Goal: Task Accomplishment & Management: Manage account settings

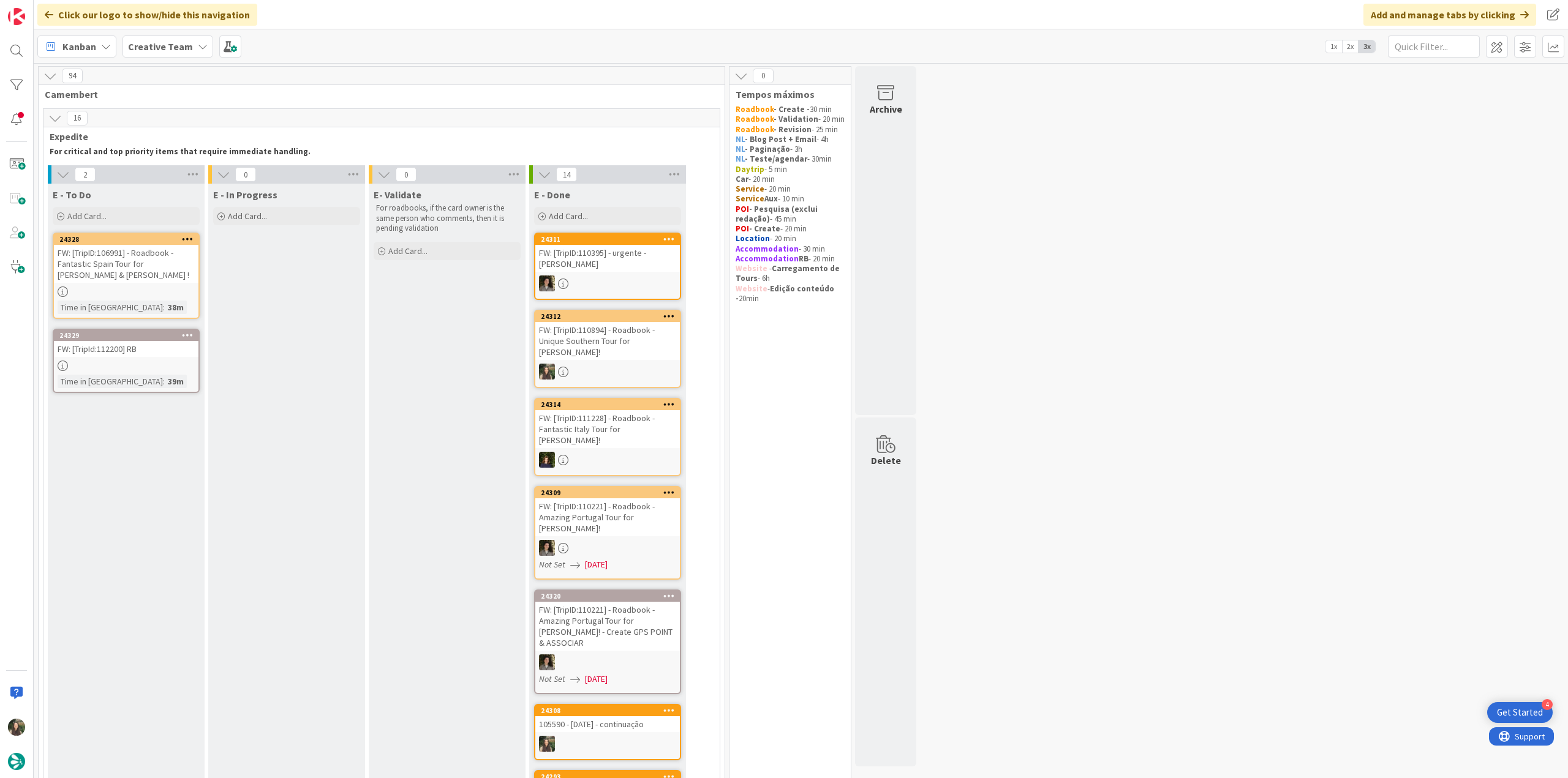
click at [169, 280] on div "FW: [TripID:106991] - Roadbook - Fantastic Spain Tour for [PERSON_NAME] & [PERS…" at bounding box center [126, 264] width 145 height 38
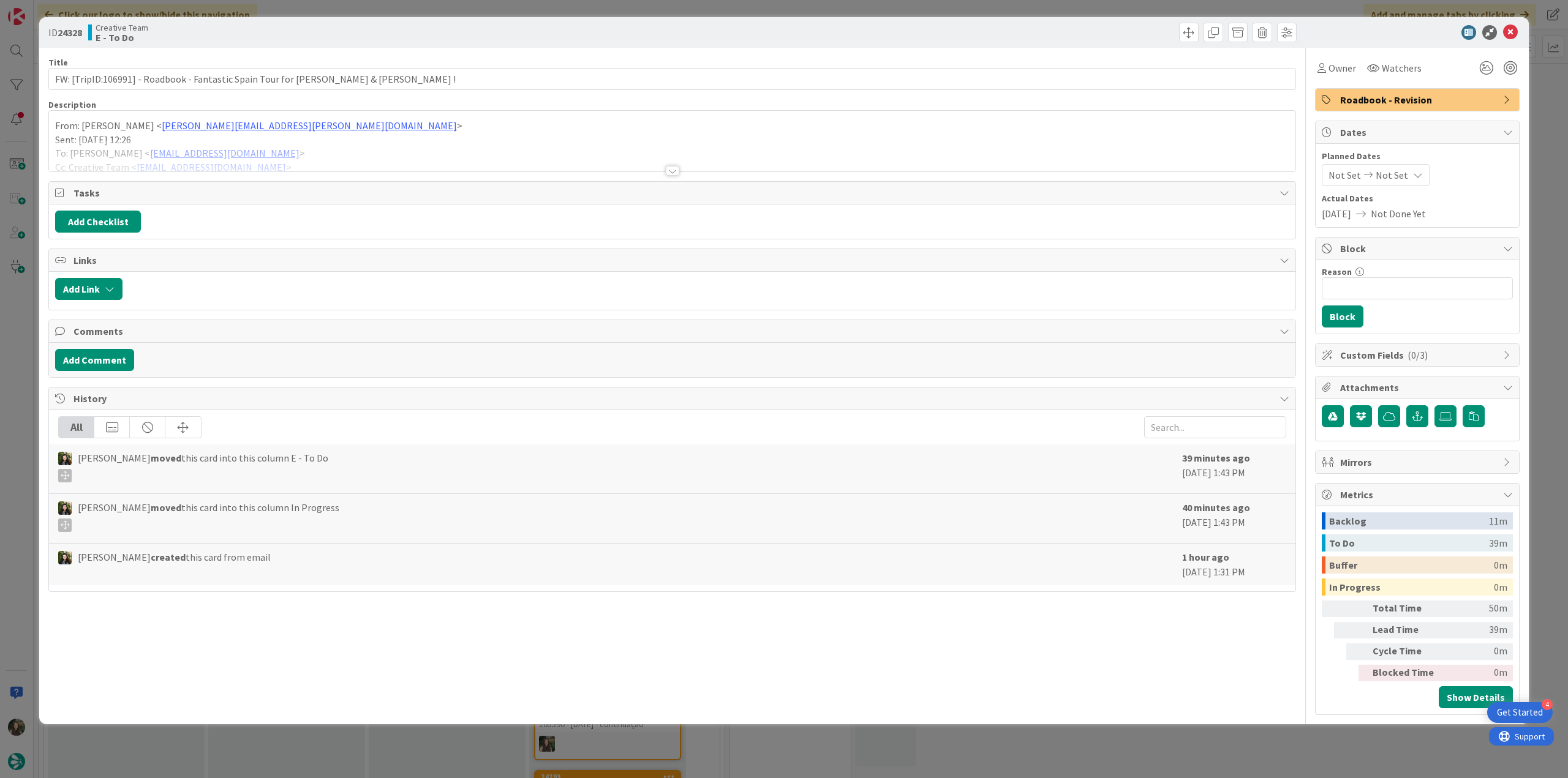
click at [304, 136] on div "From: [PERSON_NAME] < [PERSON_NAME][EMAIL_ADDRESS][PERSON_NAME][DOMAIN_NAME] > …" at bounding box center [672, 141] width 1246 height 61
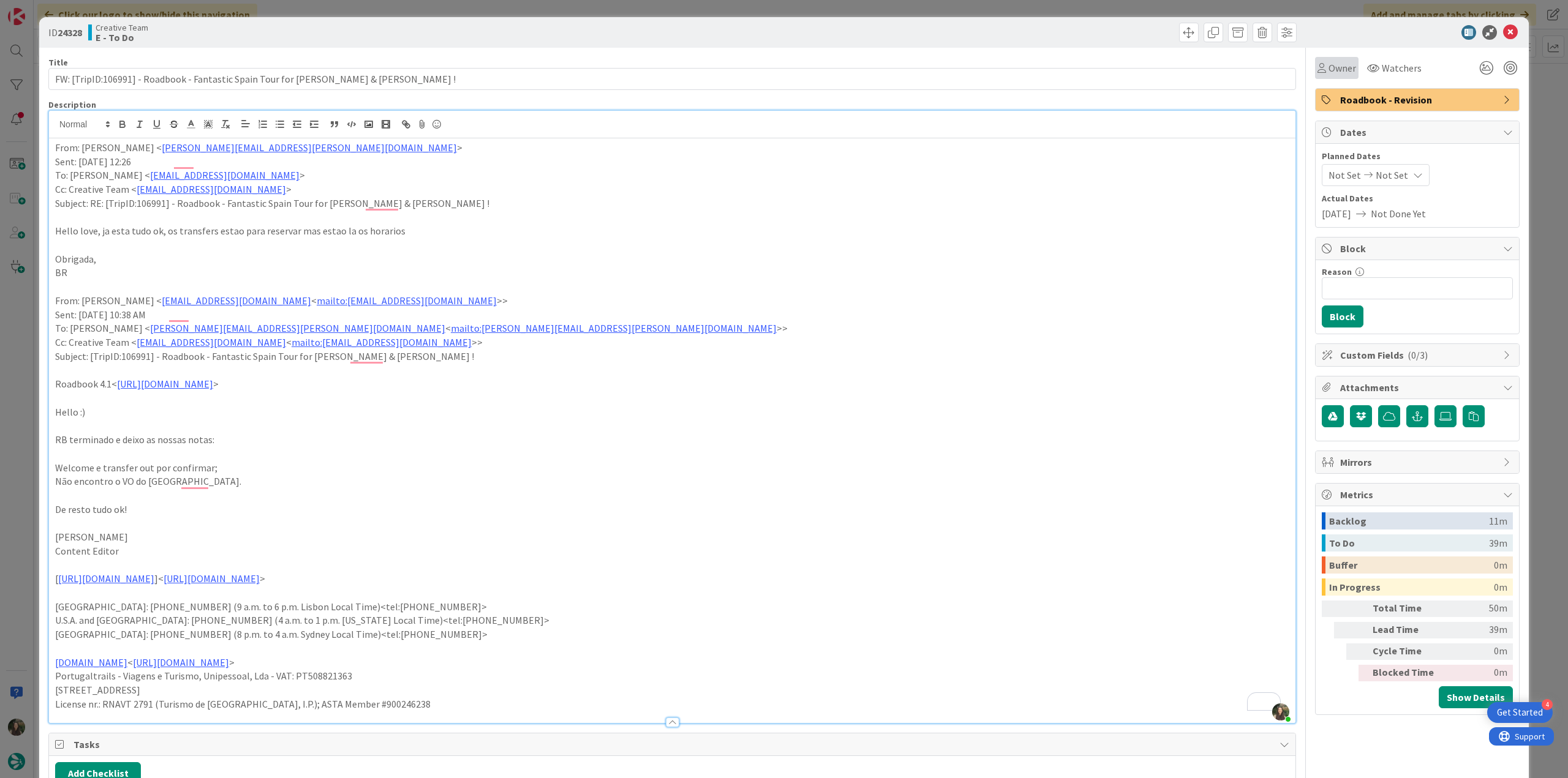
click at [1331, 71] on span "Owner" at bounding box center [1342, 68] width 27 height 14
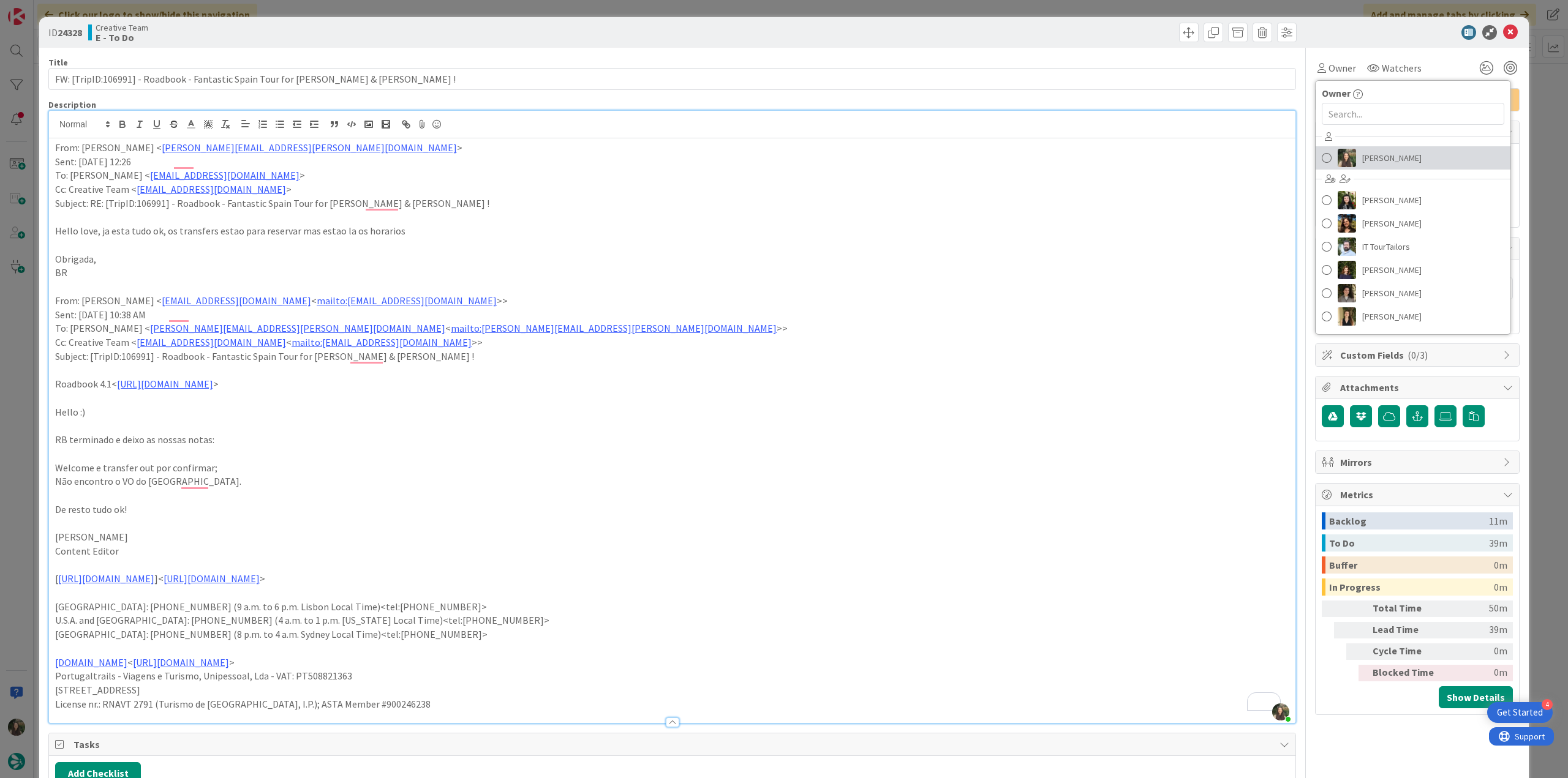
drag, startPoint x: 1352, startPoint y: 164, endPoint x: 1361, endPoint y: 167, distance: 9.5
click at [1362, 164] on span "[PERSON_NAME]" at bounding box center [1391, 158] width 59 height 18
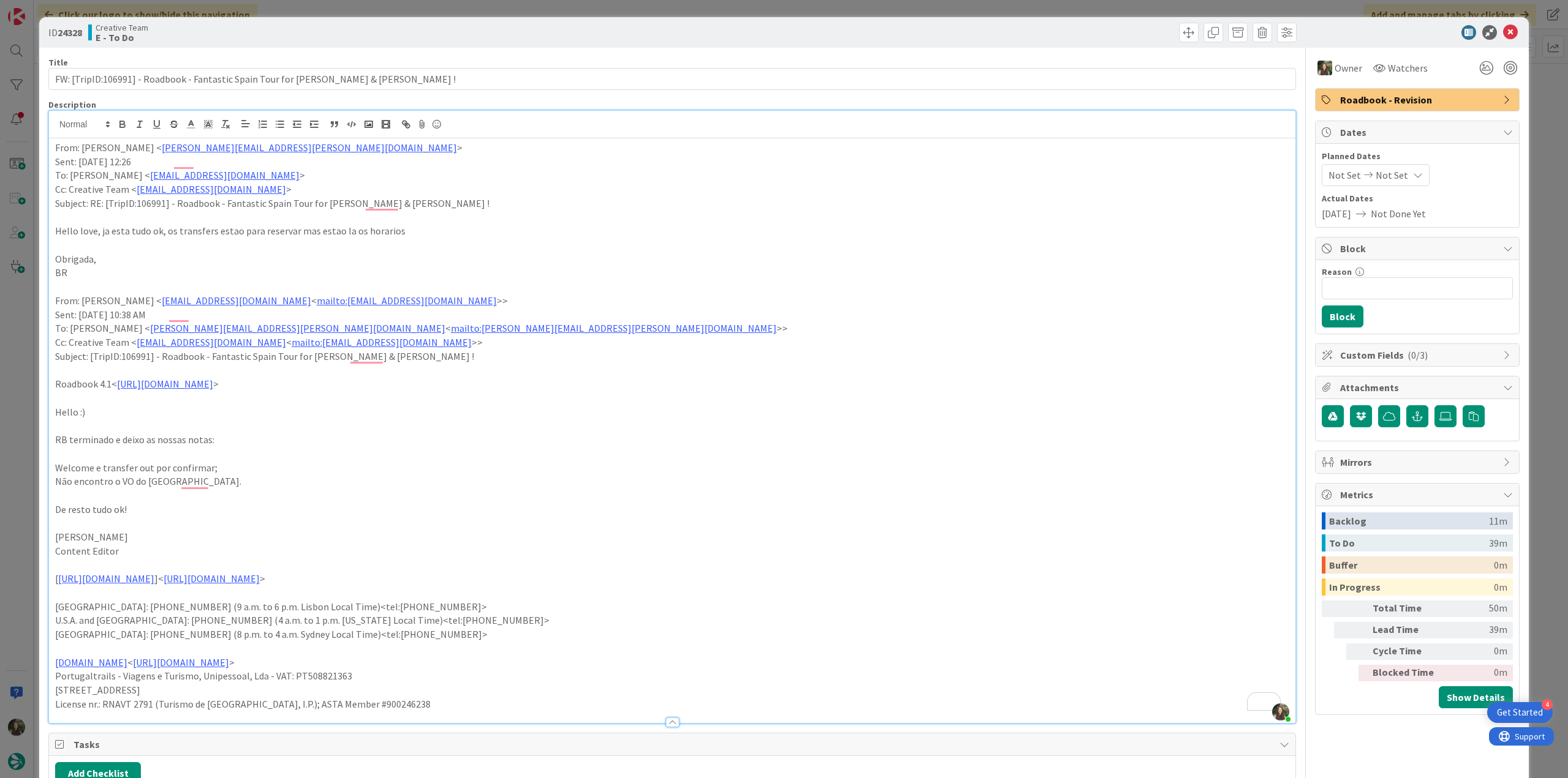
click at [1547, 121] on div "ID 24328 Creative Team E - To Do Title 77 / 128 FW: [TripID:106991] - Roadbook …" at bounding box center [784, 389] width 1568 height 778
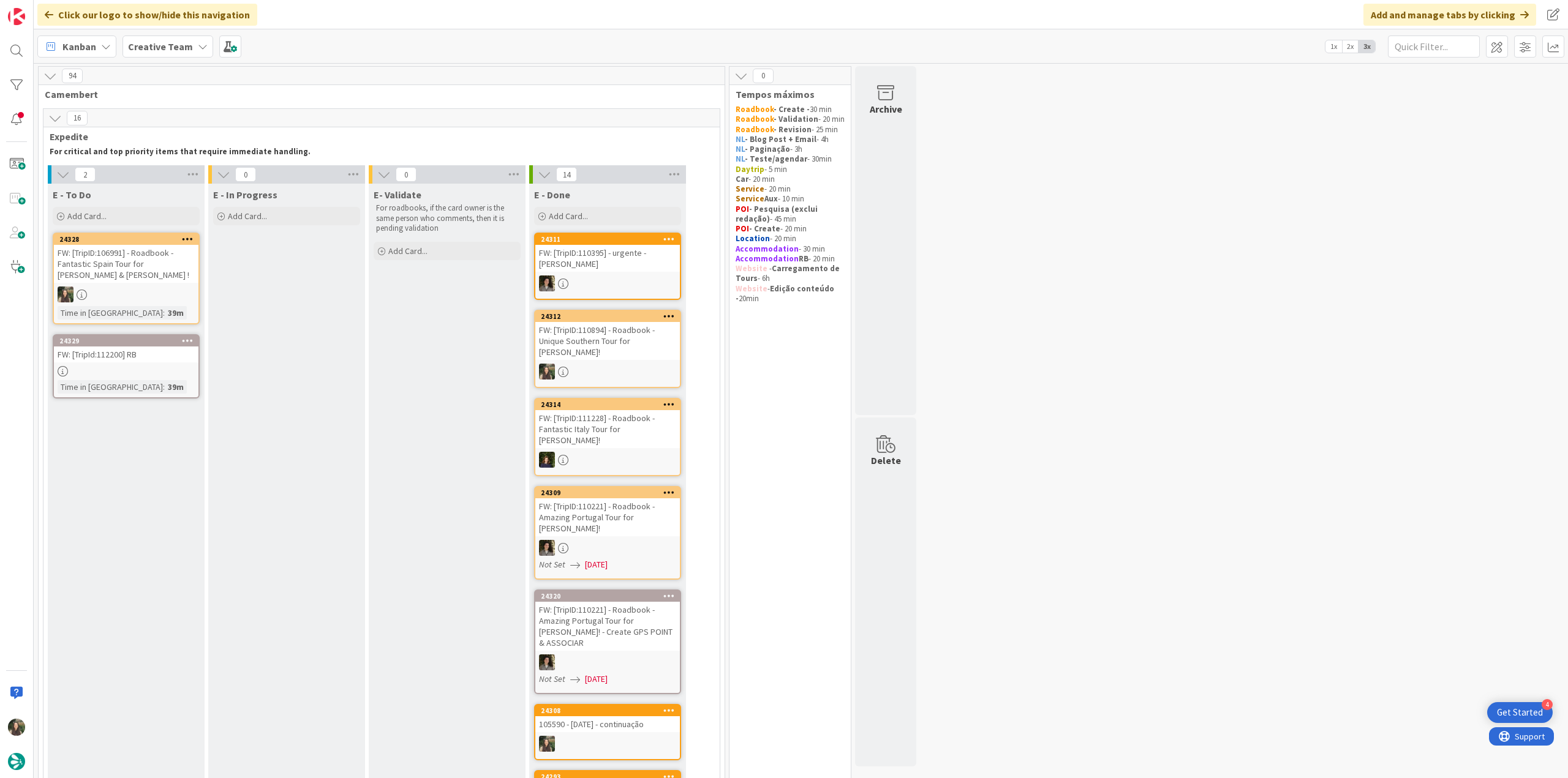
click at [174, 355] on div "FW: [TripId:112200] RB" at bounding box center [126, 354] width 145 height 16
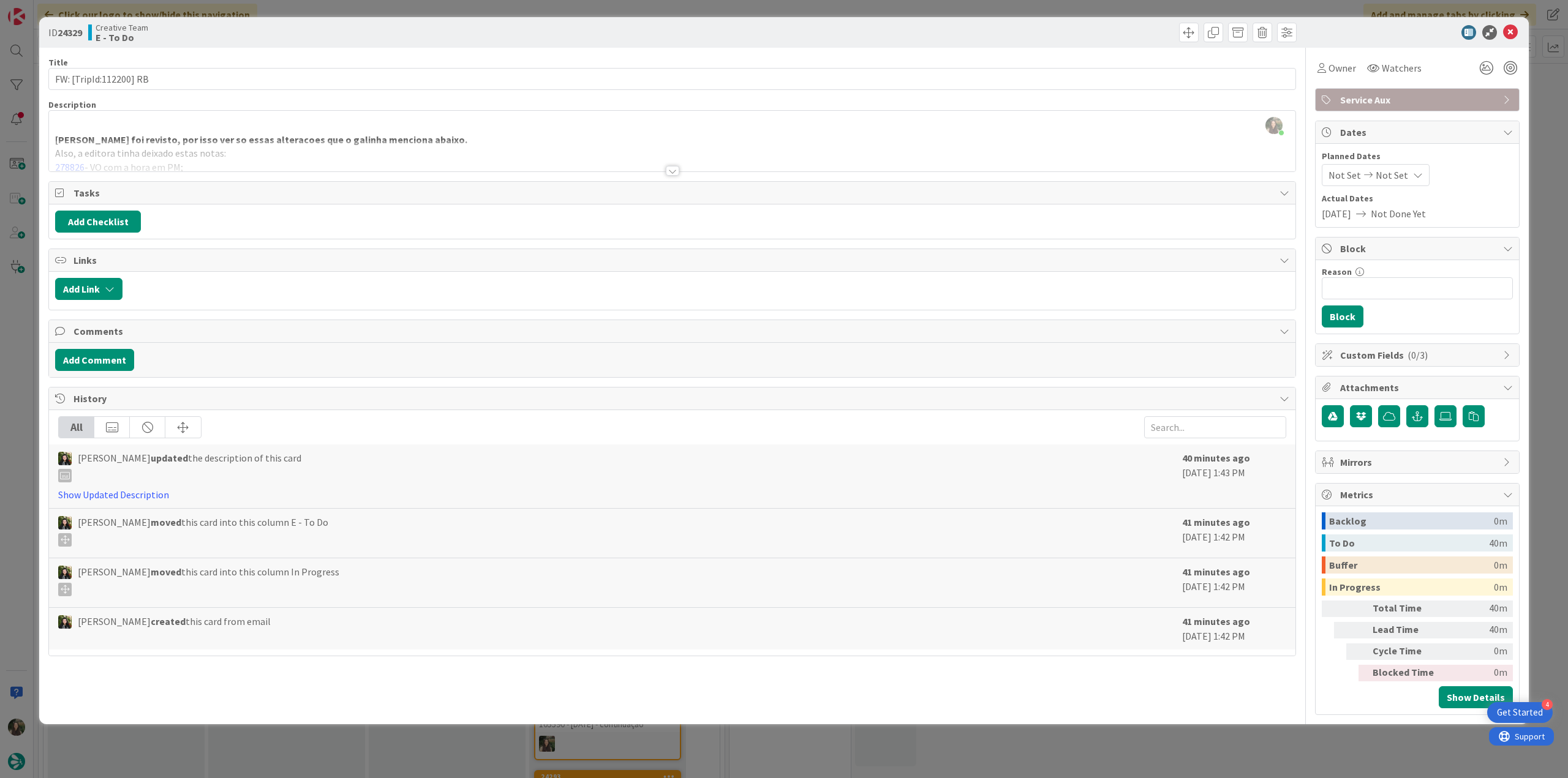
click at [274, 160] on div at bounding box center [672, 155] width 1246 height 31
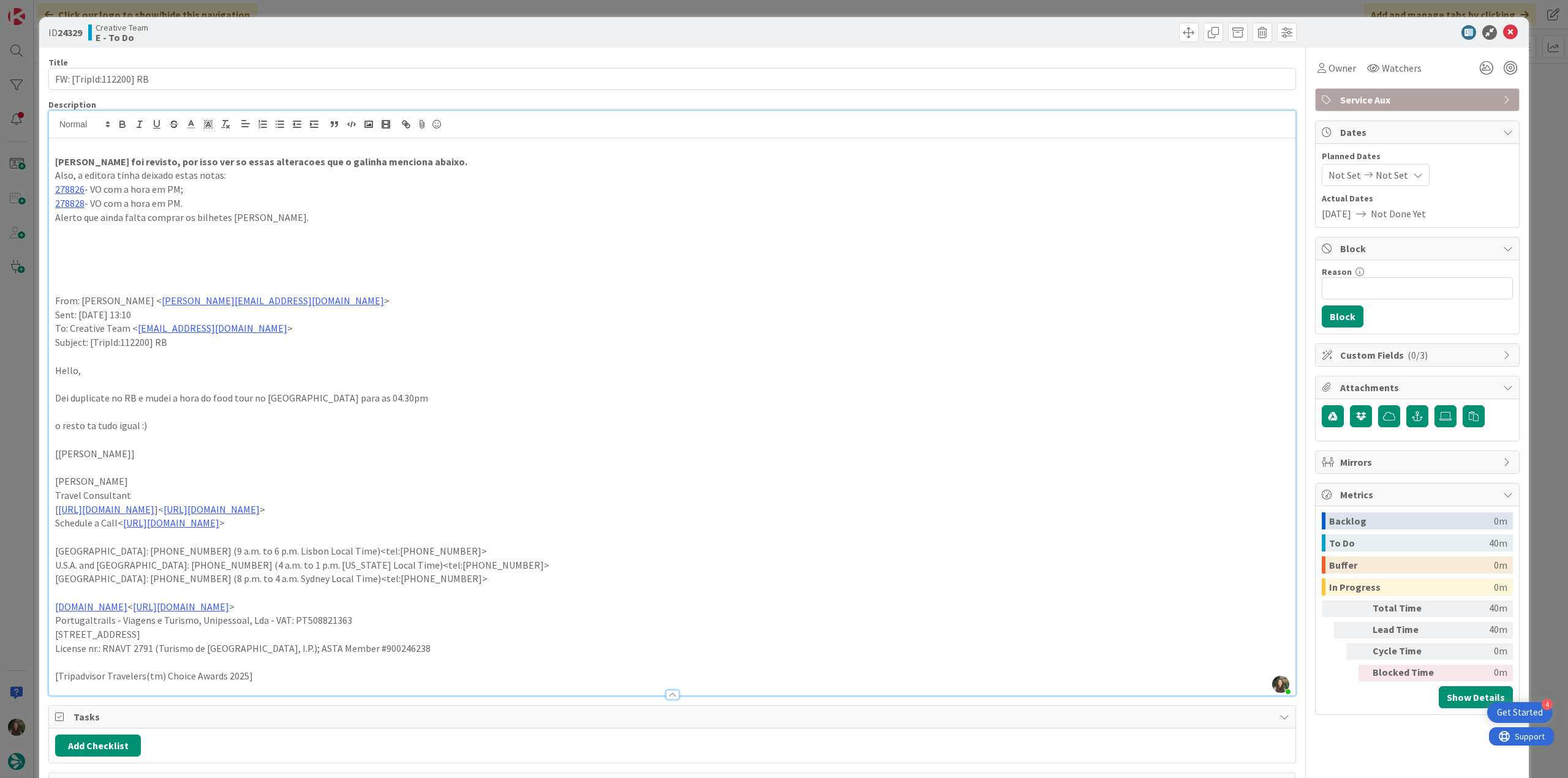
click at [27, 316] on div "ID 24329 Creative Team E - To Do Title 22 / 128 FW: [TripId:112200] RB Descript…" at bounding box center [784, 389] width 1568 height 778
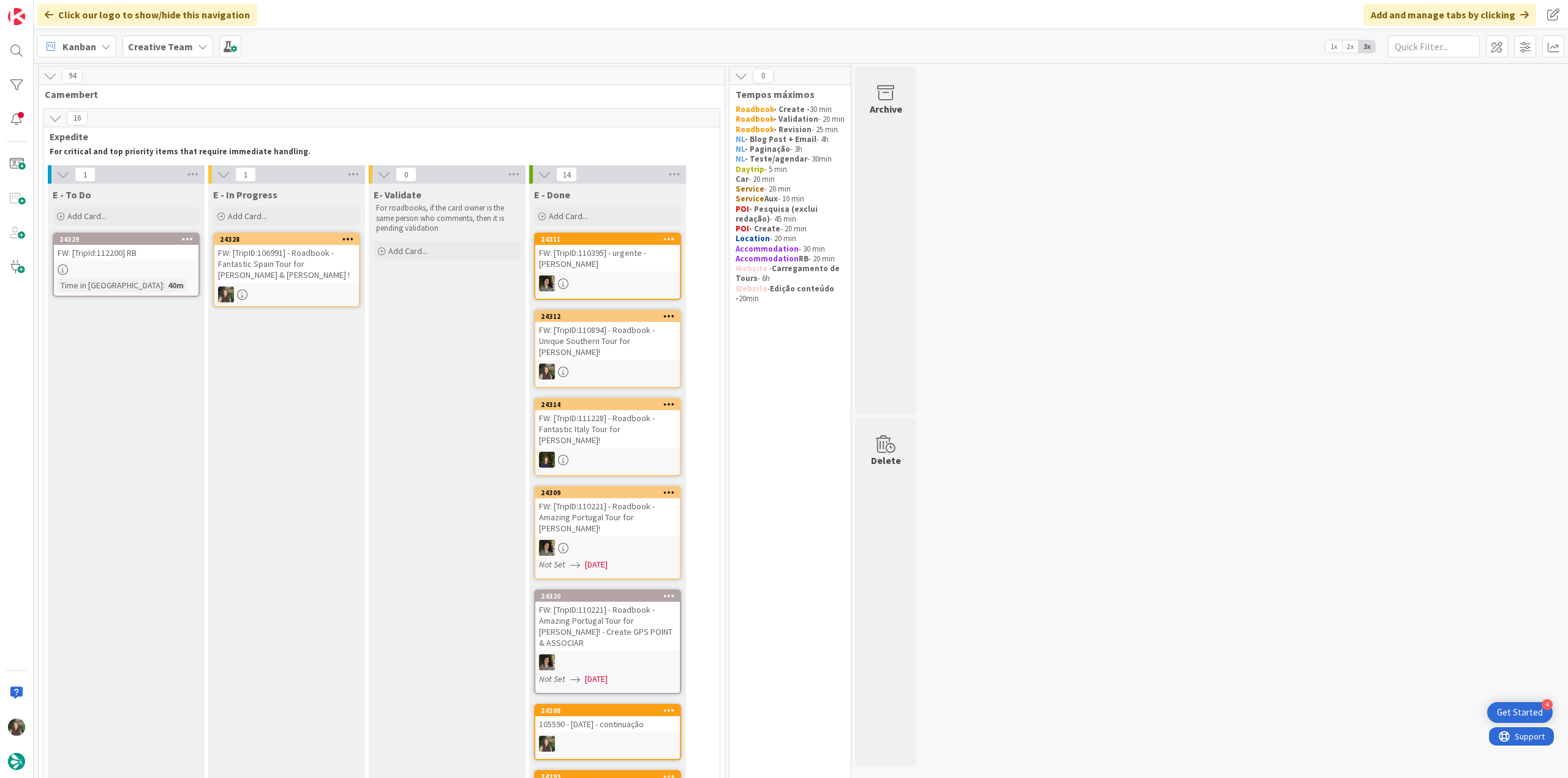
click at [300, 284] on div "24328 FW: [TripID:106991] - Roadbook - Fantastic Spain Tour for [PERSON_NAME] &…" at bounding box center [286, 270] width 147 height 75
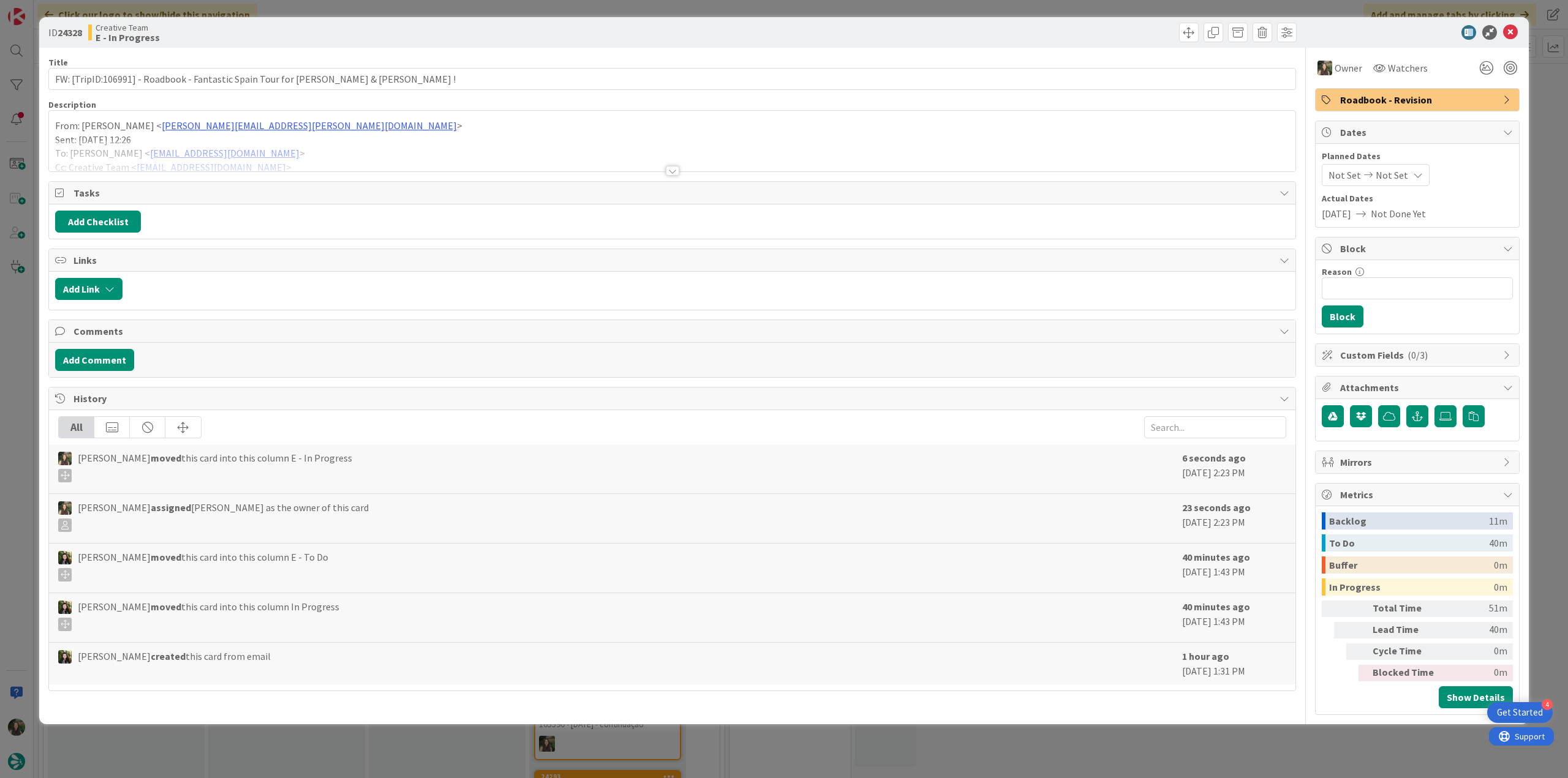
click at [434, 148] on div at bounding box center [672, 155] width 1246 height 31
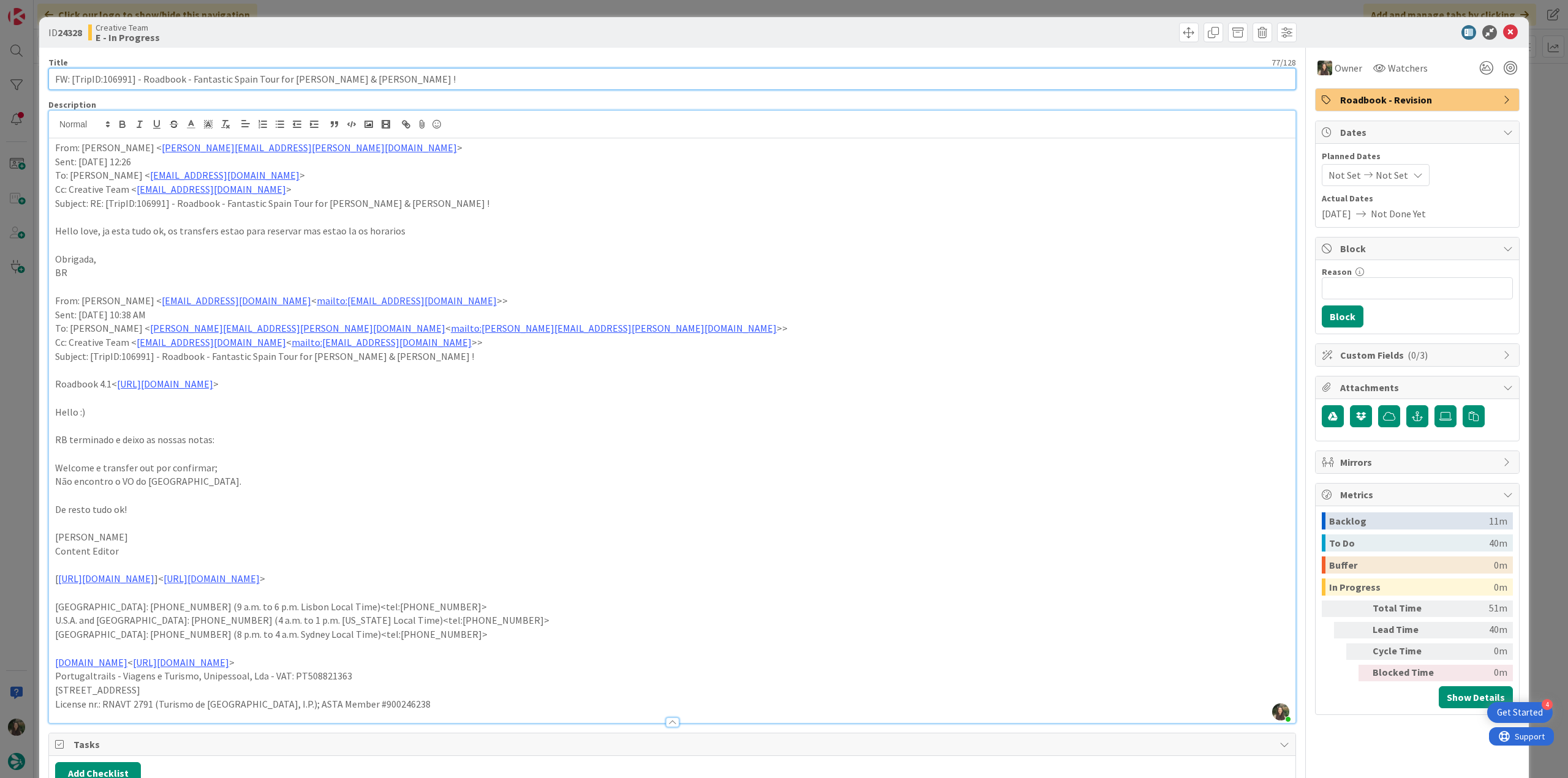
click at [120, 82] on input "FW: [TripID:106991] - Roadbook - Fantastic Spain Tour for [PERSON_NAME] & [PERS…" at bounding box center [673, 78] width 1248 height 22
click at [40, 408] on div "ID 24328 Creative Team E - In Progress Title 77 / 128 FW: [TripID:106991] - Roa…" at bounding box center [784, 635] width 1490 height 1235
click at [33, 408] on div "ID 24328 Creative Team E - In Progress Title 77 / 128 FW: [TripID:106991] - Roa…" at bounding box center [784, 389] width 1568 height 778
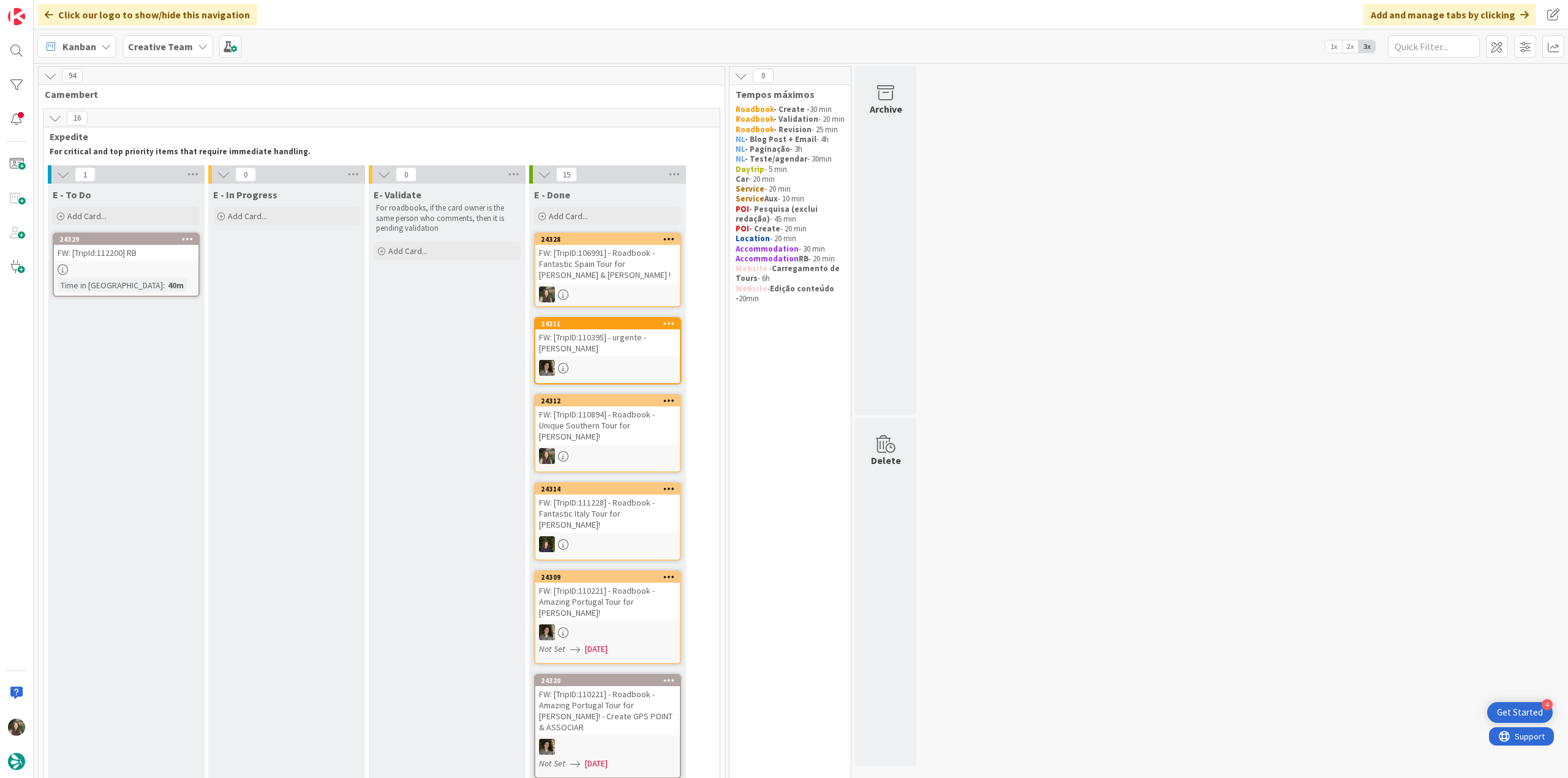
click at [615, 258] on div "FW: [TripID:106991] - Roadbook - Fantastic Spain Tour for Jennifer & Robert !" at bounding box center [608, 264] width 145 height 38
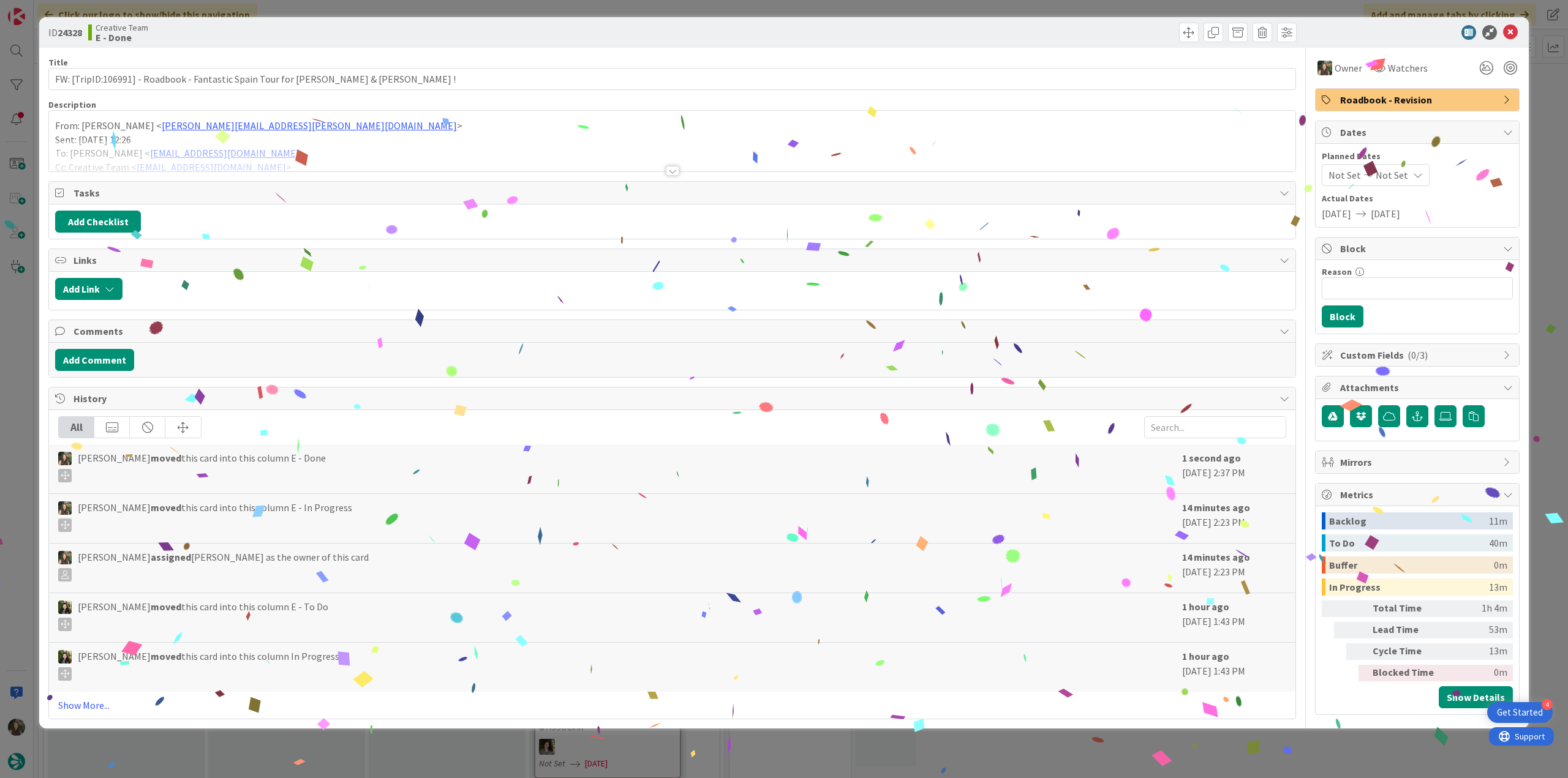
click at [1124, 761] on div "ID 24328 Creative Team E - Done Title 77 / 128 FW: [TripID:106991] - Roadbook -…" at bounding box center [784, 389] width 1568 height 778
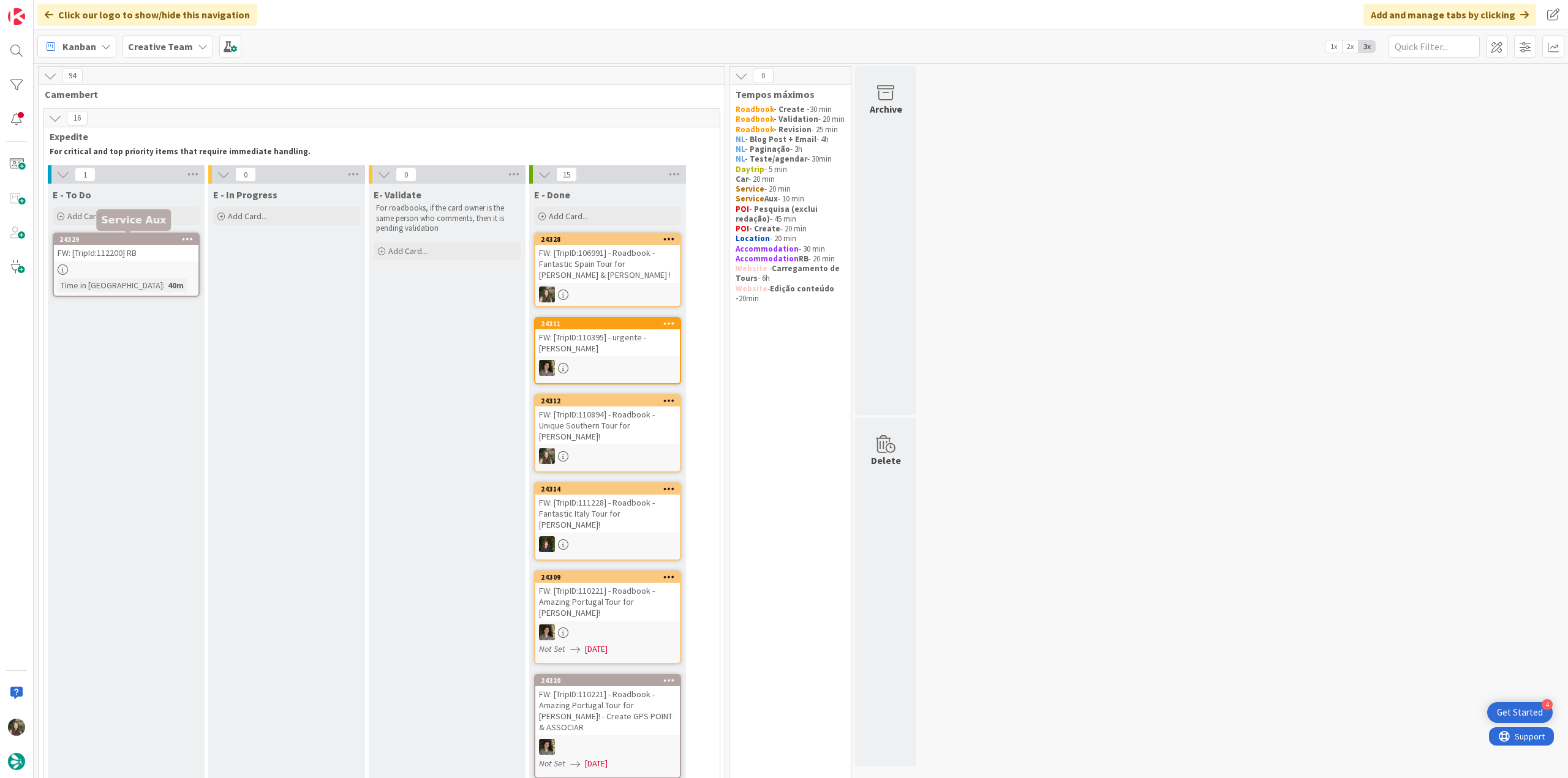
click at [146, 265] on div at bounding box center [126, 270] width 145 height 11
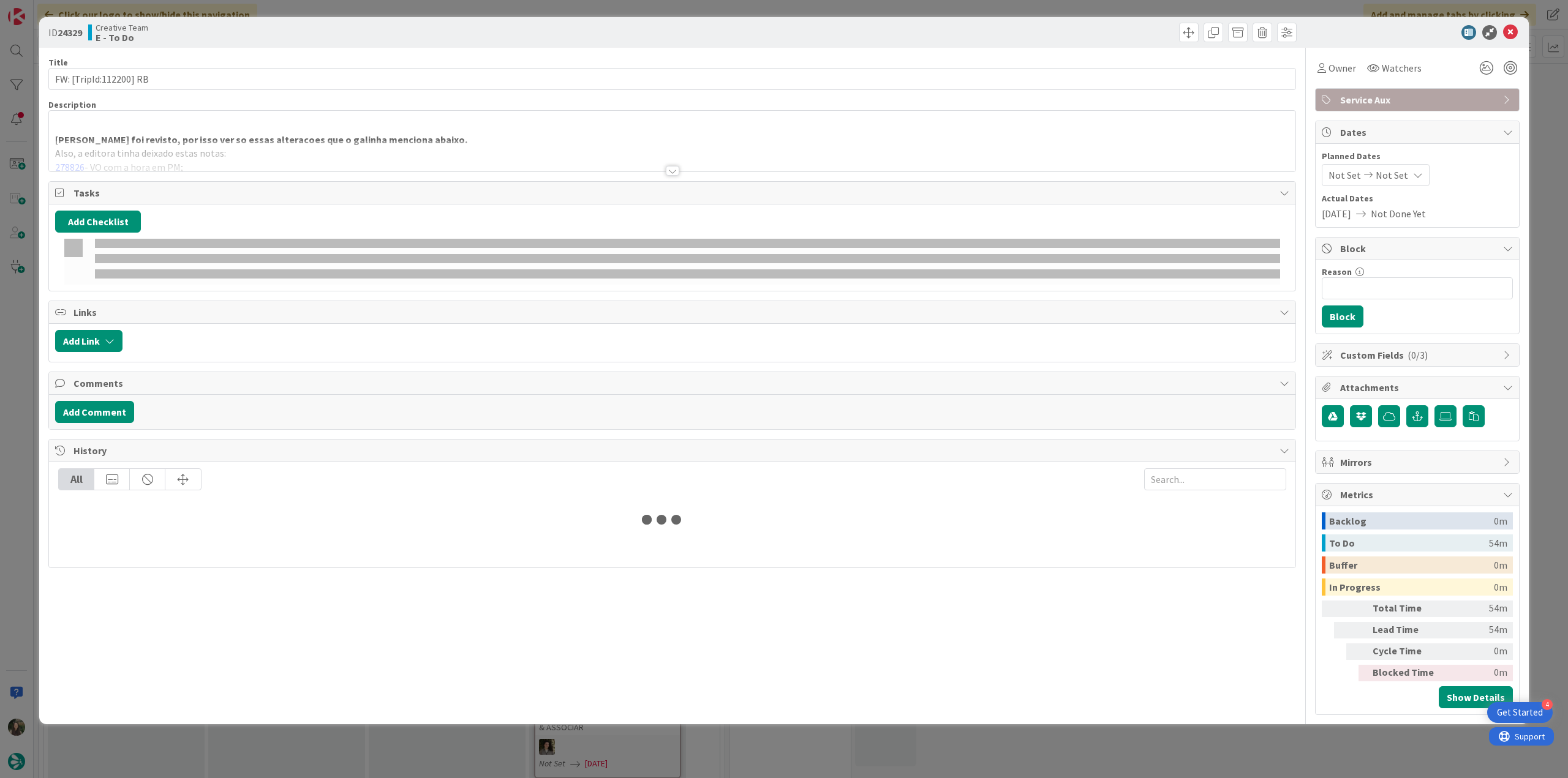
click at [374, 166] on div at bounding box center [672, 155] width 1246 height 31
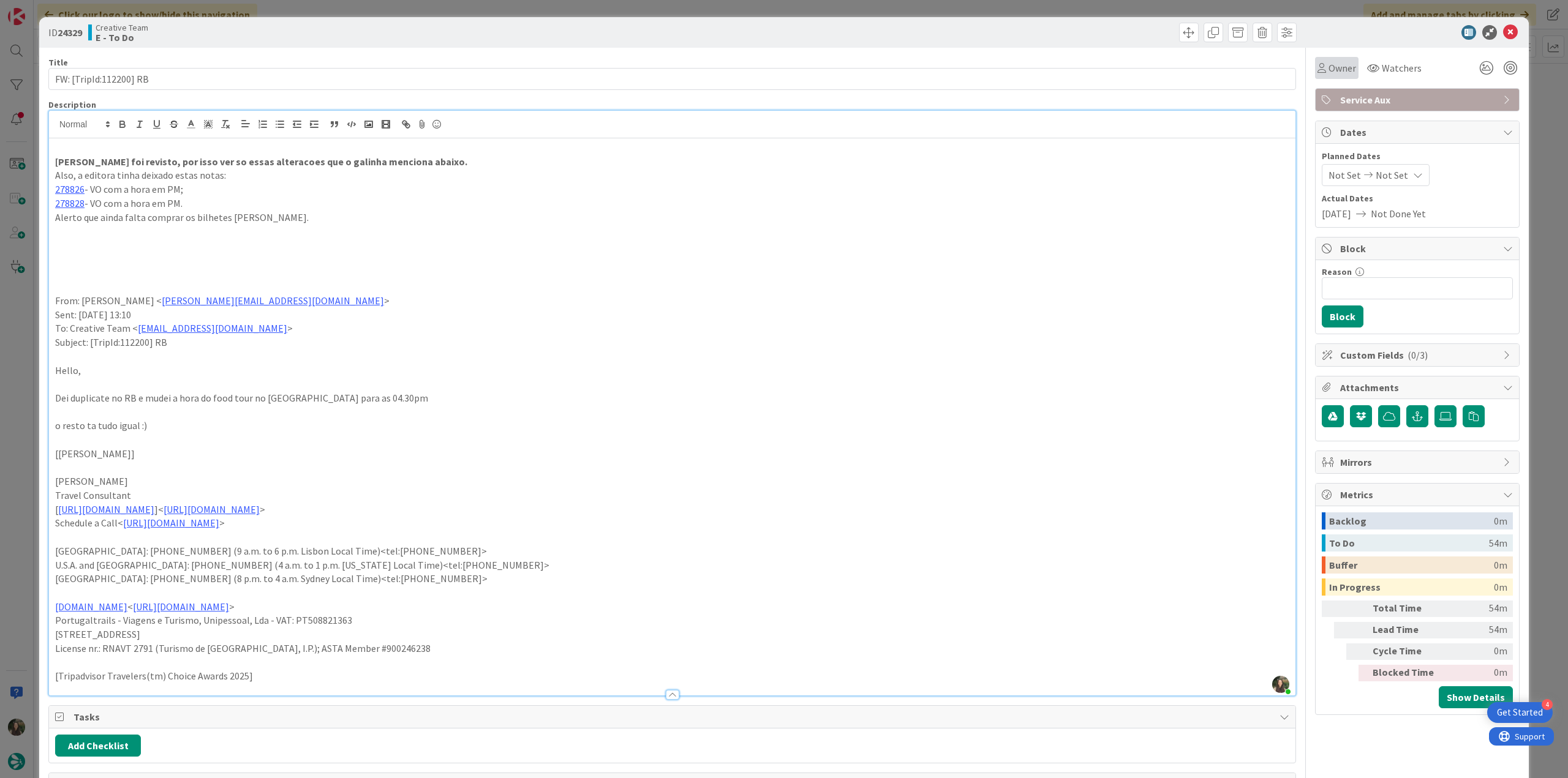
click at [1318, 75] on div "Owner" at bounding box center [1337, 68] width 39 height 14
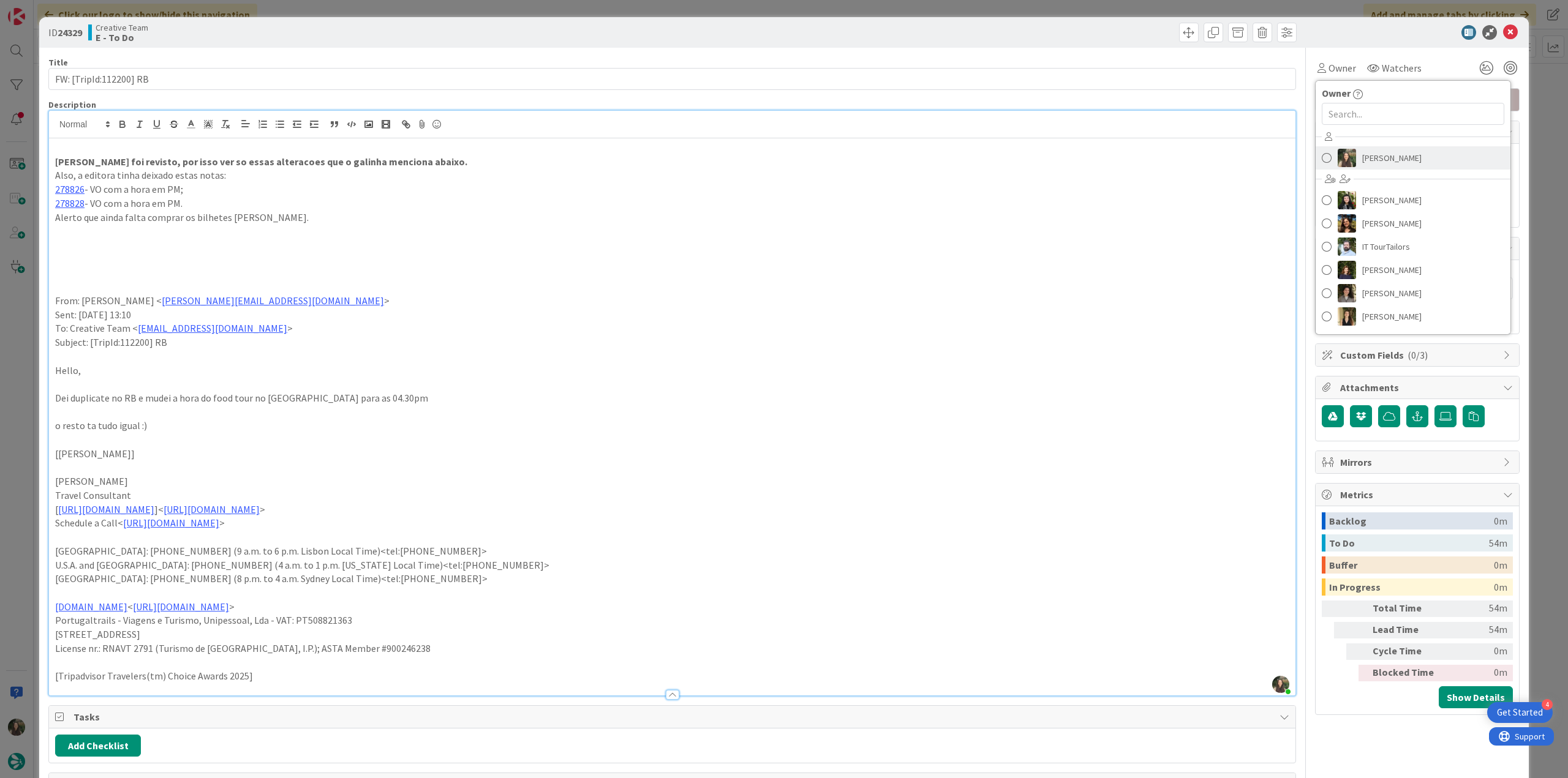
drag, startPoint x: 1348, startPoint y: 148, endPoint x: 1359, endPoint y: 154, distance: 12.5
click at [1348, 149] on link "[PERSON_NAME]" at bounding box center [1413, 157] width 195 height 24
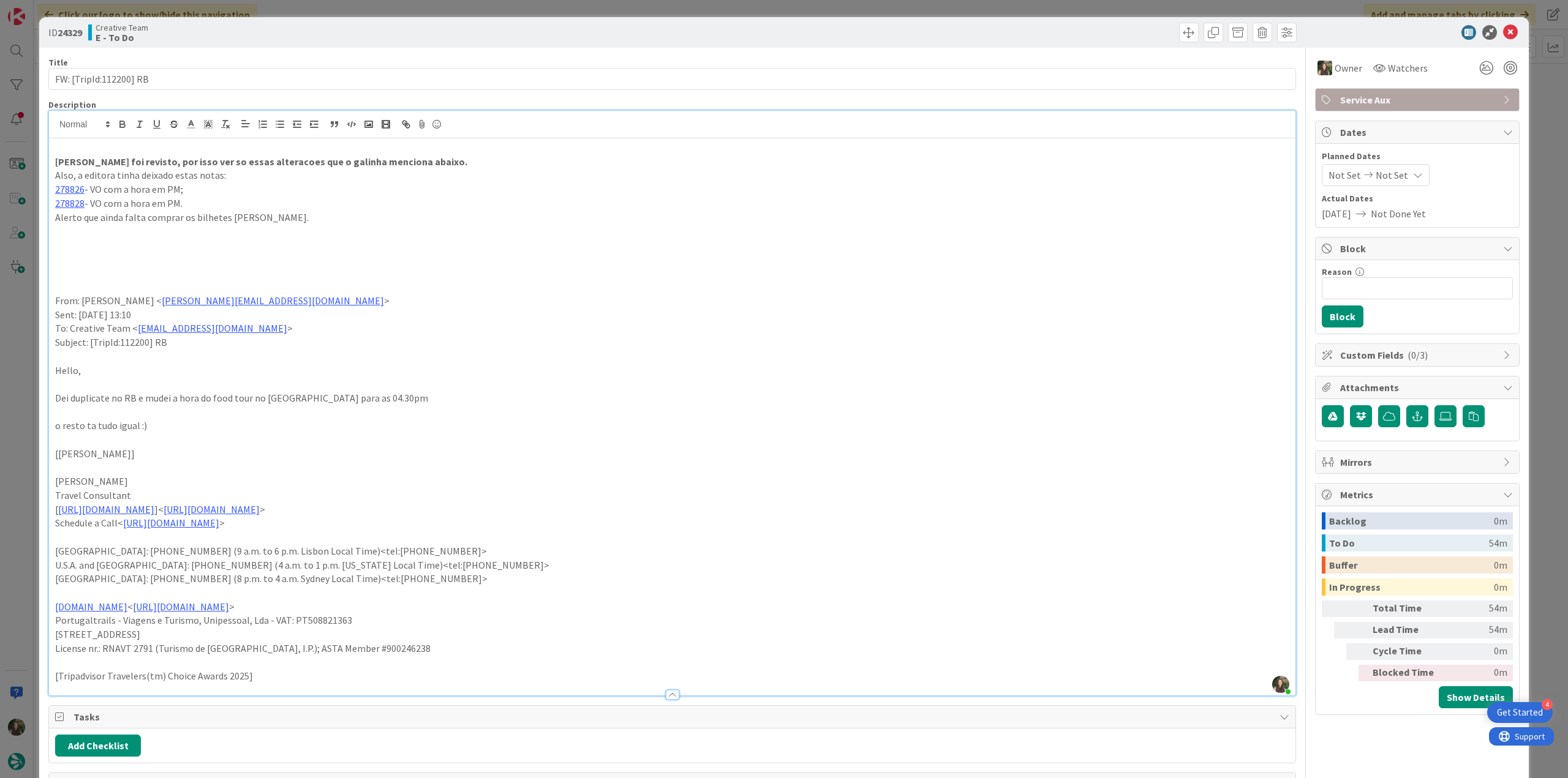
click at [1525, 105] on div "ID 24329 Creative Team E - To Do Title 22 / 128 FW: [TripId:112200] RB Descript…" at bounding box center [784, 389] width 1568 height 778
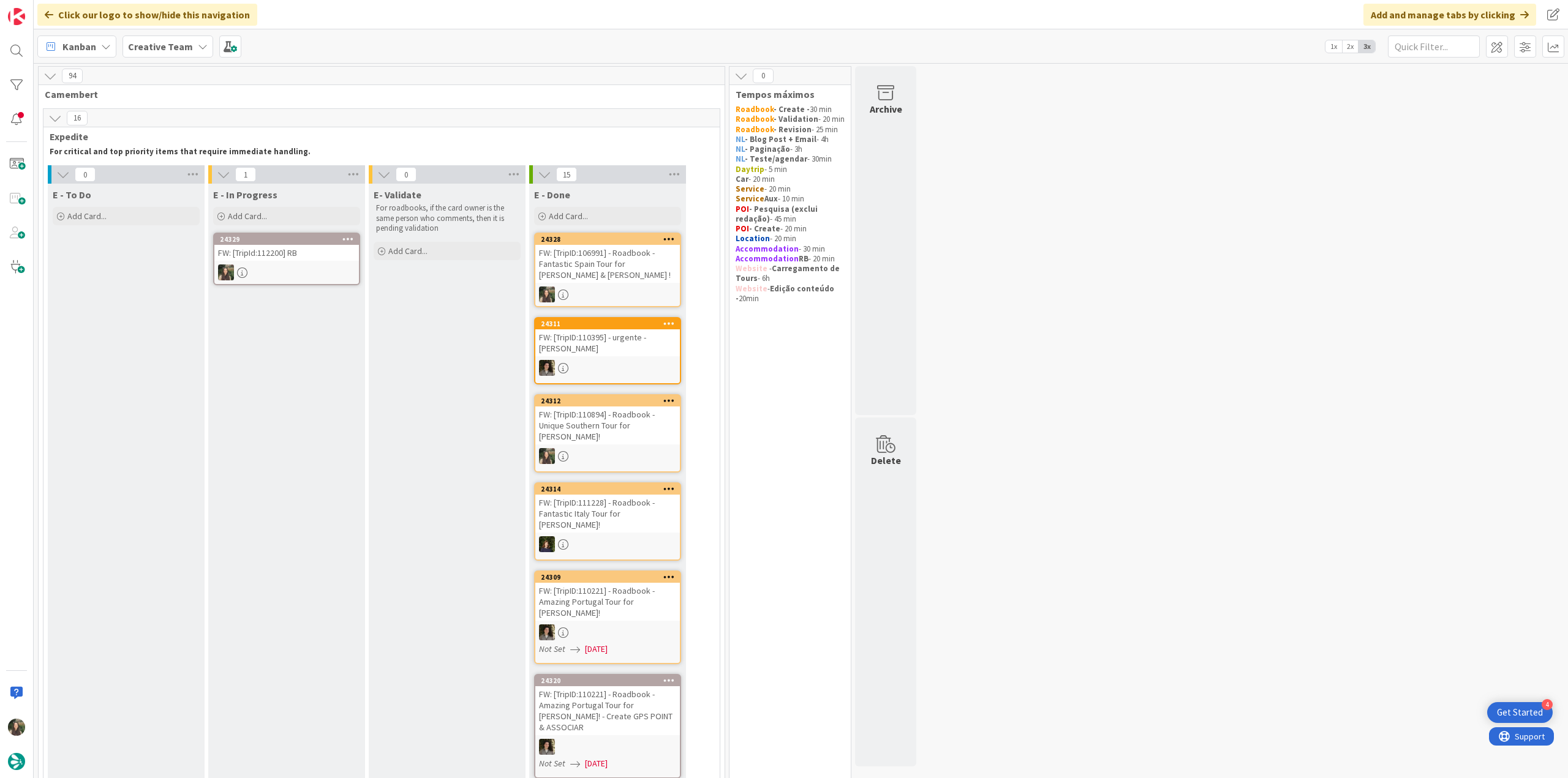
click at [305, 271] on div at bounding box center [287, 272] width 145 height 16
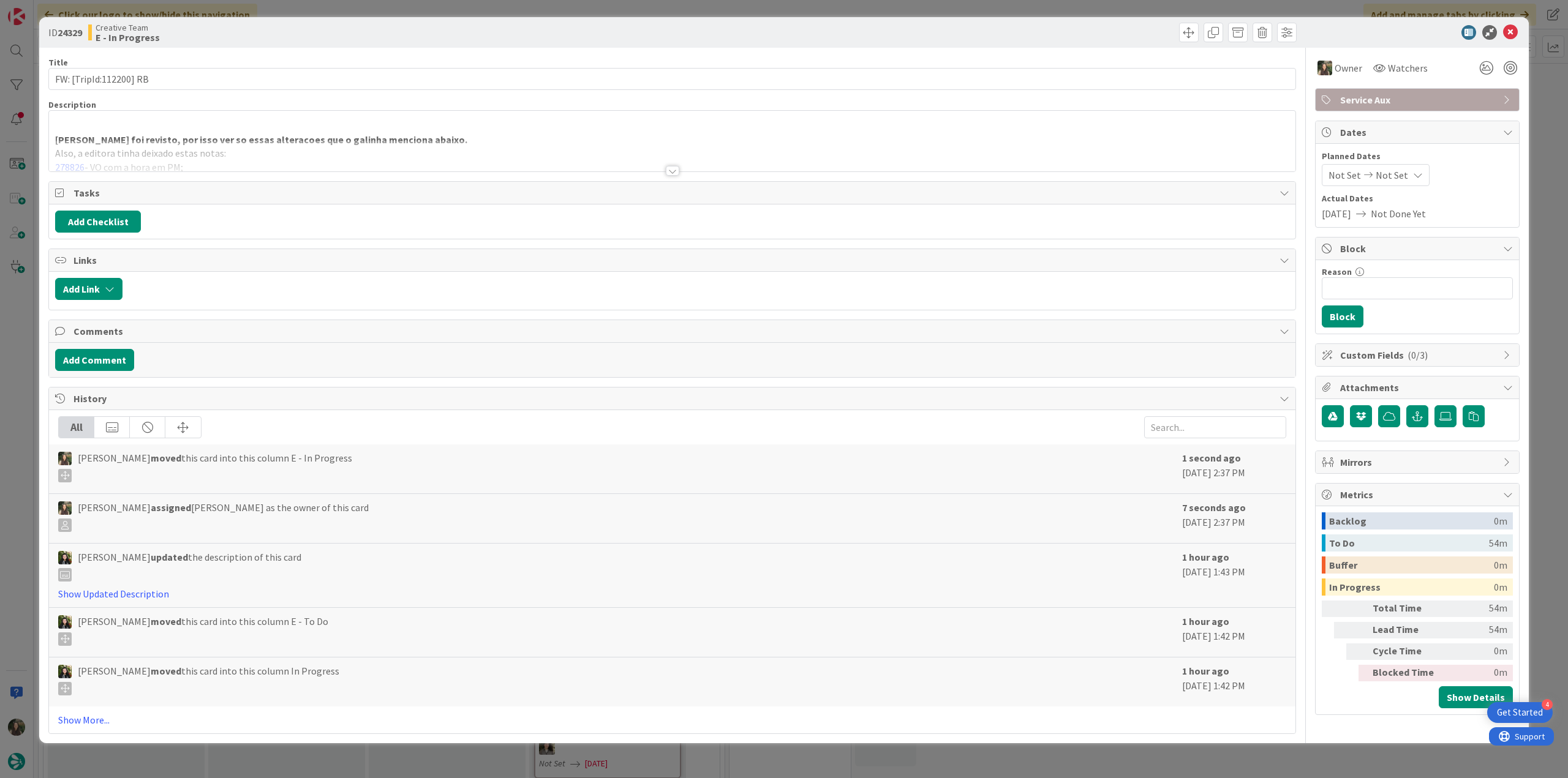
drag, startPoint x: 266, startPoint y: 154, endPoint x: 201, endPoint y: 135, distance: 67.7
click at [266, 154] on div at bounding box center [672, 155] width 1246 height 31
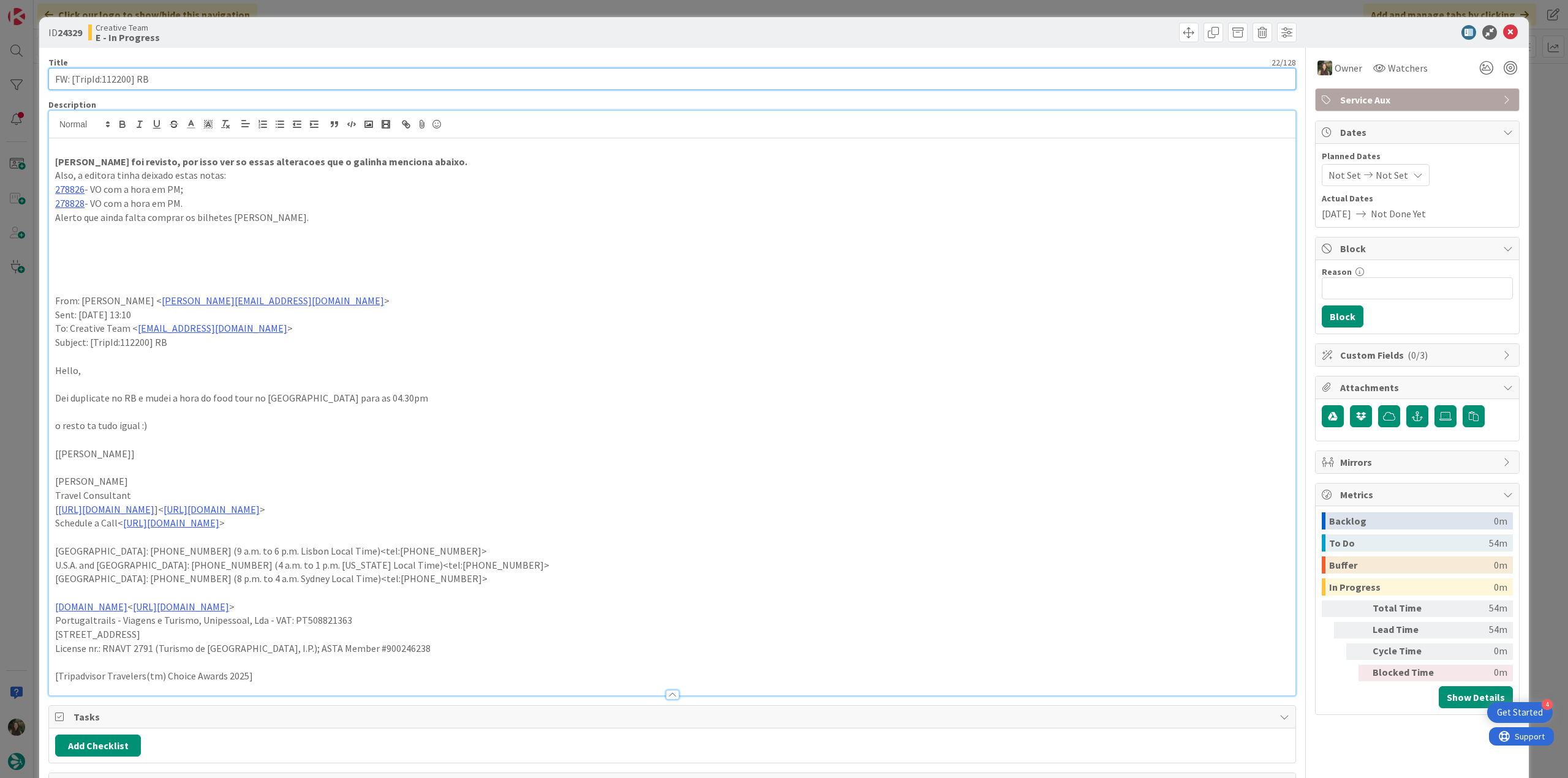
click at [119, 80] on input "FW: [TripId:112200] RB" at bounding box center [673, 78] width 1248 height 22
click at [26, 309] on div "ID 24329 Creative Team E - In Progress Title 22 / 128 FW: [TripId:112200] RB De…" at bounding box center [784, 389] width 1568 height 778
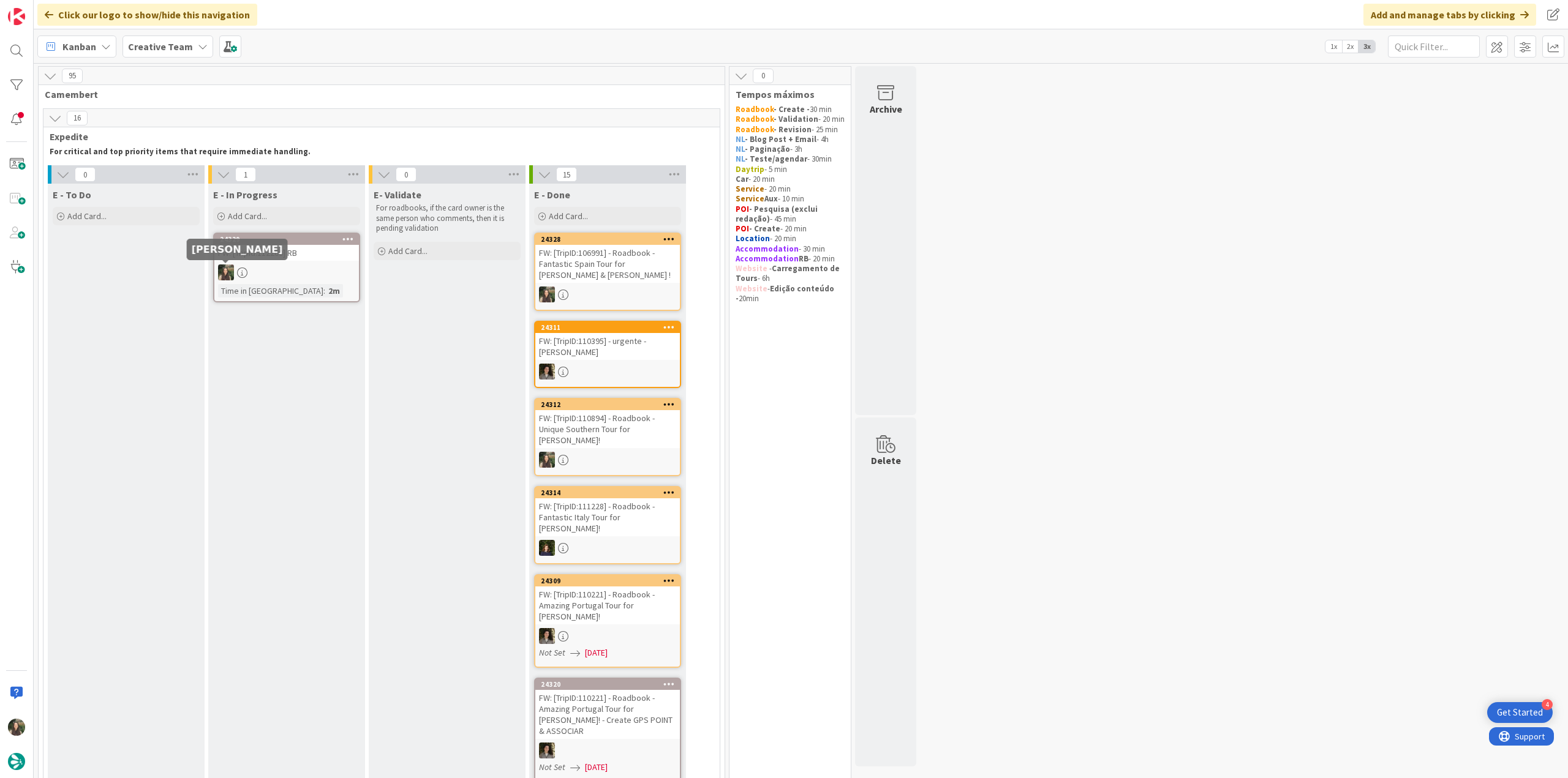
click at [322, 259] on div "FW: [TripId:112200] RB" at bounding box center [287, 252] width 145 height 16
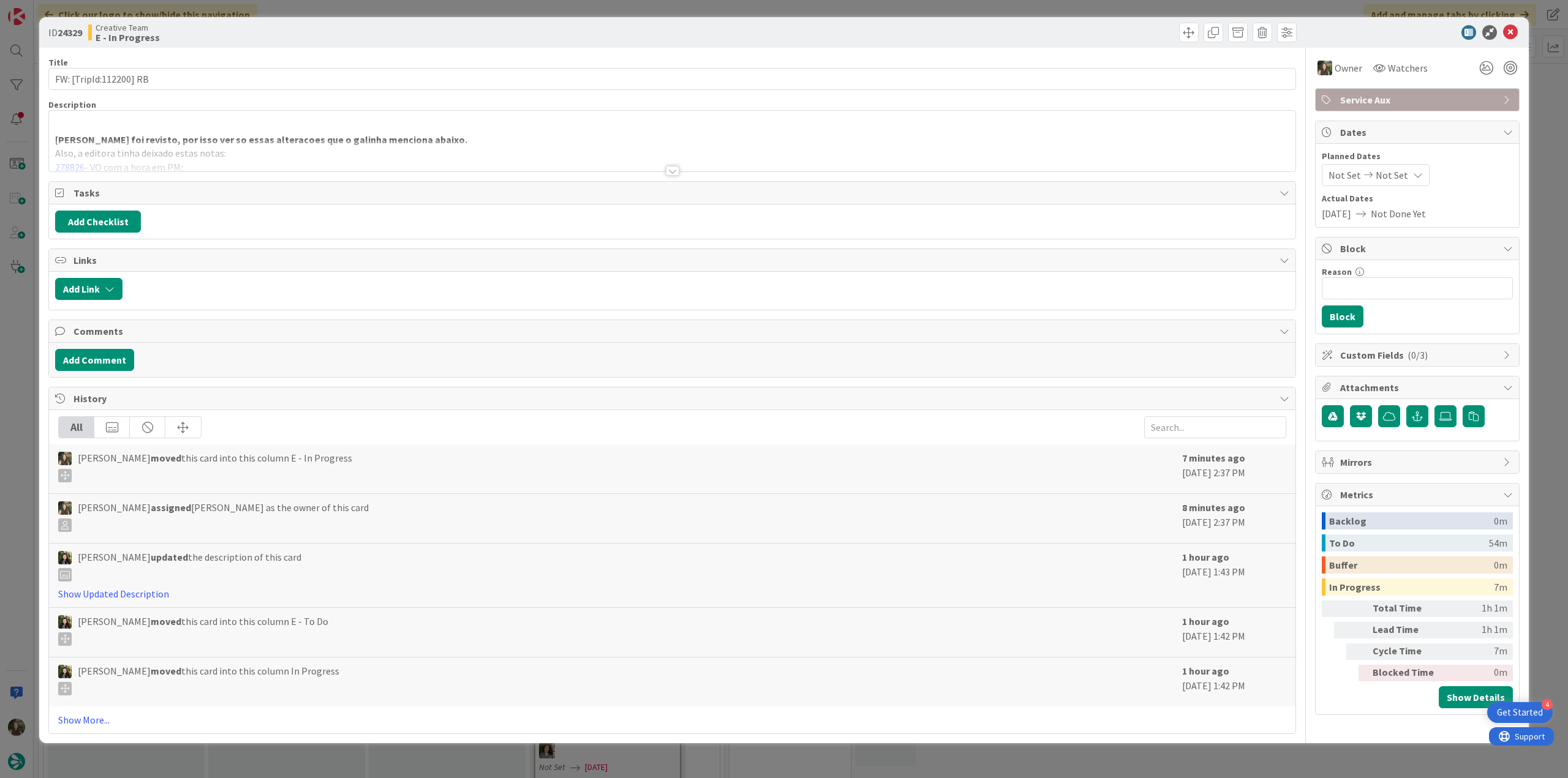
click at [1237, 754] on div "ID 24329 Creative Team E - In Progress Title 22 / 128 FW: [TripId:112200] RB De…" at bounding box center [784, 389] width 1568 height 778
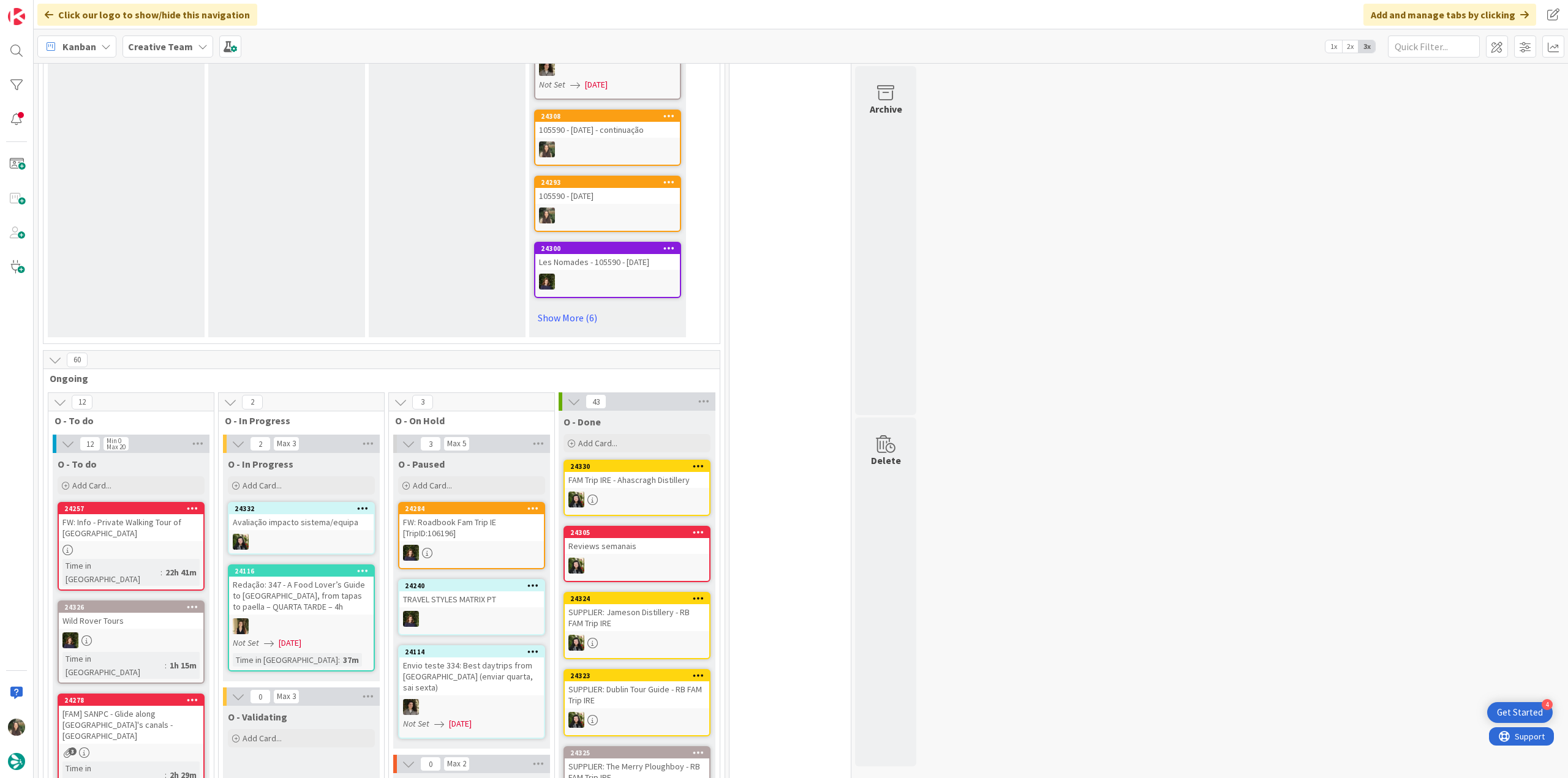
scroll to position [918, 0]
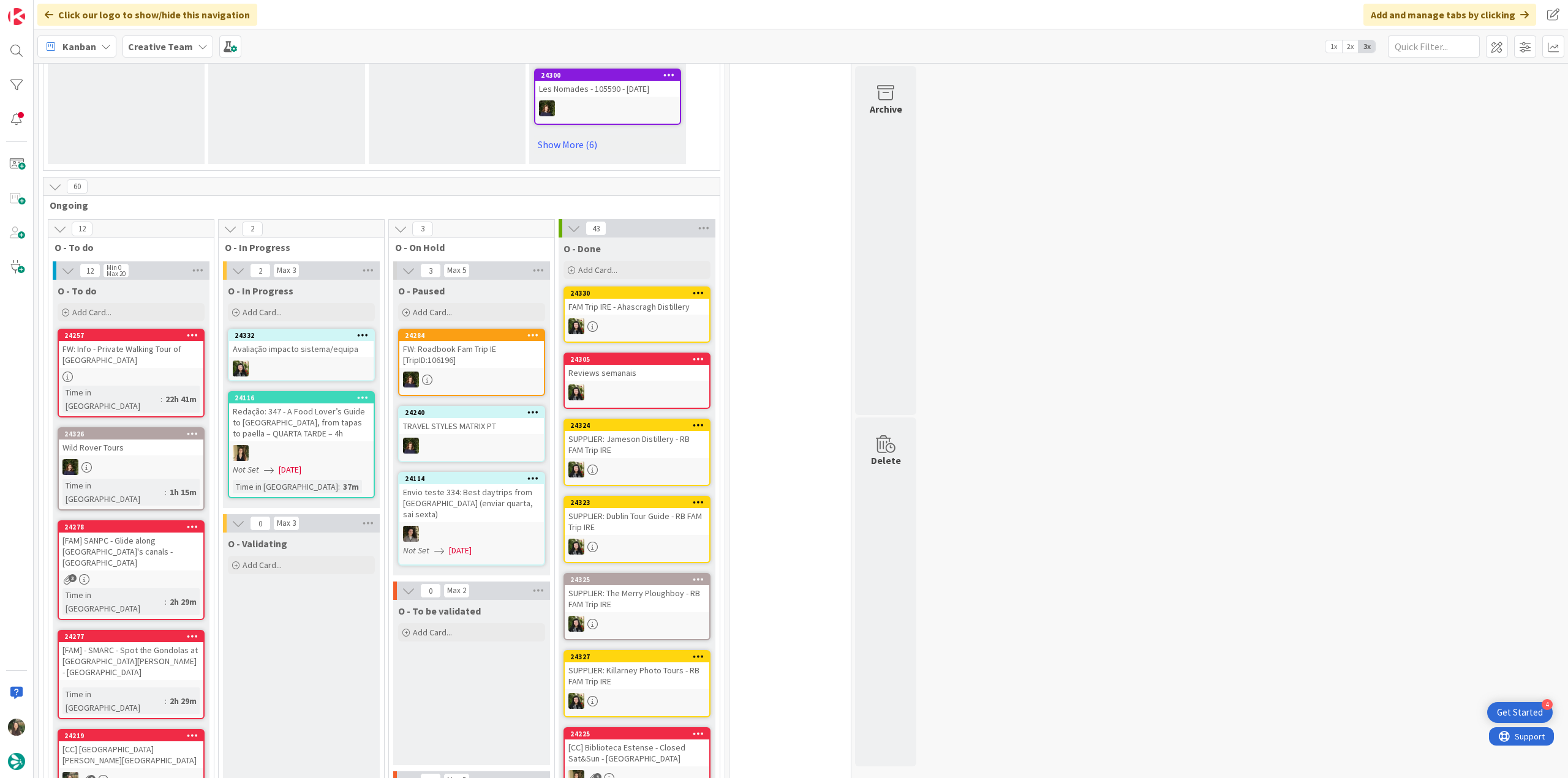
click at [163, 372] on div at bounding box center [131, 377] width 145 height 11
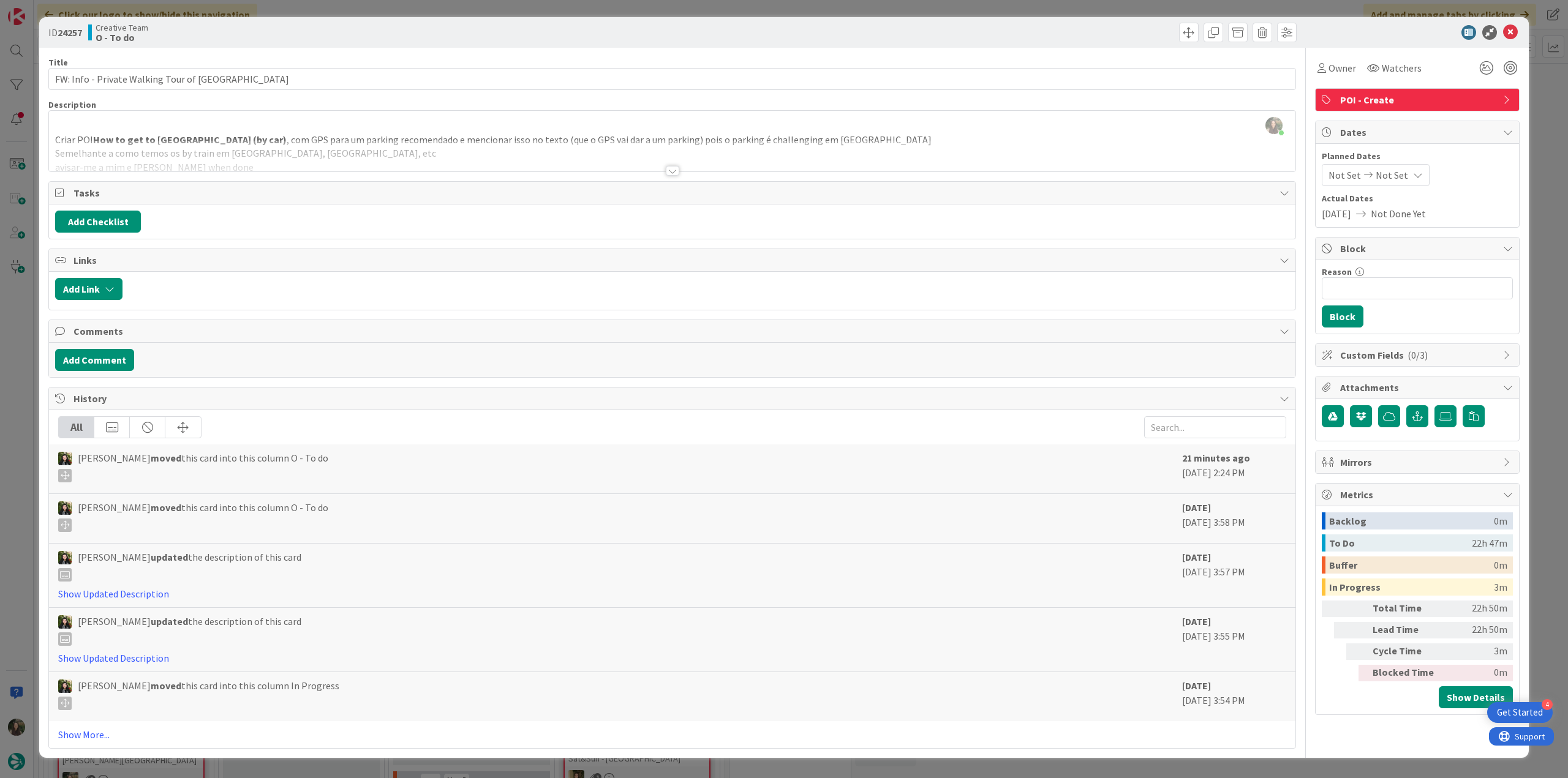
click at [18, 345] on div "ID 24257 Creative Team O - To do Title 41 / 128 FW: Info - Private Walking Tour…" at bounding box center [784, 389] width 1568 height 778
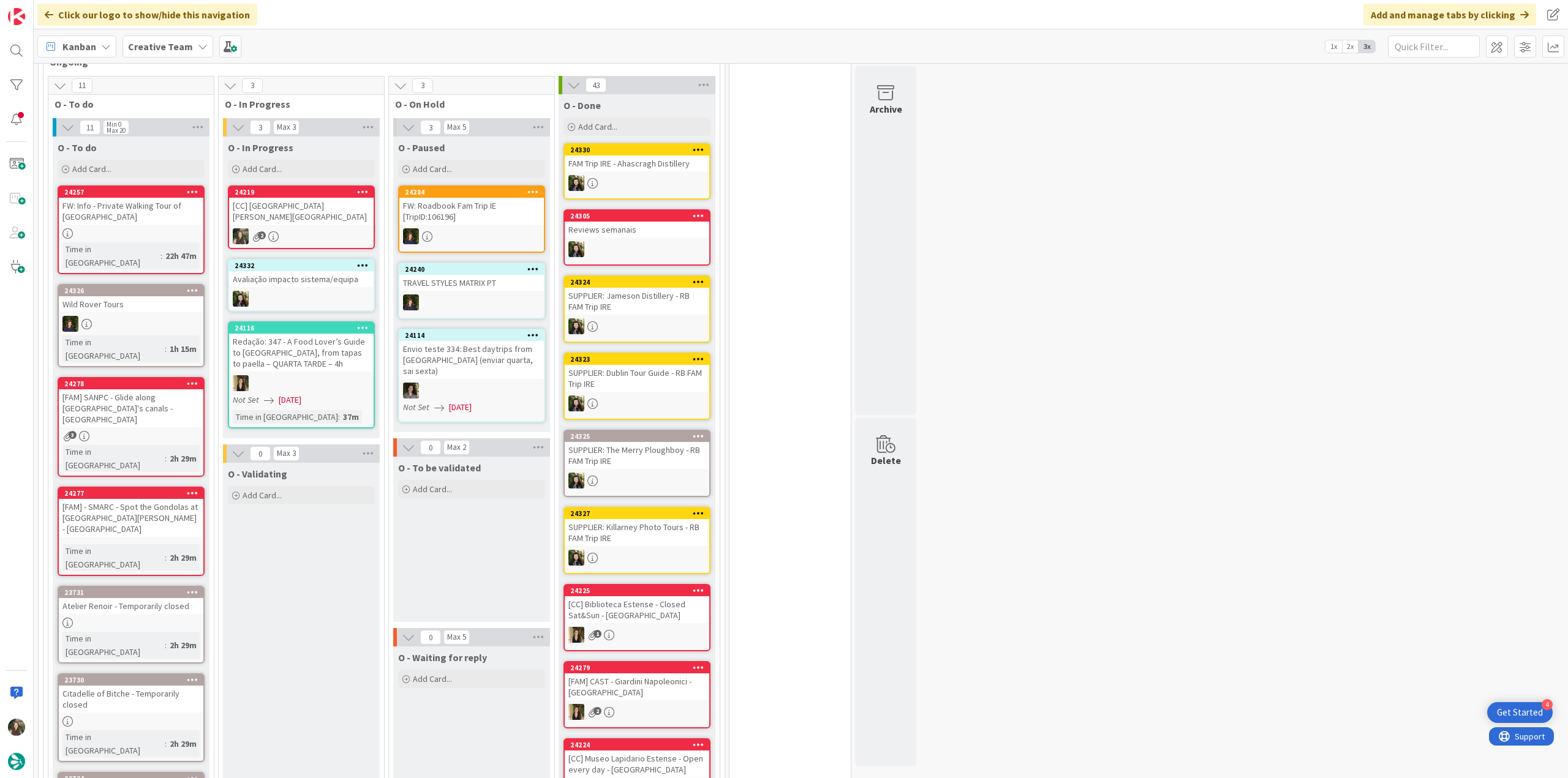
scroll to position [980, 0]
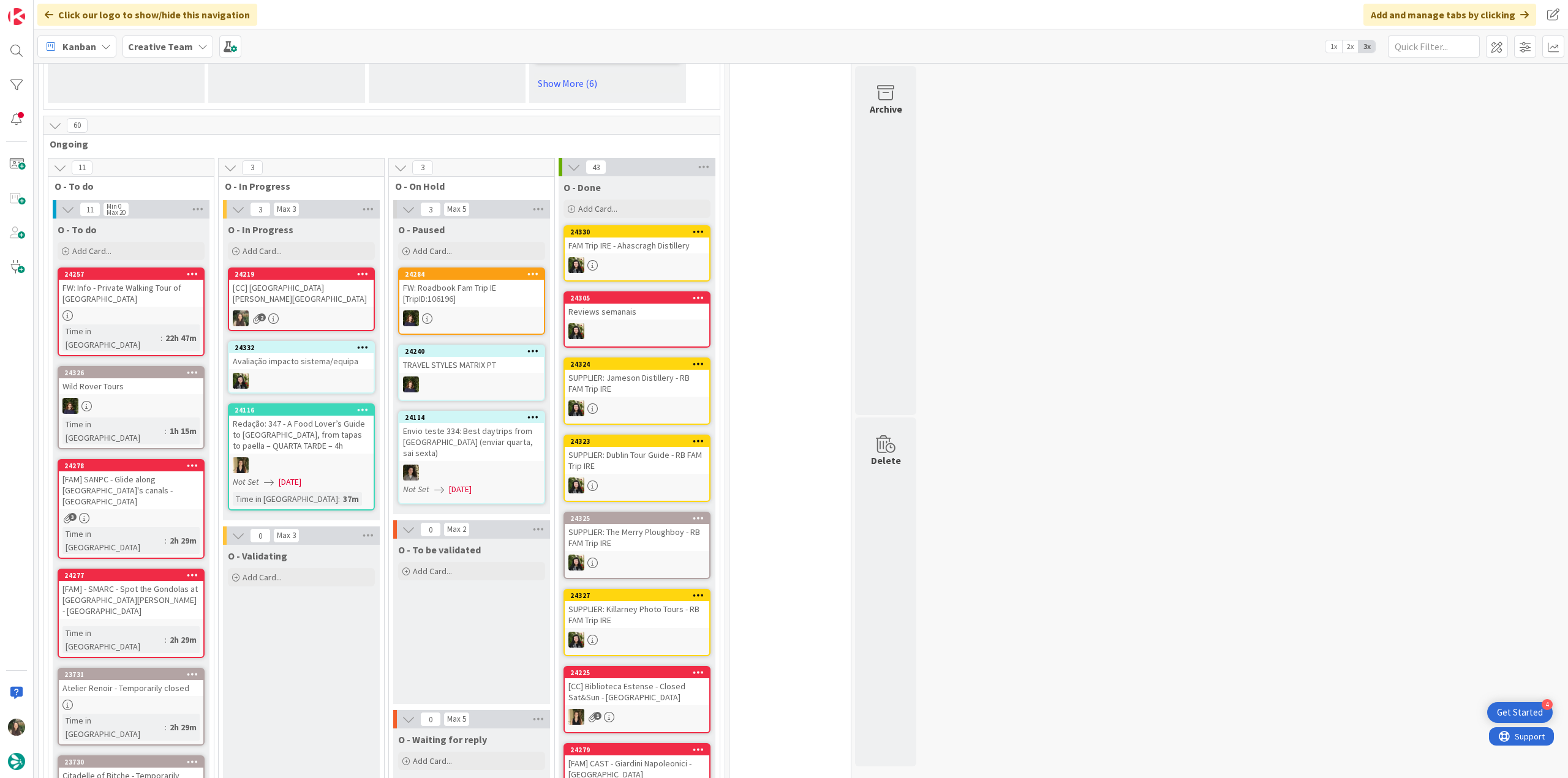
click at [310, 310] on div "2" at bounding box center [301, 318] width 145 height 16
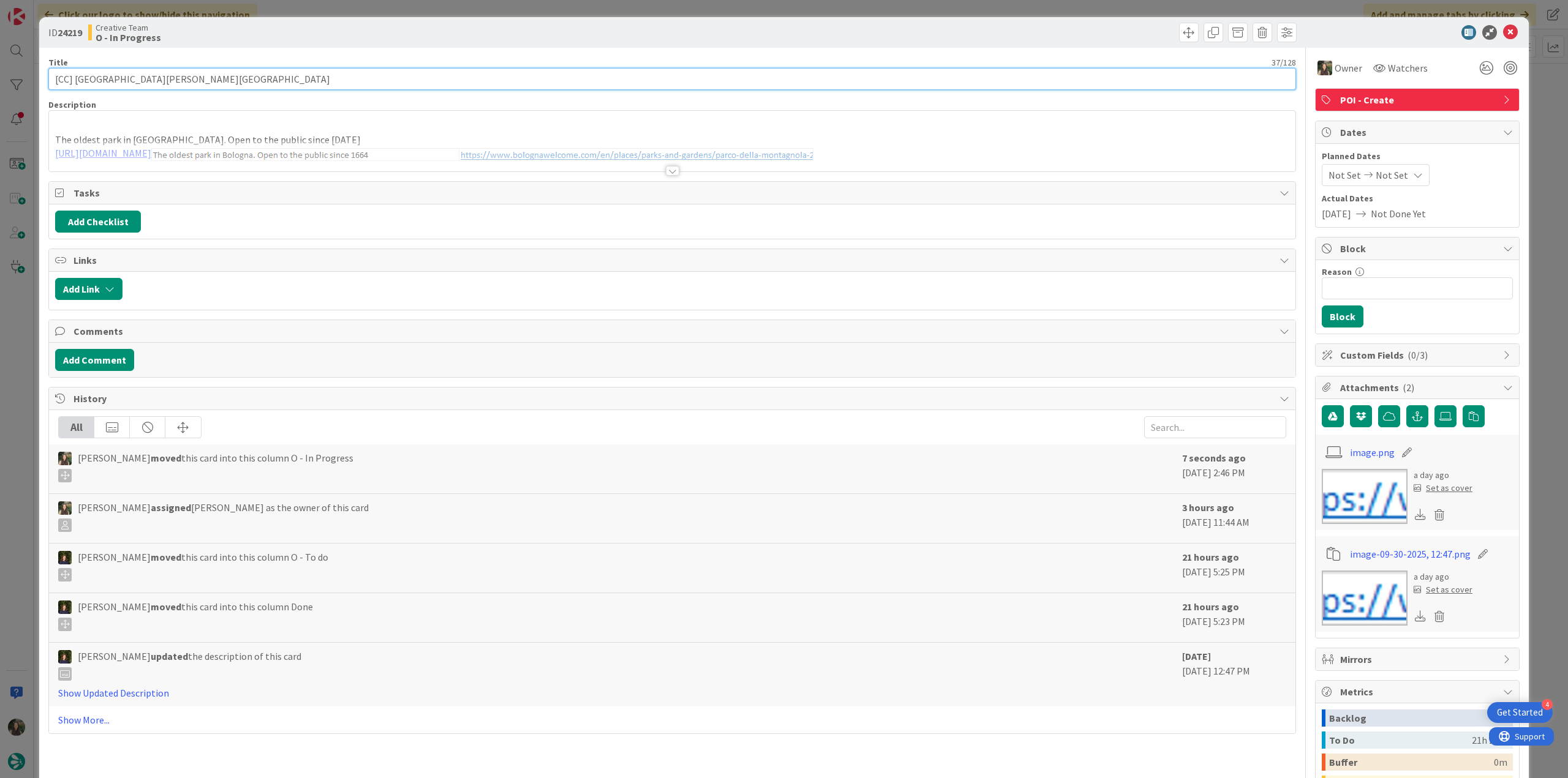
drag, startPoint x: 170, startPoint y: 78, endPoint x: 32, endPoint y: 80, distance: 138.0
click at [32, 80] on div "ID 24219 Creative Team O - In Progress Title 37 / 128 [CC] Parco della Montagno…" at bounding box center [784, 389] width 1568 height 778
click at [572, 137] on div "Inês Gonçalves just joined The oldest park in Bologna. Open to the public since…" at bounding box center [672, 141] width 1246 height 61
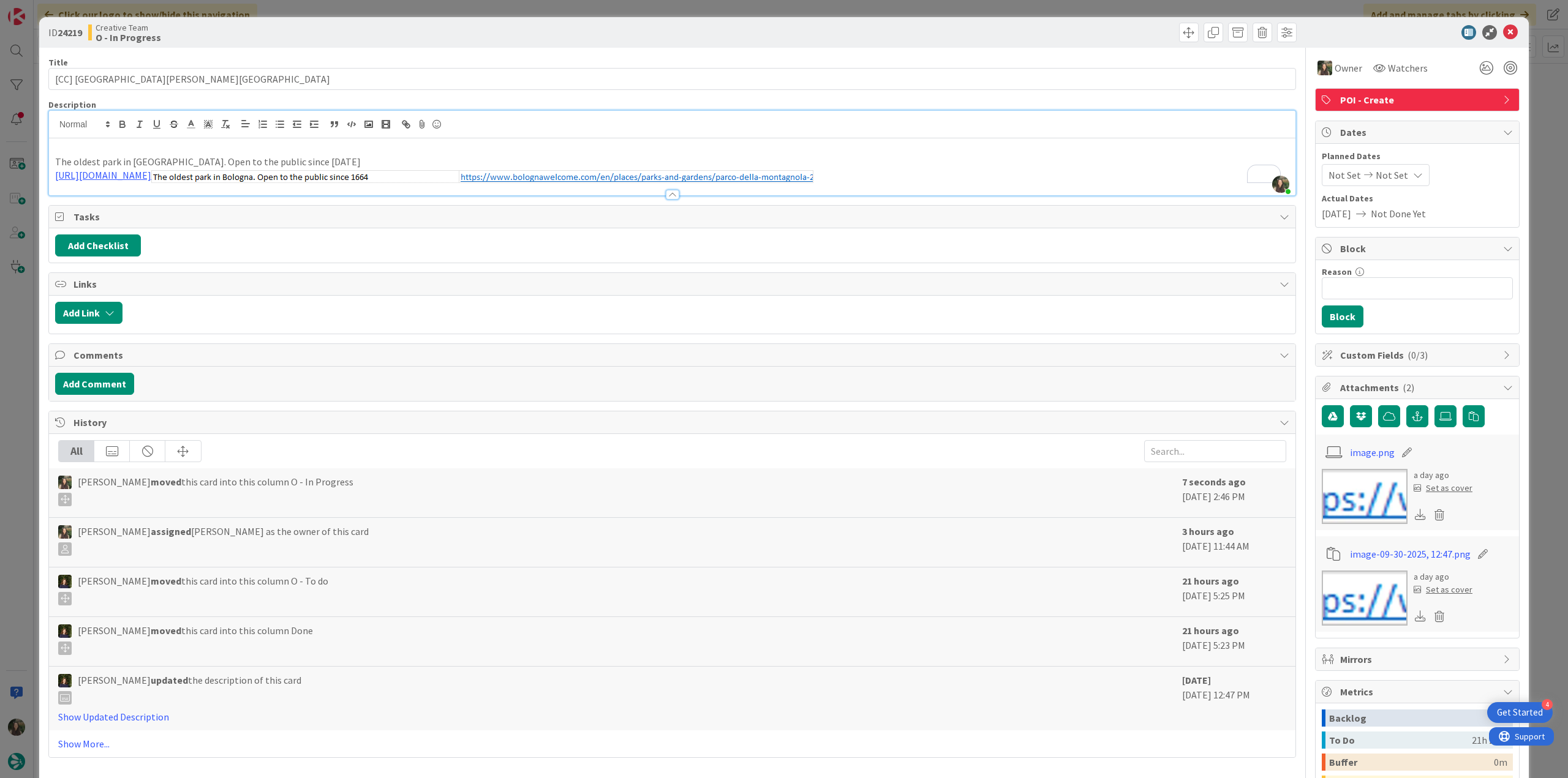
click at [30, 384] on div "ID 24219 Creative Team O - In Progress Title 37 / 128 [CC] Parco della Montagno…" at bounding box center [784, 389] width 1568 height 778
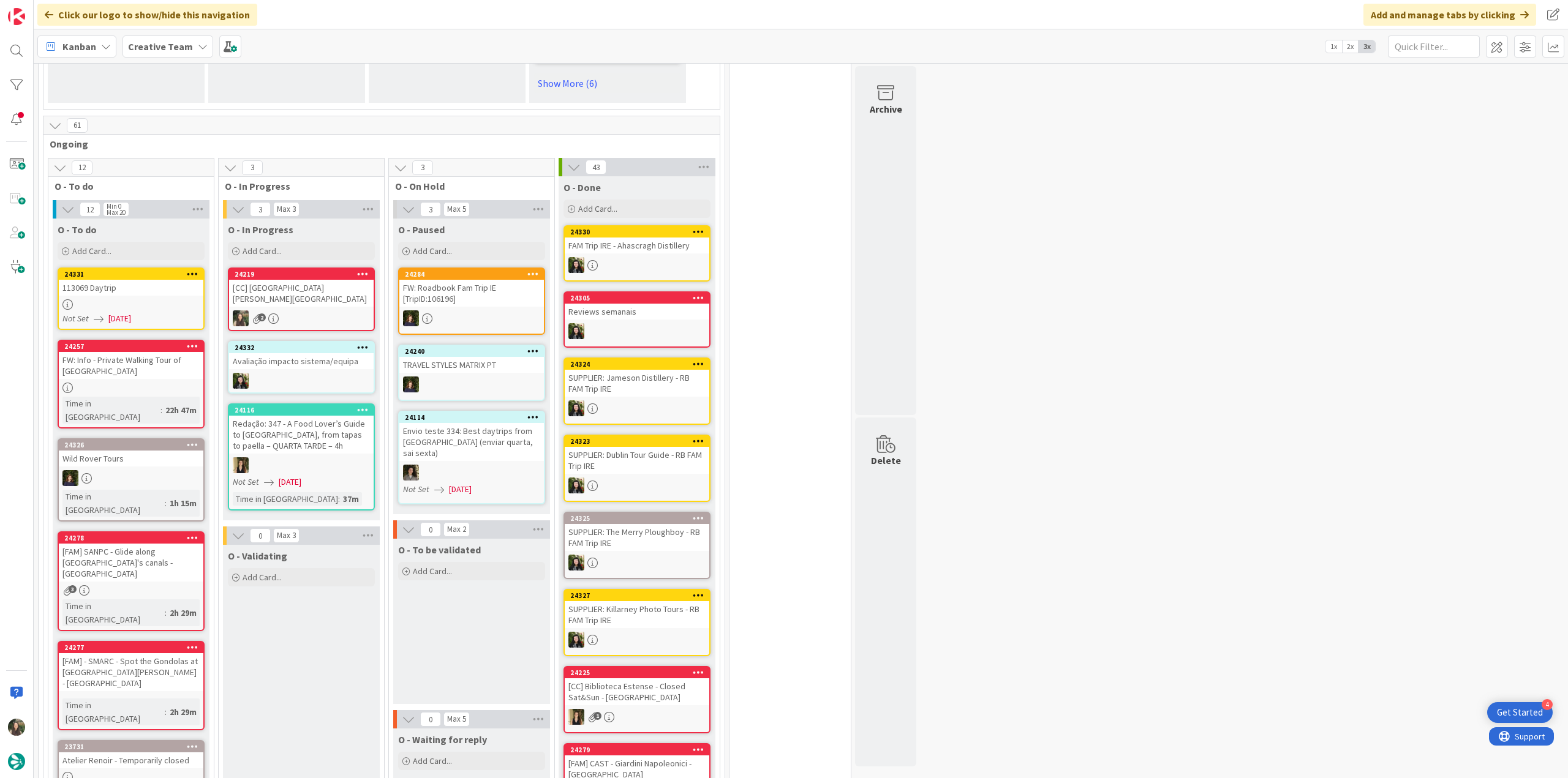
click at [344, 310] on div "2" at bounding box center [301, 318] width 145 height 16
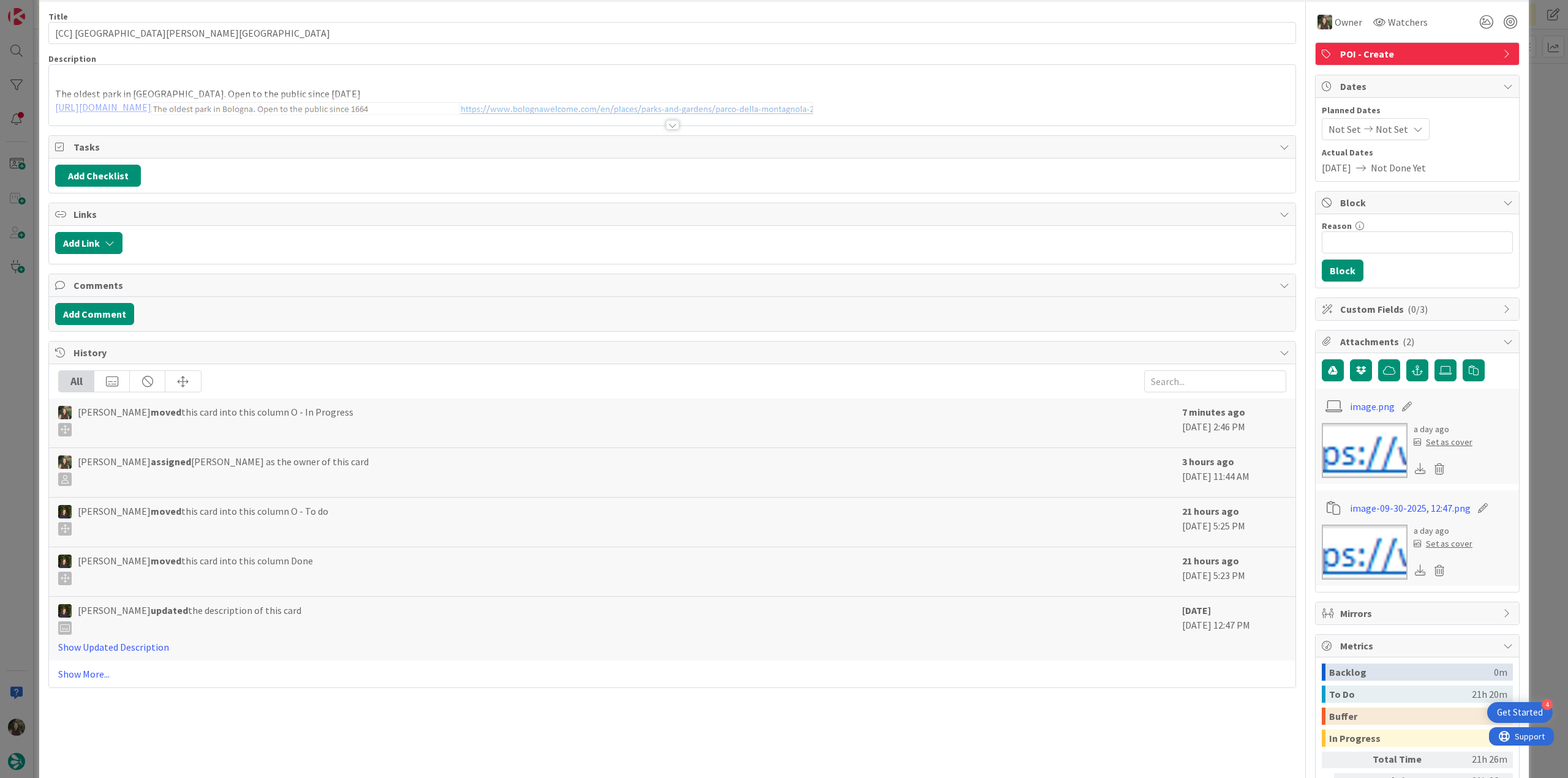
scroll to position [122, 0]
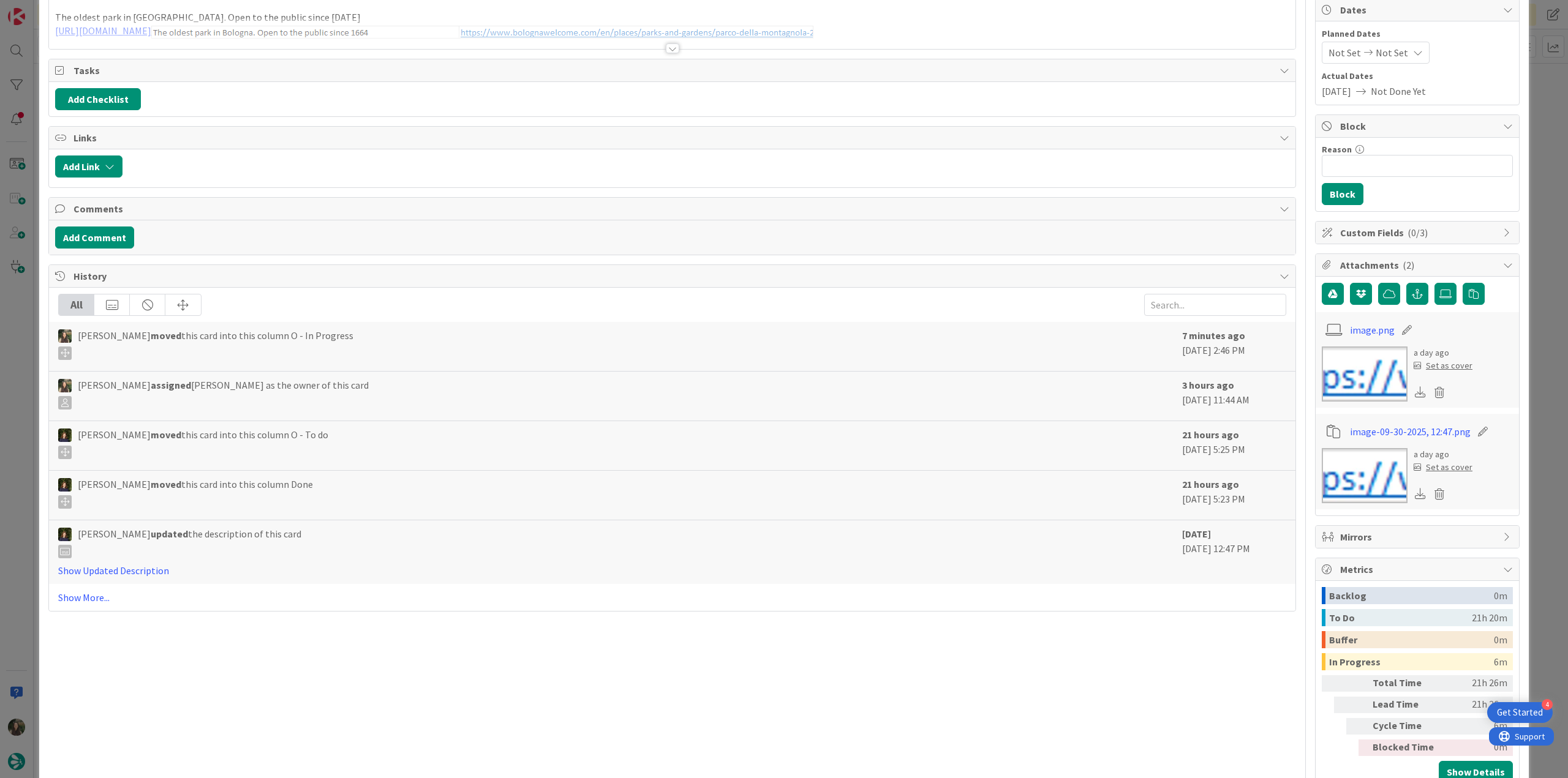
click at [1536, 563] on div "ID 24219 Creative Team O - In Progress Title 37 / 128 [CC] Parco della Montagno…" at bounding box center [784, 389] width 1568 height 778
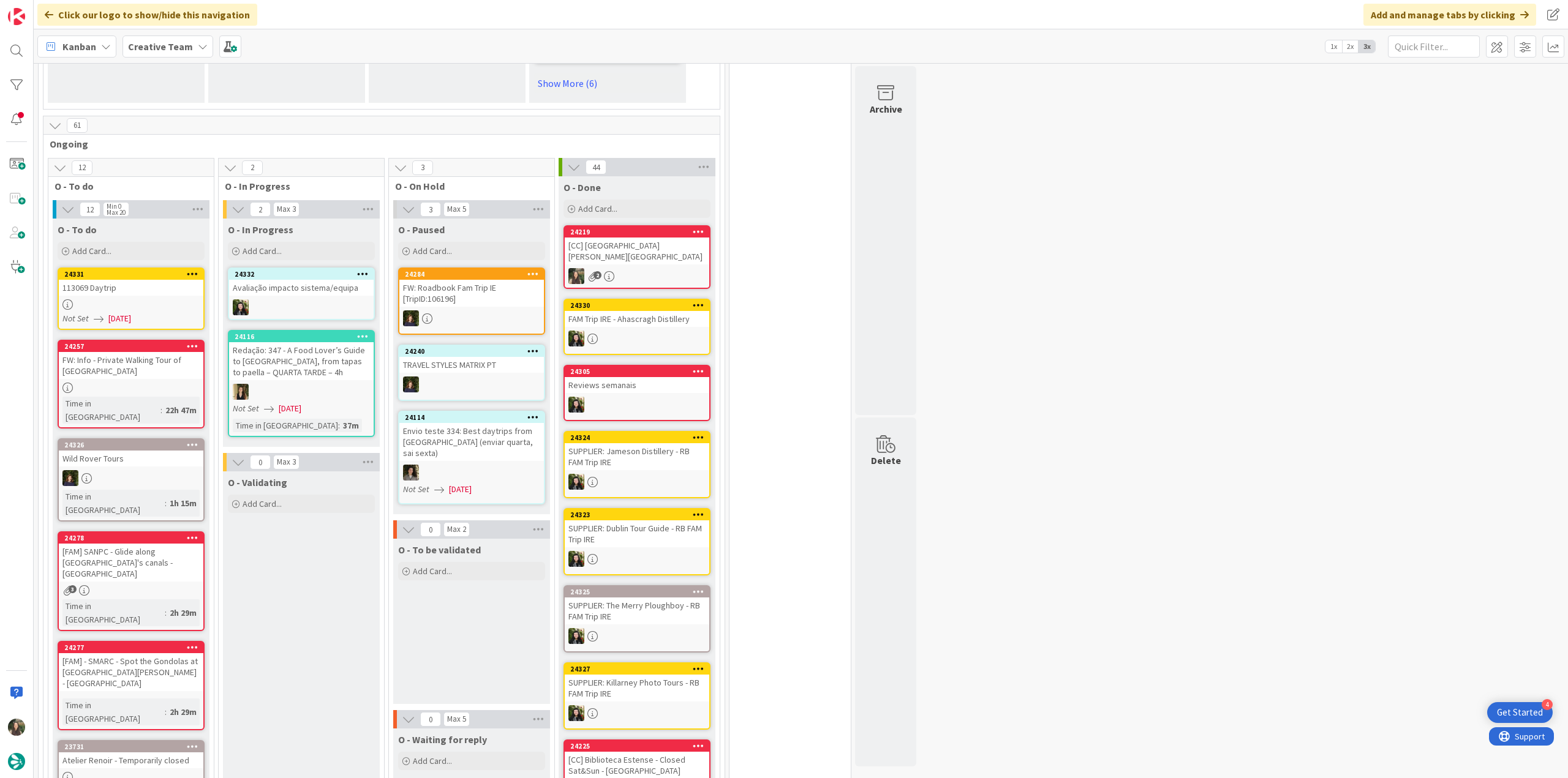
click at [175, 300] on div at bounding box center [131, 305] width 145 height 11
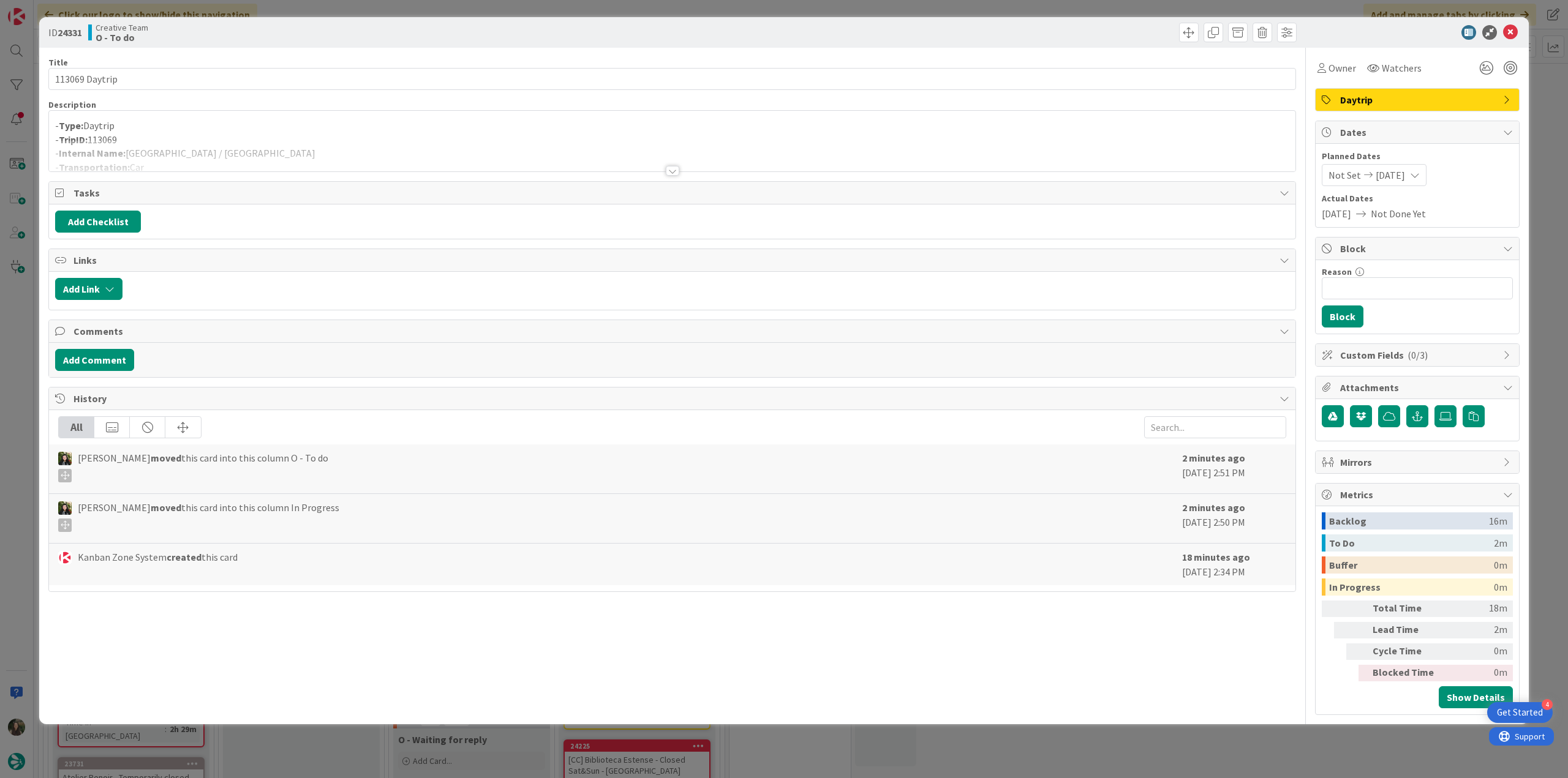
click at [325, 145] on div at bounding box center [672, 155] width 1246 height 31
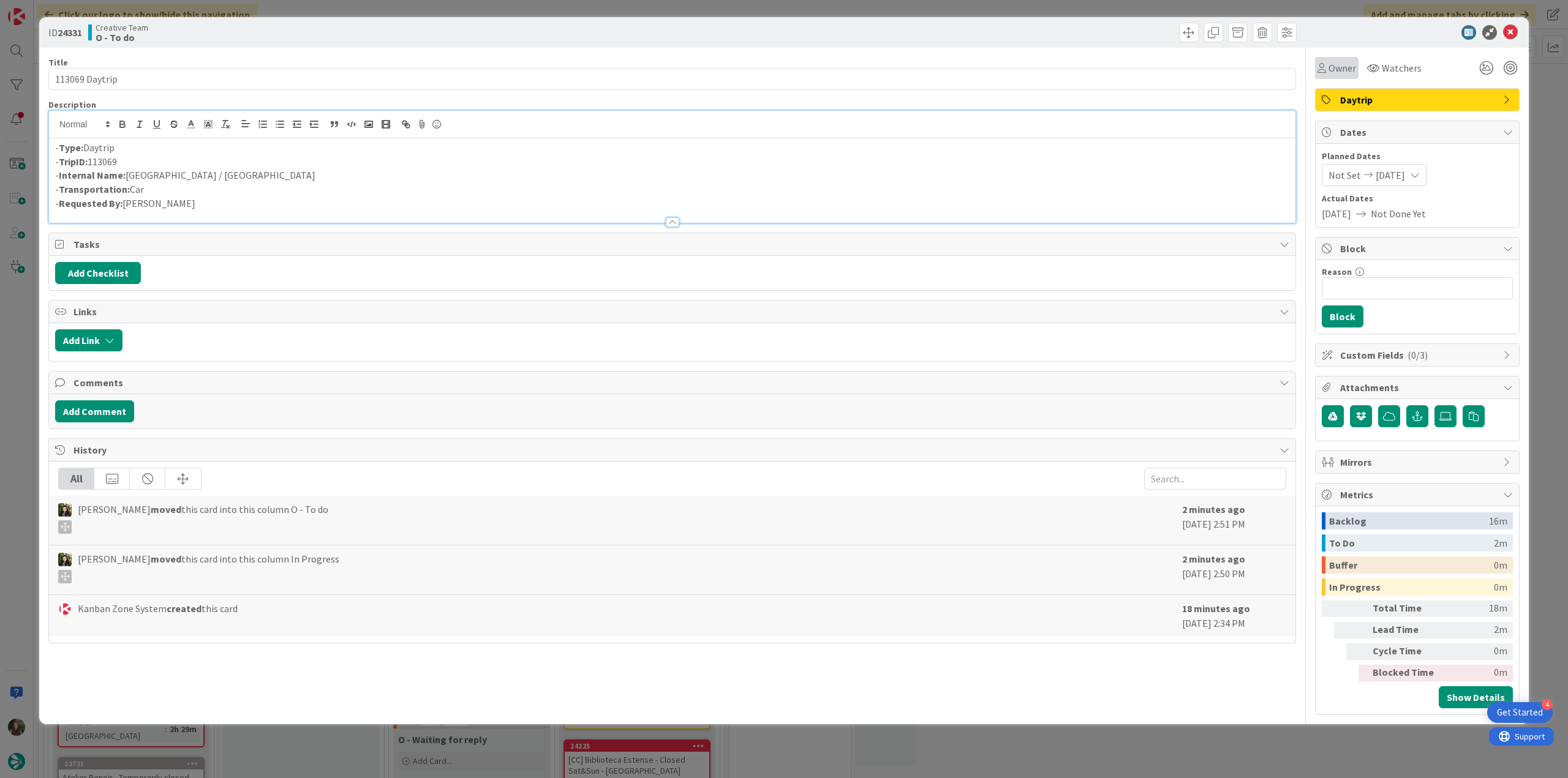
click at [1337, 78] on div "Owner" at bounding box center [1336, 68] width 43 height 22
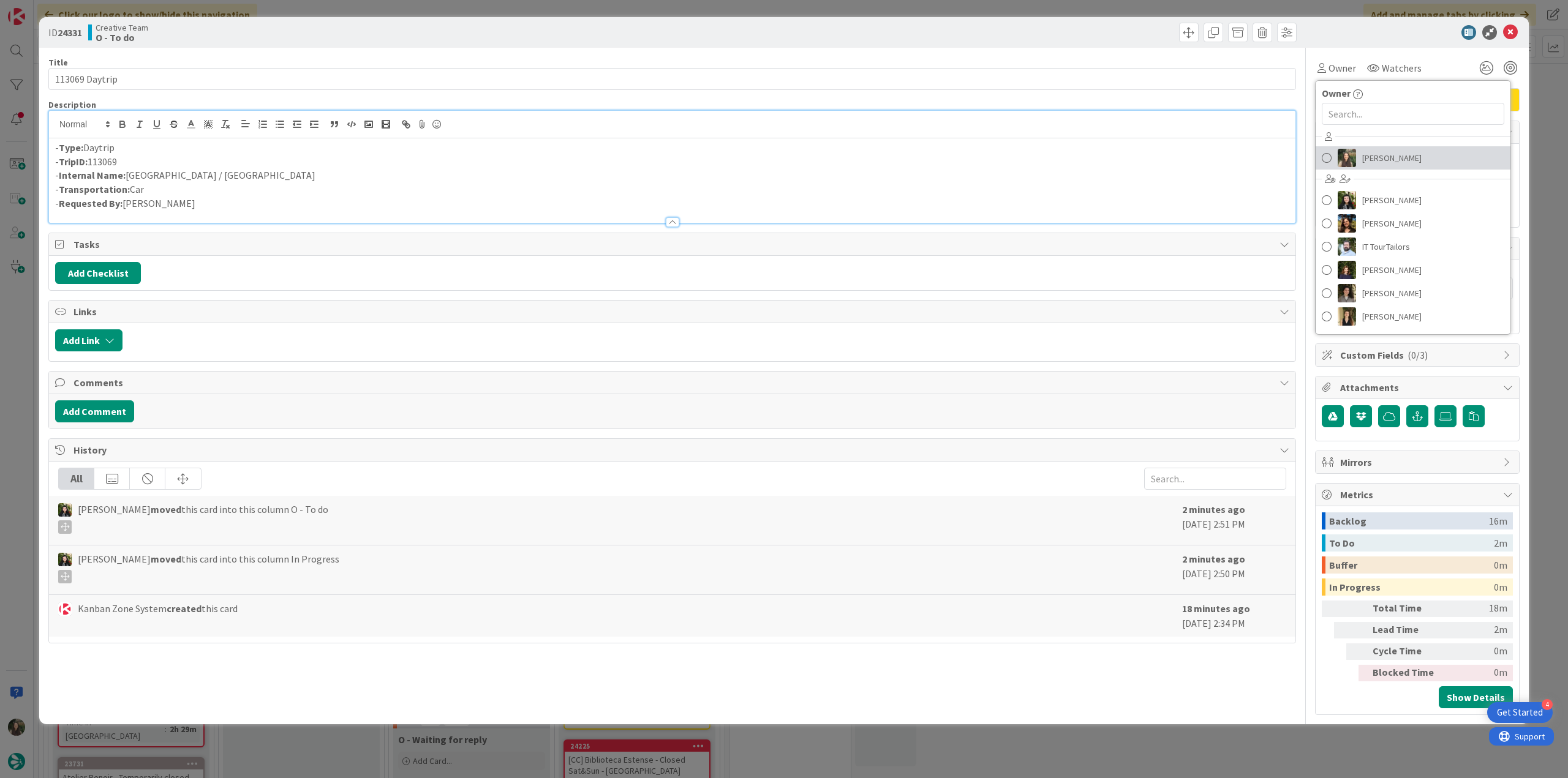
drag, startPoint x: 1351, startPoint y: 156, endPoint x: 1362, endPoint y: 158, distance: 11.2
click at [1351, 156] on img at bounding box center [1347, 158] width 18 height 18
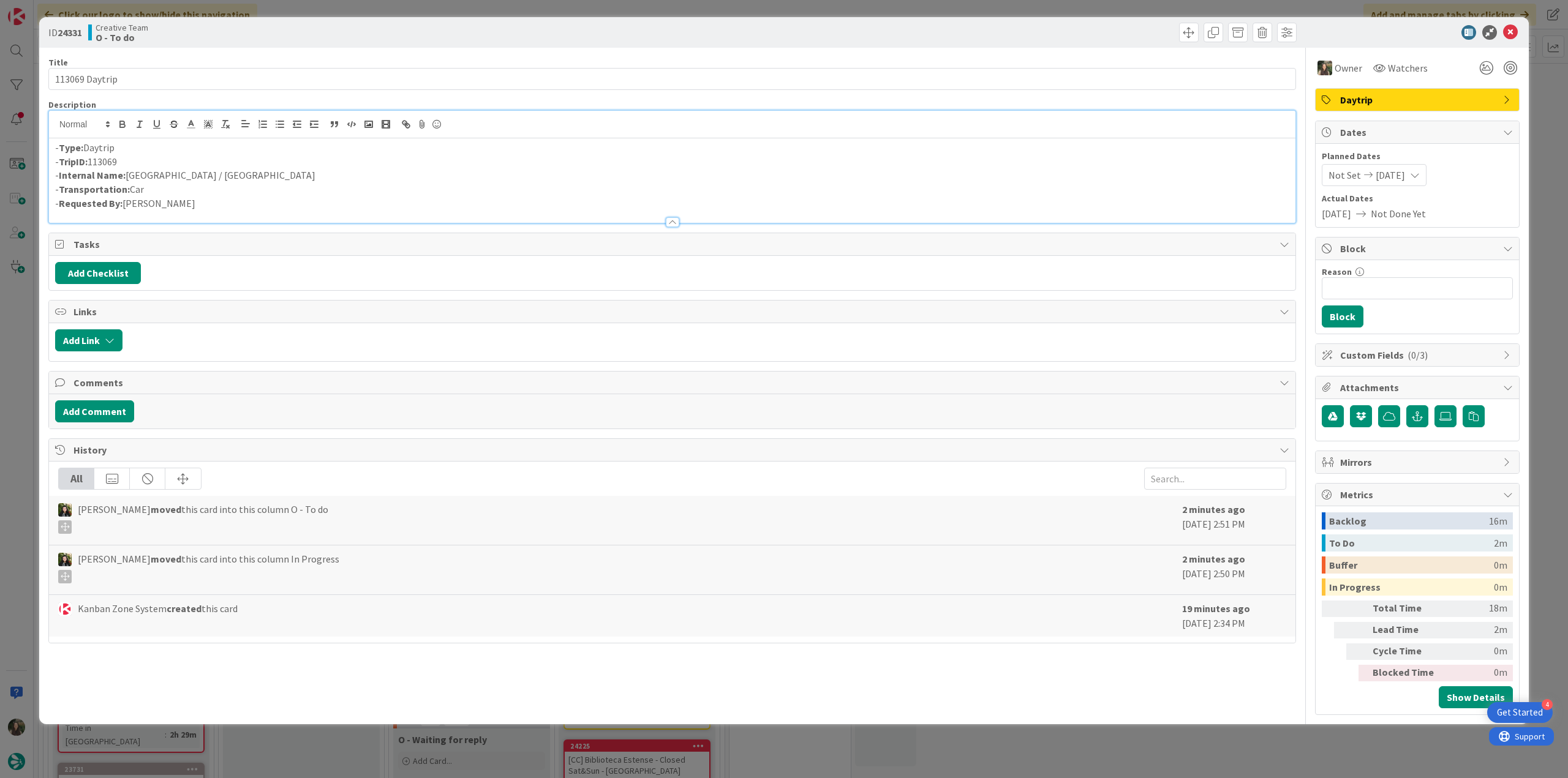
click at [1538, 86] on div "ID 24331 Creative Team O - To do Title 14 / 128 113069 Daytrip Description - Ty…" at bounding box center [784, 389] width 1568 height 778
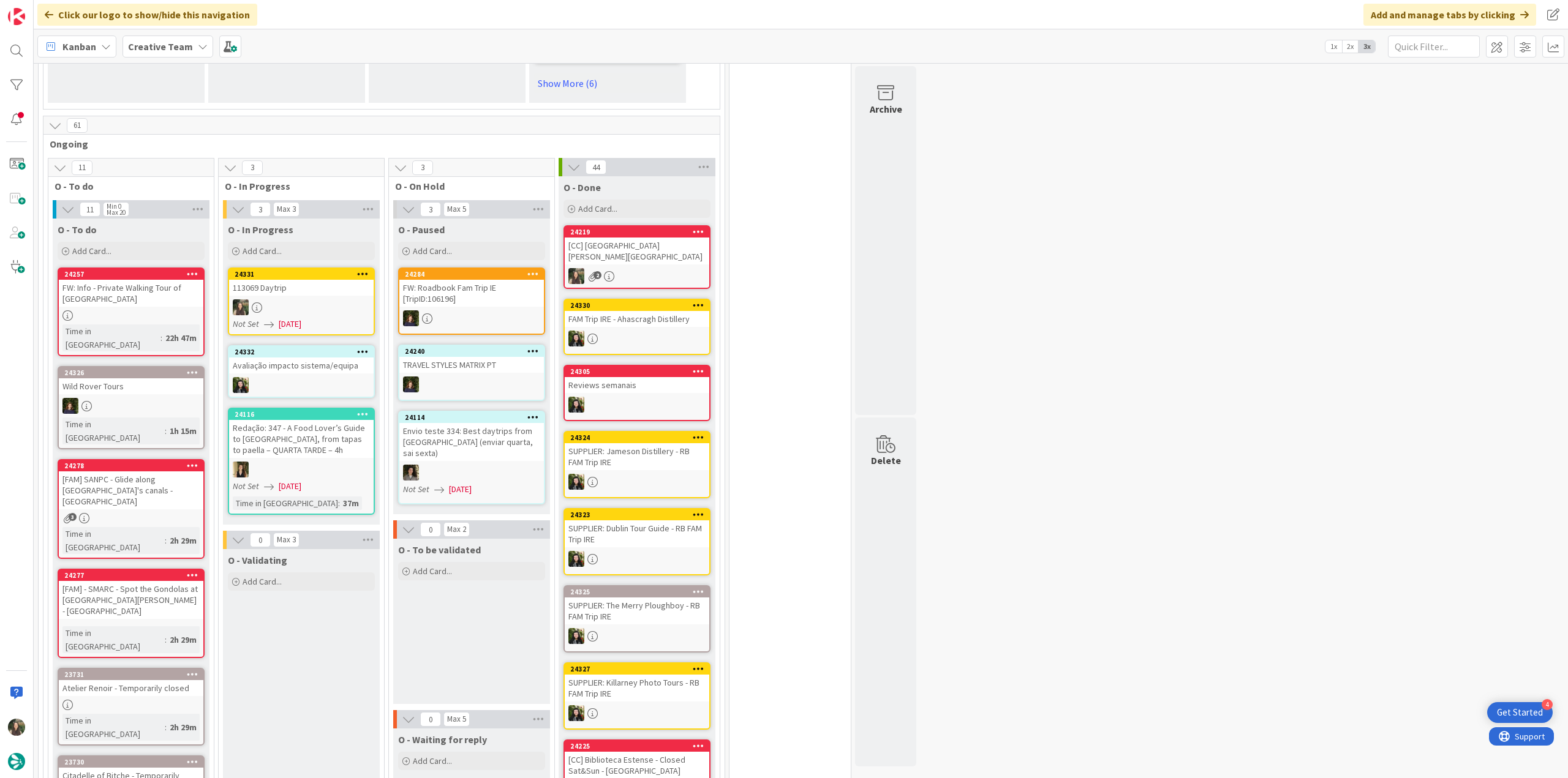
drag, startPoint x: 164, startPoint y: 281, endPoint x: 295, endPoint y: 276, distance: 131.1
click at [295, 276] on div "24331 113069 Daytrip Not Set 10/01/2025" at bounding box center [301, 301] width 147 height 68
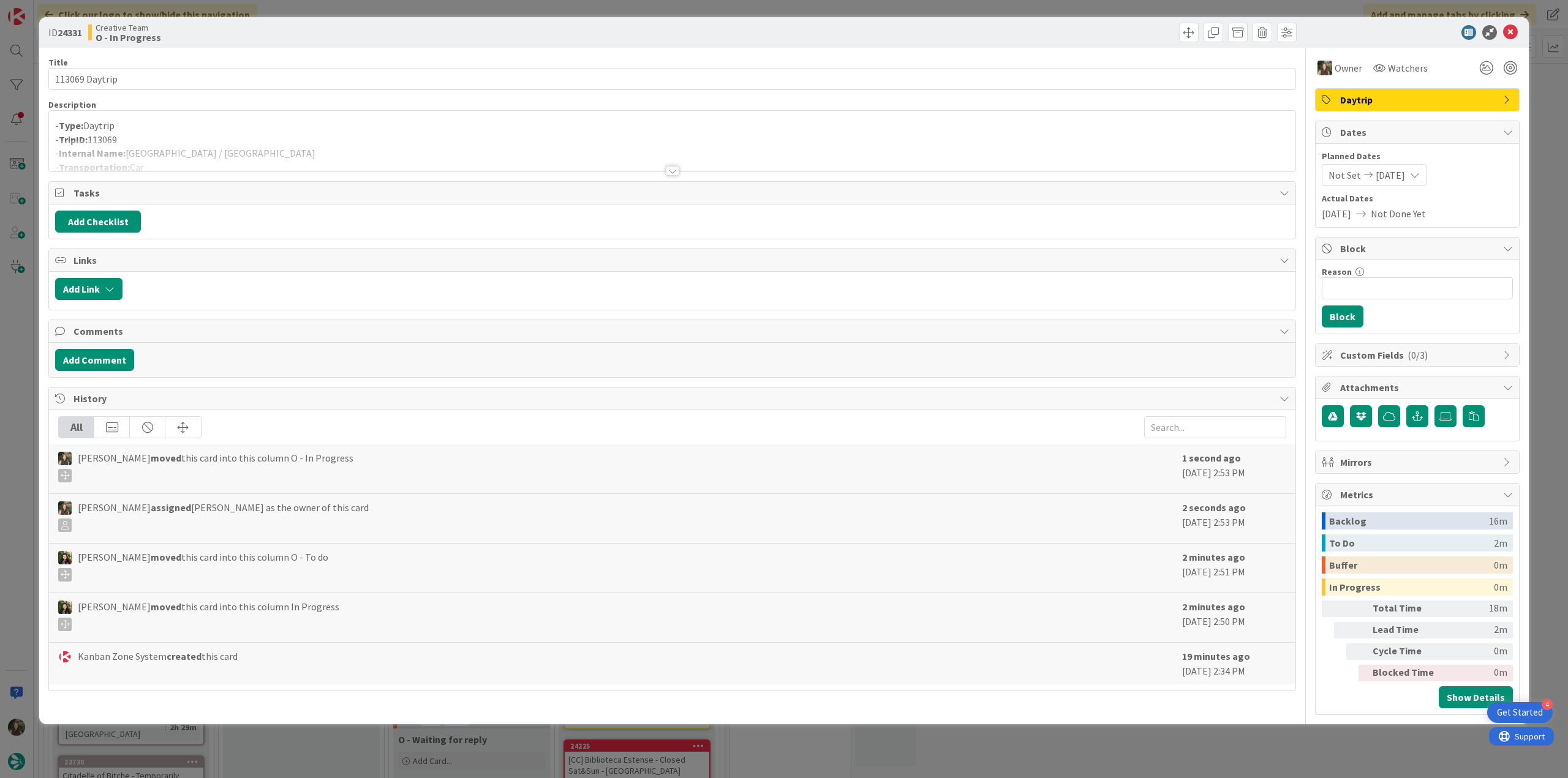
click at [215, 148] on div at bounding box center [672, 155] width 1246 height 31
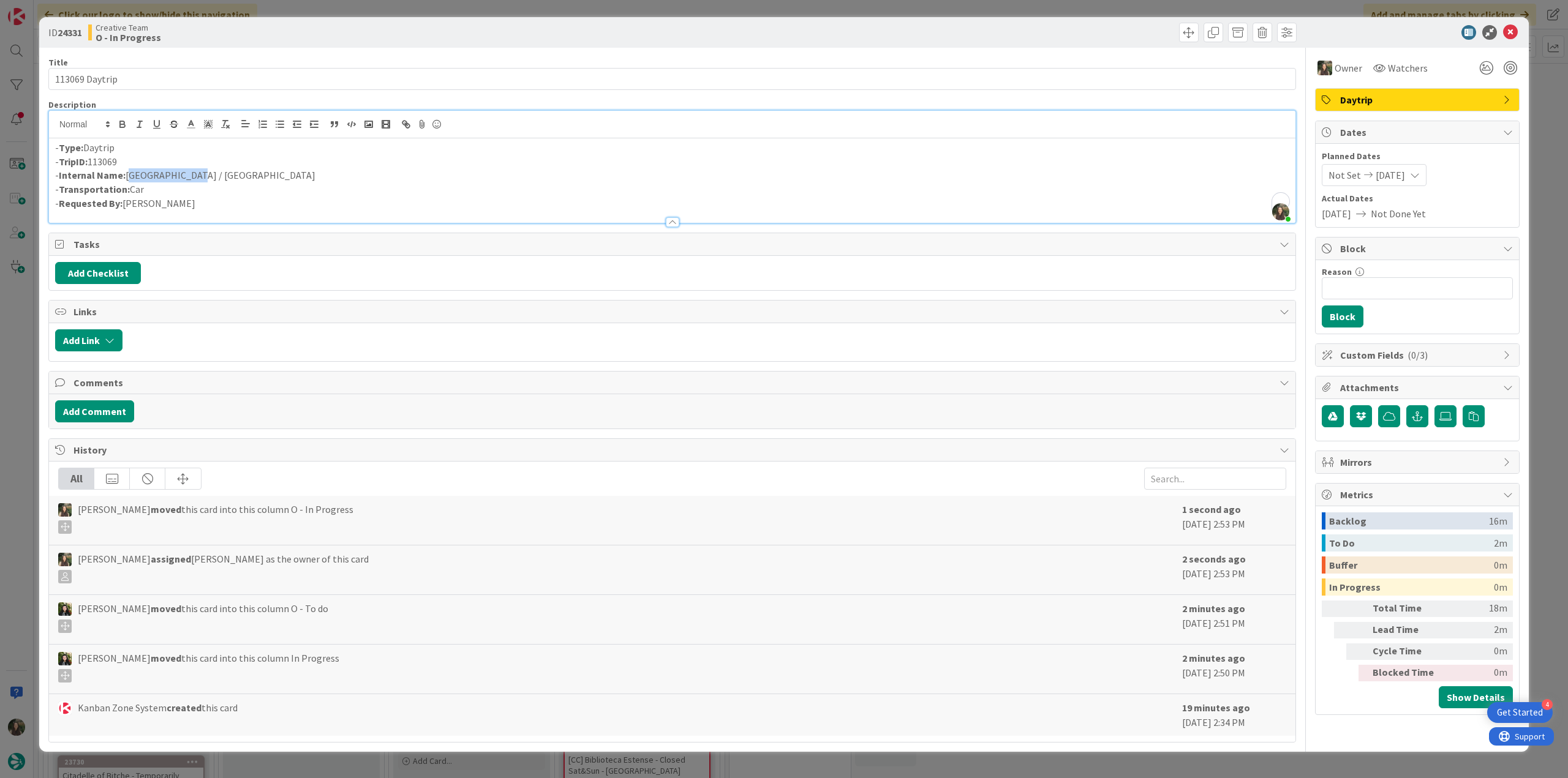
drag, startPoint x: 196, startPoint y: 177, endPoint x: 129, endPoint y: 173, distance: 67.1
click at [129, 173] on p "- Internal Name: Mérida / Cádiz" at bounding box center [672, 175] width 1234 height 14
copy p "Mérida / Cádiz"
click at [22, 532] on div "ID 24331 Creative Team O - In Progress Title 14 / 128 113069 Daytrip Descriptio…" at bounding box center [784, 389] width 1568 height 778
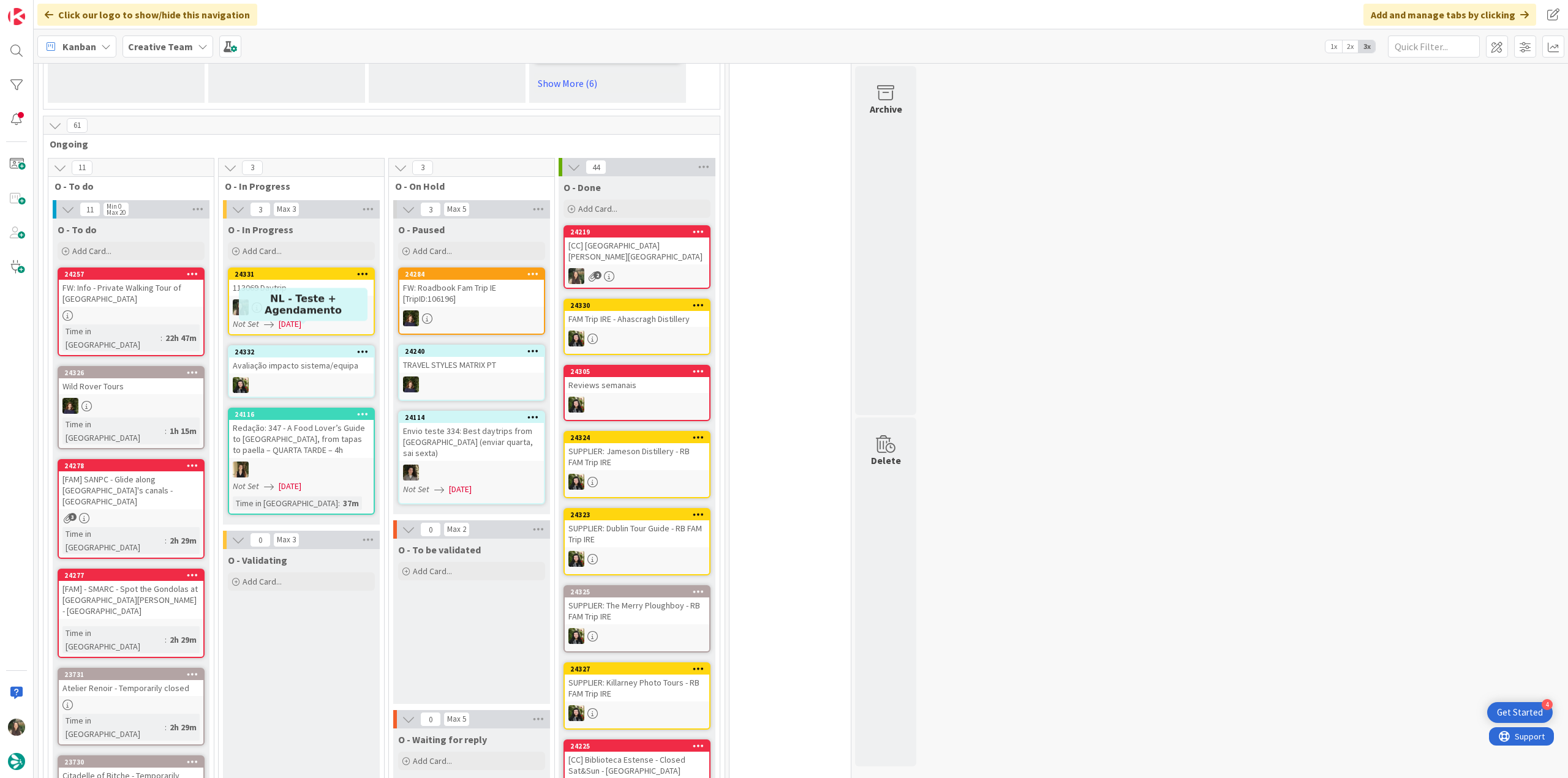
click at [306, 300] on div at bounding box center [301, 307] width 145 height 16
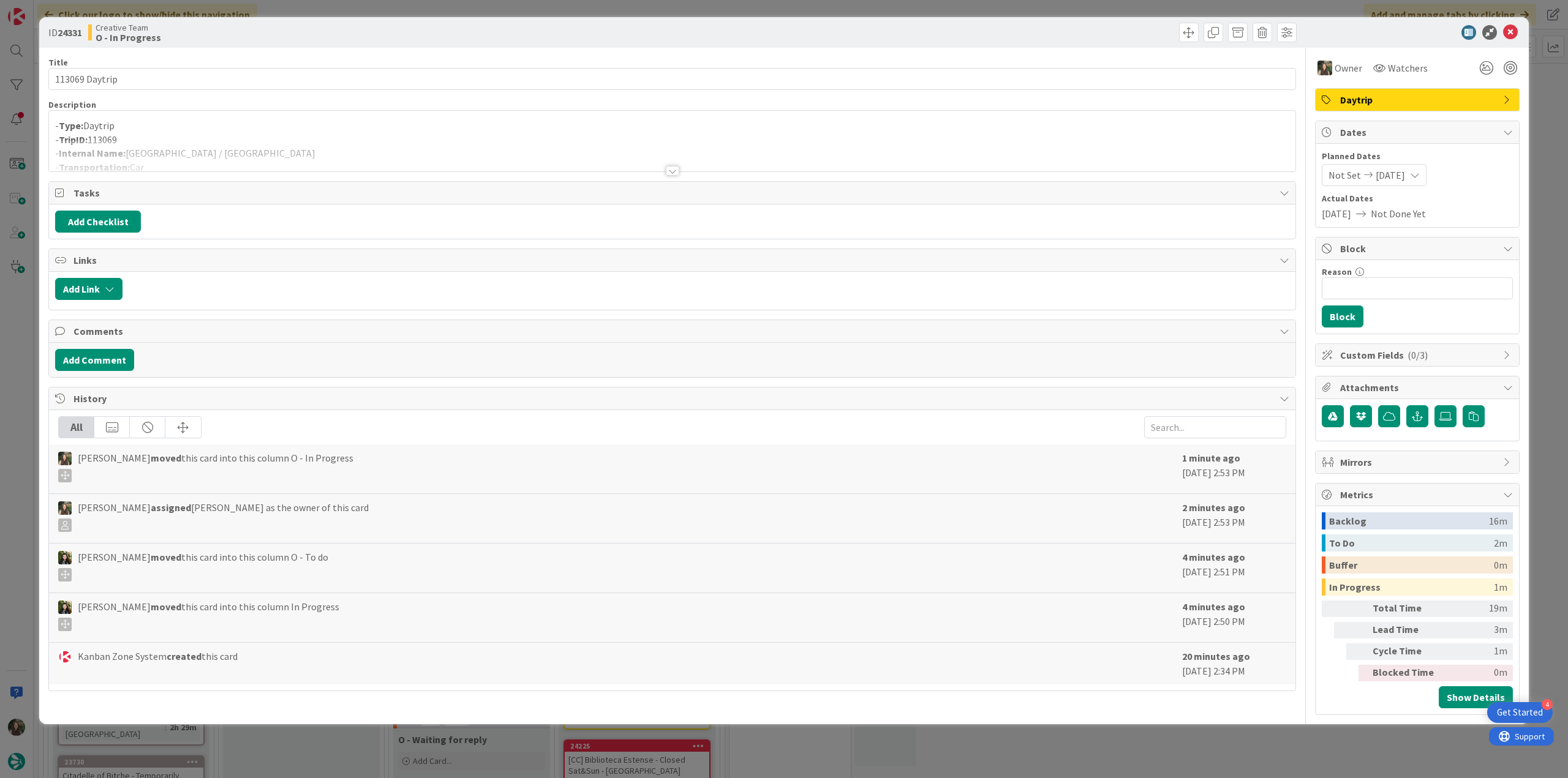
click at [297, 145] on div at bounding box center [672, 155] width 1246 height 31
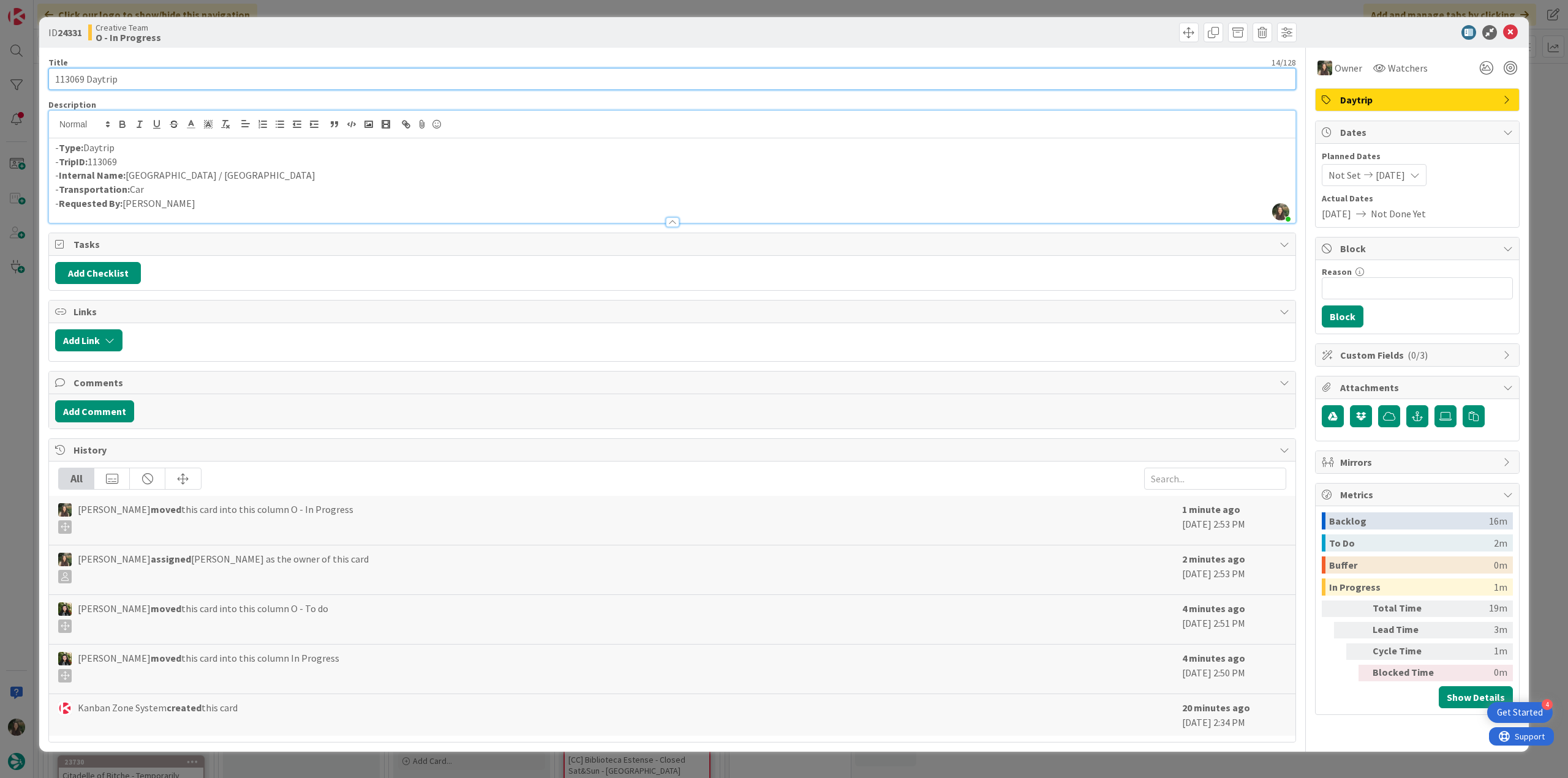
drag, startPoint x: 136, startPoint y: 70, endPoint x: 22, endPoint y: 97, distance: 117.2
click at [30, 87] on div "ID 24331 Creative Team O - In Progress Title 14 / 128 113069 Daytrip Descriptio…" at bounding box center [784, 389] width 1568 height 778
click at [127, 174] on p "- Internal Name: Mérida / Cádiz" at bounding box center [672, 175] width 1234 height 14
click at [10, 396] on div "ID 24331 Creative Team O - In Progress Title 14 / 128 113069 Daytrip Descriptio…" at bounding box center [784, 389] width 1568 height 778
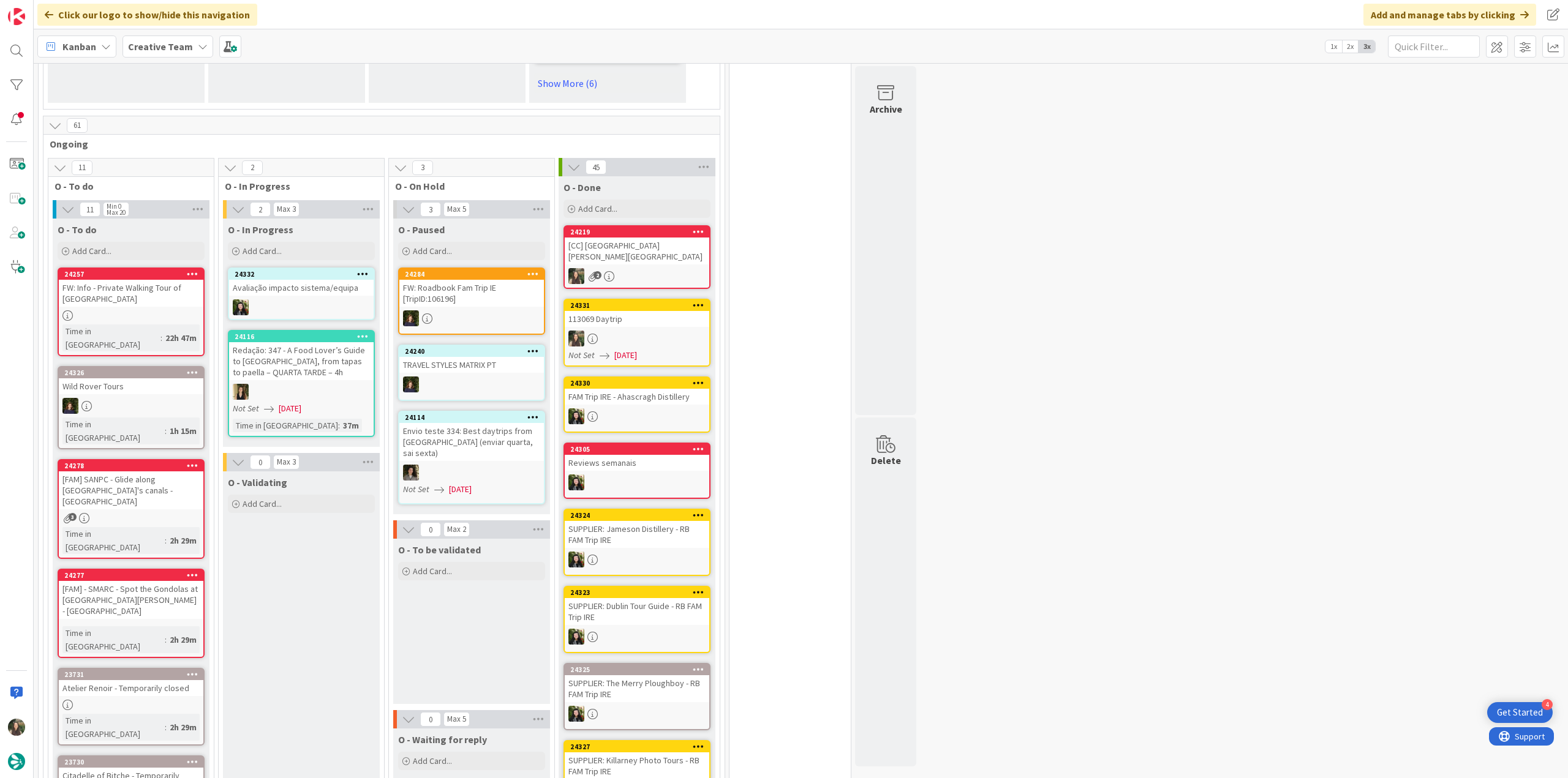
drag, startPoint x: 337, startPoint y: 293, endPoint x: 617, endPoint y: 240, distance: 285.0
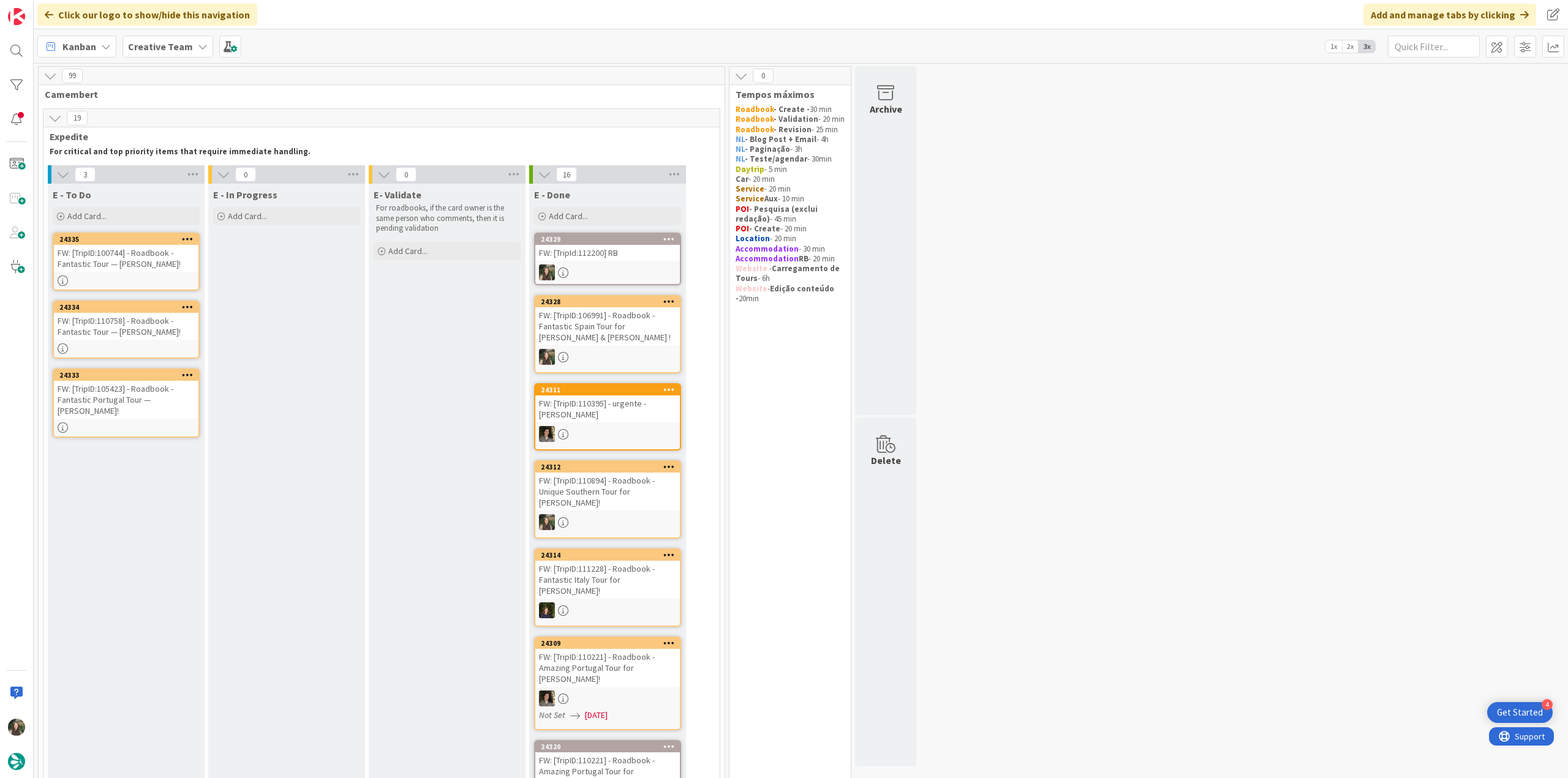
click at [148, 254] on div "FW: [TripID:100744] - Roadbook - Fantastic Tour — [PERSON_NAME]!" at bounding box center [126, 258] width 145 height 27
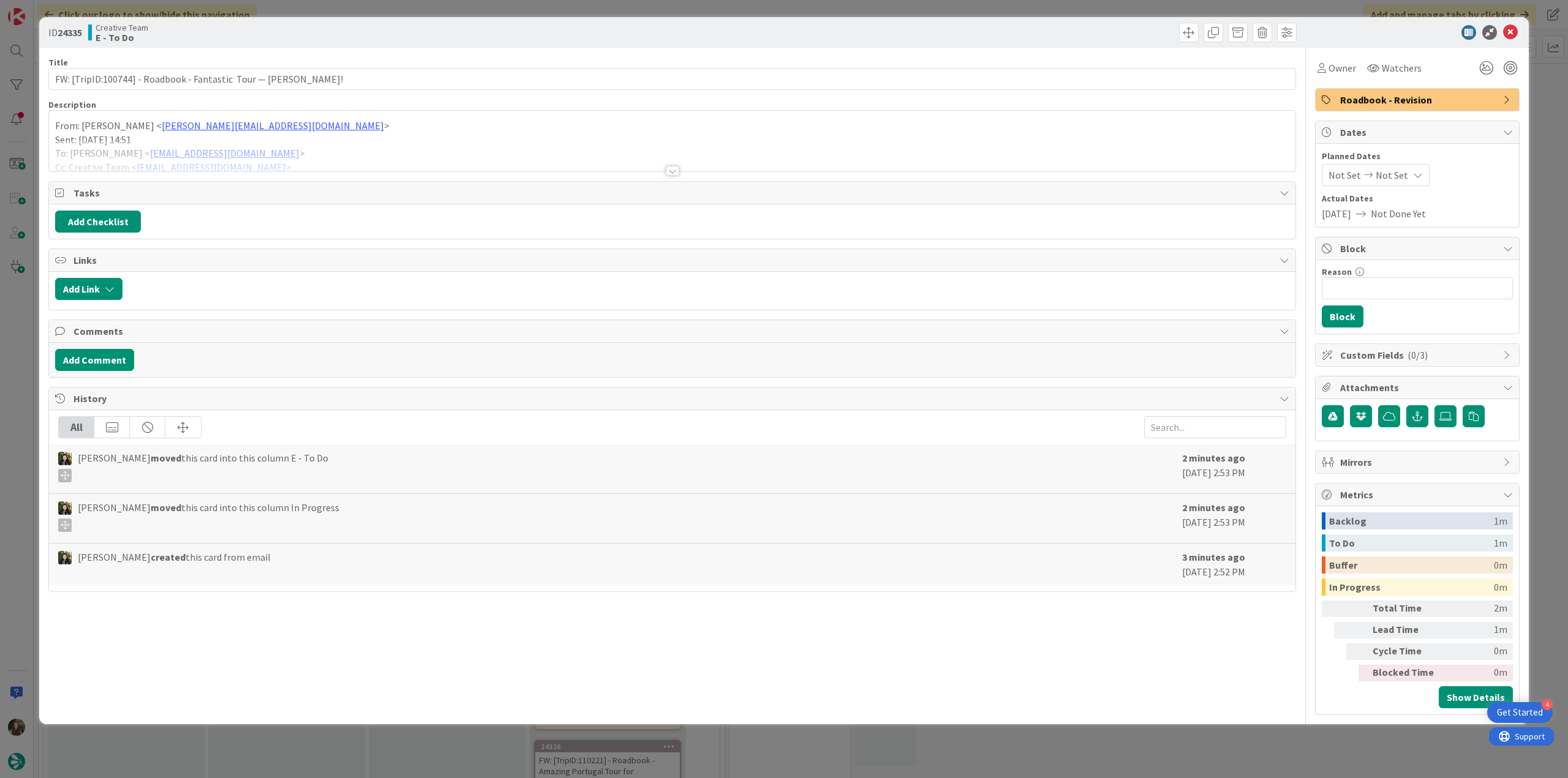
click at [335, 141] on div at bounding box center [672, 155] width 1246 height 31
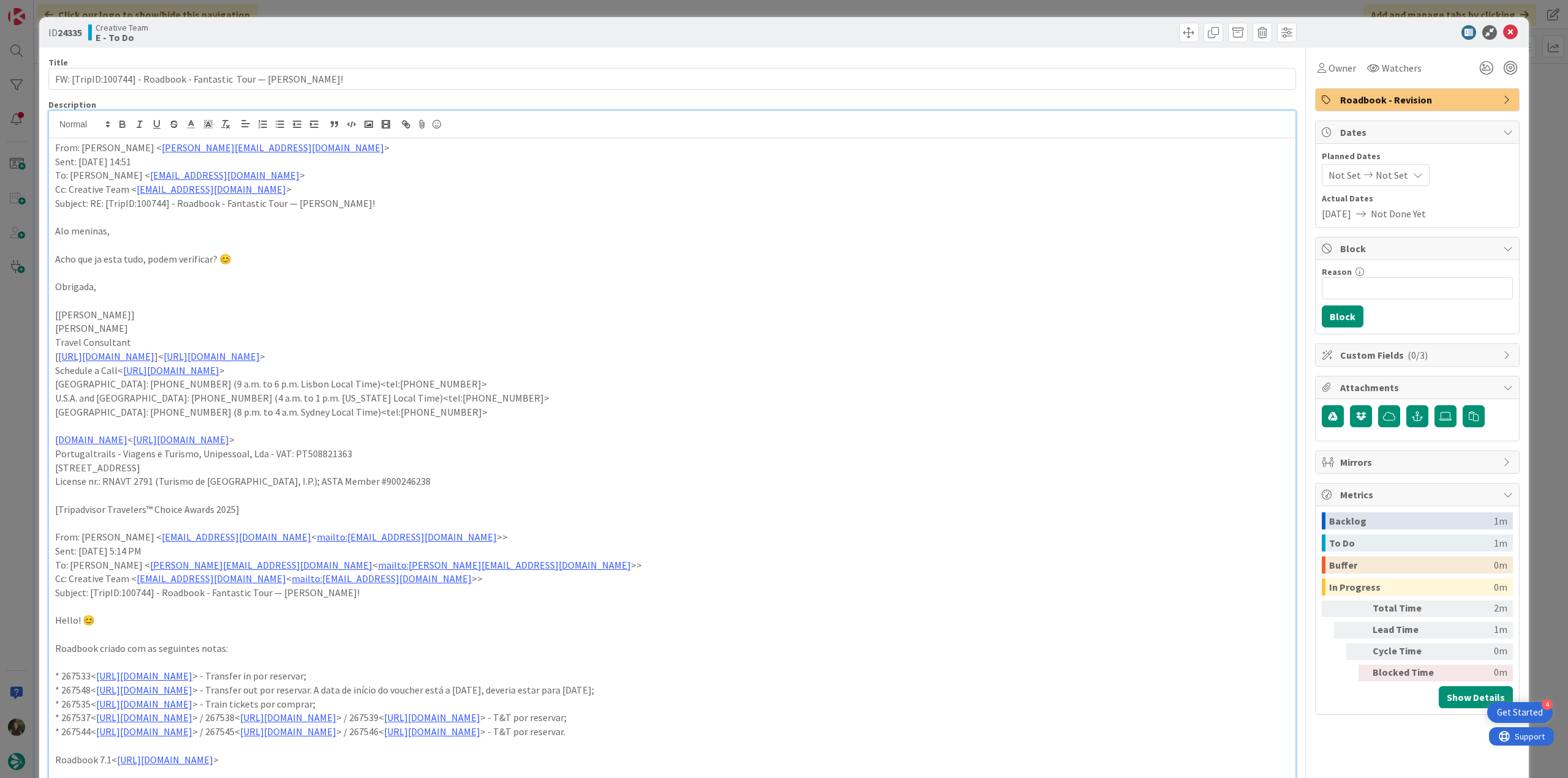
click at [24, 358] on div "ID 24335 Creative Team E - To Do Title 64 / 128 FW: [TripID:100744] - Roadbook …" at bounding box center [784, 389] width 1568 height 778
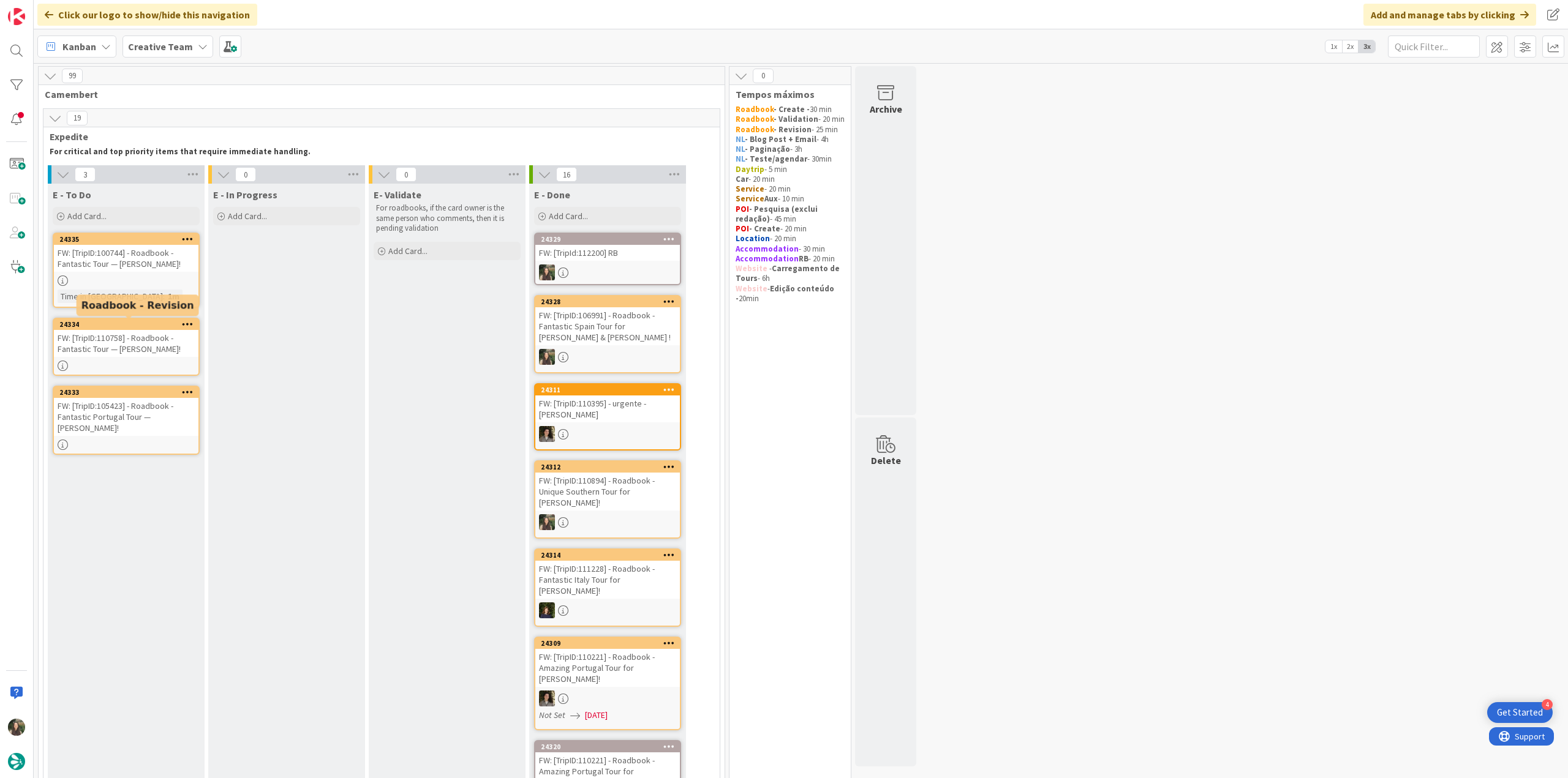
click at [105, 335] on div "FW: [TripID:110758] - Roadbook - Fantastic Tour — [PERSON_NAME]!" at bounding box center [126, 343] width 145 height 27
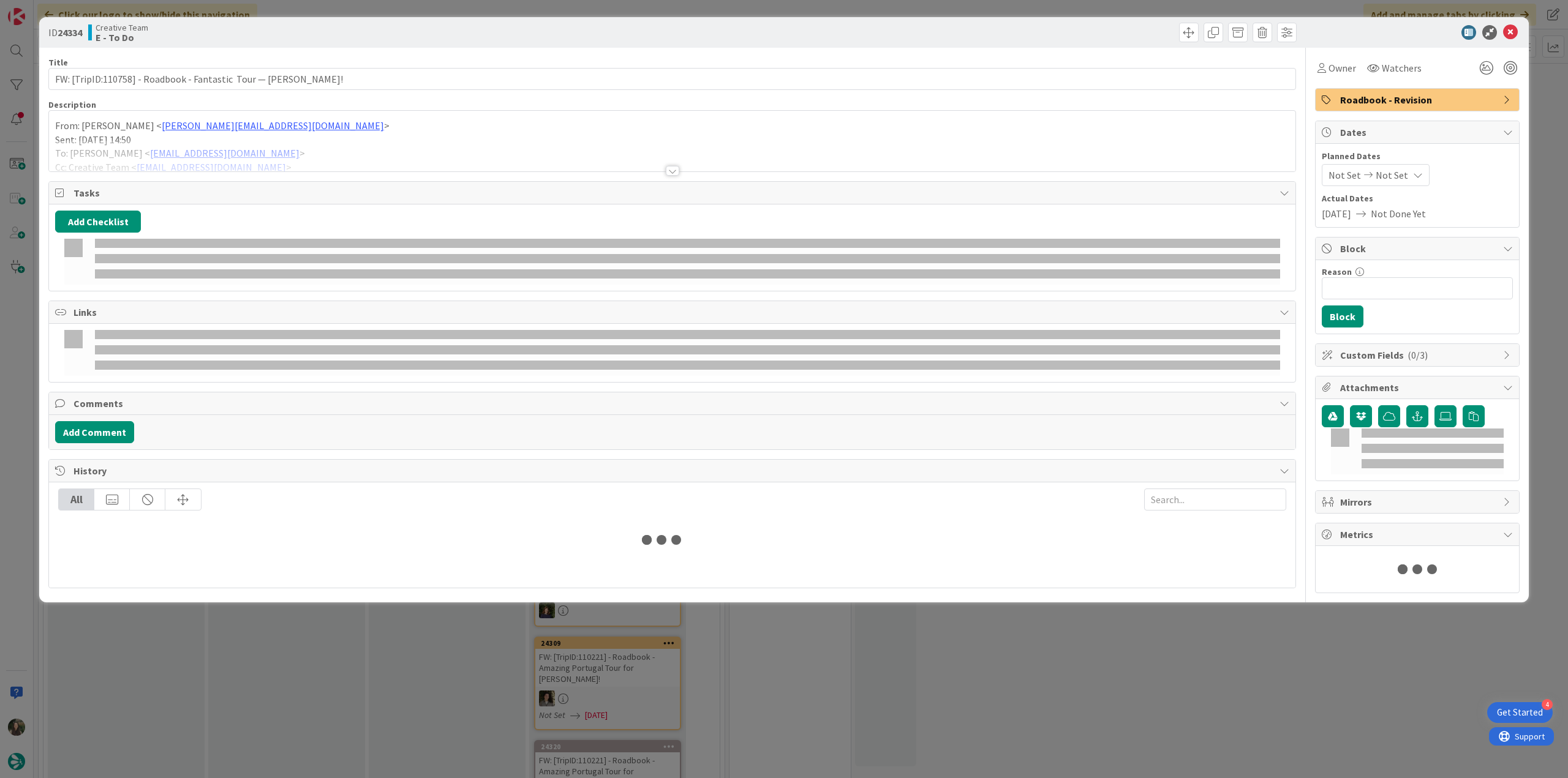
click at [332, 152] on div at bounding box center [672, 155] width 1246 height 31
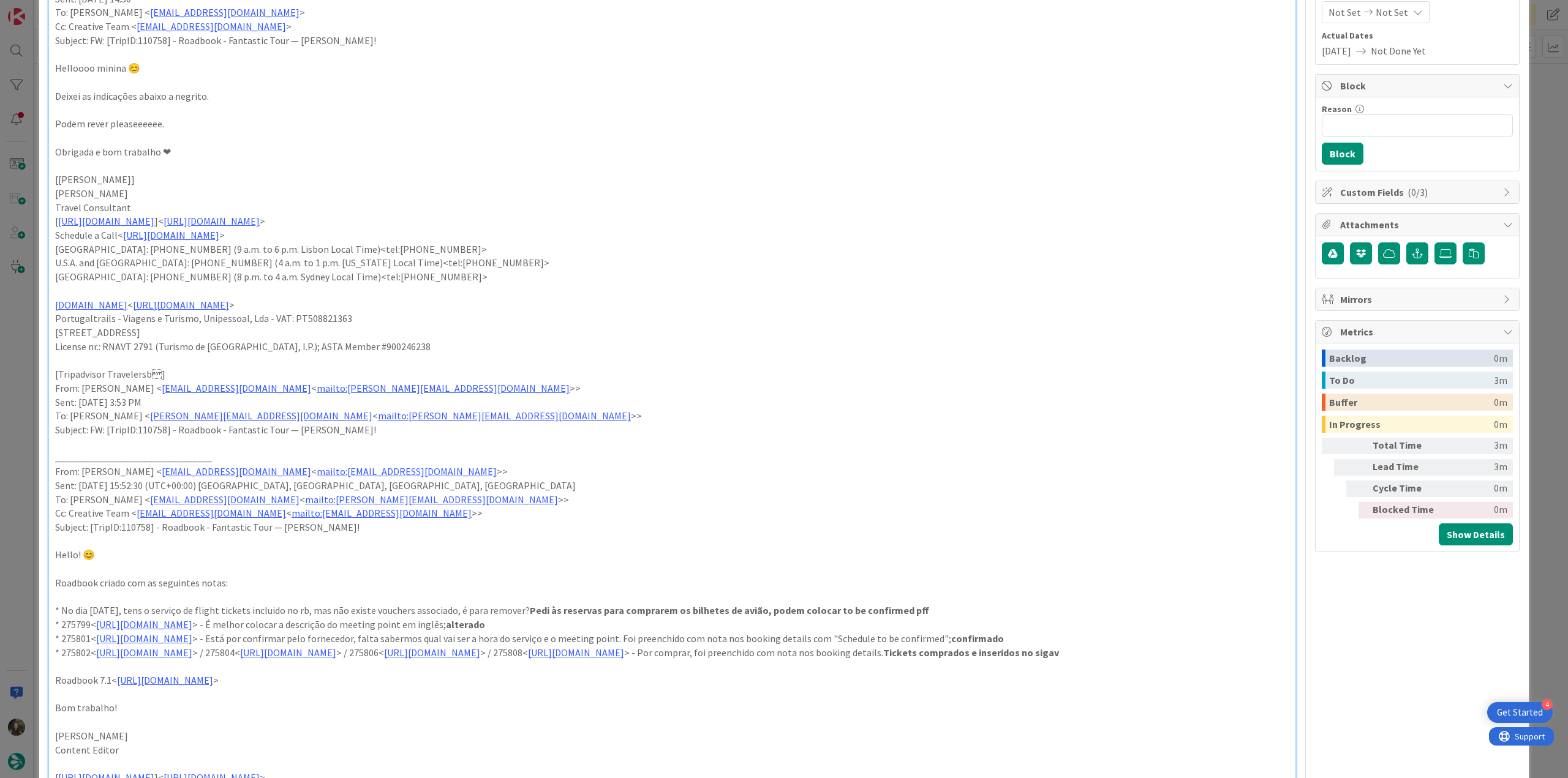
scroll to position [183, 0]
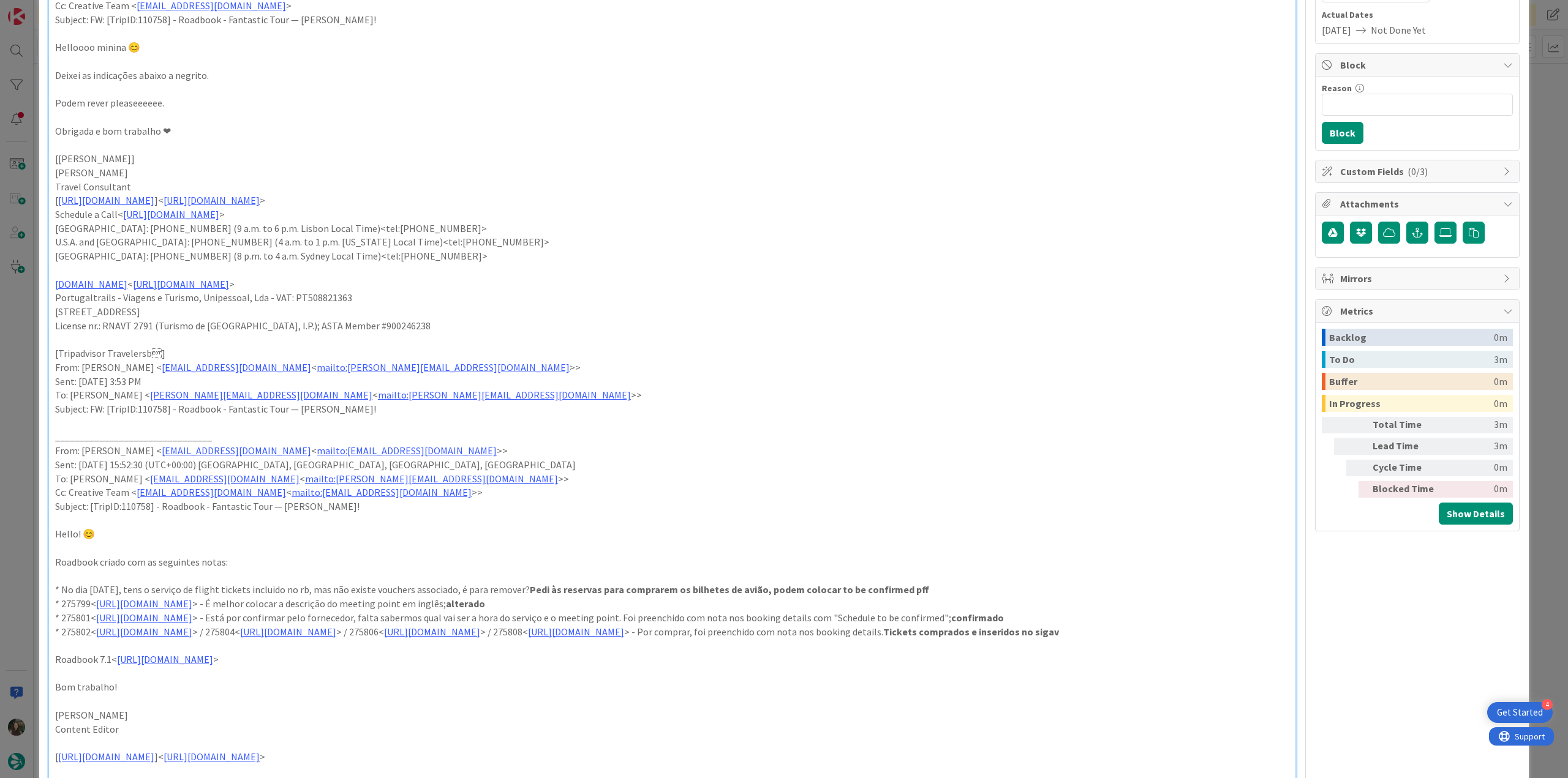
click at [30, 329] on div "ID 24334 Creative Team E - To Do Title 65 / 128 FW: [TripID:110758] - Roadbook …" at bounding box center [784, 389] width 1568 height 778
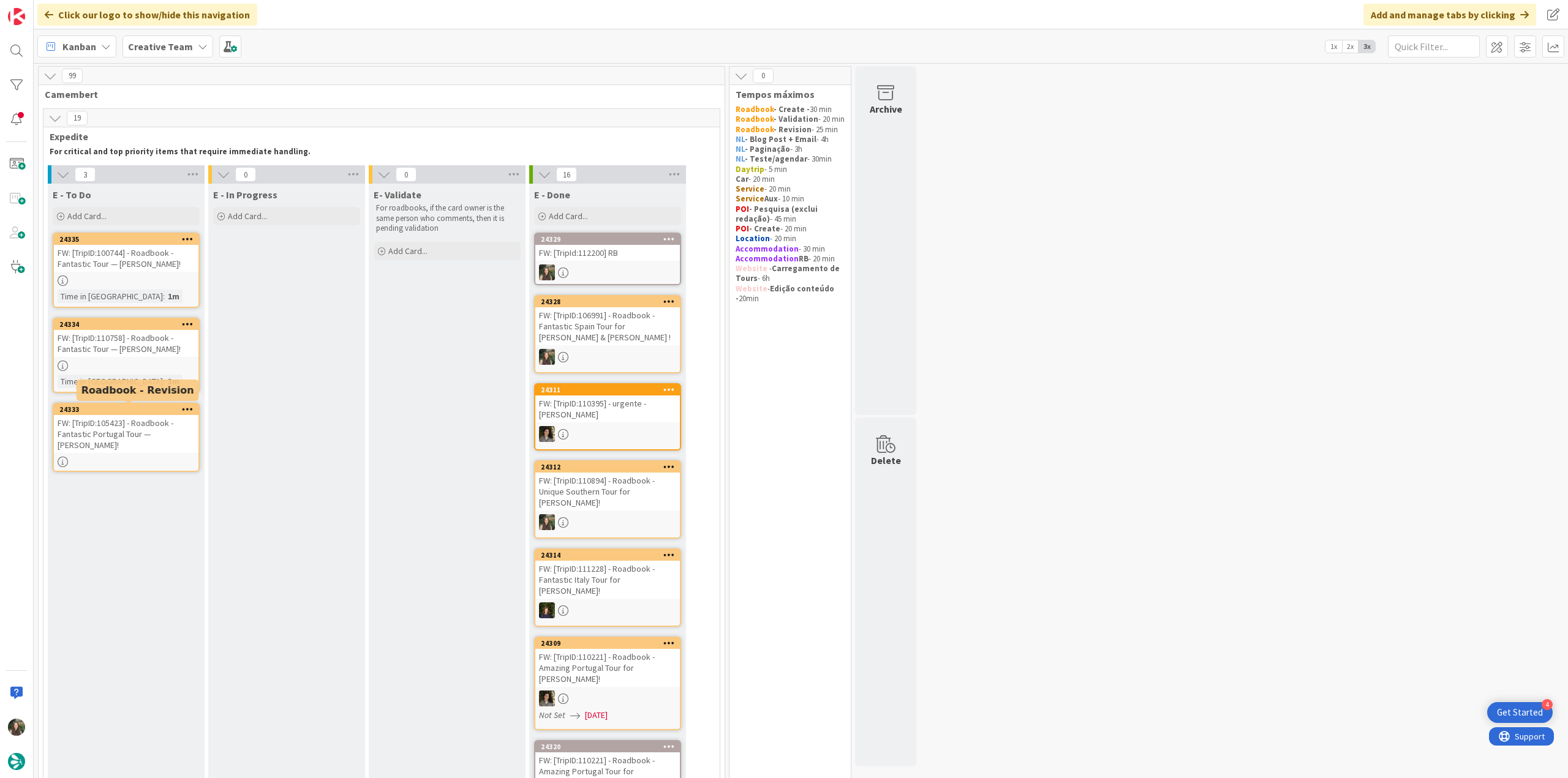
click at [146, 439] on div "FW: [TripID:105423] - Roadbook - Fantastic Portugal Tour — [PERSON_NAME]!" at bounding box center [126, 434] width 145 height 38
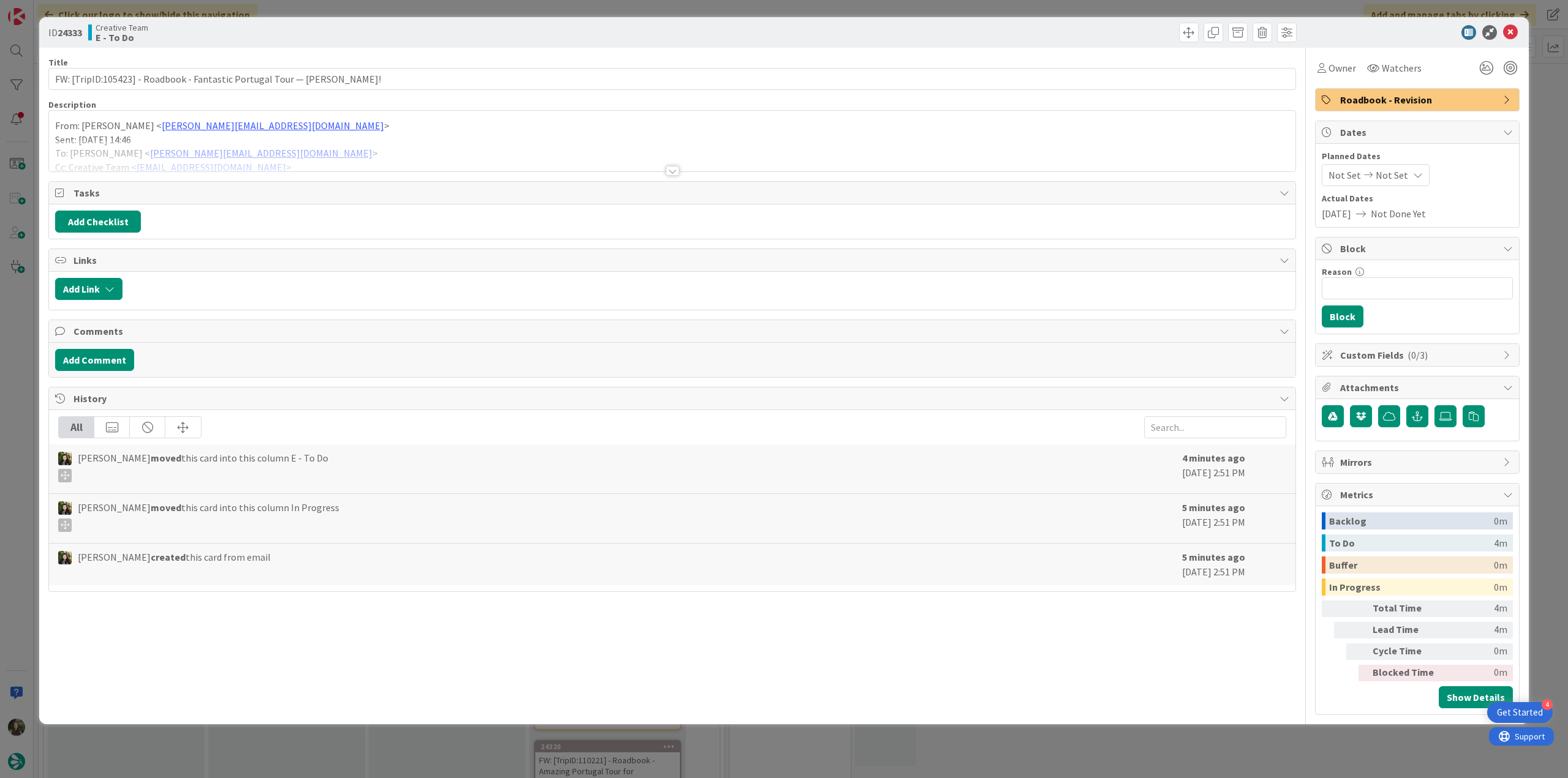
click at [374, 143] on div at bounding box center [672, 155] width 1246 height 31
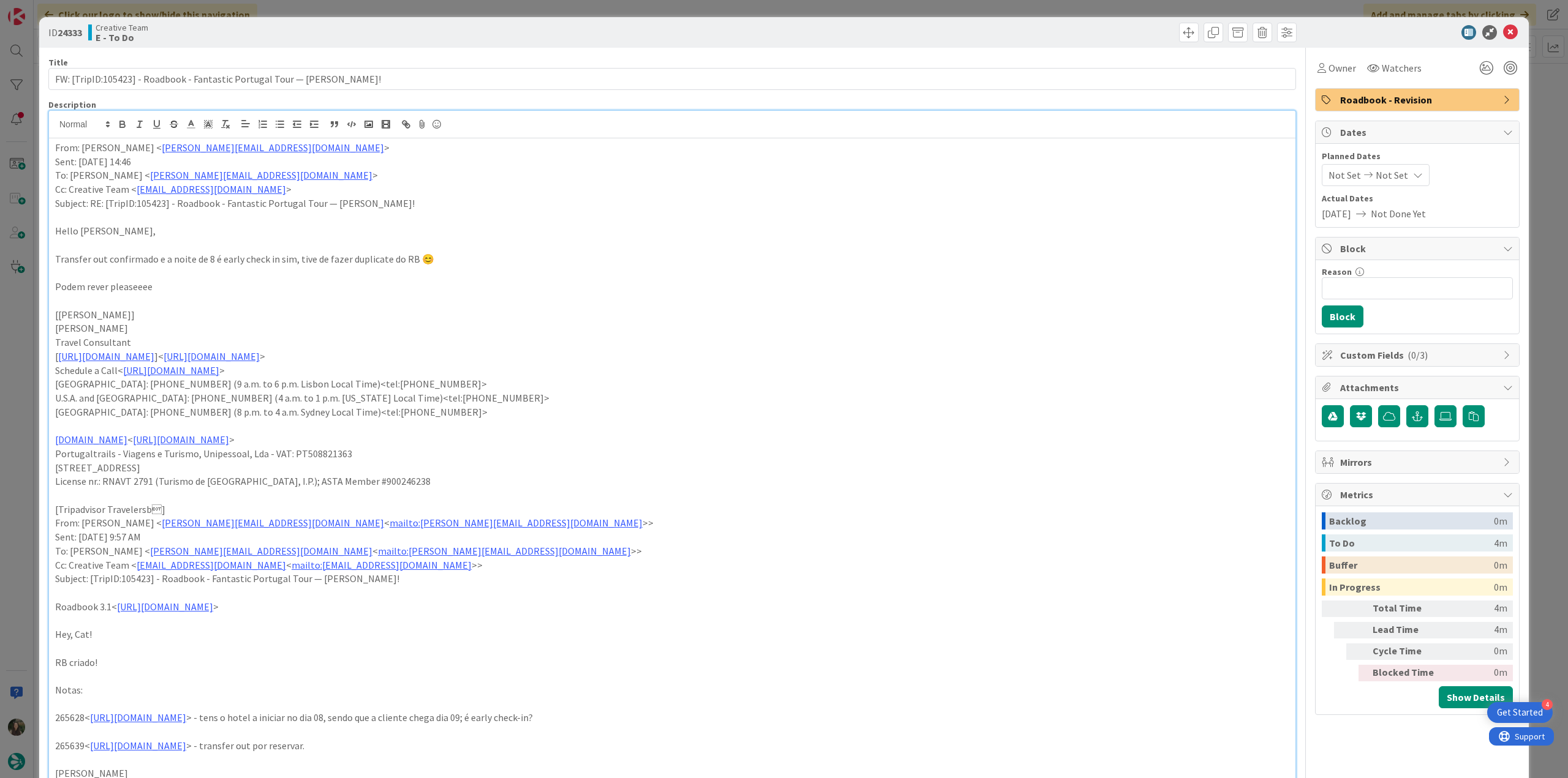
click at [30, 331] on div "ID 24333 Creative Team E - To Do Title 70 / 128 FW: [TripID:105423] - Roadbook …" at bounding box center [784, 389] width 1568 height 778
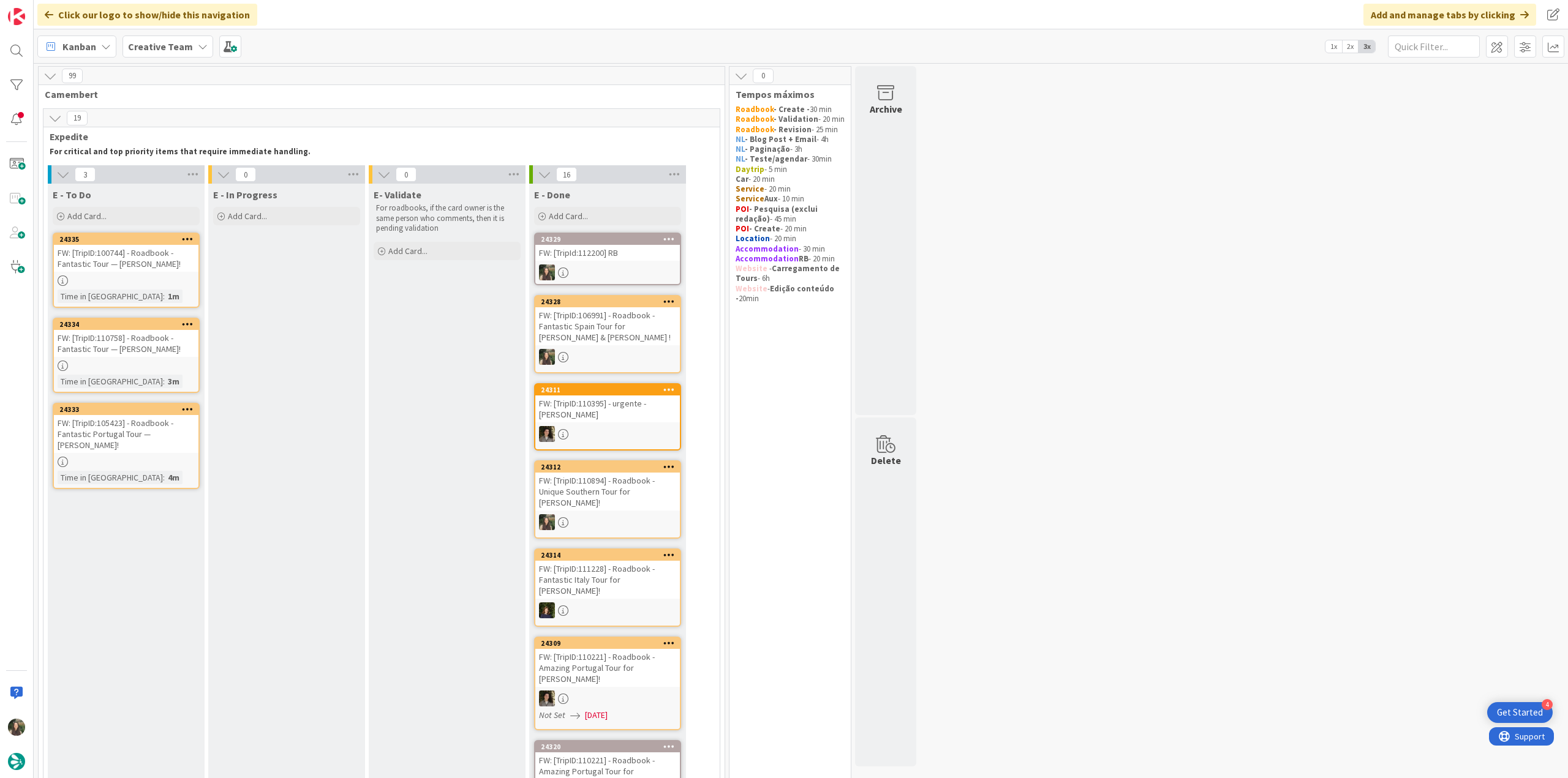
click at [165, 433] on div "FW: [TripID:105423] - Roadbook - Fantastic Portugal Tour — [PERSON_NAME]!" at bounding box center [126, 434] width 145 height 38
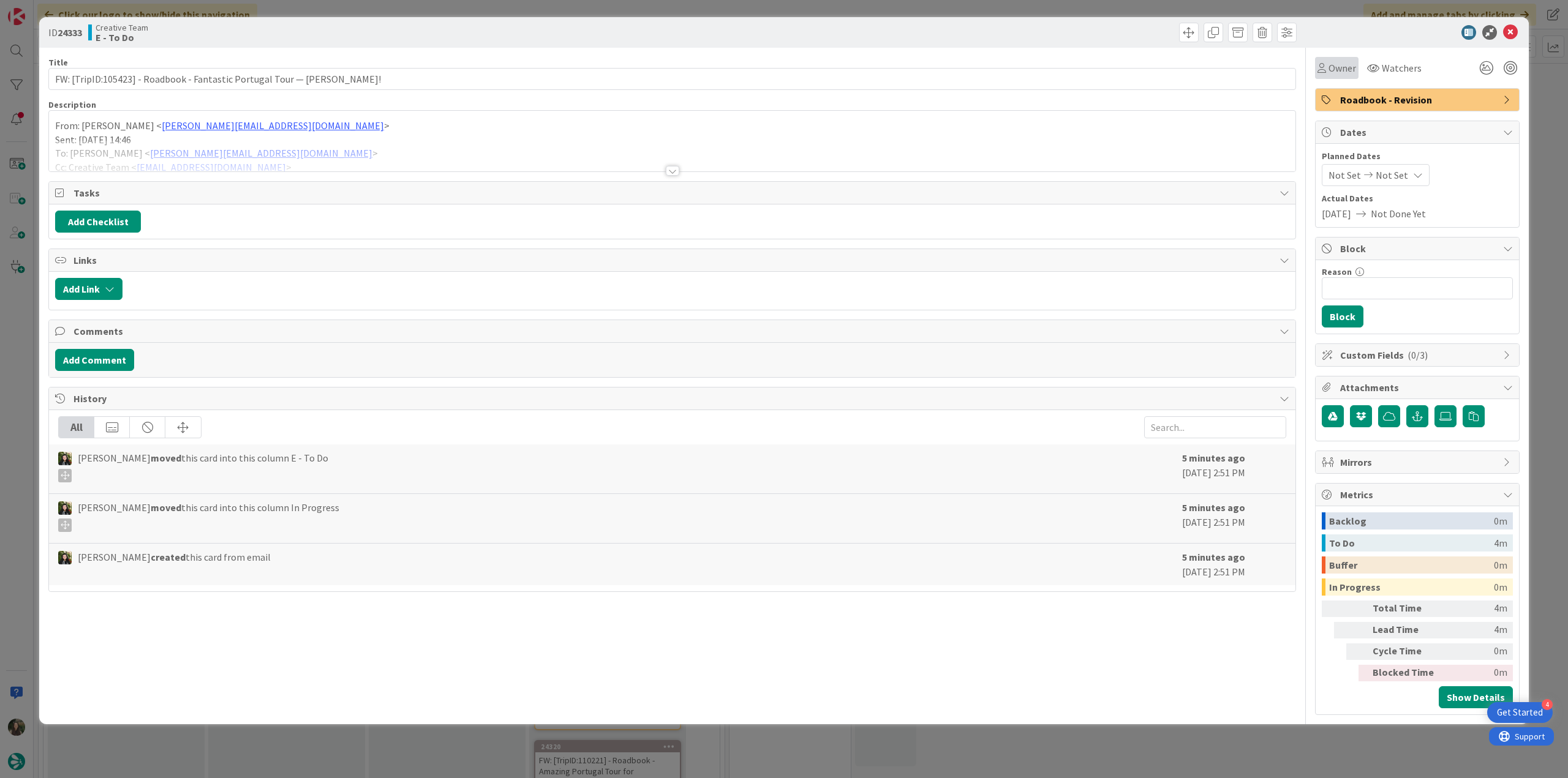
click at [1339, 77] on div "Owner" at bounding box center [1336, 68] width 43 height 22
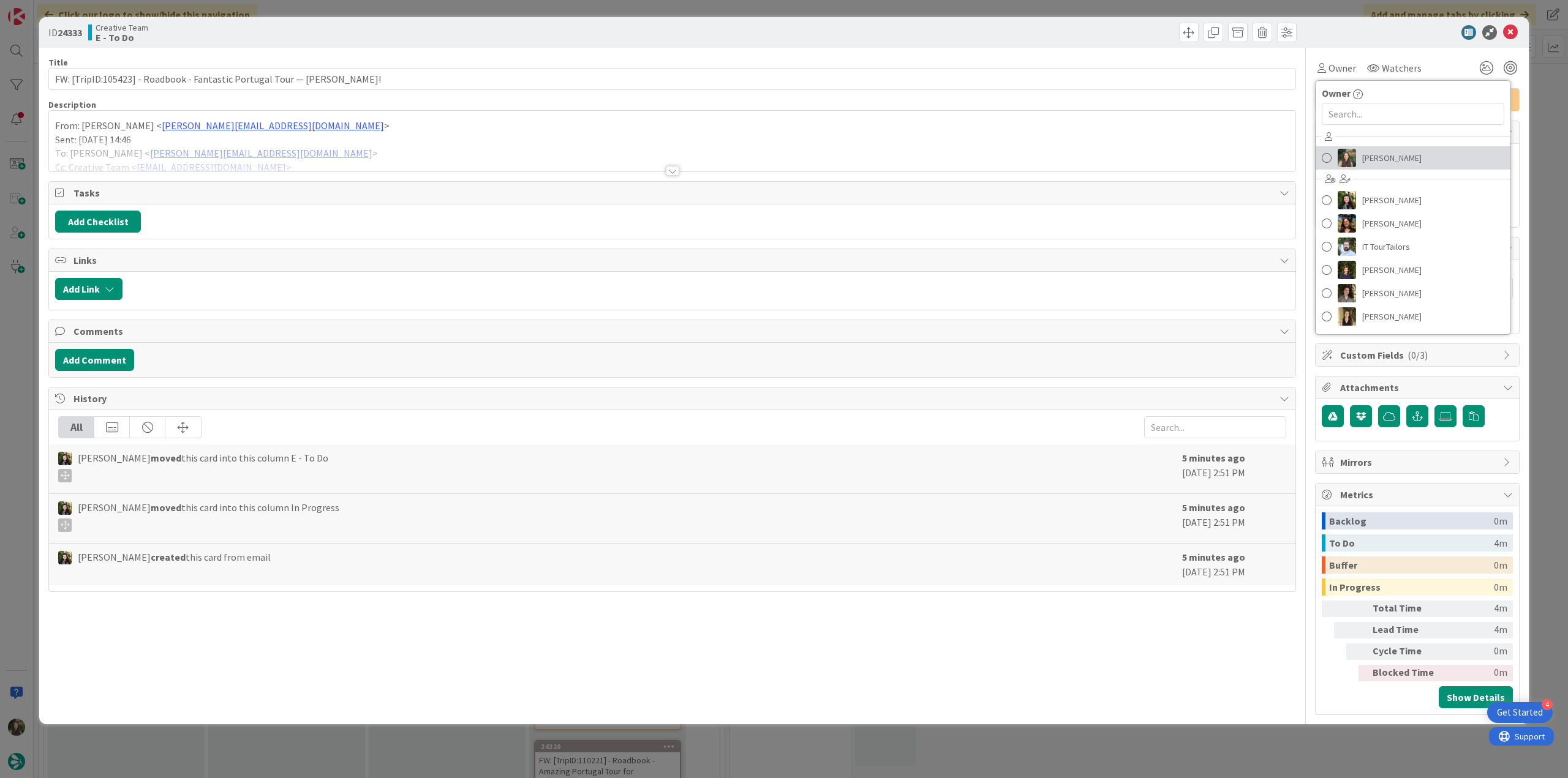
click at [1360, 157] on link "[PERSON_NAME]" at bounding box center [1413, 157] width 195 height 24
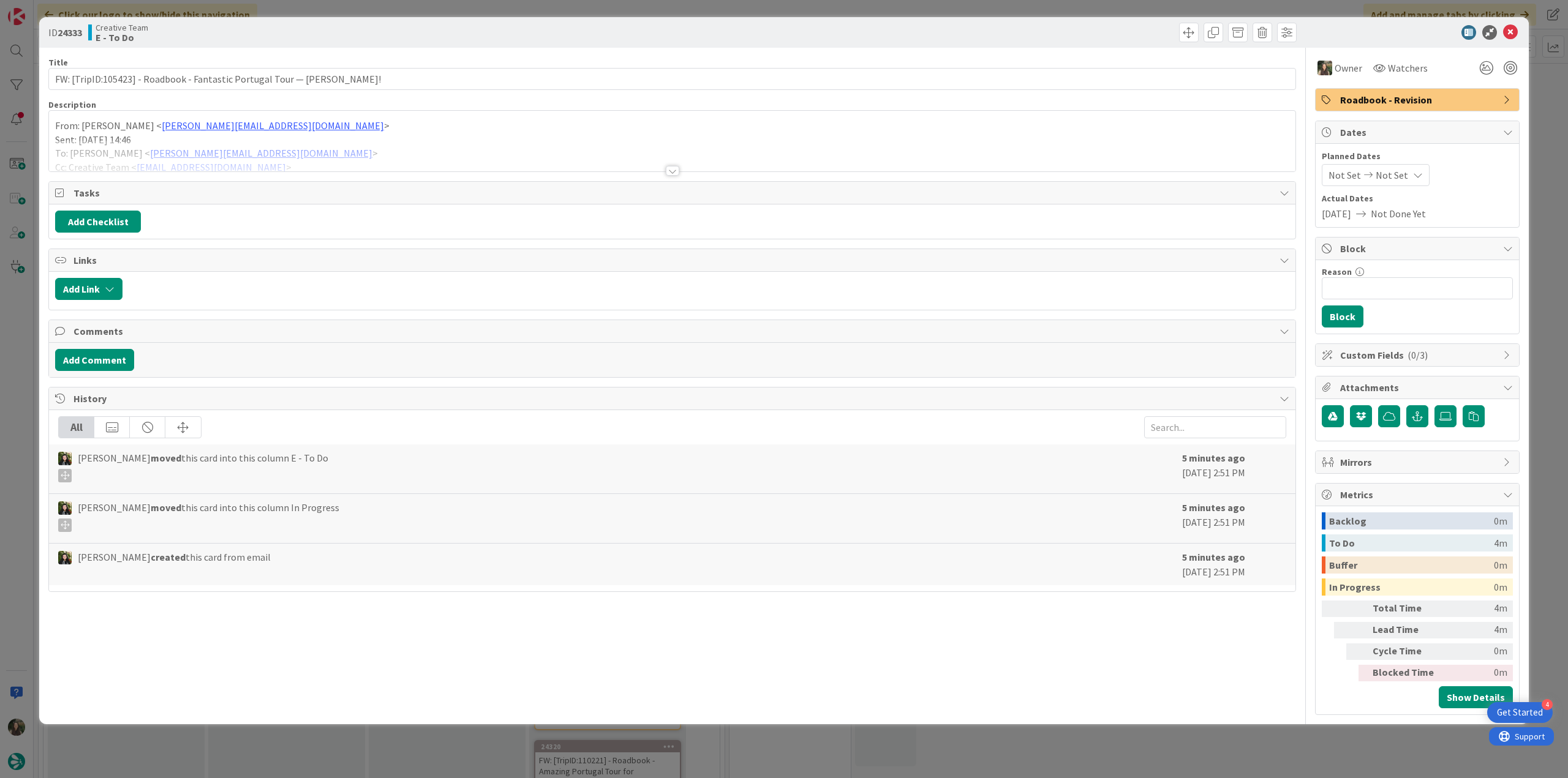
click at [1545, 108] on div "ID 24333 Creative Team E - To Do Title 70 / 128 FW: [TripID:105423] - Roadbook …" at bounding box center [784, 389] width 1568 height 778
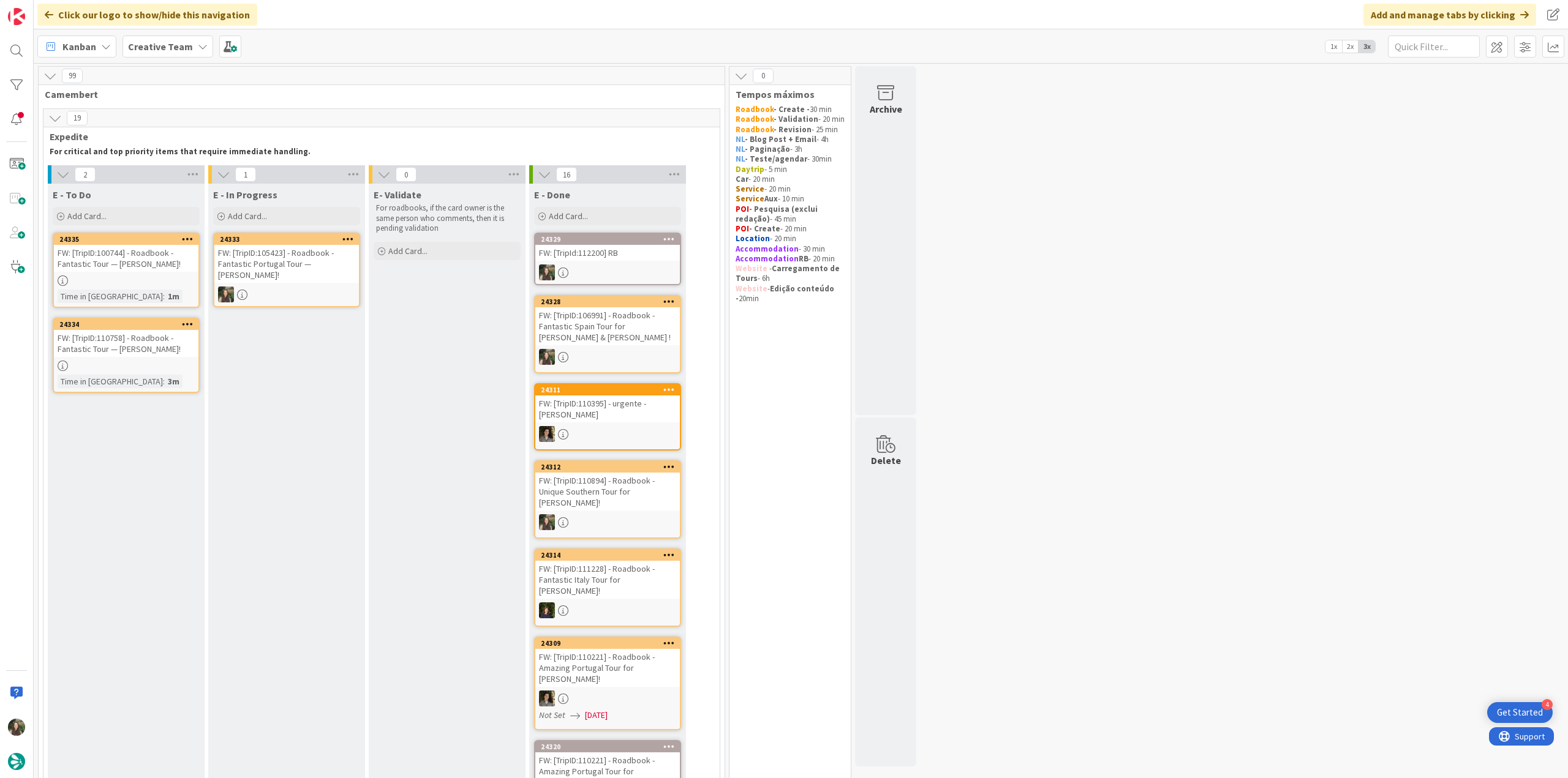
click at [331, 265] on div "FW: [TripID:105423] - Roadbook - Fantastic Portugal Tour — [PERSON_NAME]!" at bounding box center [287, 264] width 145 height 38
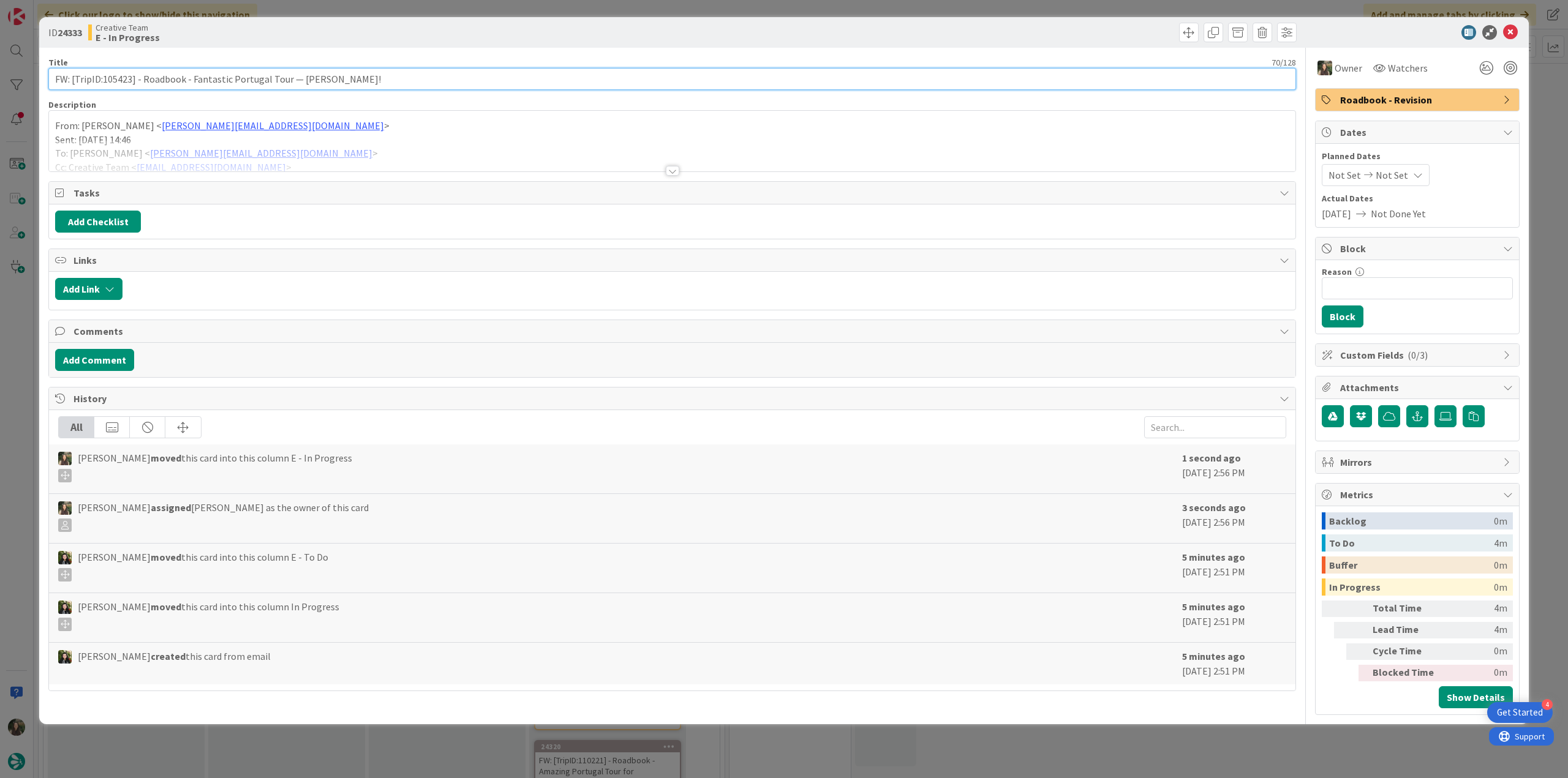
click at [123, 78] on input "FW: [TripID:105423] - Roadbook - Fantastic Portugal Tour — [PERSON_NAME]!" at bounding box center [673, 78] width 1248 height 22
drag, startPoint x: 18, startPoint y: 354, endPoint x: 24, endPoint y: 360, distance: 8.5
click at [17, 356] on div "ID 24333 Creative Team E - In Progress Title 70 / 128 FW: [TripID:105423] - Roa…" at bounding box center [784, 389] width 1568 height 778
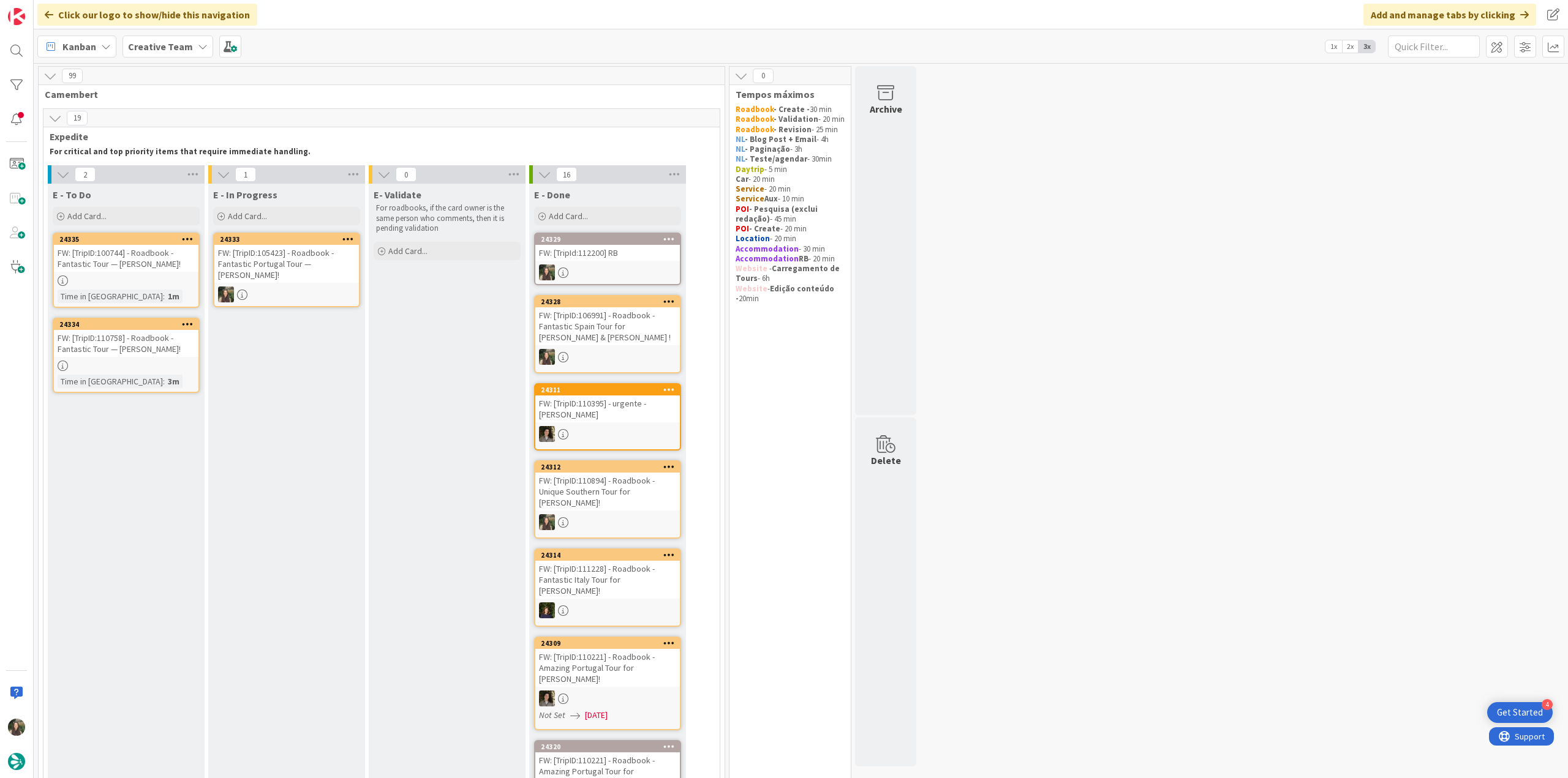
click at [285, 265] on div "FW: [TripID:105423] - Roadbook - Fantastic Portugal Tour — [PERSON_NAME]!" at bounding box center [287, 264] width 145 height 38
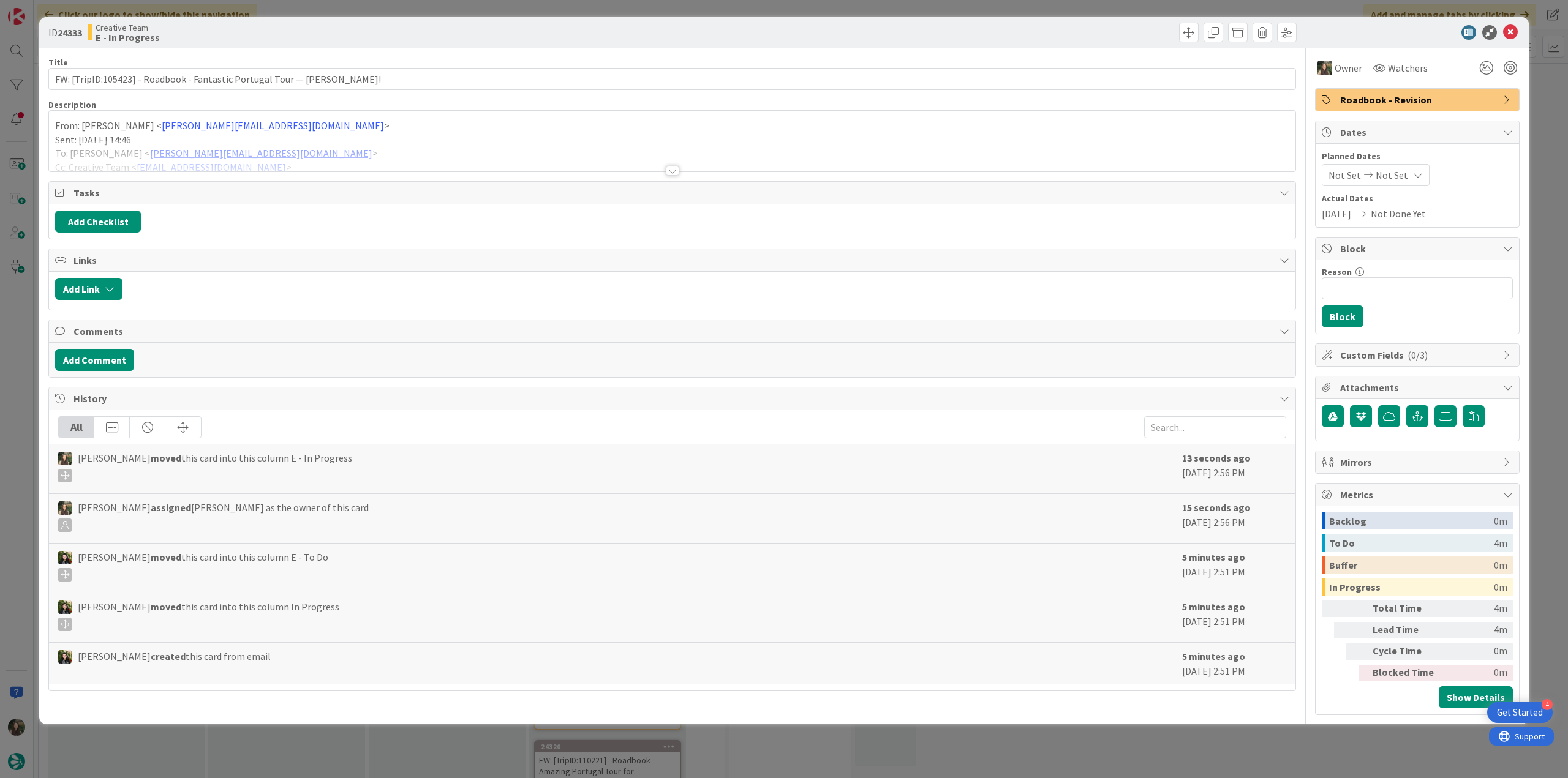
click at [373, 144] on div at bounding box center [672, 155] width 1246 height 31
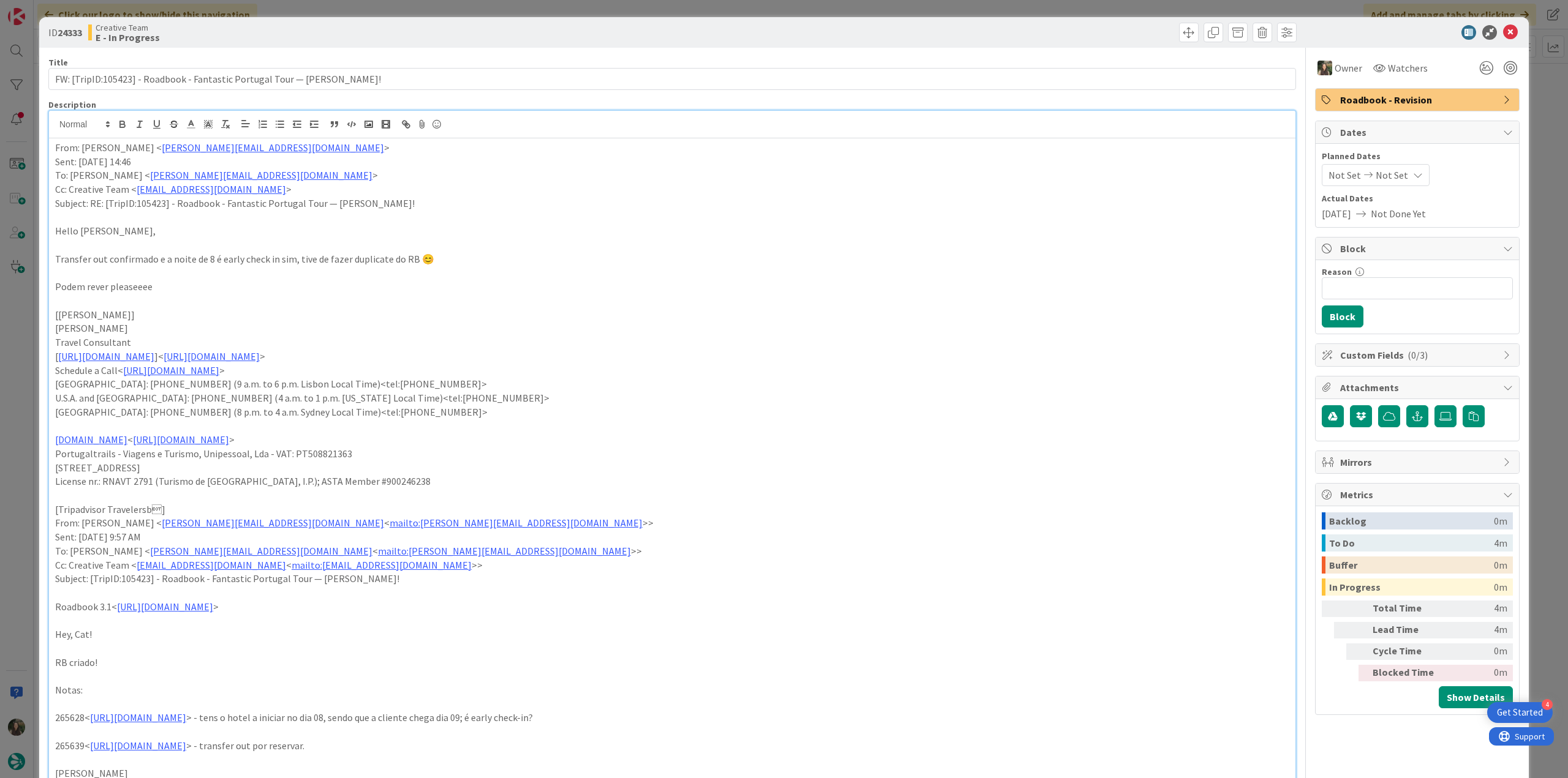
click at [21, 386] on div "ID 24333 Creative Team E - In Progress Title 70 / 128 FW: [TripID:105423] - Roa…" at bounding box center [784, 389] width 1568 height 778
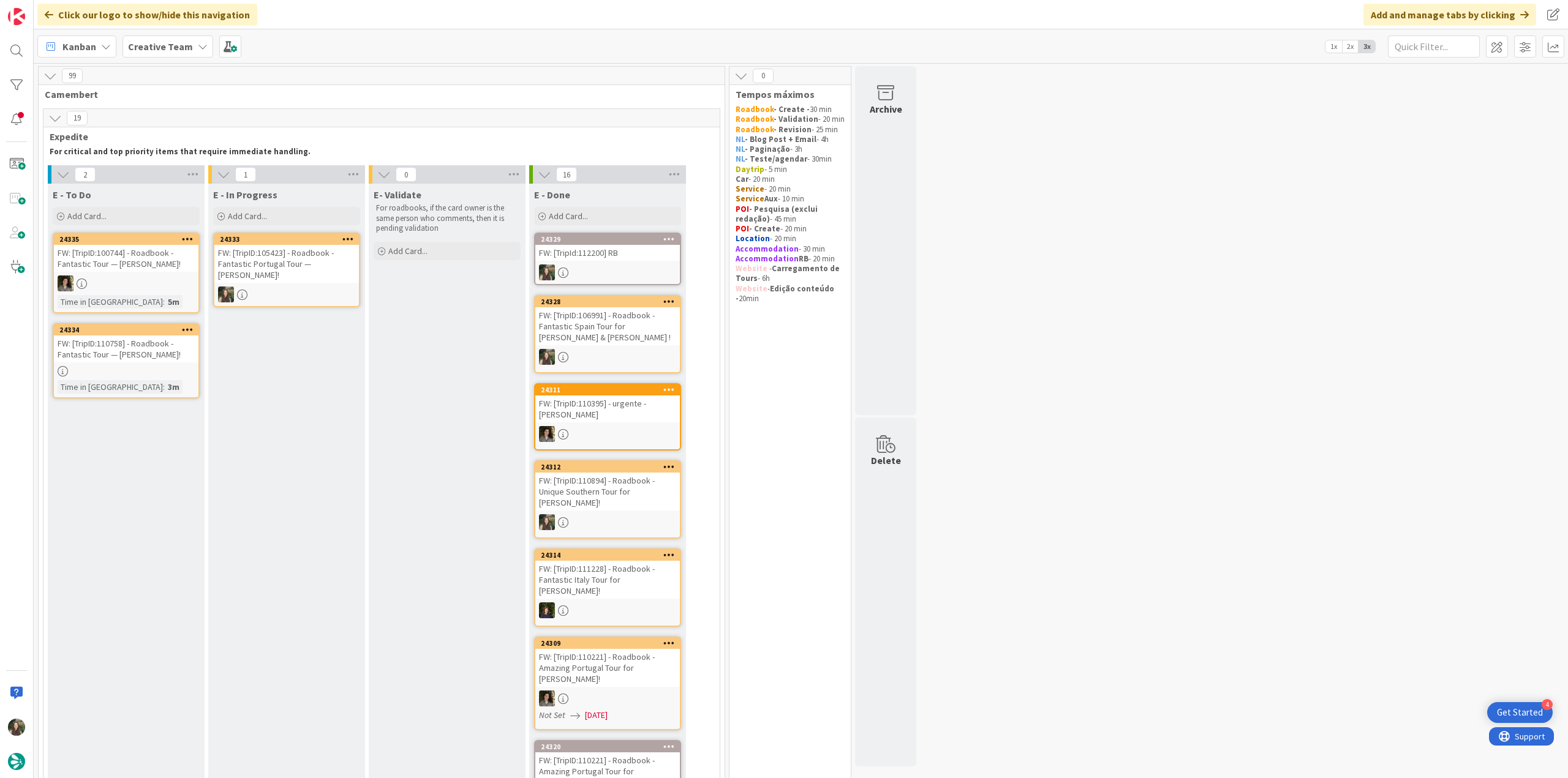
click at [312, 287] on div at bounding box center [287, 294] width 145 height 16
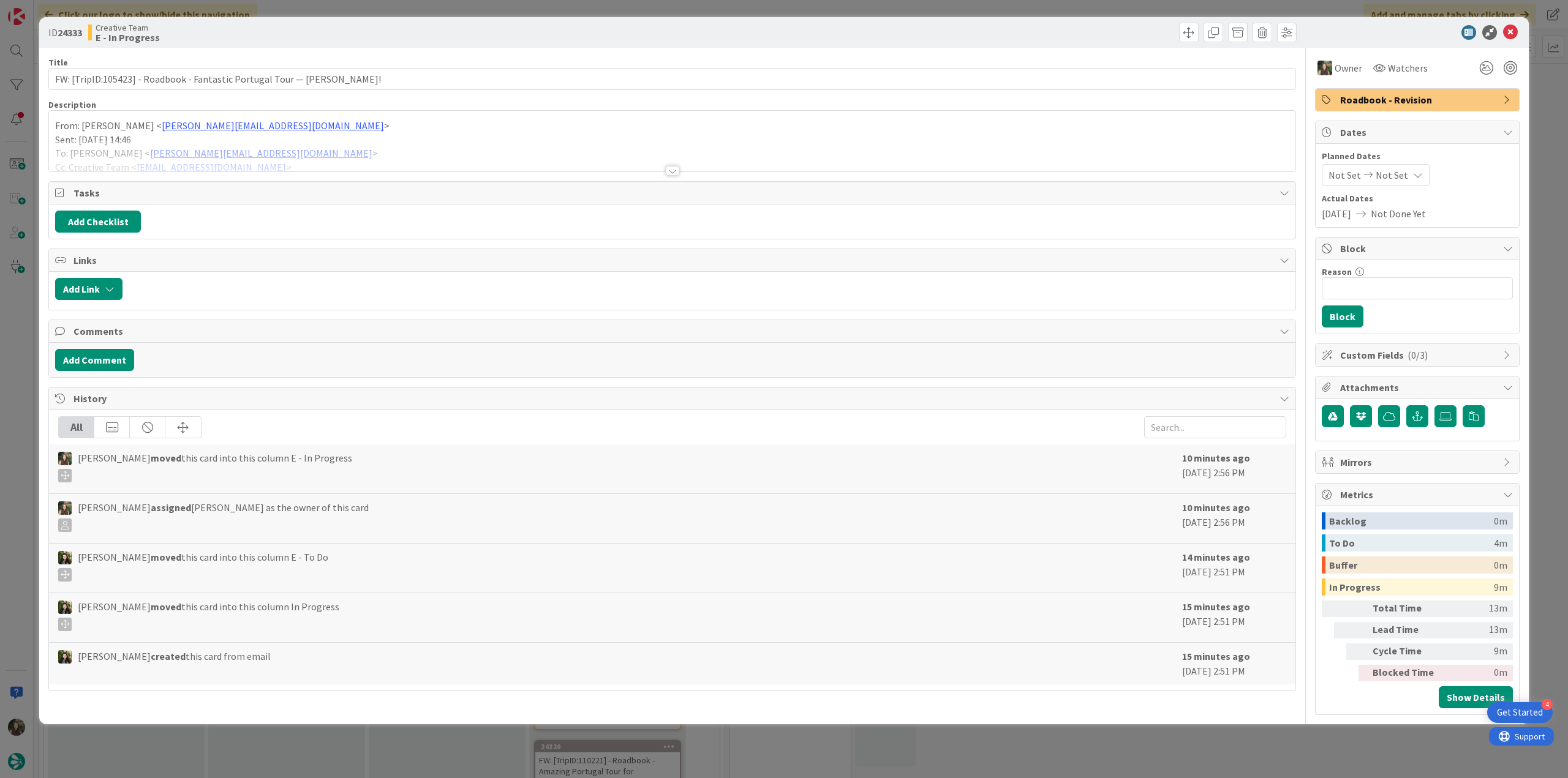
click at [1223, 746] on div "ID 24333 Creative Team E - In Progress Title 70 / 128 FW: [TripID:105423] - Roa…" at bounding box center [784, 389] width 1568 height 778
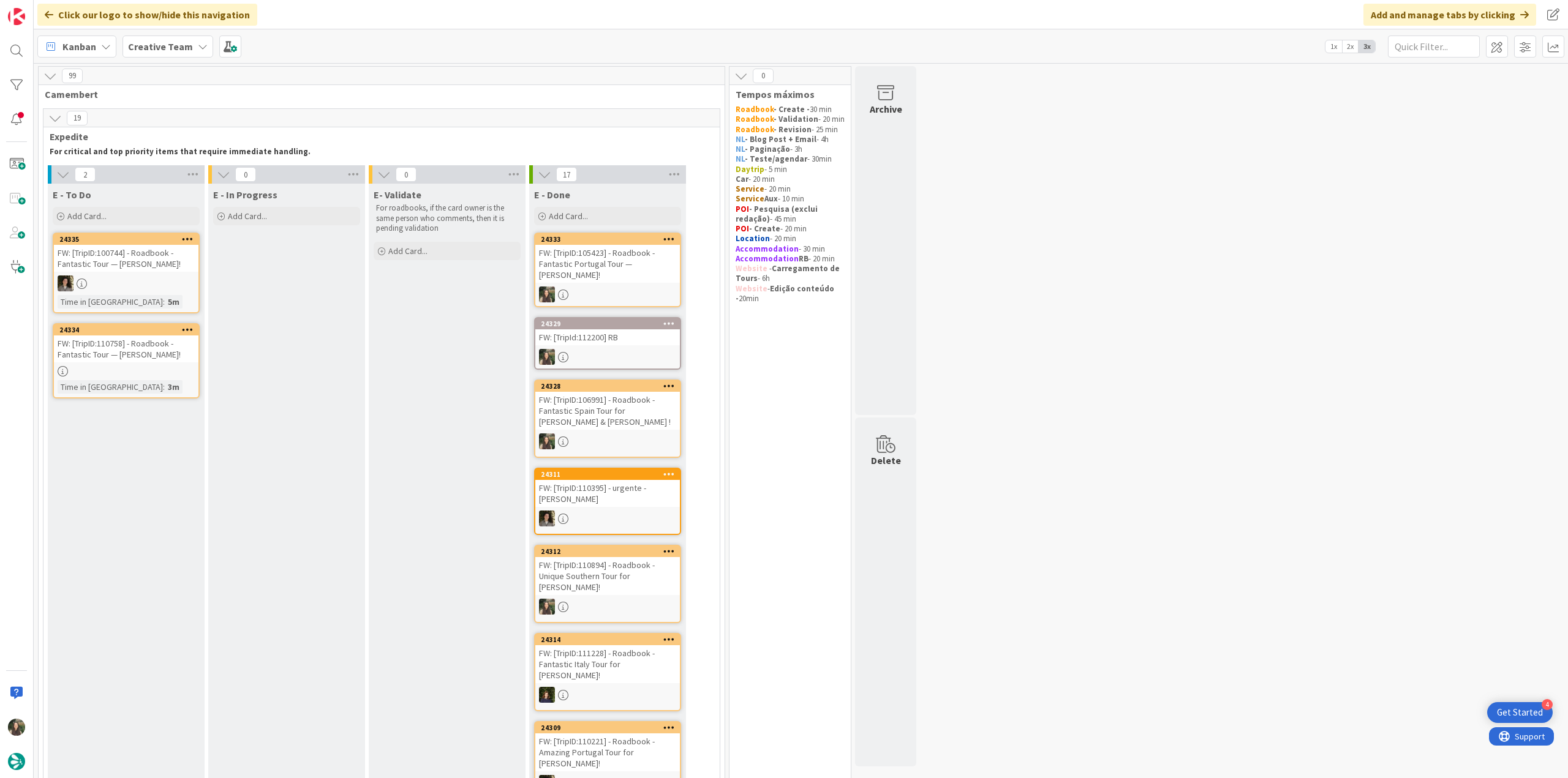
click at [152, 372] on div at bounding box center [126, 371] width 145 height 11
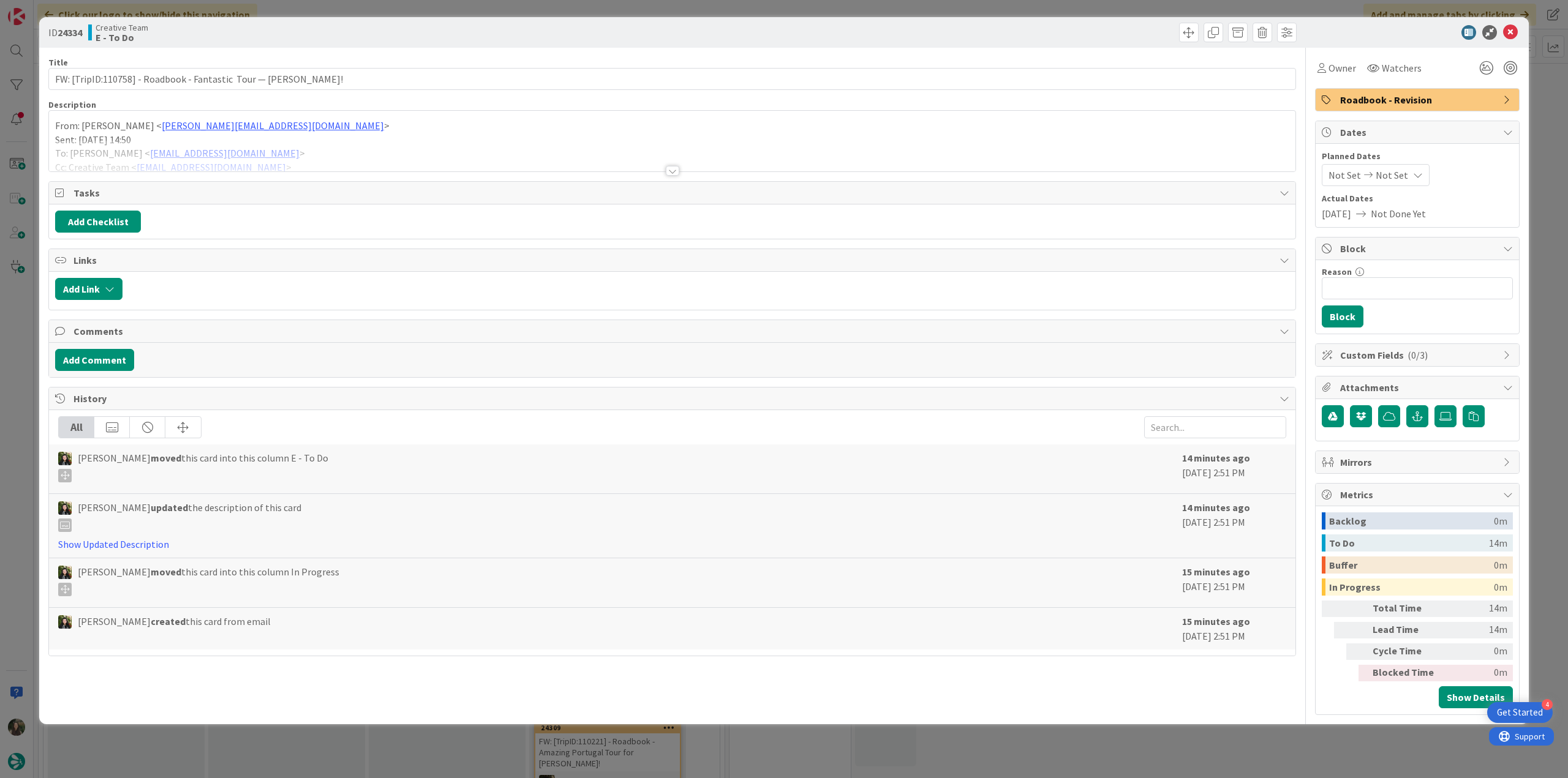
click at [960, 157] on div at bounding box center [672, 155] width 1246 height 31
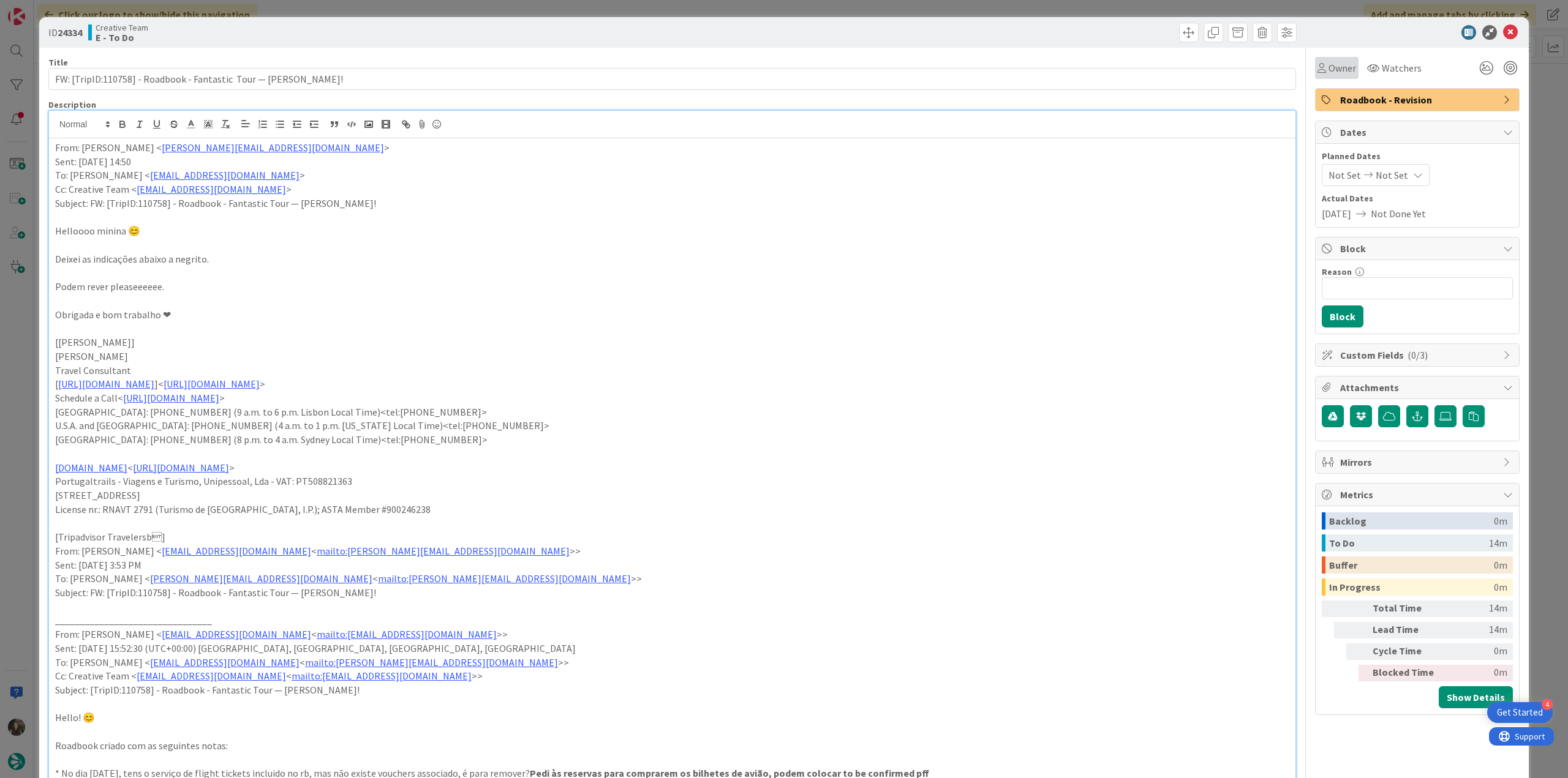
click at [1343, 74] on span "Owner" at bounding box center [1342, 68] width 27 height 14
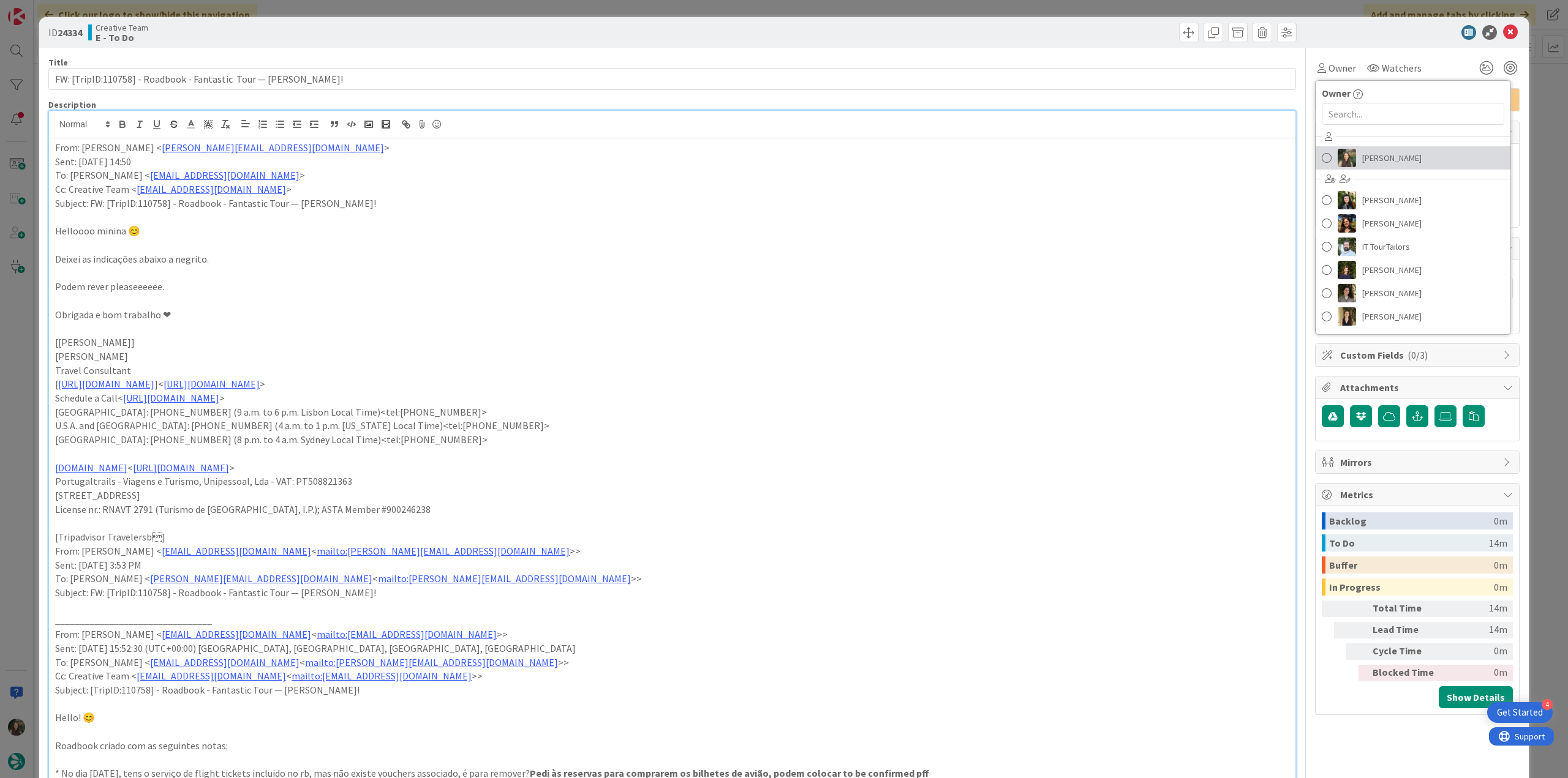
click at [1362, 157] on span "[PERSON_NAME]" at bounding box center [1391, 158] width 59 height 18
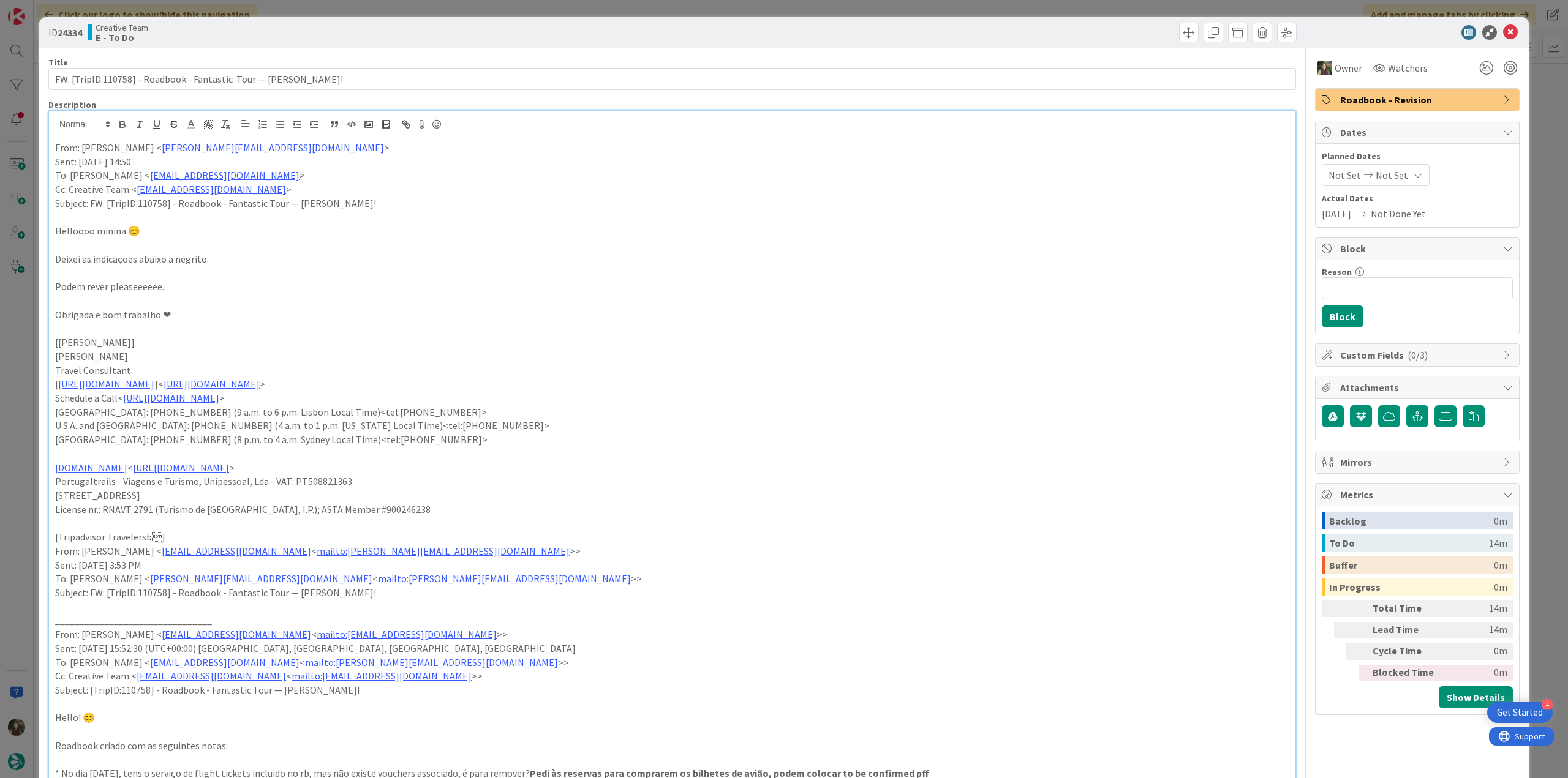
click at [1541, 97] on div "ID 24334 Creative Team E - To Do Title 65 / 128 FW: [TripID:110758] - Roadbook …" at bounding box center [784, 389] width 1568 height 778
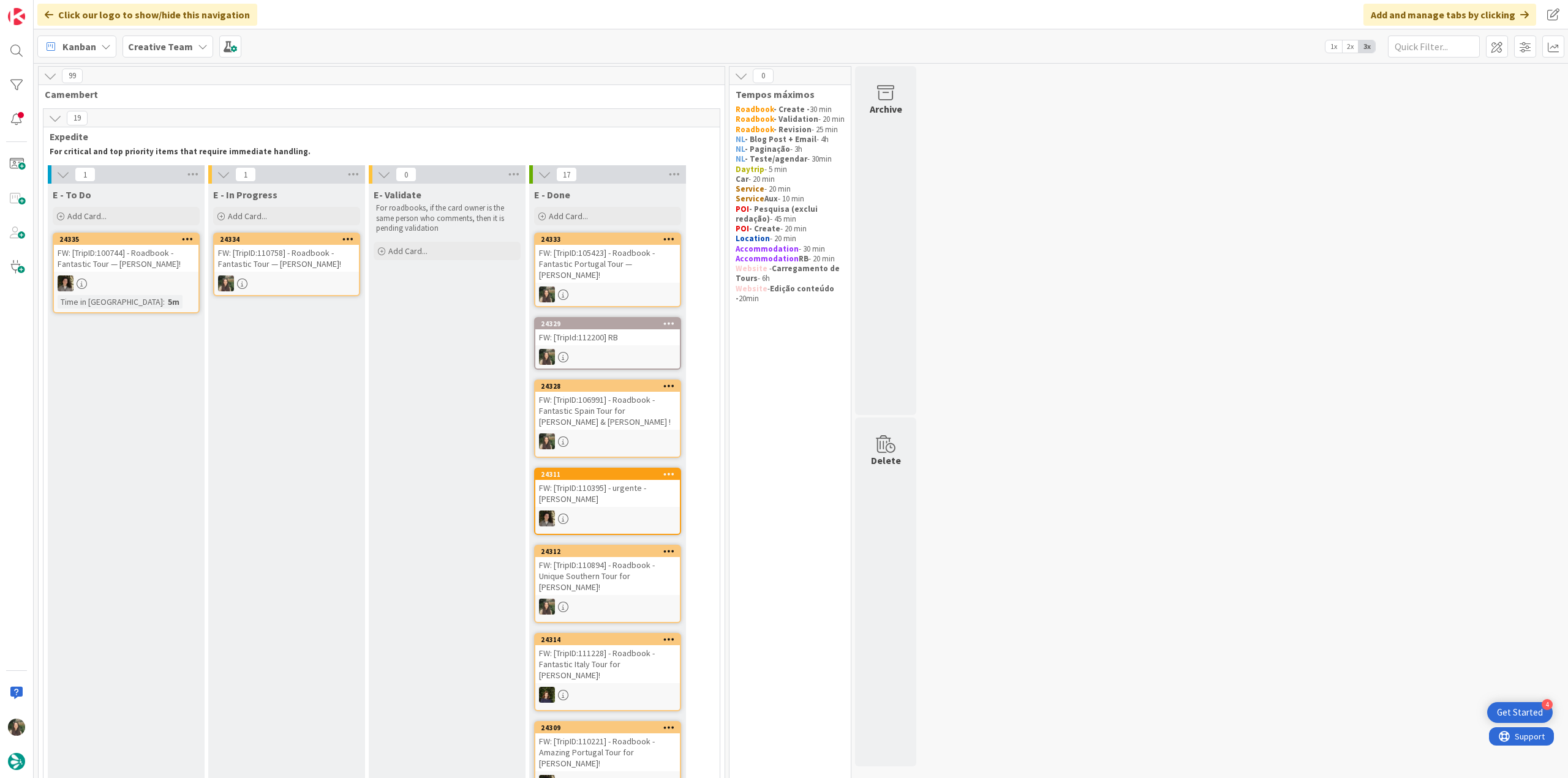
click at [299, 278] on div at bounding box center [287, 283] width 145 height 16
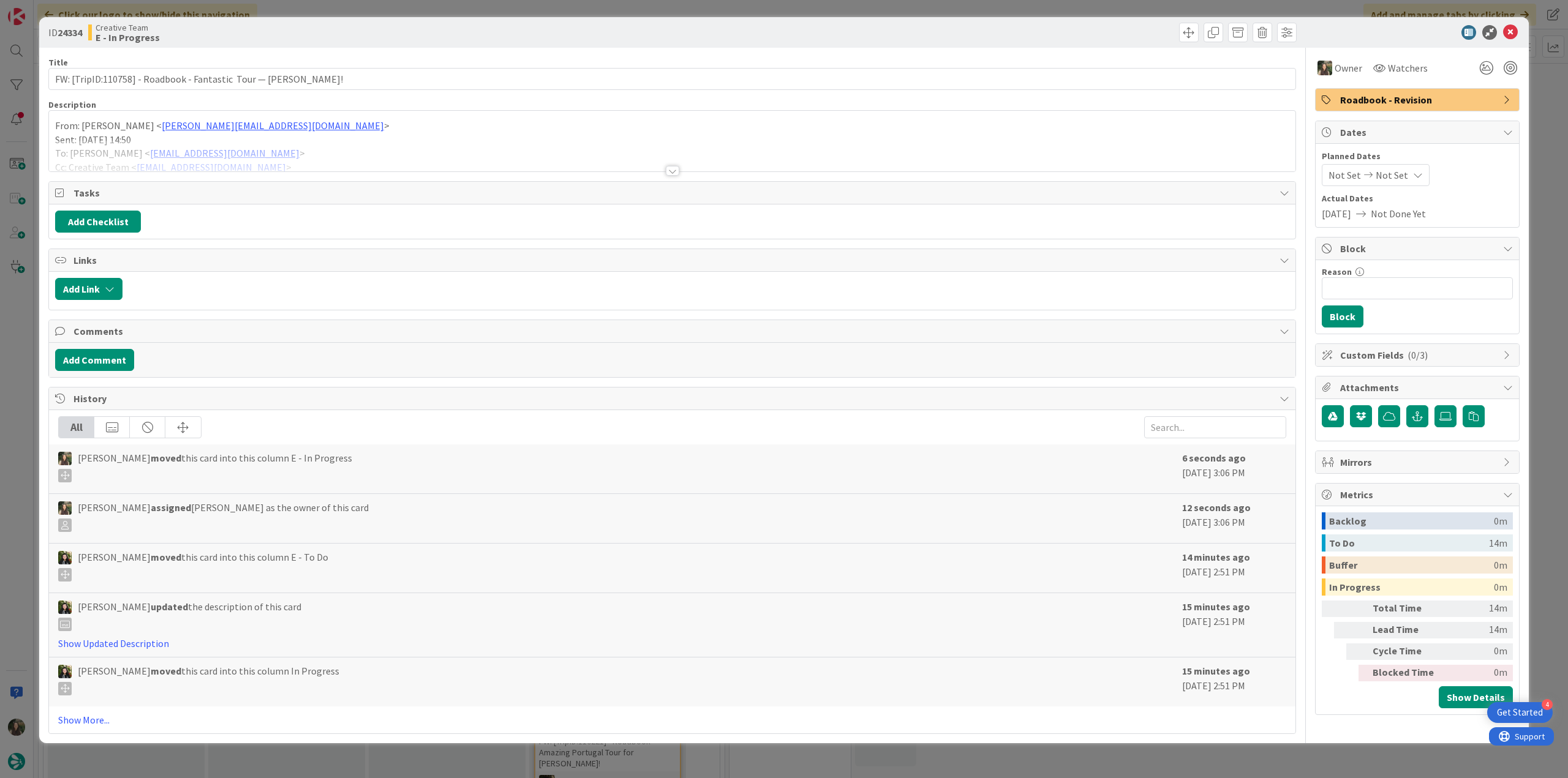
click at [331, 144] on div at bounding box center [672, 155] width 1246 height 31
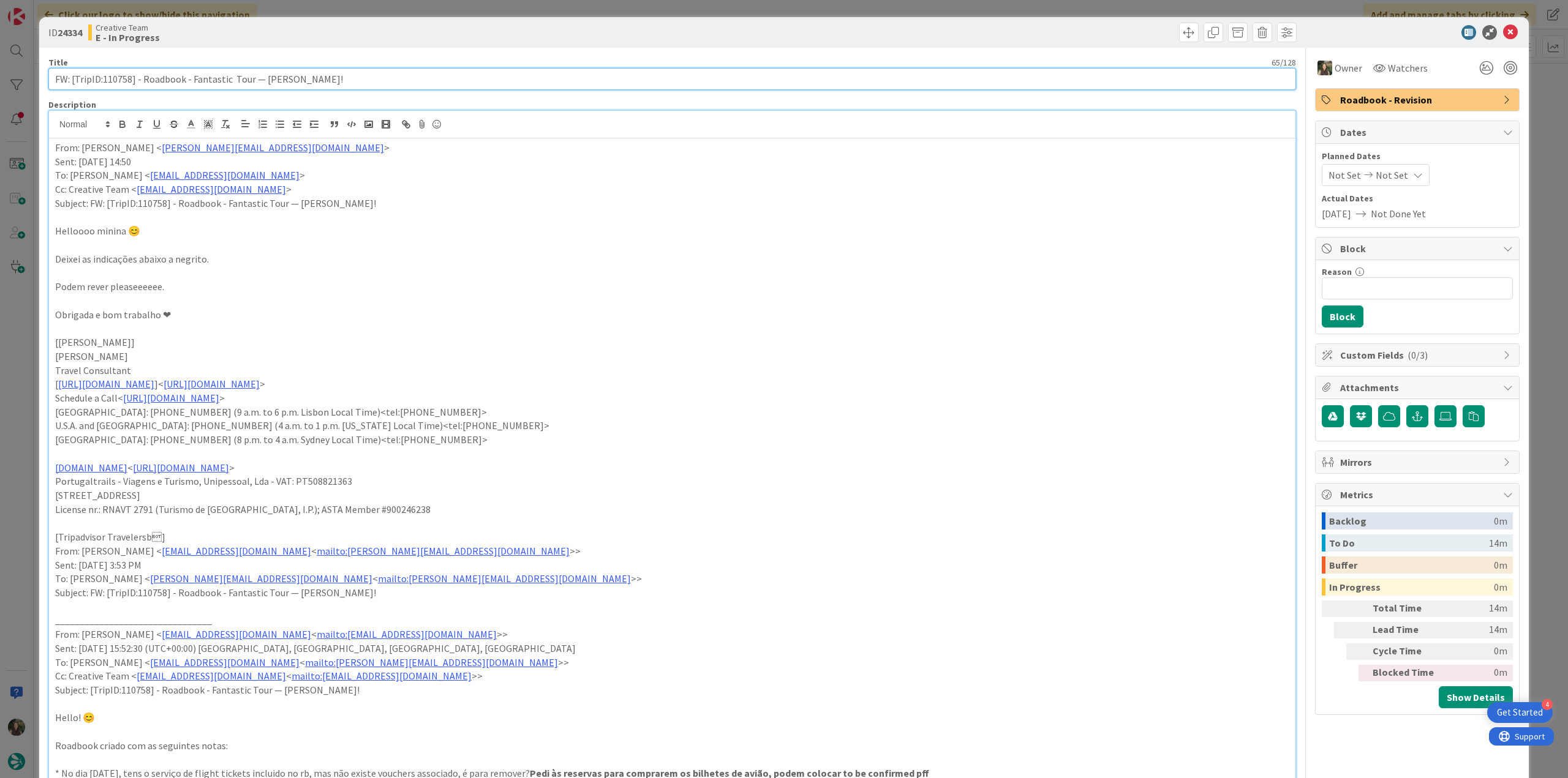
click at [122, 82] on input "FW: [TripID:110758] - Roadbook - Fantastic Tour — [PERSON_NAME]!" at bounding box center [673, 78] width 1248 height 22
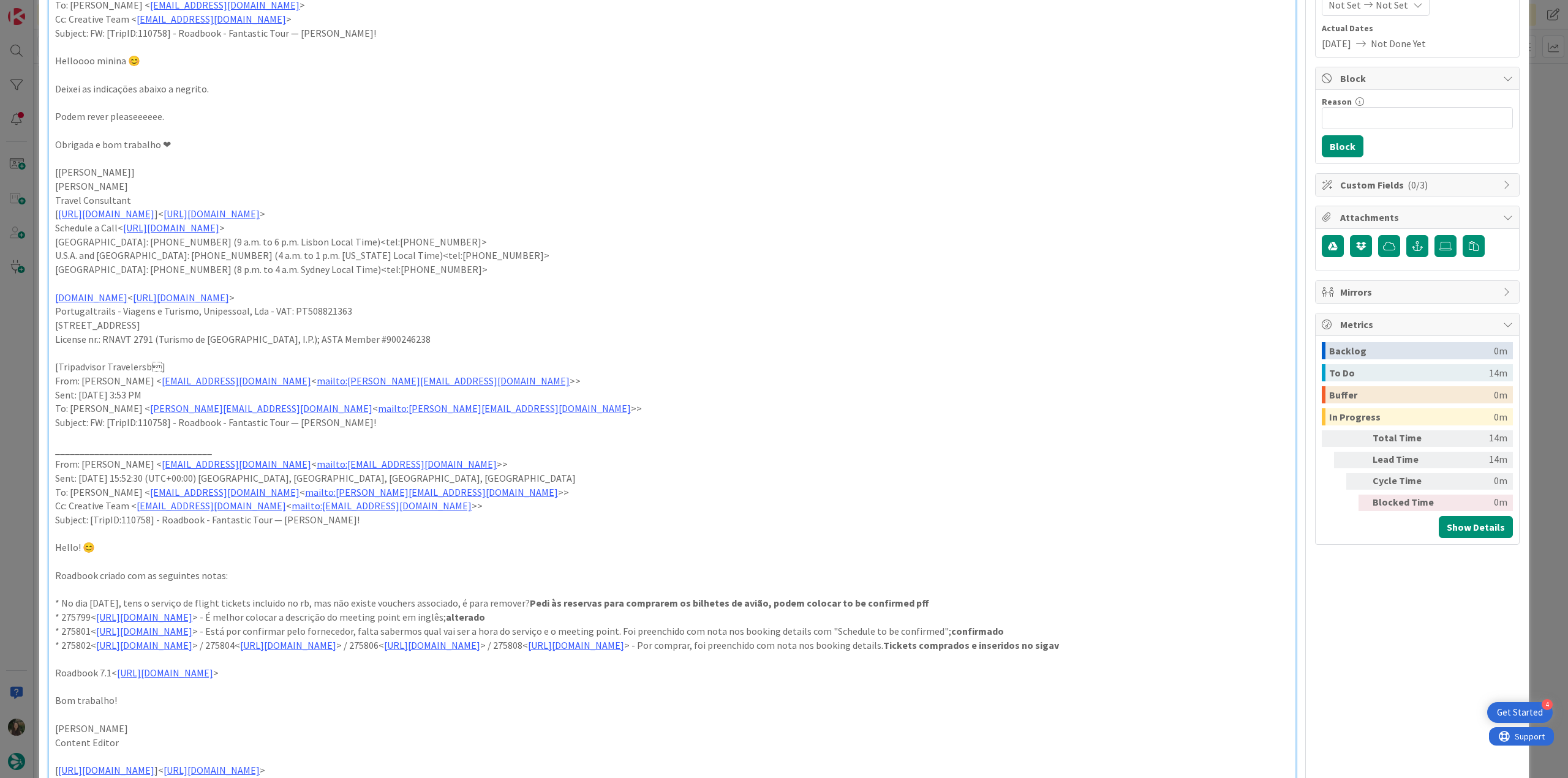
scroll to position [61, 0]
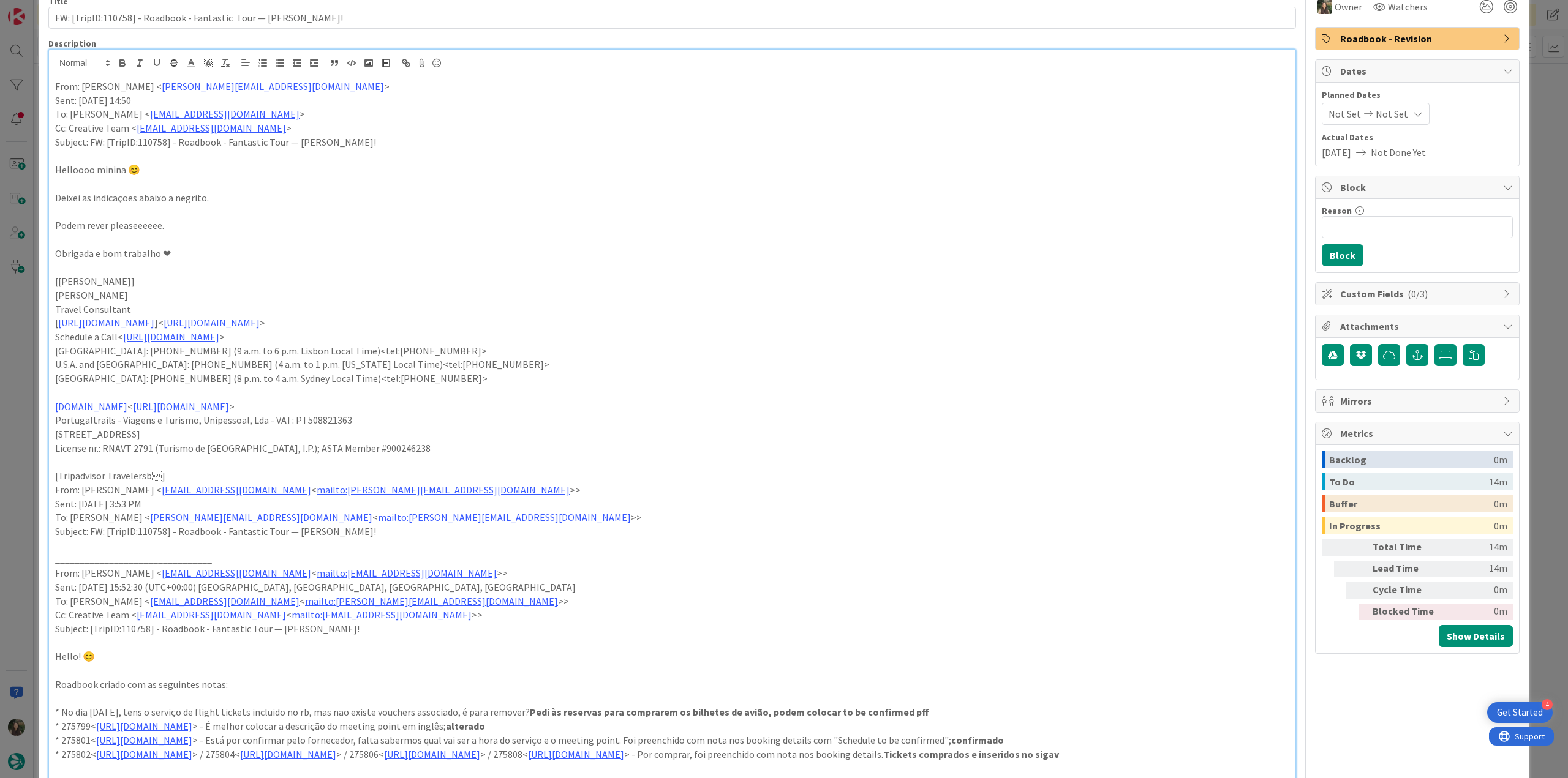
click at [12, 350] on div "ID 24334 Creative Team E - In Progress Title 65 / 128 FW: [TripID:110758] - Roa…" at bounding box center [784, 389] width 1568 height 778
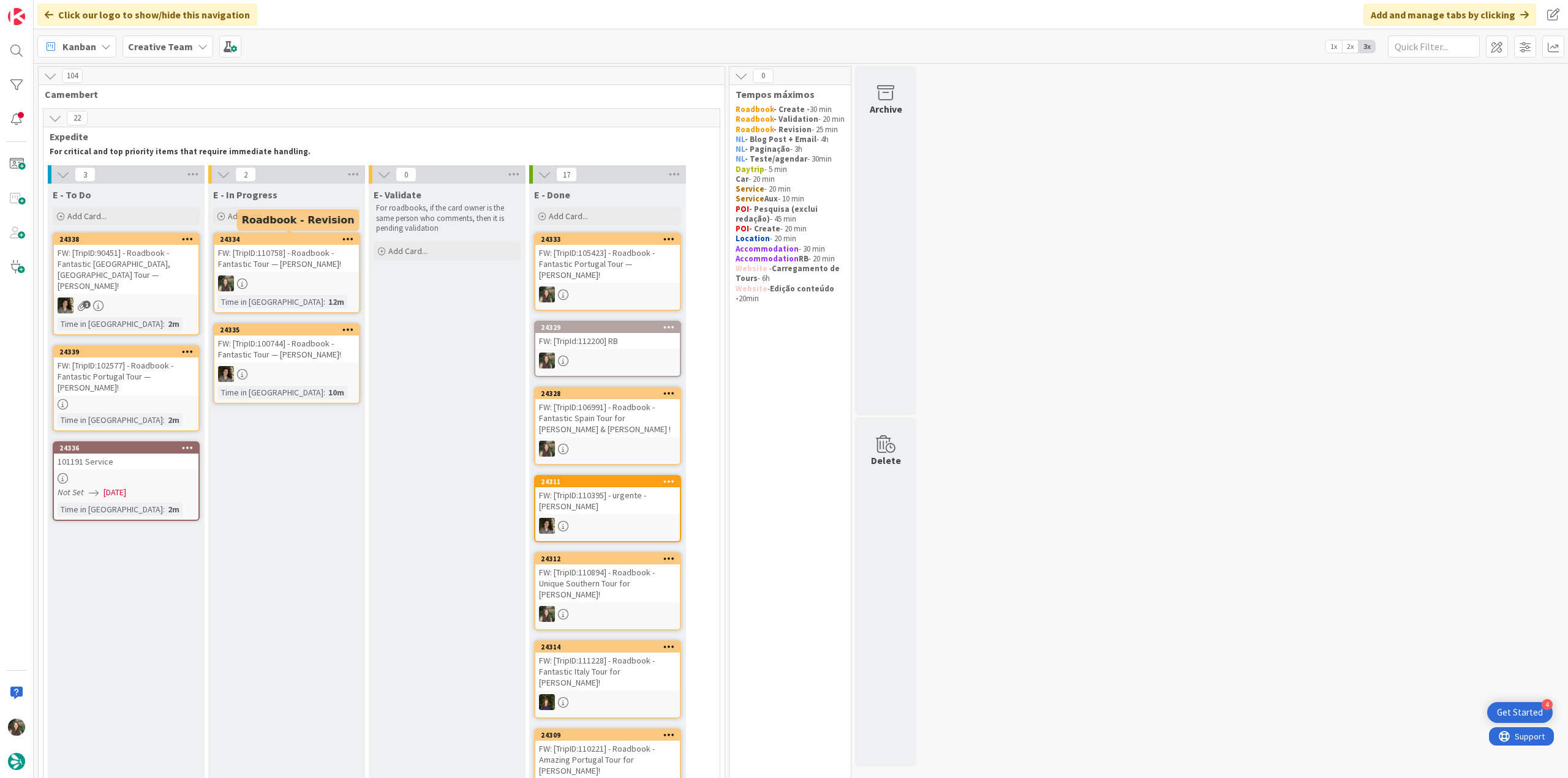
click at [288, 281] on div at bounding box center [287, 283] width 145 height 16
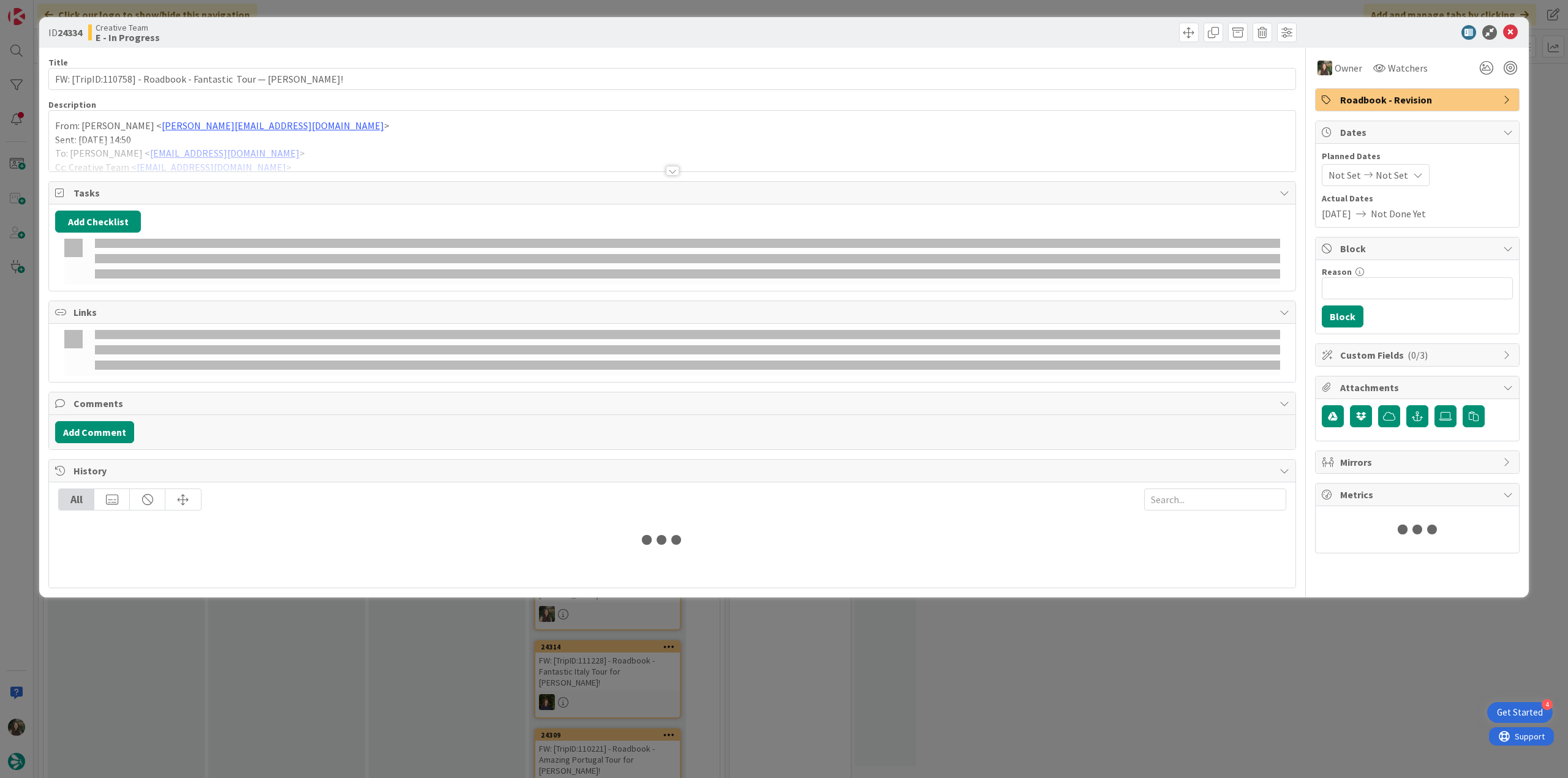
click at [316, 147] on div at bounding box center [672, 155] width 1246 height 31
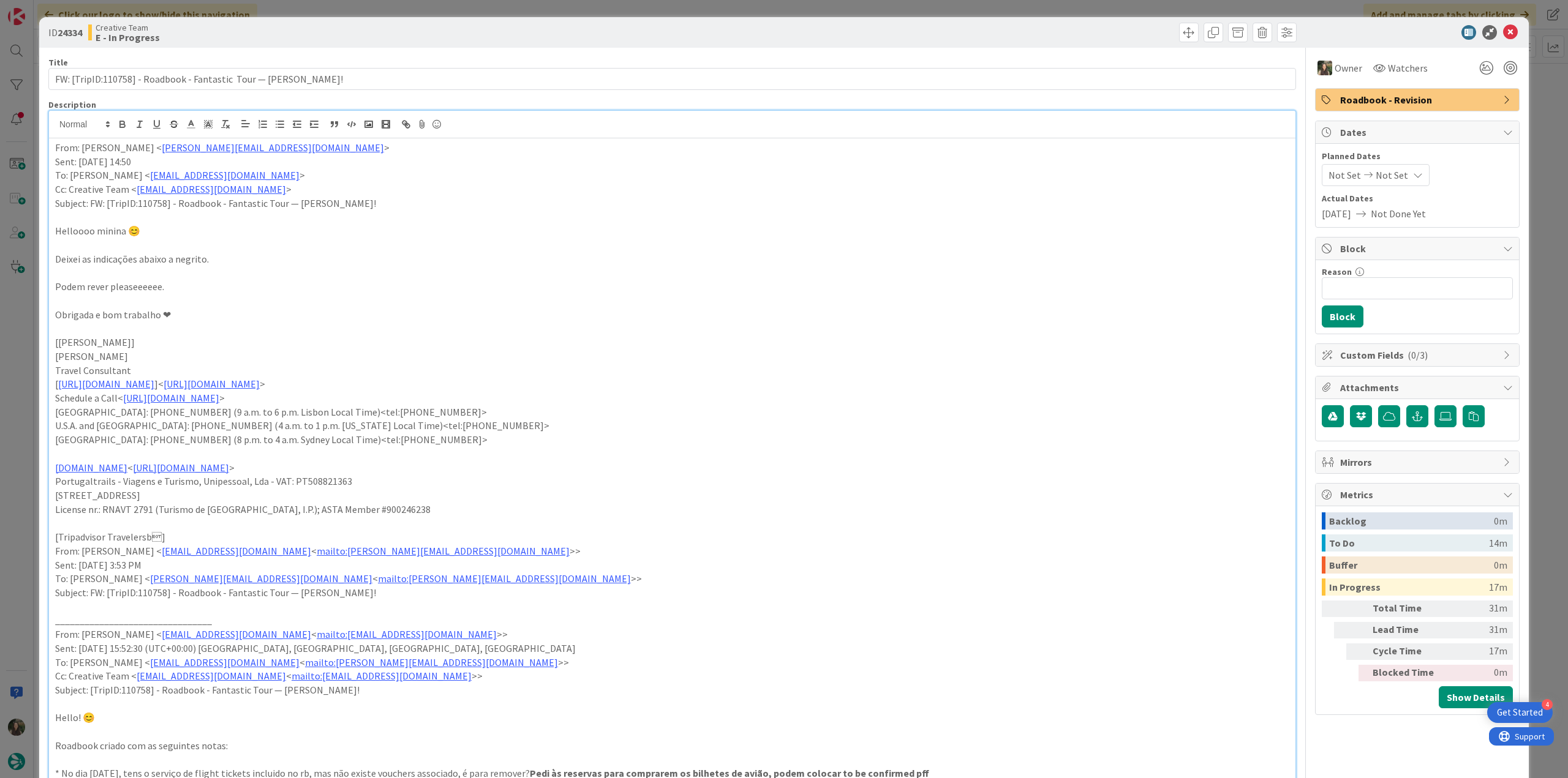
click at [21, 375] on div "ID 24334 Creative Team E - In Progress Title 65 / 128 FW: [TripID:110758] - Roa…" at bounding box center [784, 389] width 1568 height 778
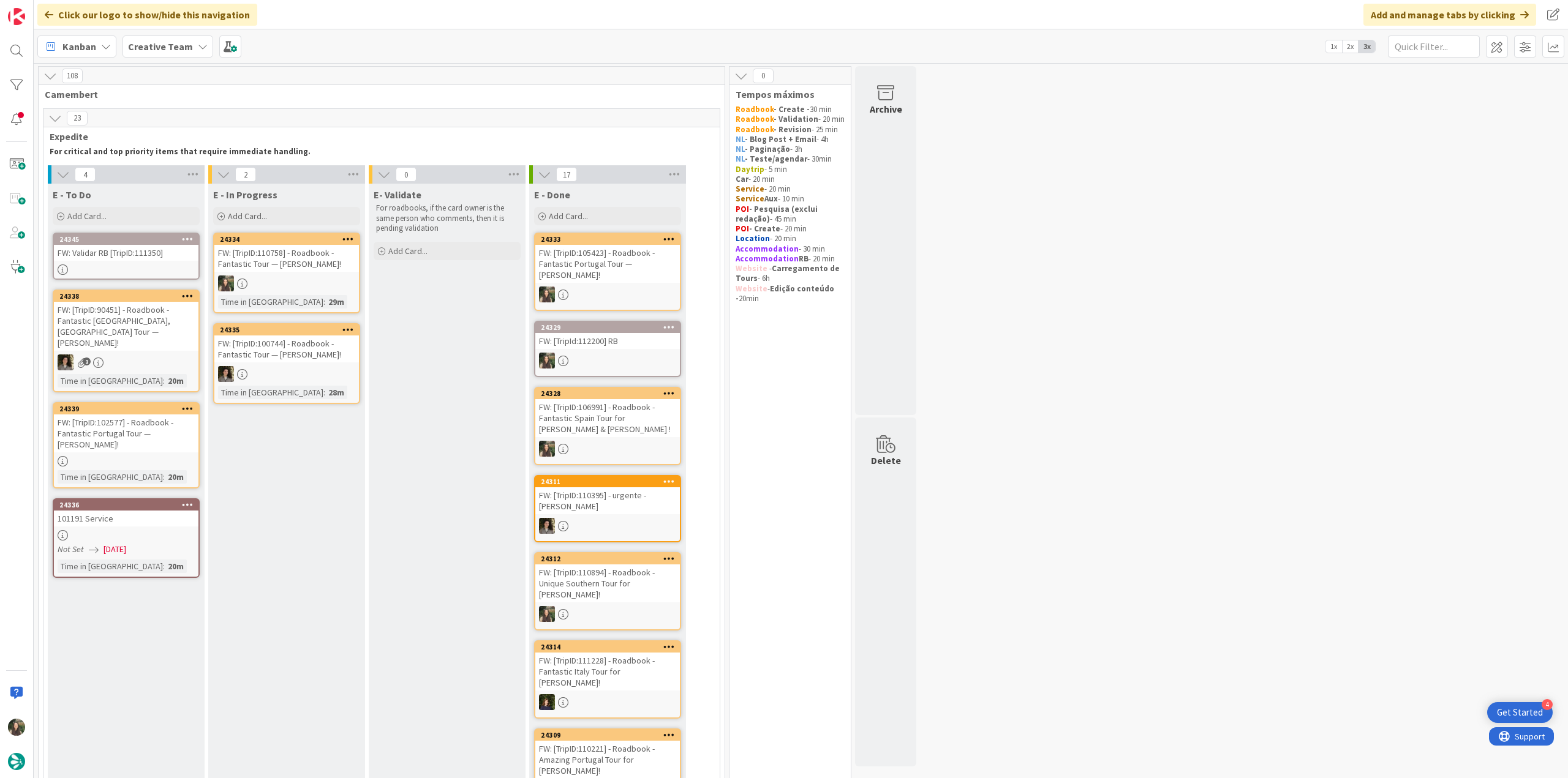
click at [303, 279] on div at bounding box center [287, 283] width 145 height 16
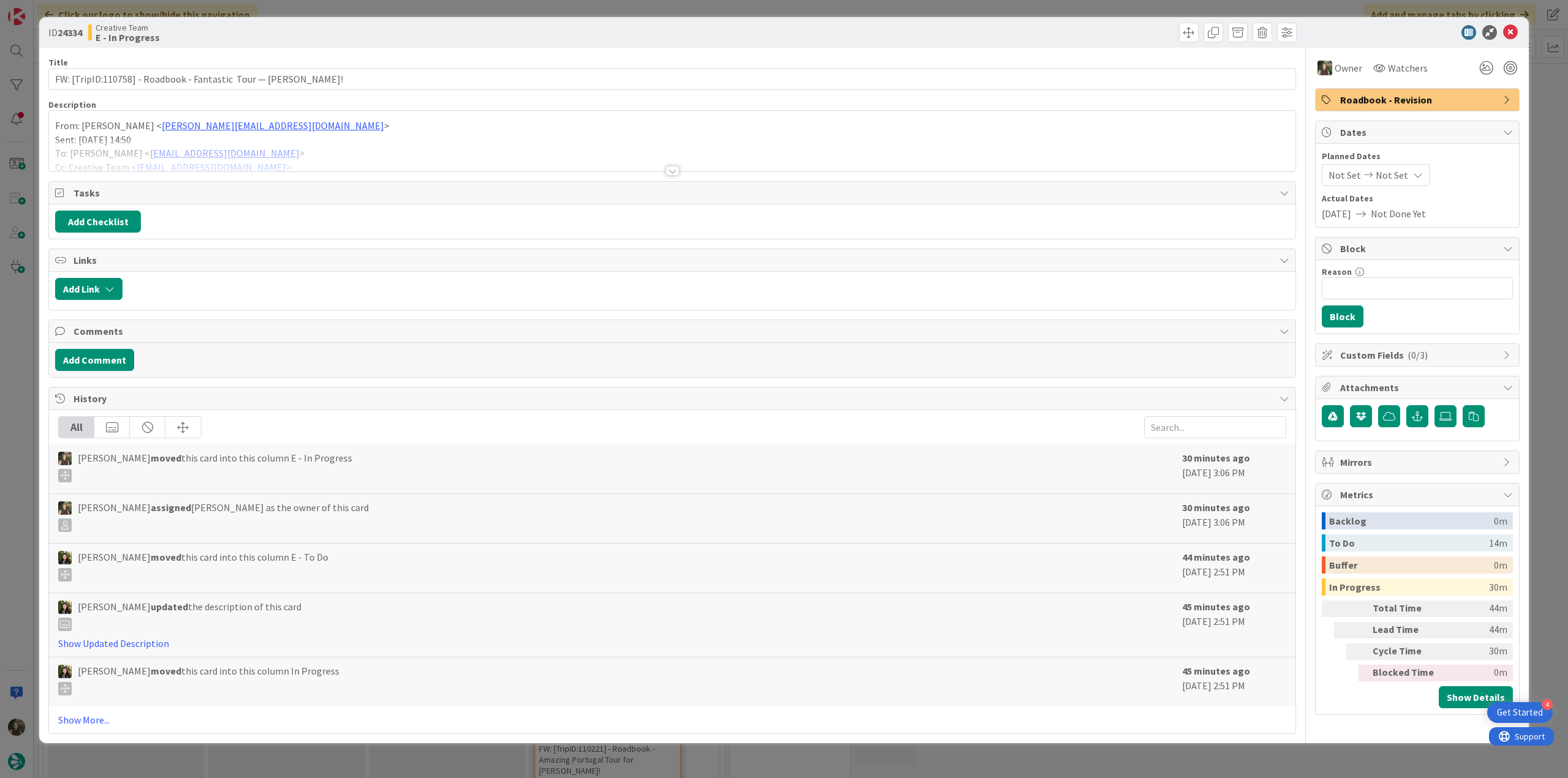
click at [333, 152] on div at bounding box center [672, 155] width 1246 height 31
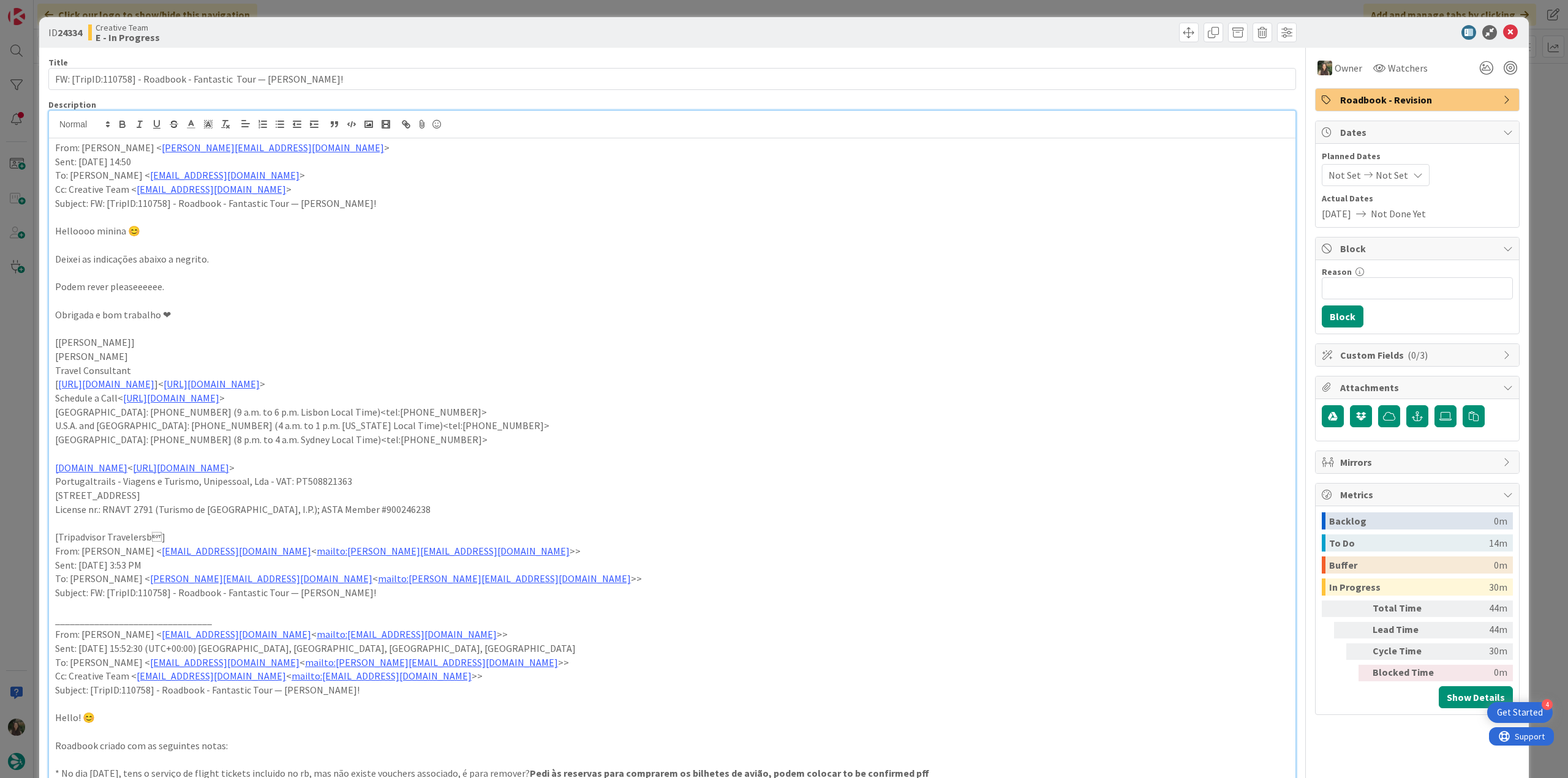
click at [30, 373] on div "ID 24334 Creative Team E - In Progress Title 65 / 128 FW: [TripID:110758] - Roa…" at bounding box center [784, 389] width 1568 height 778
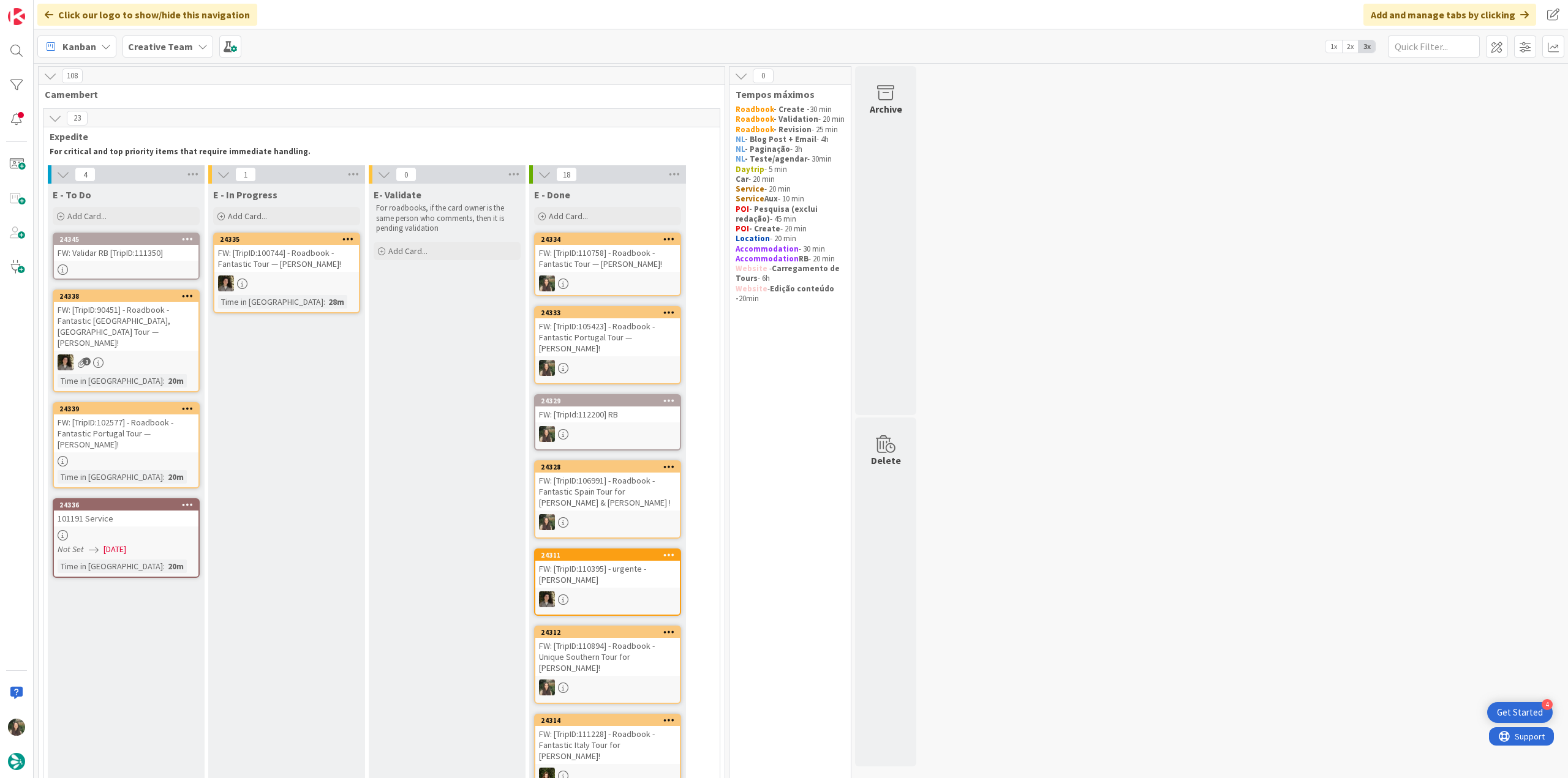
click at [636, 268] on div "FW: [TripID:110758] - Roadbook - Fantastic Tour — [PERSON_NAME]!" at bounding box center [608, 258] width 145 height 27
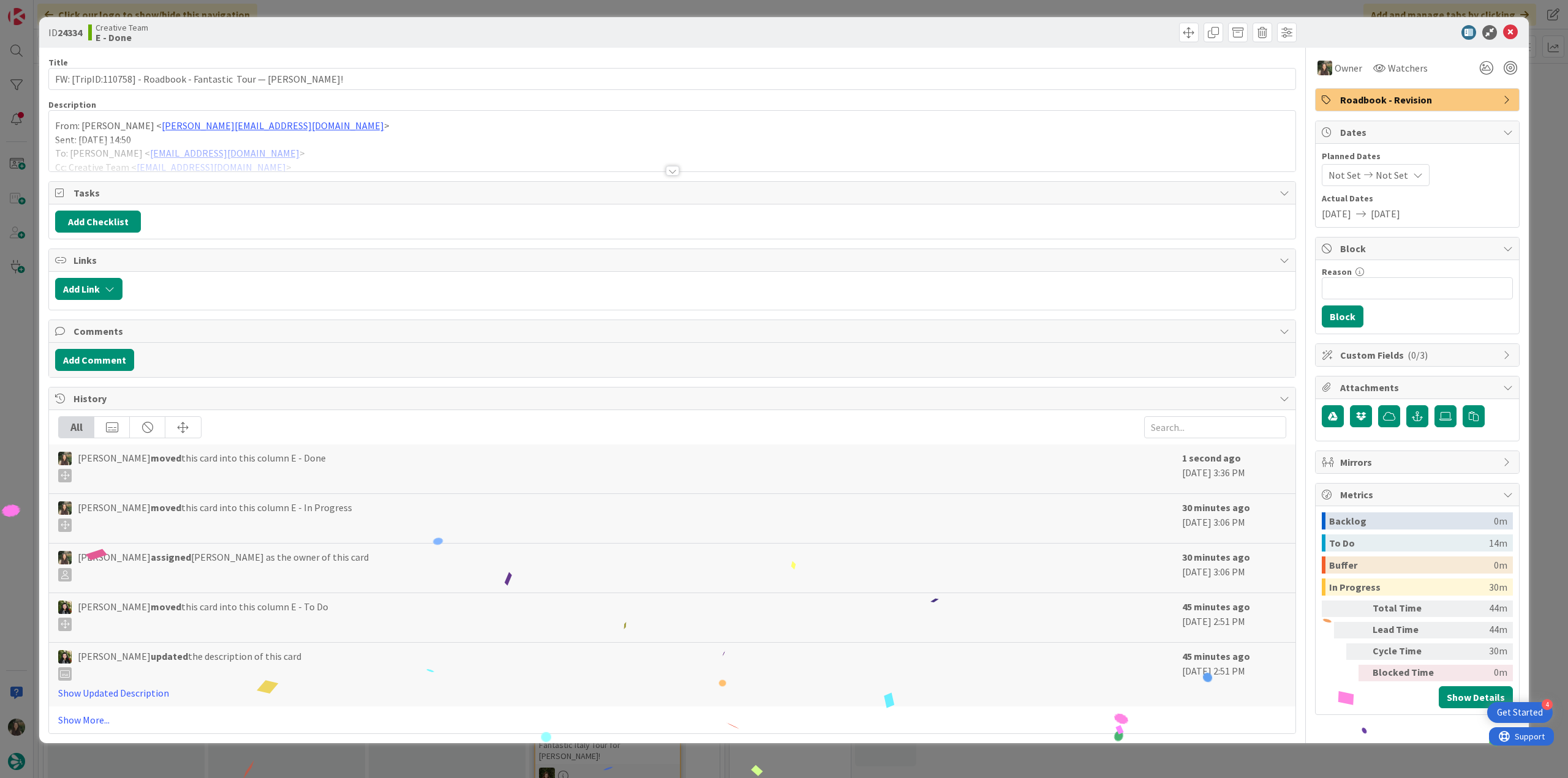
click at [1264, 755] on div "ID 24334 Creative Team E - Done Title 65 / 128 FW: [TripID:110758] - Roadbook -…" at bounding box center [784, 389] width 1568 height 778
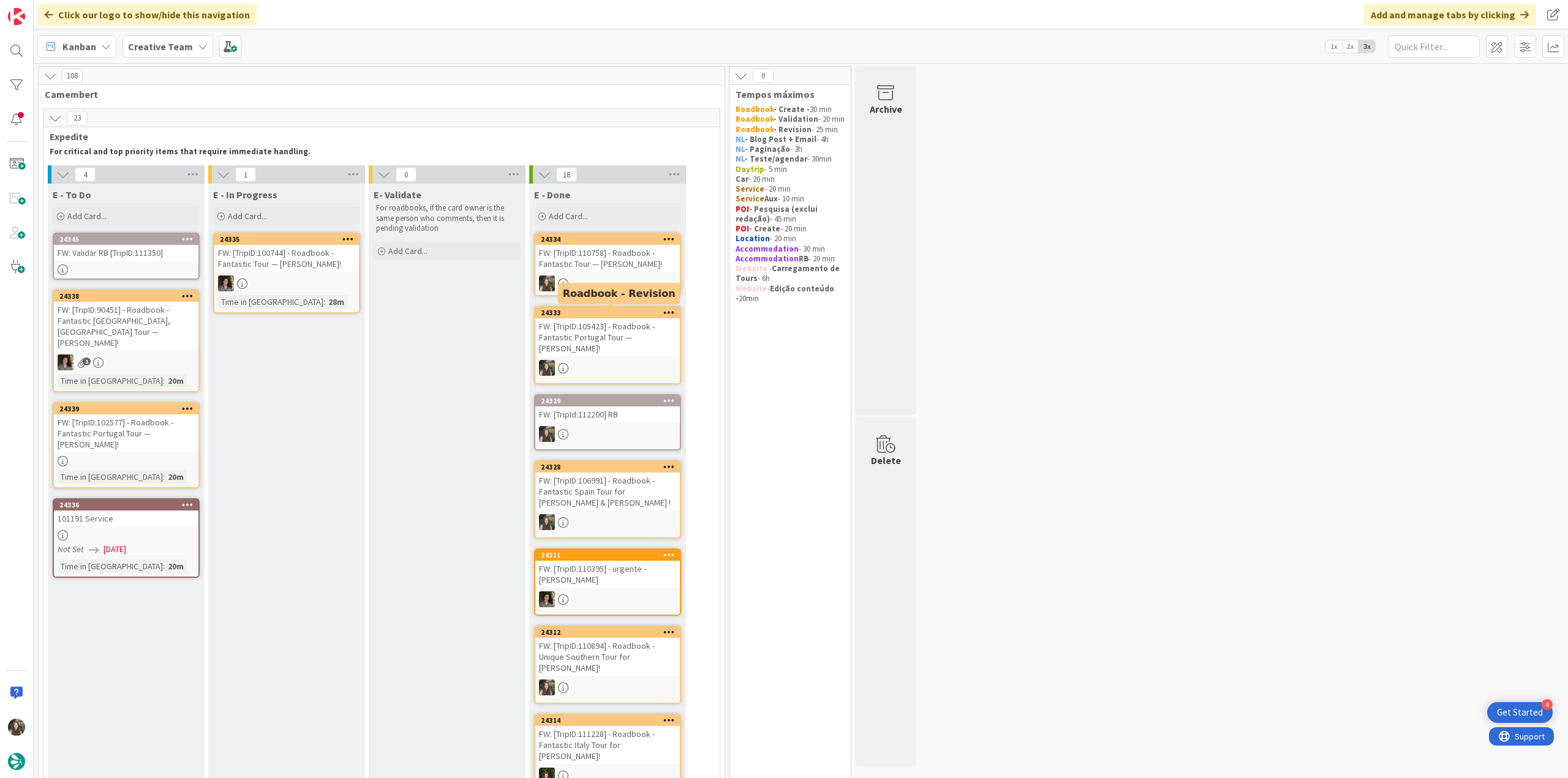
click at [599, 259] on div "FW: [TripID:110758] - Roadbook - Fantastic Tour — [PERSON_NAME]!" at bounding box center [608, 258] width 145 height 27
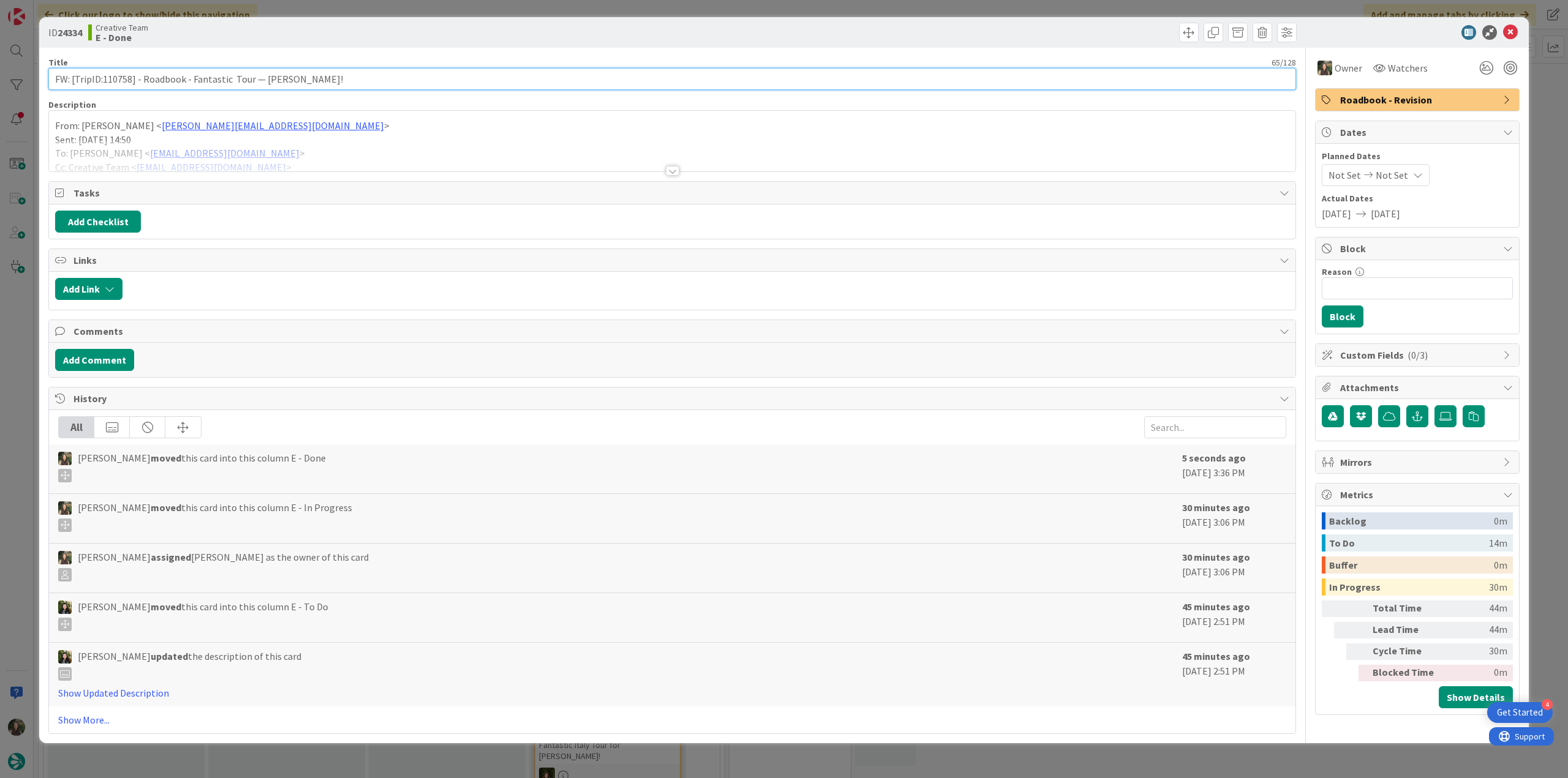
drag, startPoint x: 346, startPoint y: 75, endPoint x: -12, endPoint y: 396, distance: 480.8
click at [0, 396] on html "4 Get Started Click our logo to show/hide this navigation Add and manage tabs b…" at bounding box center [784, 389] width 1568 height 778
click at [11, 438] on div "ID 24334 Creative Team E - Done Title 65 / 128 FW: [TripID:110758] - Roadbook -…" at bounding box center [784, 389] width 1568 height 778
click at [14, 364] on div "ID 24334 Creative Team E - Done Title 65 / 128 FW: [TripID:110758] - Roadbook -…" at bounding box center [784, 389] width 1568 height 778
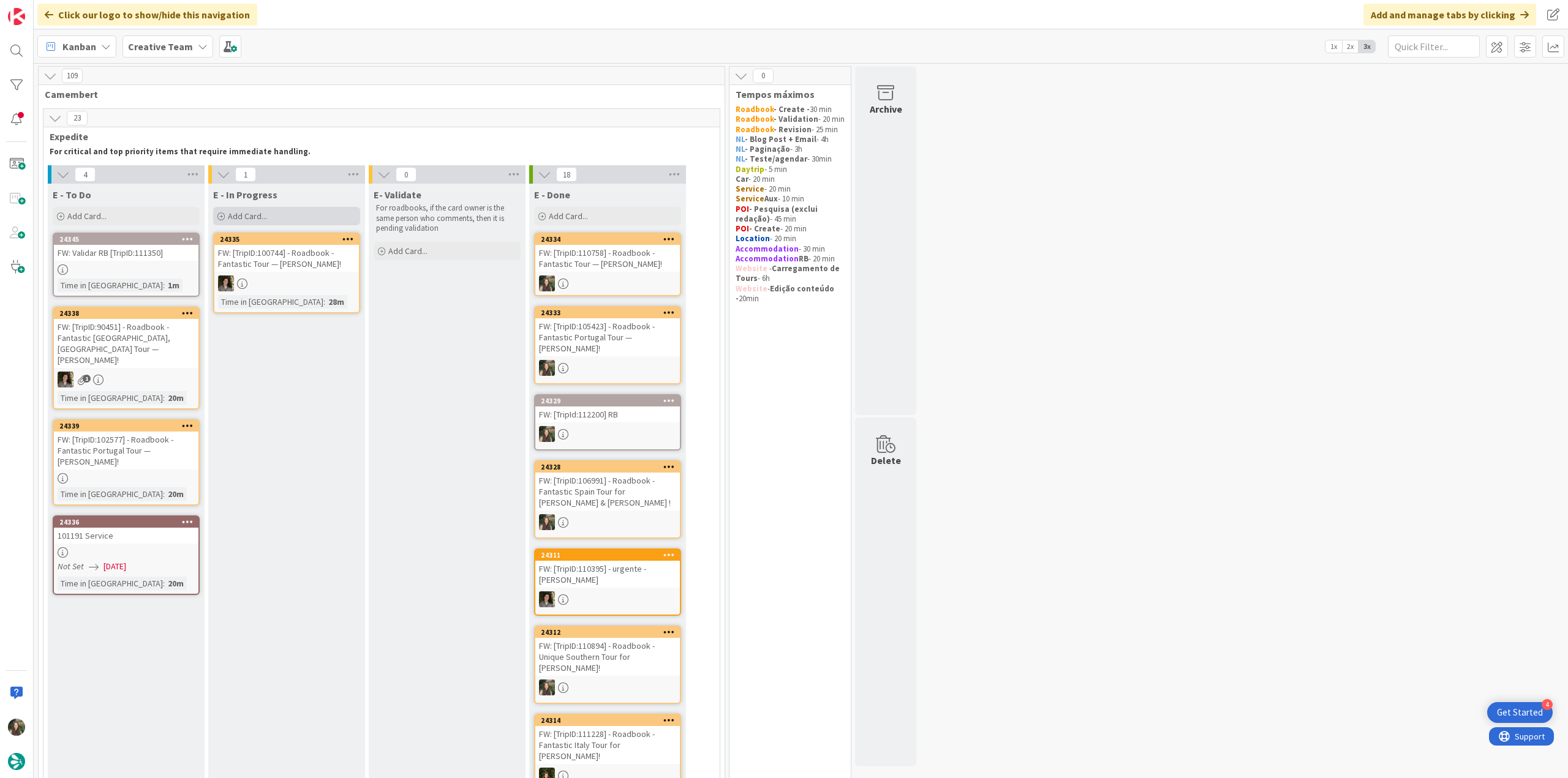
click at [278, 218] on div "Add Card..." at bounding box center [286, 216] width 147 height 18
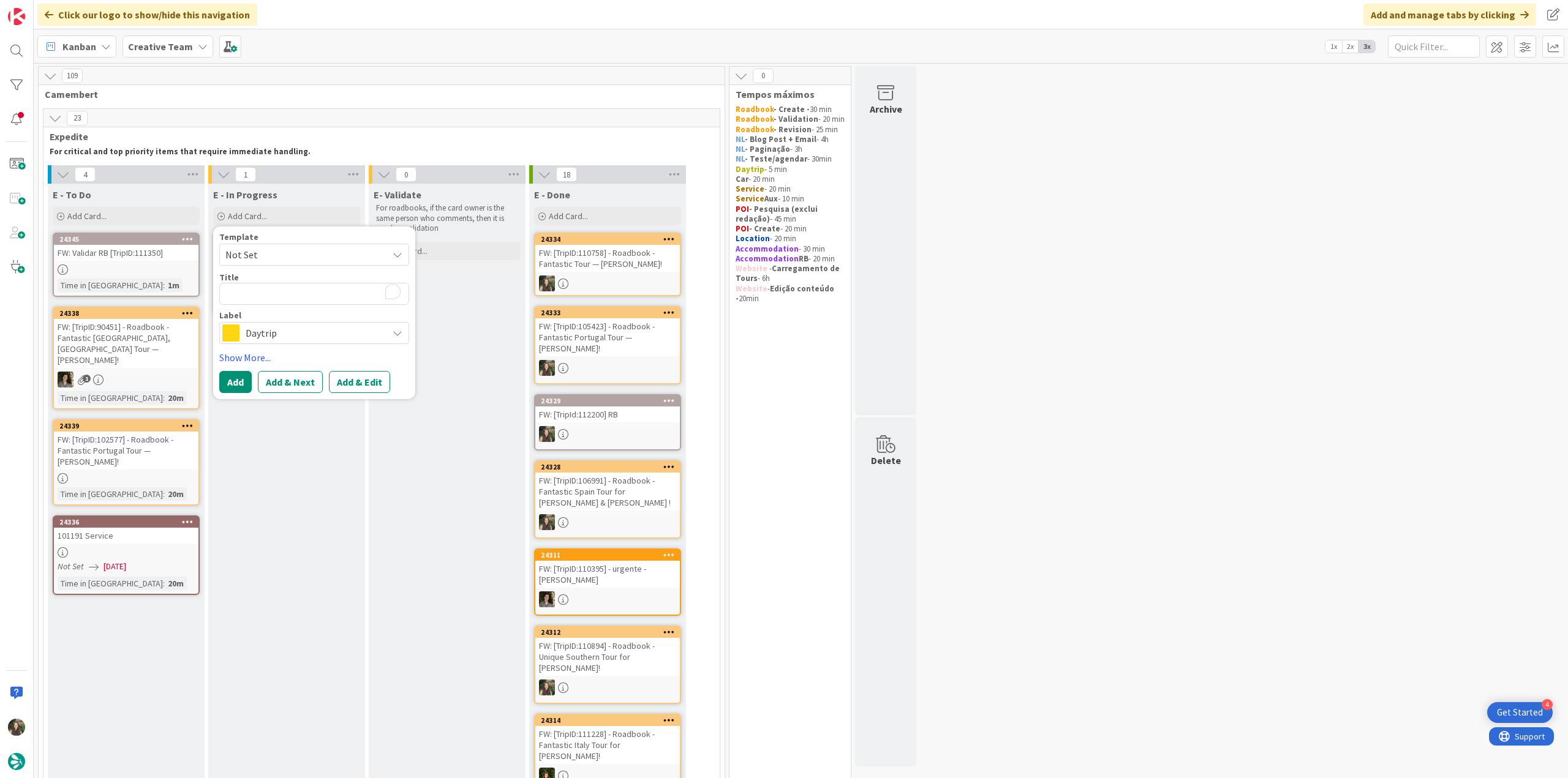
type textarea "x"
type textarea "FW: [TripID:110758] - Roadbook - Fantastic Tour — [PERSON_NAME]!"
type textarea "x"
type textarea "FW: [TripID:110758] - Roadbook - Fantastic Tour — [PERSON_NAME]!"
type textarea "x"
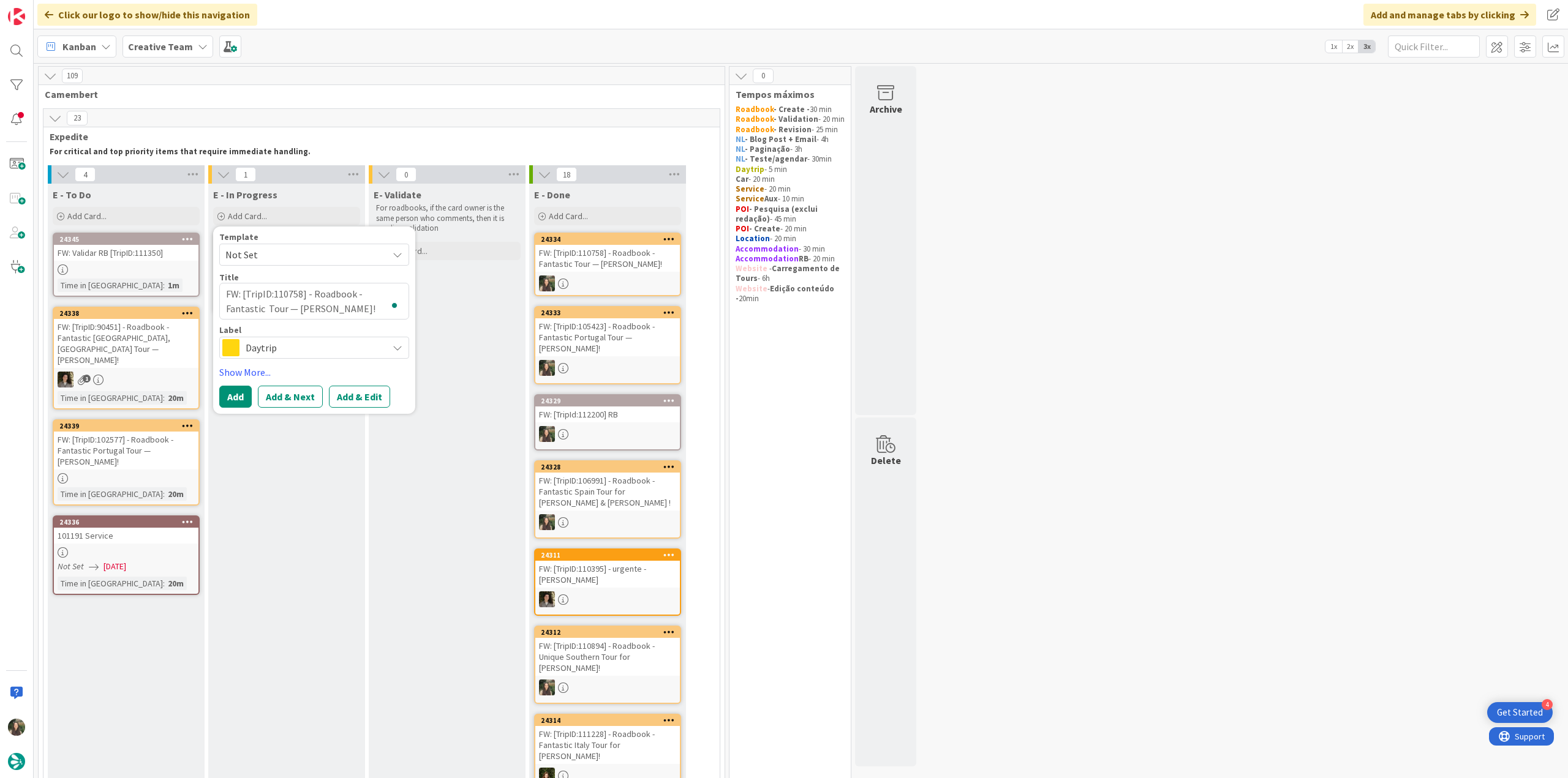
type textarea "FW: [TripID:110758] - Roadbook - Fantastic Tour — Anne Delander! -"
type textarea "x"
type textarea "FW: [TripID:110758] - Roadbook - Fantastic Tour — Anne Delander! -"
type textarea "x"
type textarea "FW: [TripID:110758] - Roadbook - Fantastic Tour — Anne Delander! - c"
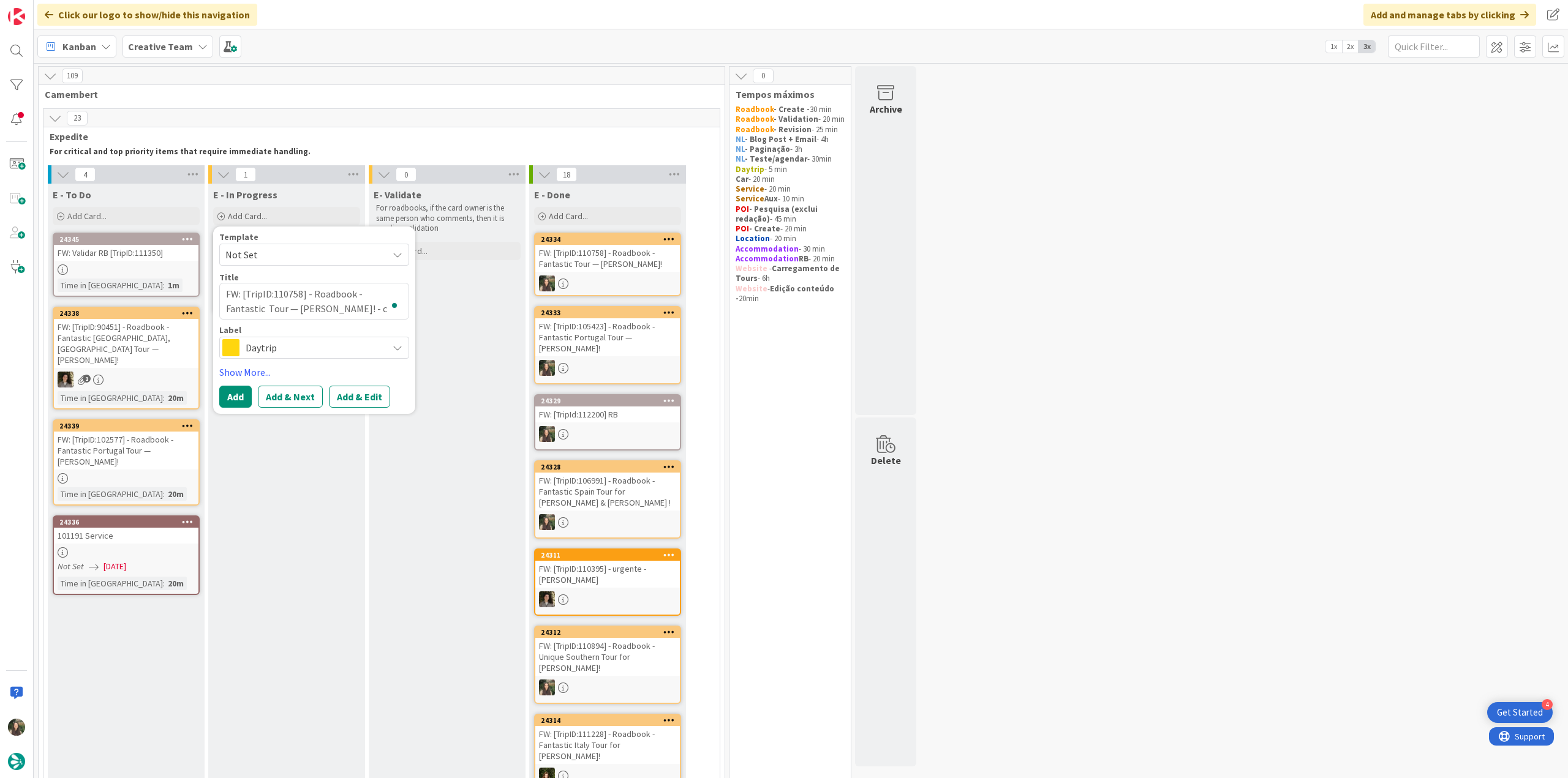
type textarea "x"
type textarea "FW: [TripID:110758] - Roadbook - Fantastic Tour — Anne Delander! - co"
type textarea "x"
type textarea "FW: [TripID:110758] - Roadbook - Fantastic Tour — Anne Delander! - con"
type textarea "x"
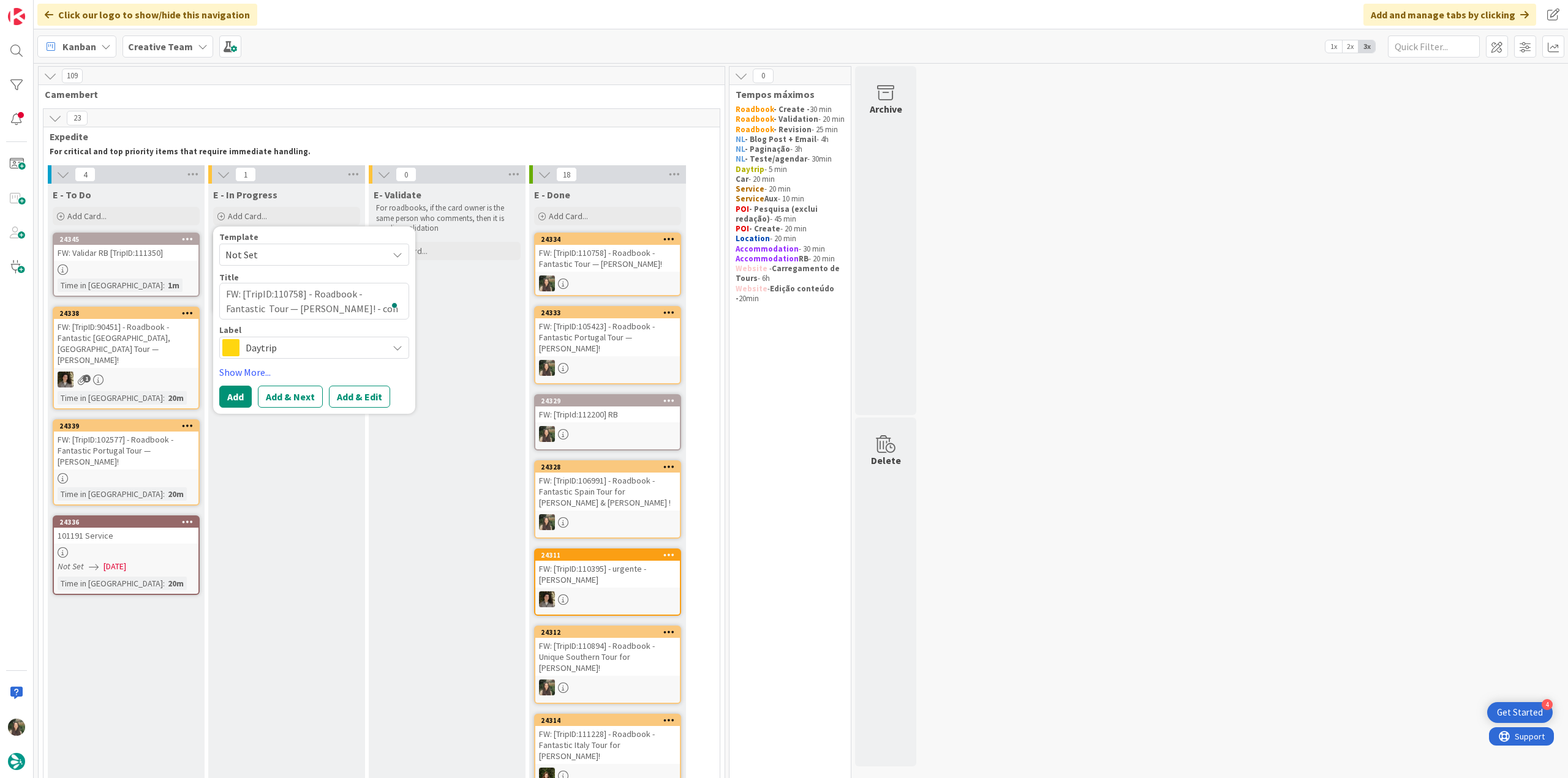
type textarea "FW: [TripID:110758] - Roadbook - Fantastic Tour — Anne Delander! - cont"
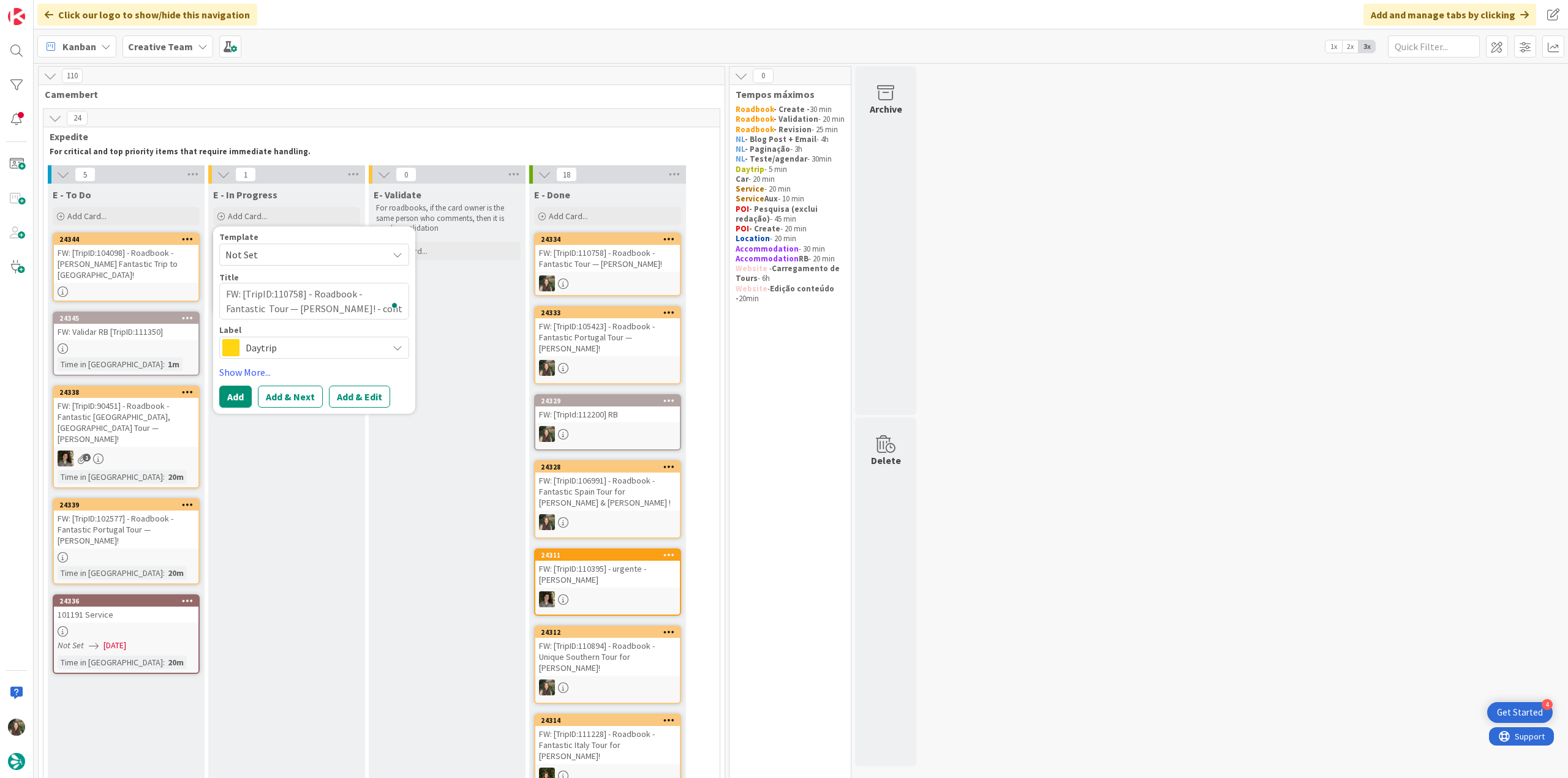
type textarea "x"
type textarea "FW: [TripID:110758] - Roadbook - Fantastic Tour — Anne Delander! - conti"
type textarea "x"
type textarea "FW: [TripID:110758] - Roadbook - Fantastic Tour — Anne Delander! - contin"
type textarea "x"
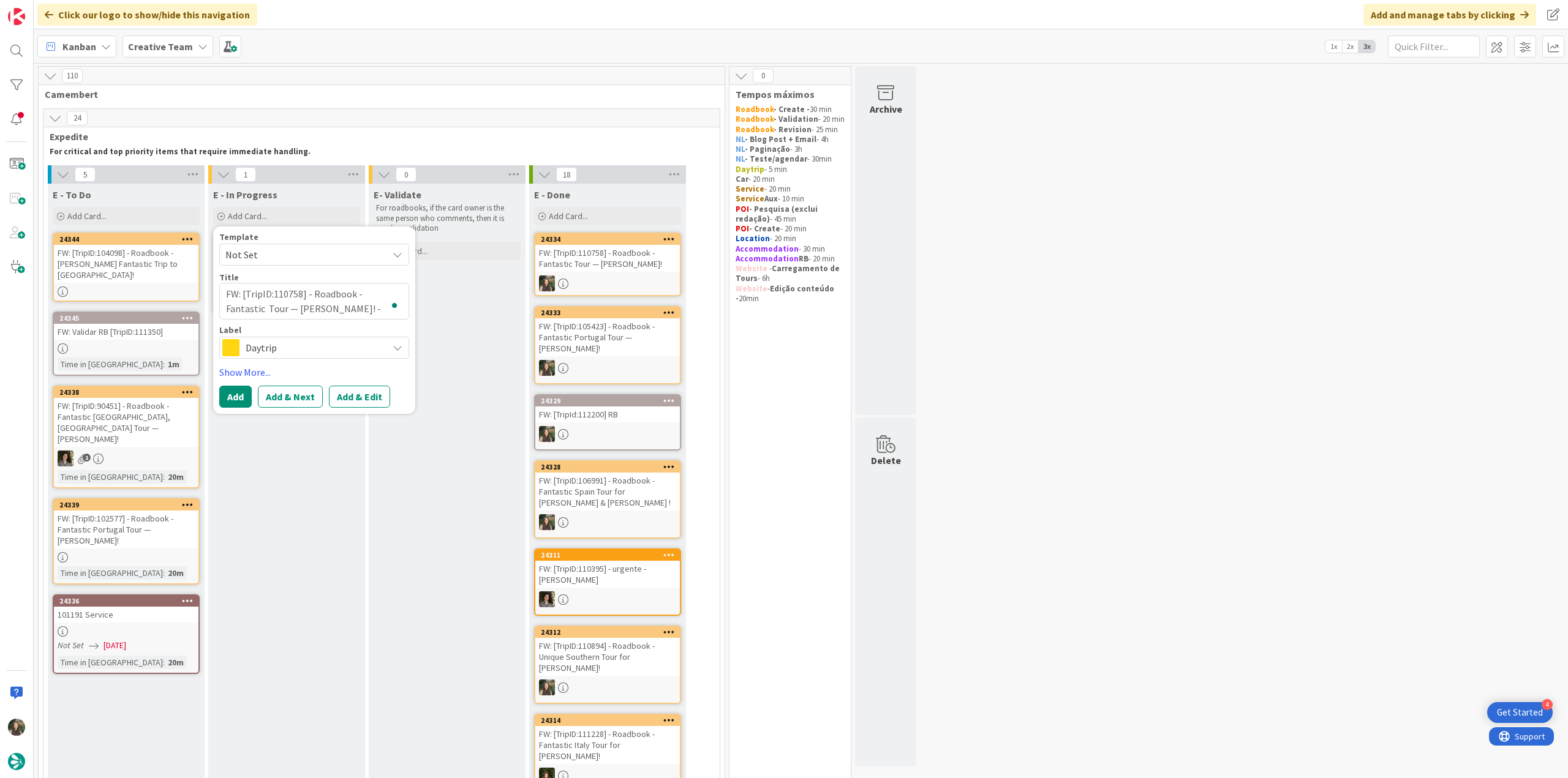
type textarea "FW: [TripID:110758] - Roadbook - Fantastic Tour — Anne Delander! - continu"
type textarea "x"
type textarea "FW: [TripID:110758] - Roadbook - Fantastic Tour — Anne Delander! - continua"
type textarea "x"
type textarea "FW: [TripID:110758] - Roadbook - Fantastic Tour — Anne Delander! - continuaç"
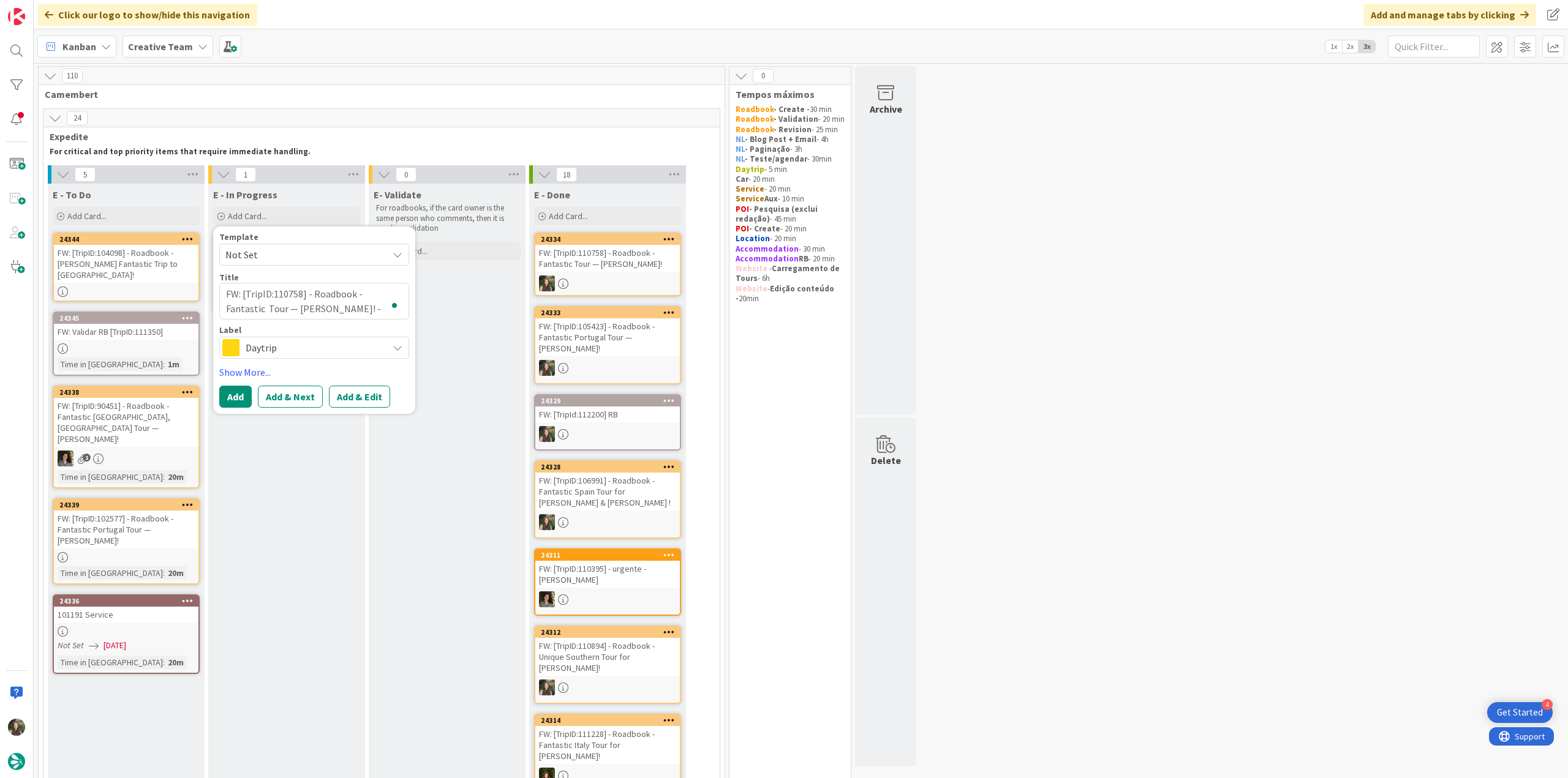
type textarea "x"
type textarea "FW: [TripID:110758] - Roadbook - Fantastic Tour — Anne Delander! - continuaçã"
type textarea "x"
type textarea "FW: [TripID:110758] - Roadbook - Fantastic Tour — Anne Delander! - continuação"
click at [314, 341] on span "Daytrip" at bounding box center [313, 348] width 136 height 17
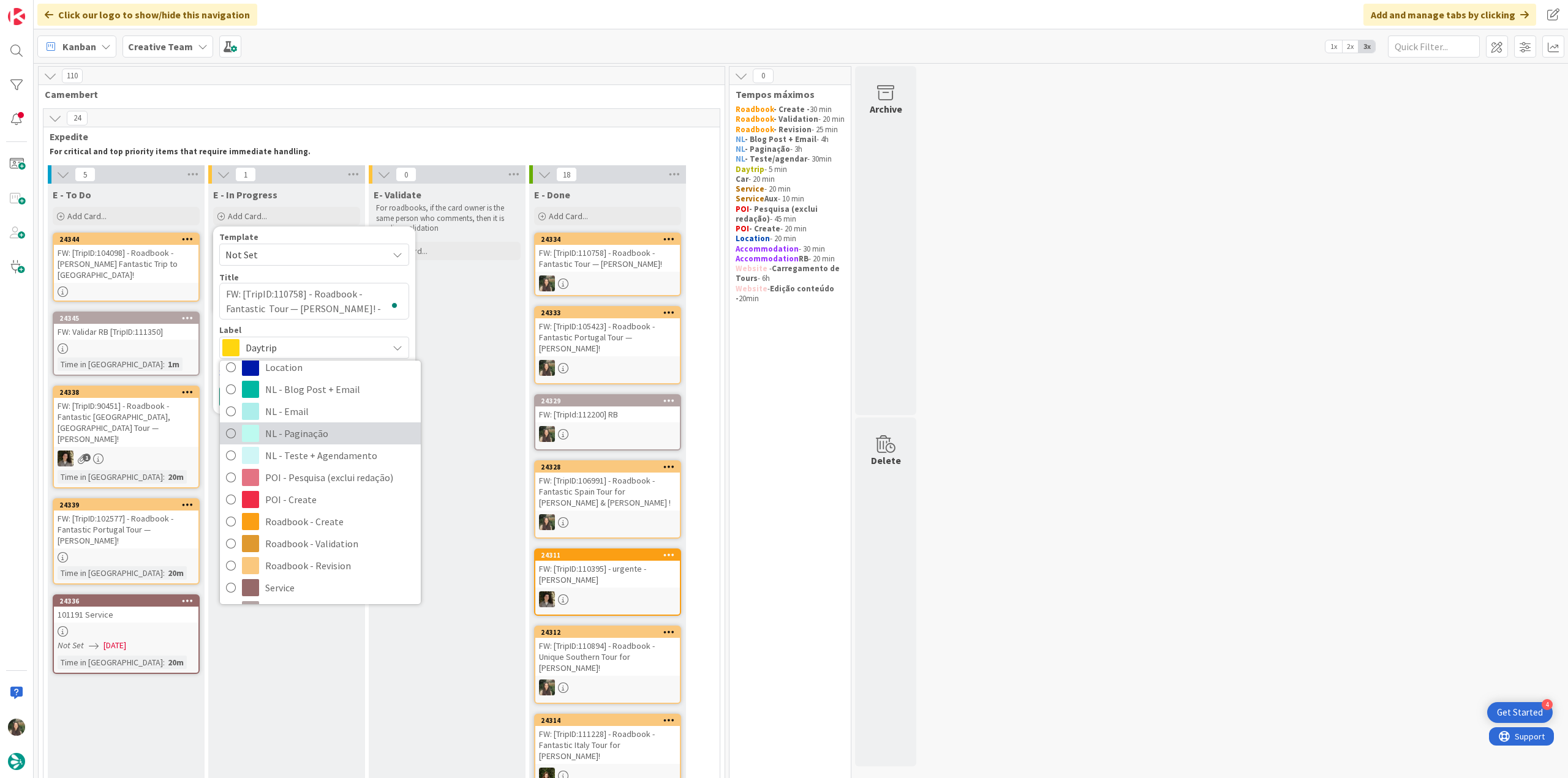
scroll to position [183, 0]
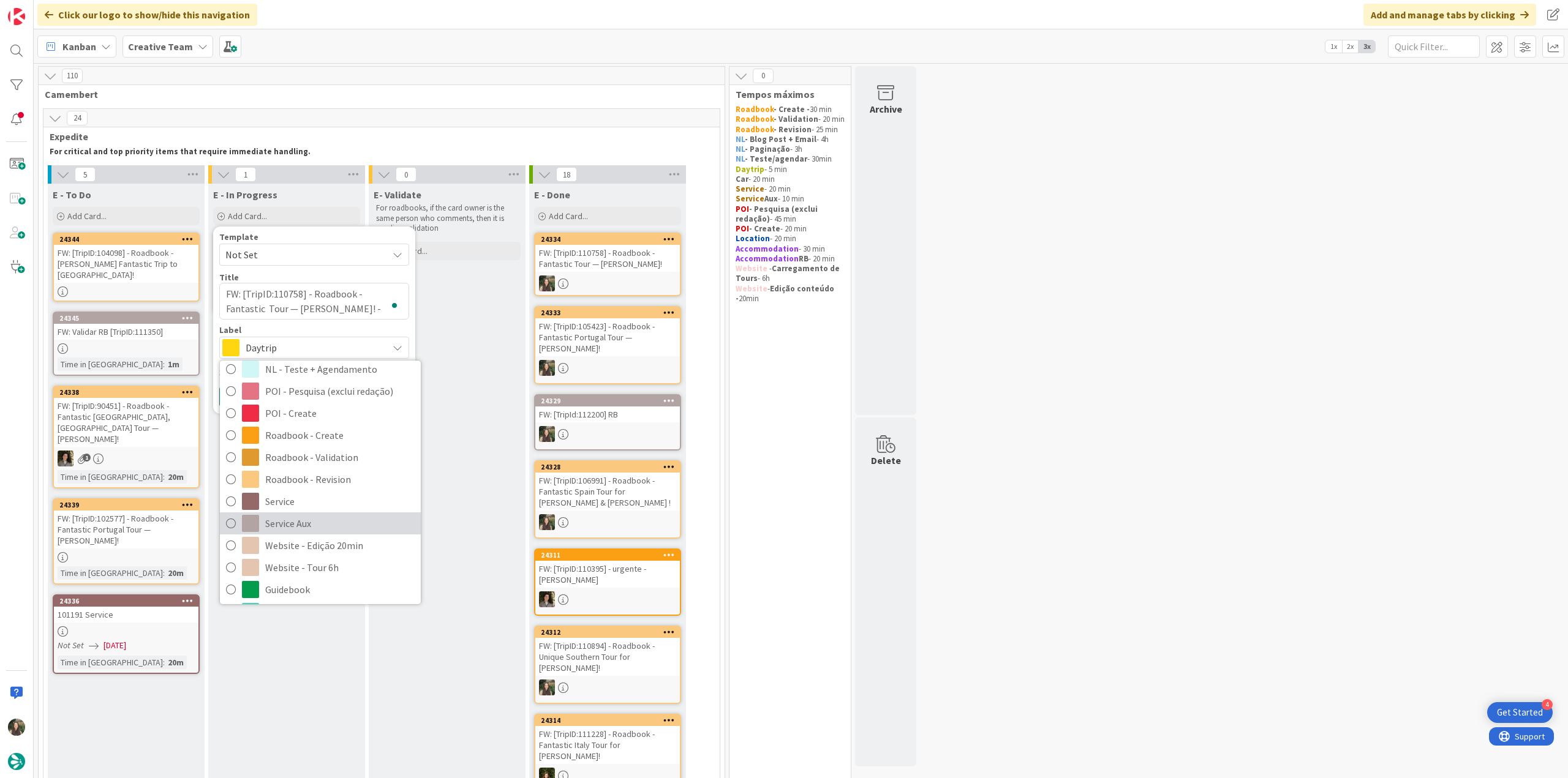
click at [311, 516] on span "Service Aux" at bounding box center [340, 523] width 149 height 18
type textarea "x"
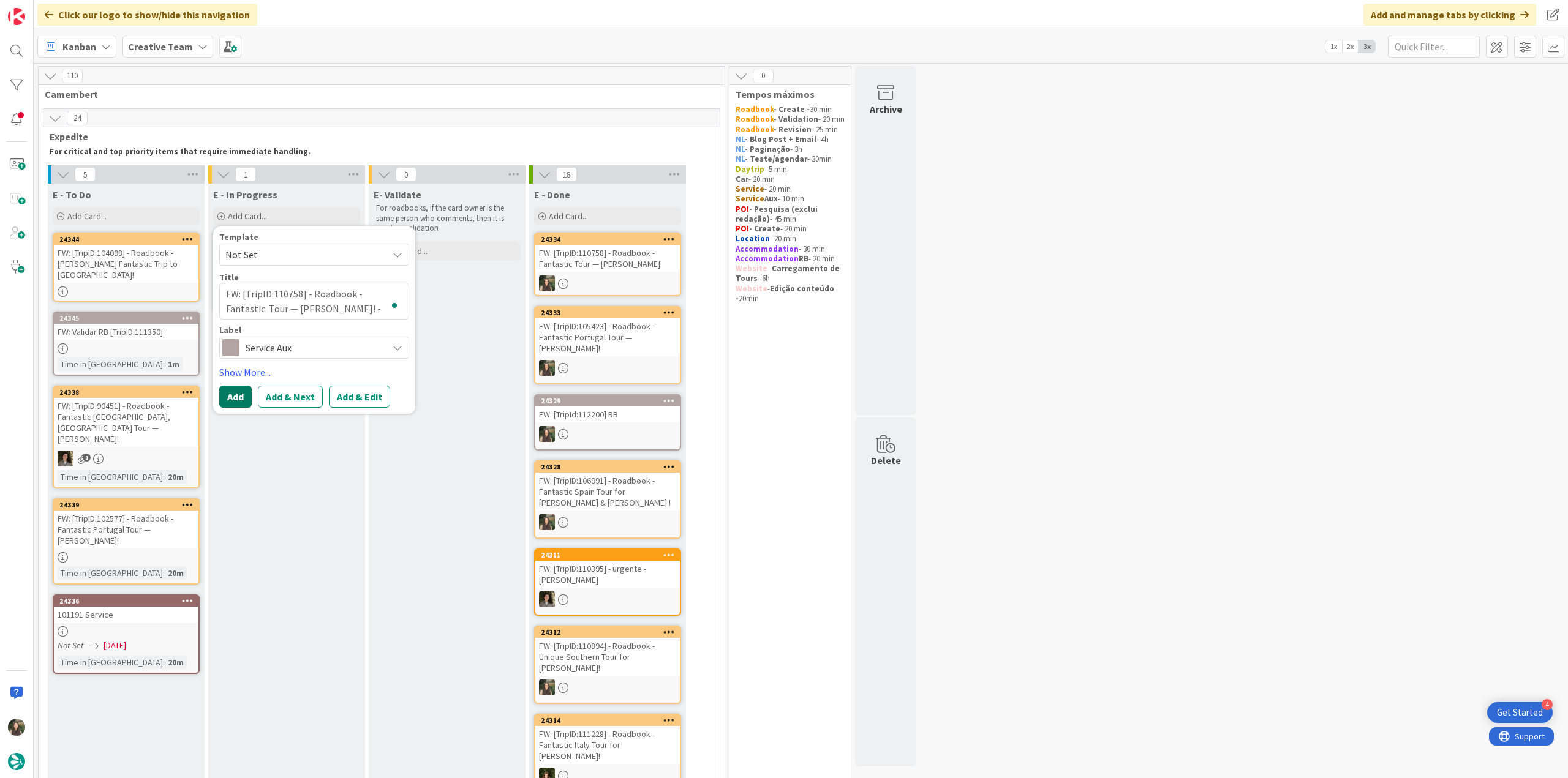
click at [227, 393] on button "Add" at bounding box center [235, 396] width 33 height 22
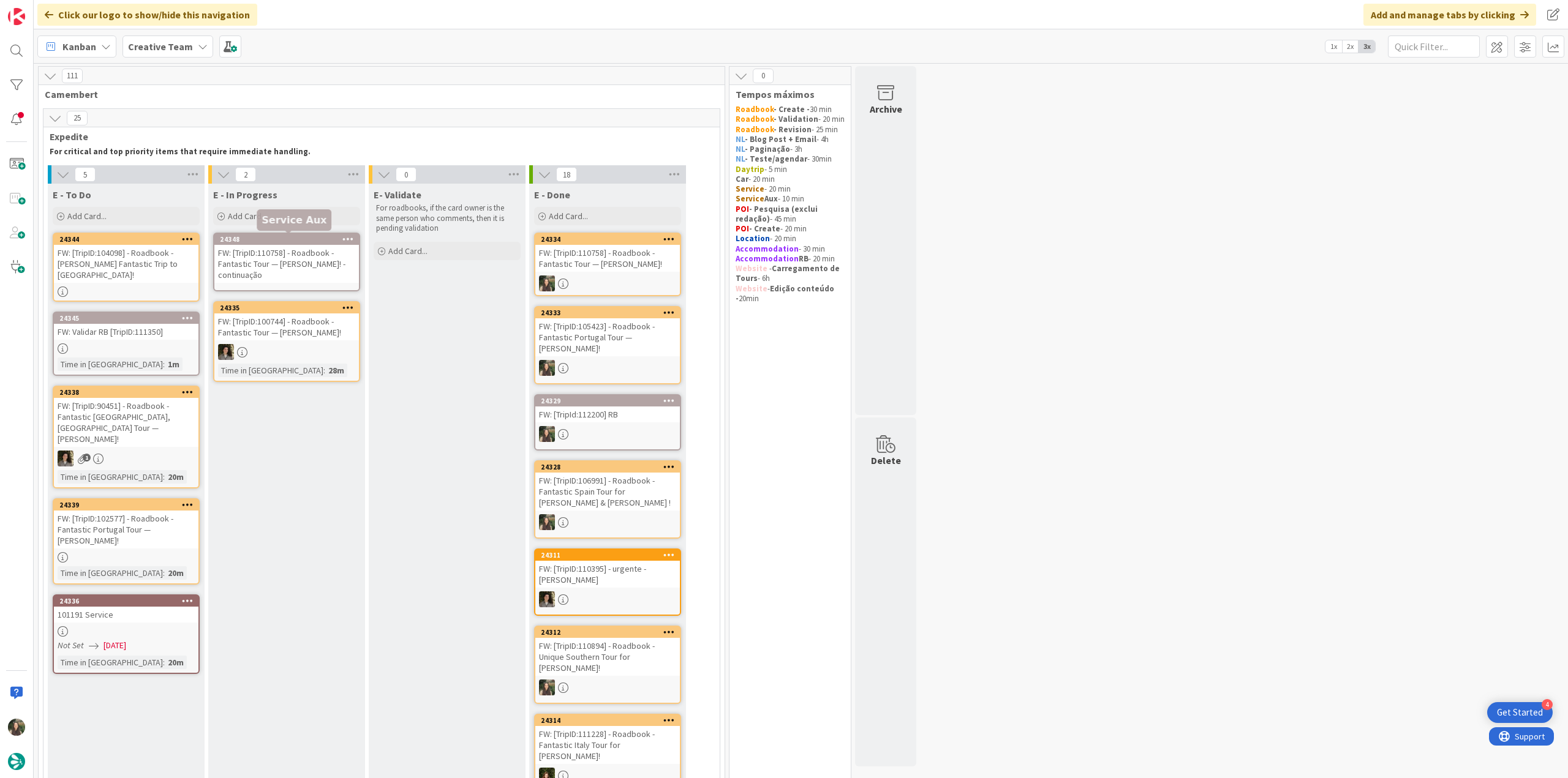
click at [291, 243] on div "24348" at bounding box center [289, 239] width 139 height 8
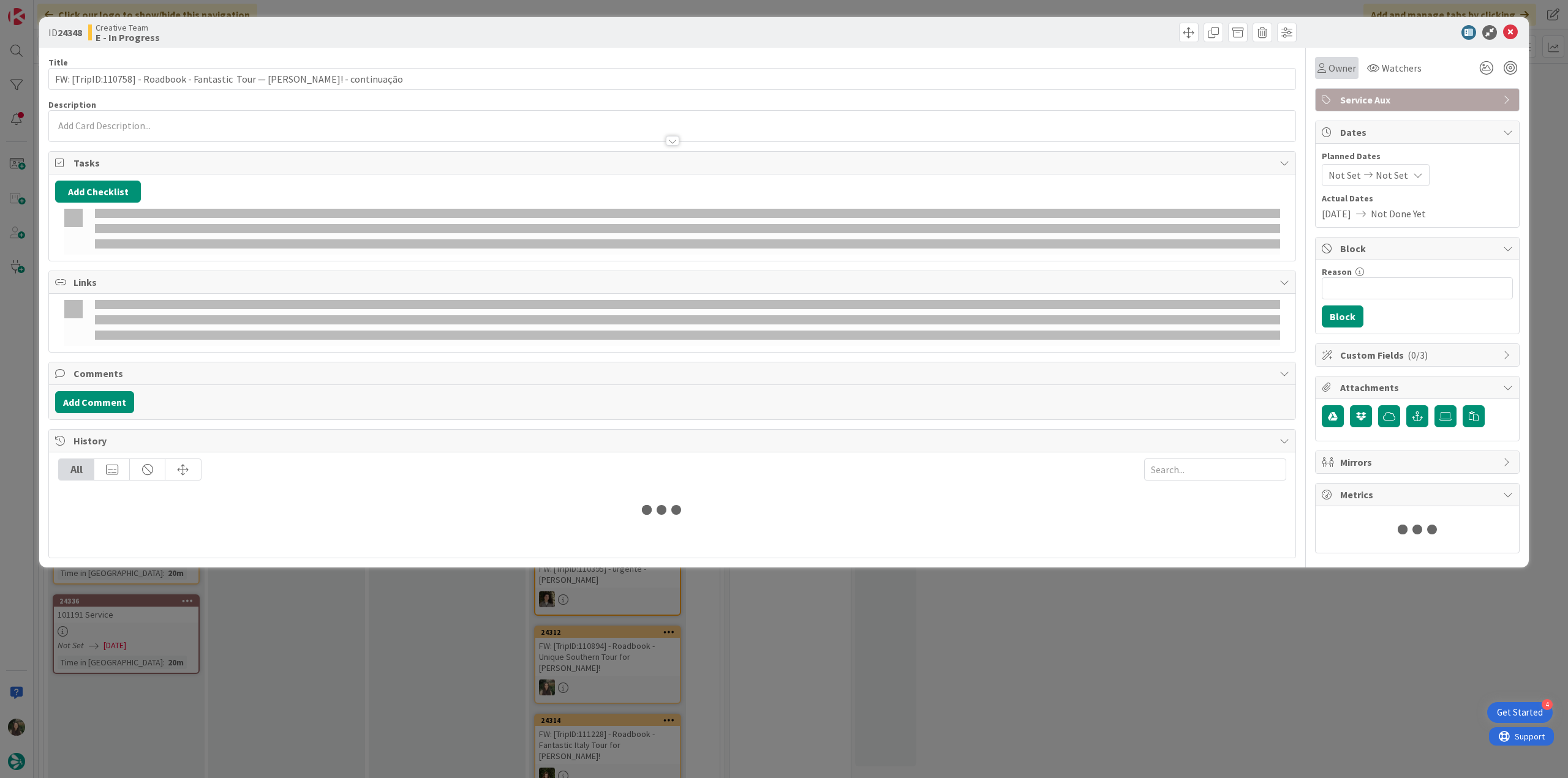
click at [1337, 73] on span "Owner" at bounding box center [1342, 68] width 27 height 14
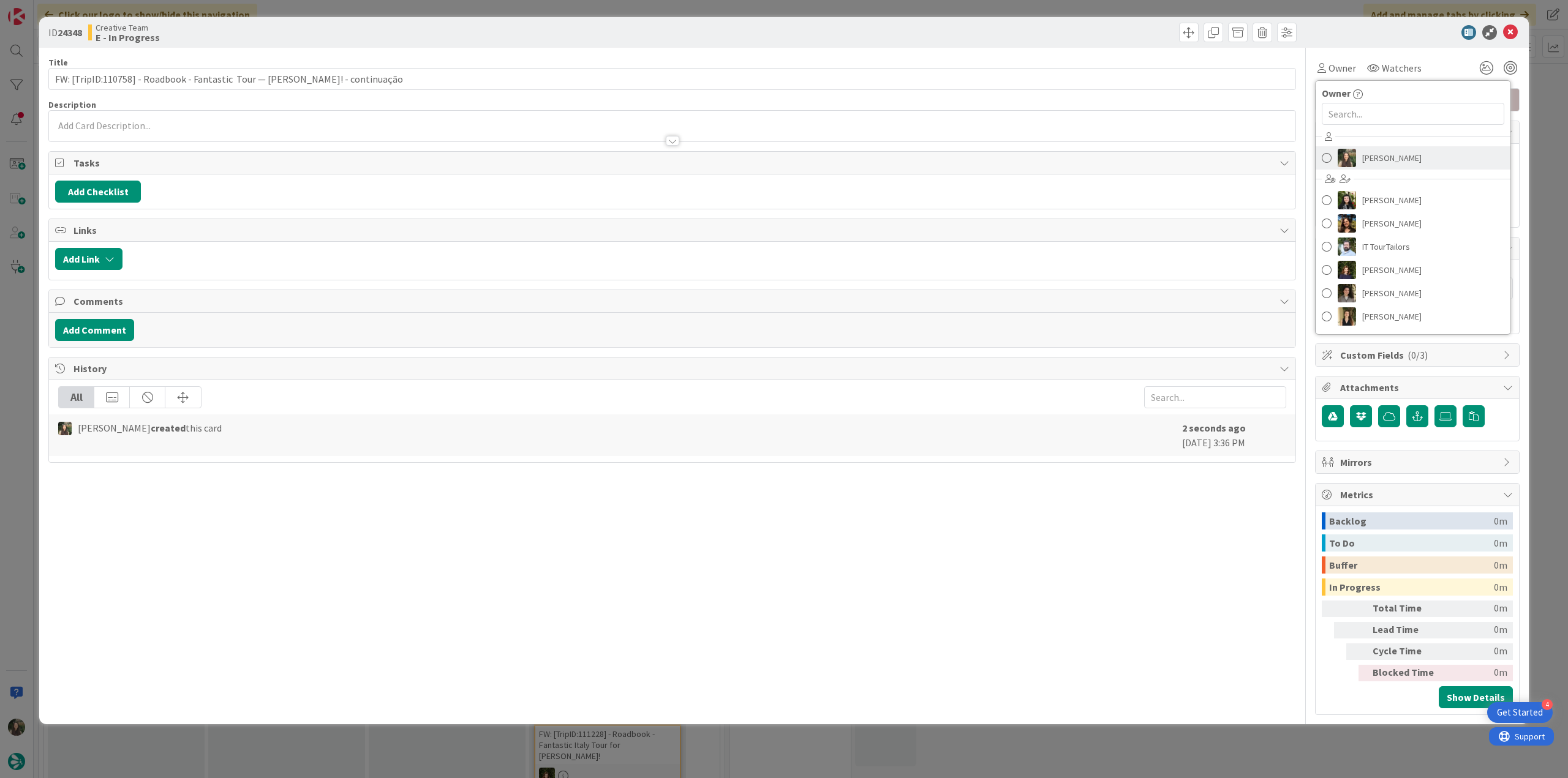
click at [1379, 157] on span "[PERSON_NAME]" at bounding box center [1391, 158] width 59 height 18
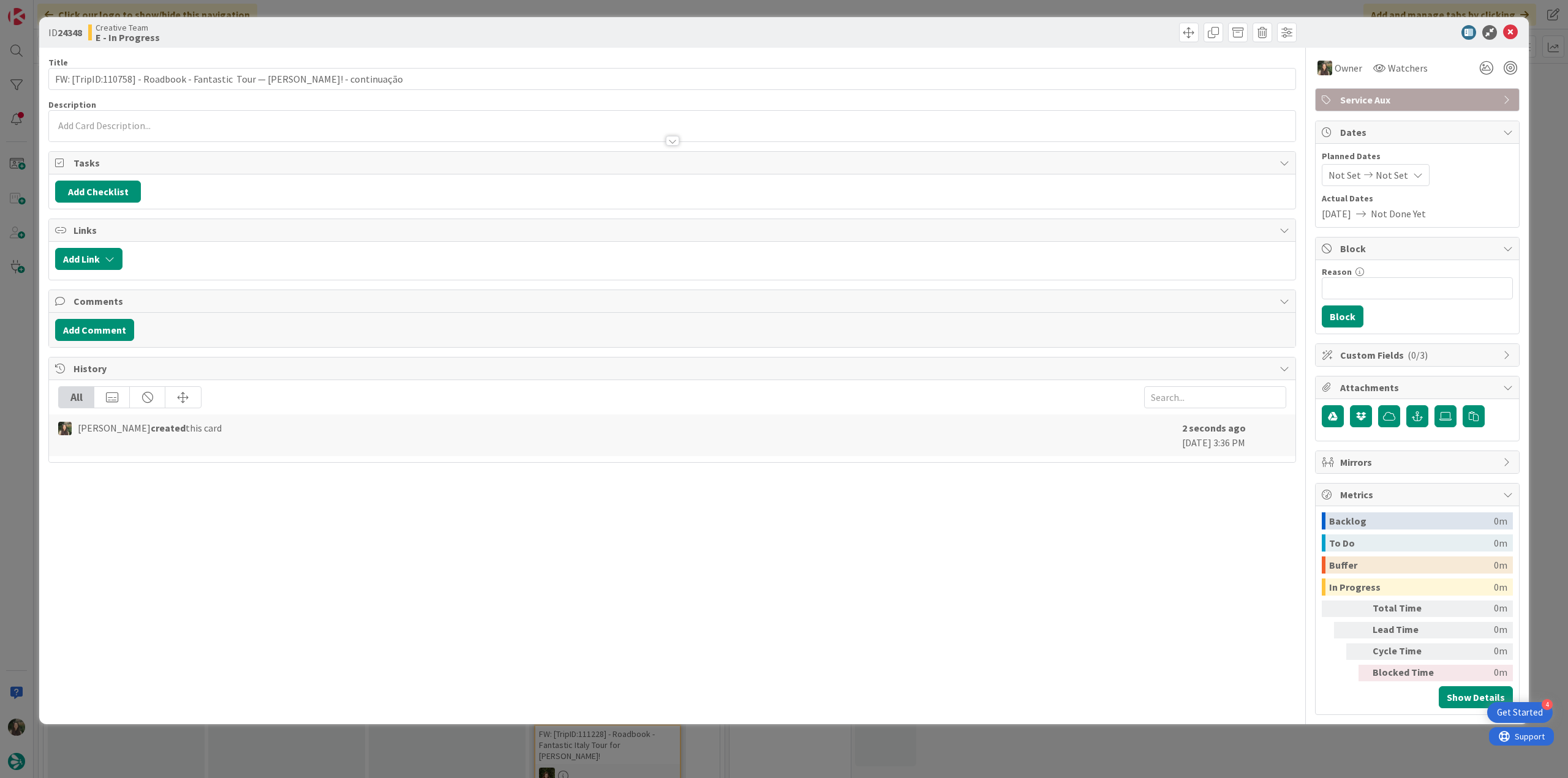
click at [1548, 96] on div "ID 24348 Creative Team E - In Progress Title 79 / 128 FW: [TripID:110758] - Roa…" at bounding box center [784, 389] width 1568 height 778
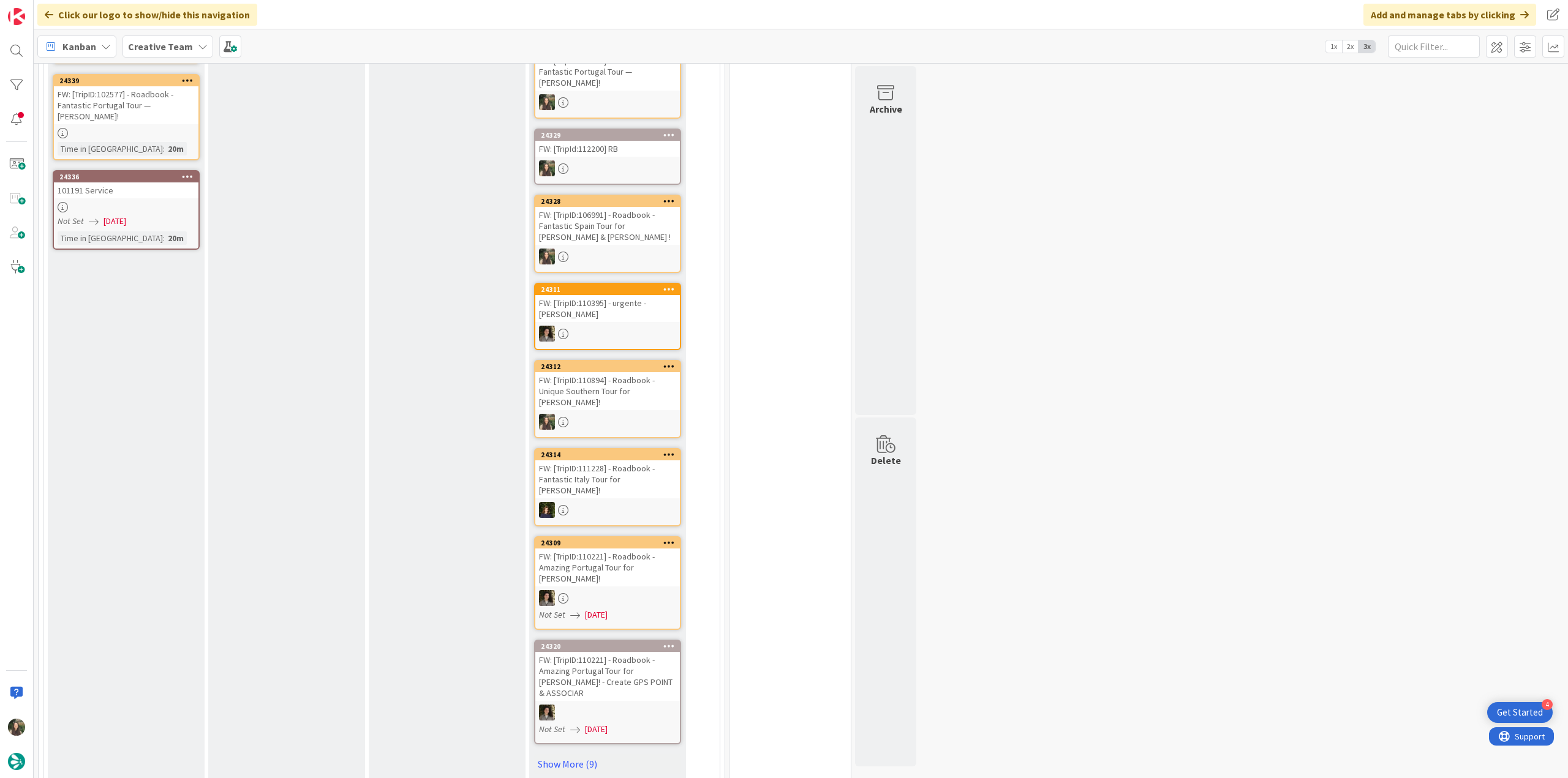
scroll to position [122, 0]
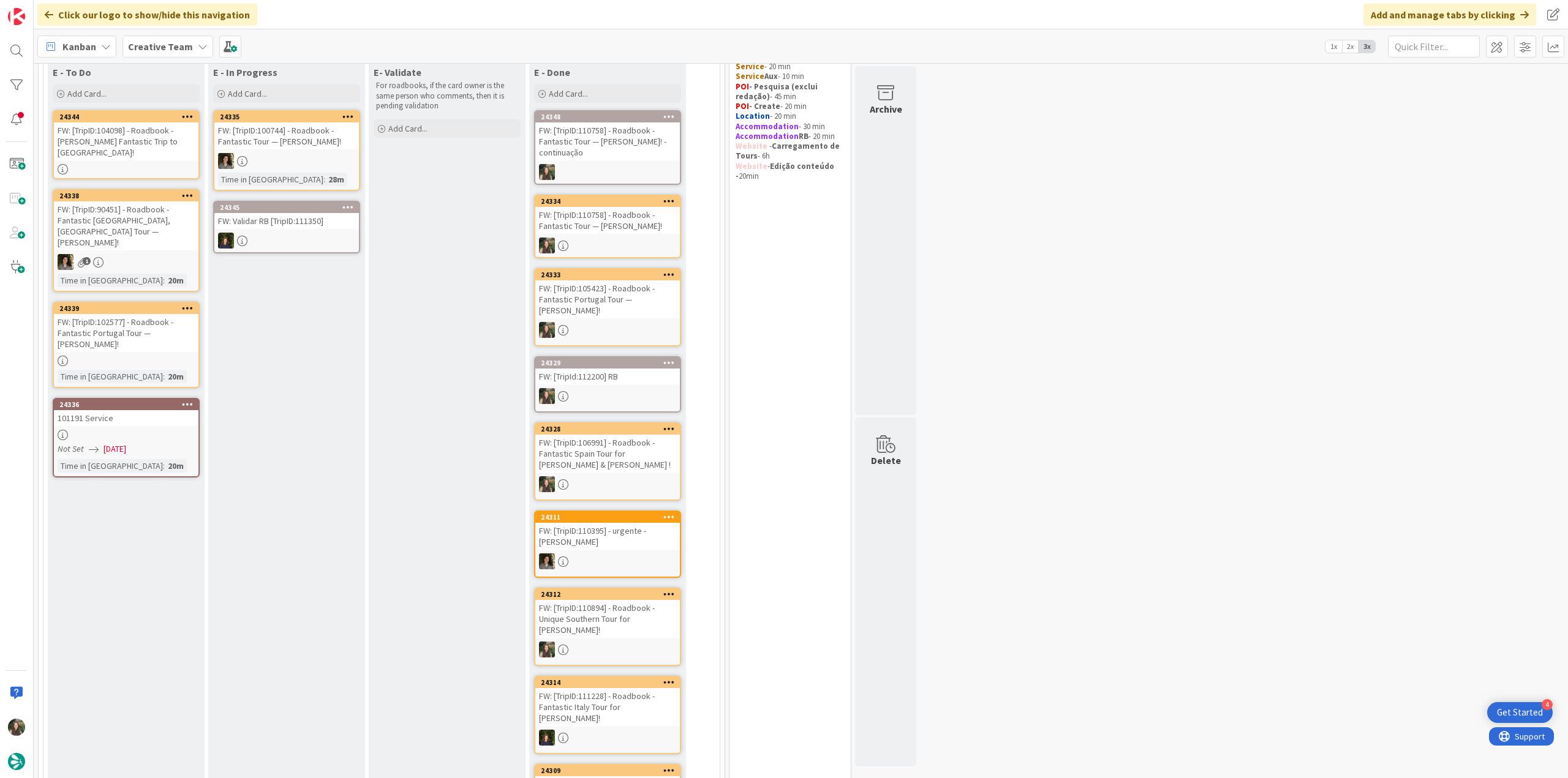
click at [145, 164] on div at bounding box center [126, 170] width 145 height 11
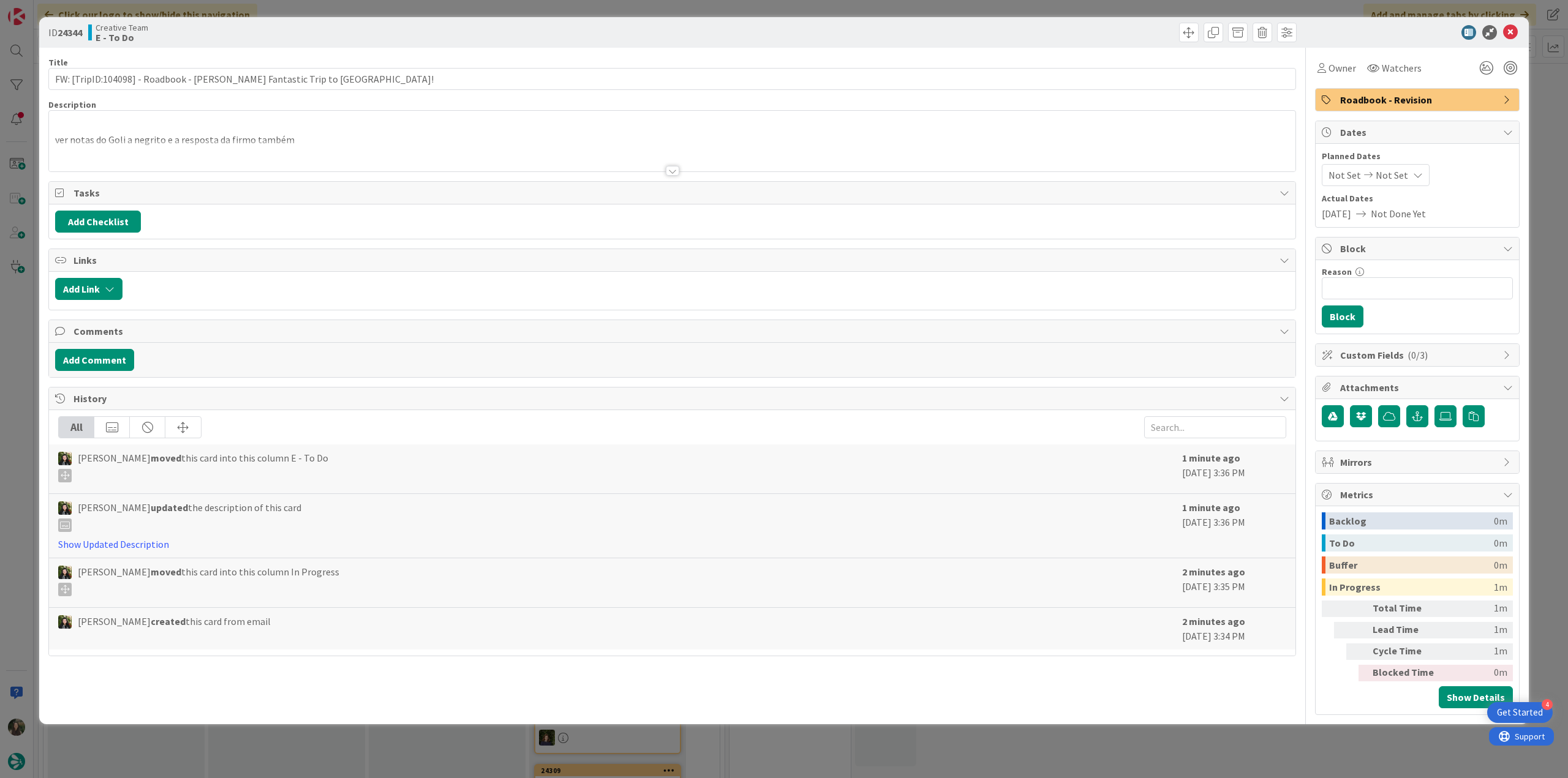
click at [289, 155] on div at bounding box center [672, 155] width 1246 height 31
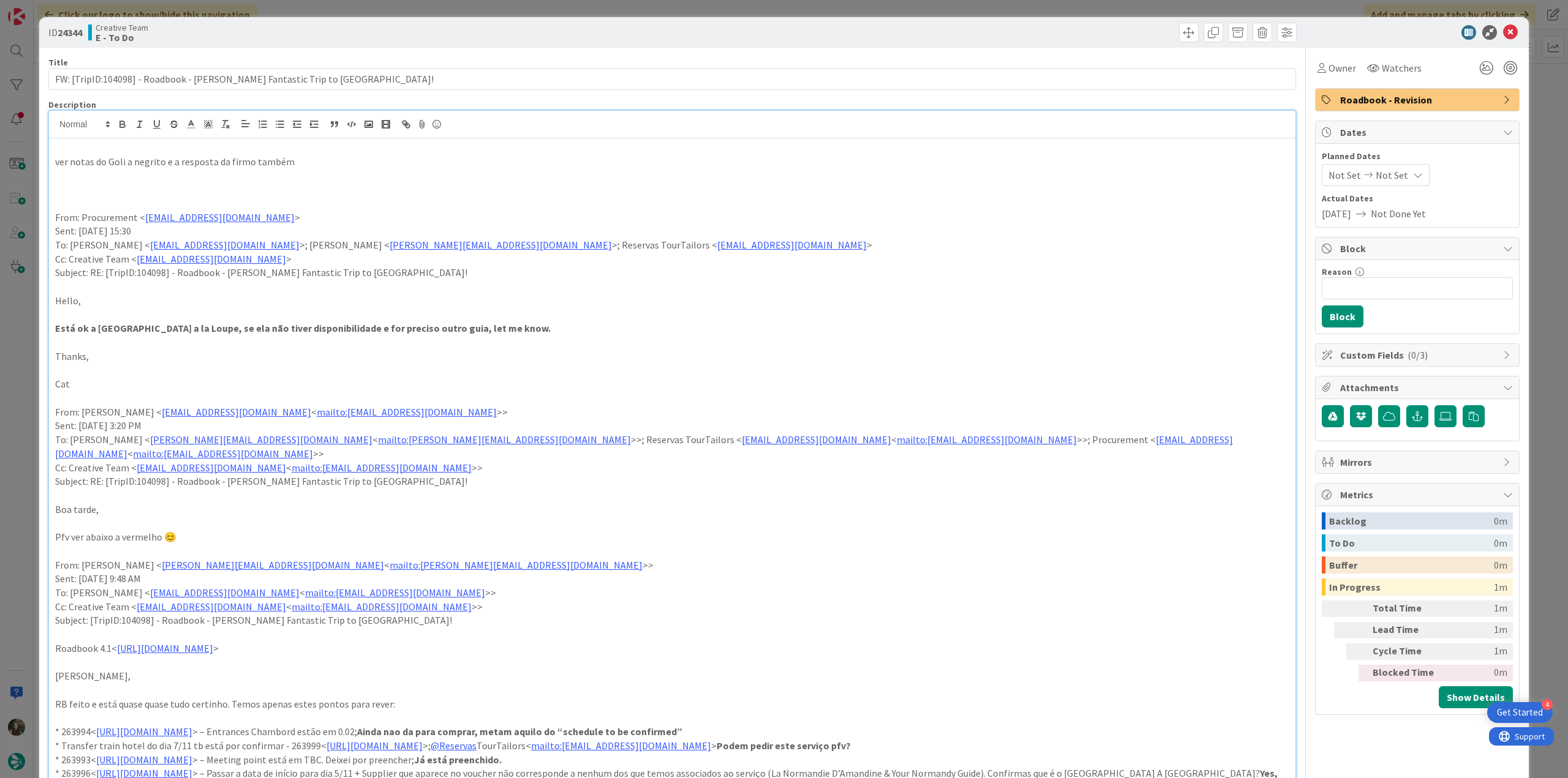
click at [33, 283] on div "ID 24344 Creative Team E - To Do Title 66 / 128 FW: [TripID:104098] - Roadbook …" at bounding box center [784, 389] width 1568 height 778
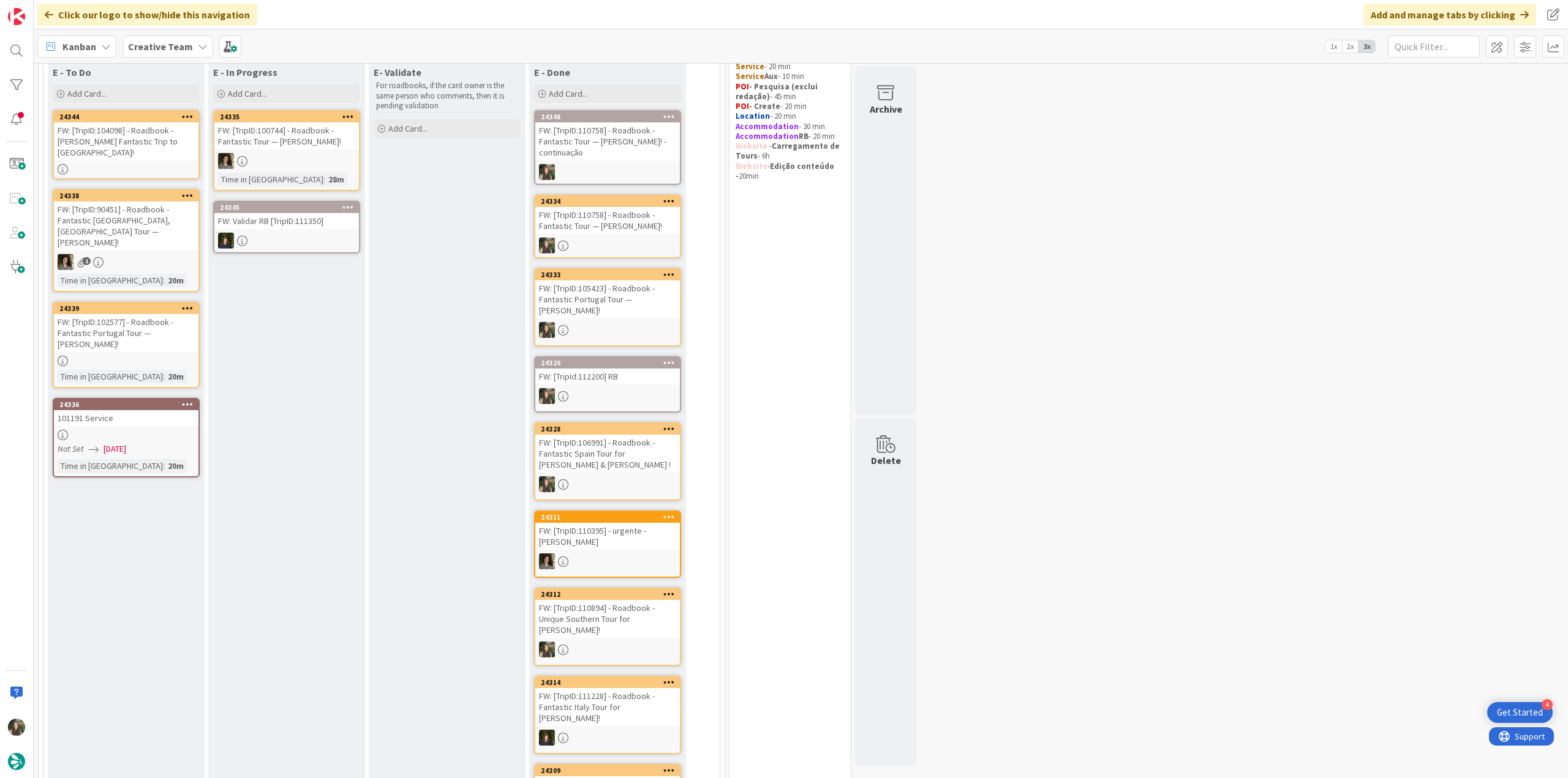
click at [142, 254] on div "1" at bounding box center [126, 262] width 145 height 16
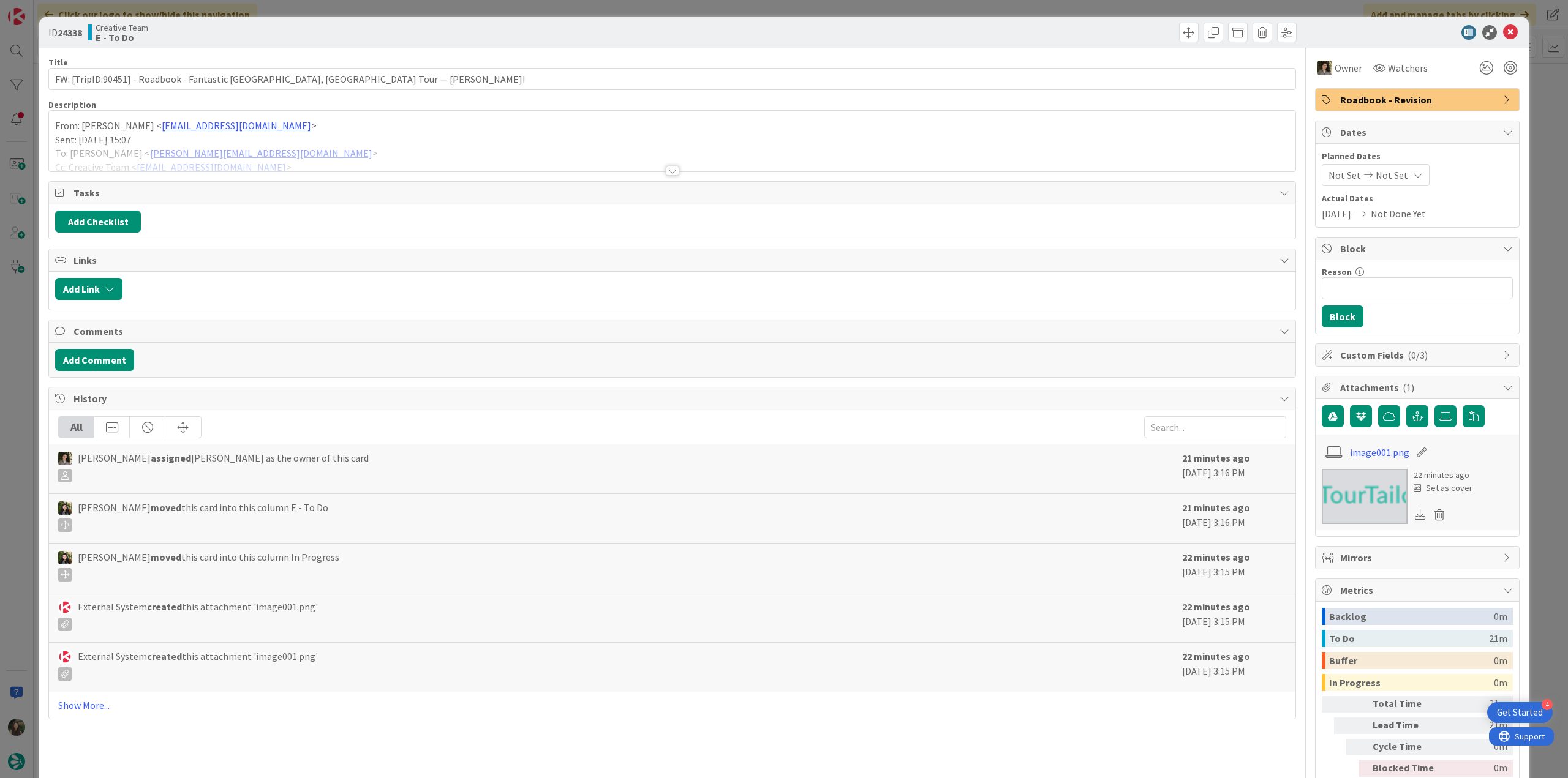
click at [304, 135] on p "Sent: Wednesday, October 1, 2025 15:07" at bounding box center [672, 140] width 1234 height 14
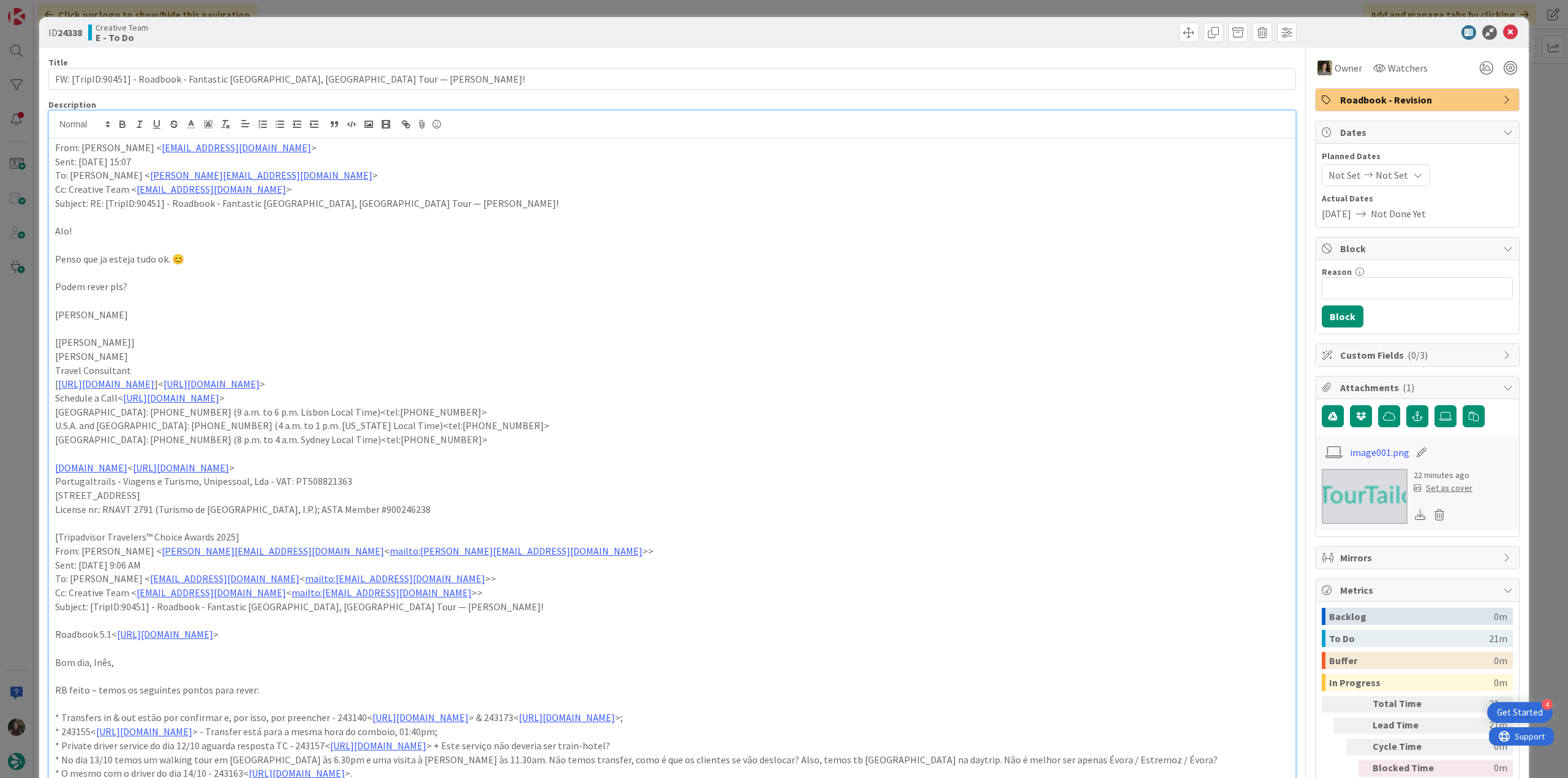
click at [26, 289] on div "ID 24338 Creative Team E - To Do Title 77 / 128 FW: [TripID:90451] - Roadbook -…" at bounding box center [784, 389] width 1568 height 778
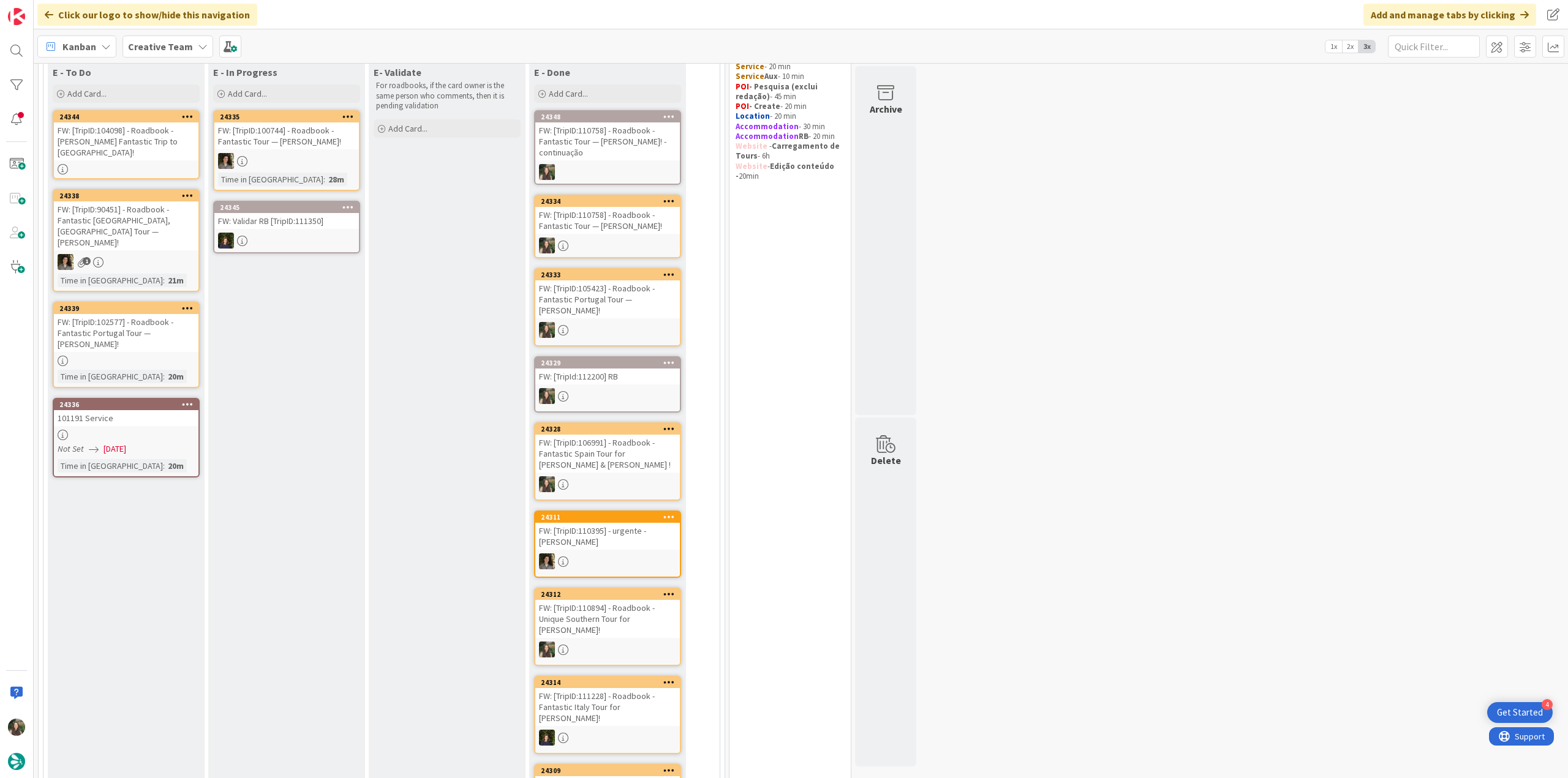
click at [136, 314] on div "FW: [TripID:102577] - Roadbook - Fantastic Portugal Tour — [PERSON_NAME]!" at bounding box center [126, 333] width 145 height 38
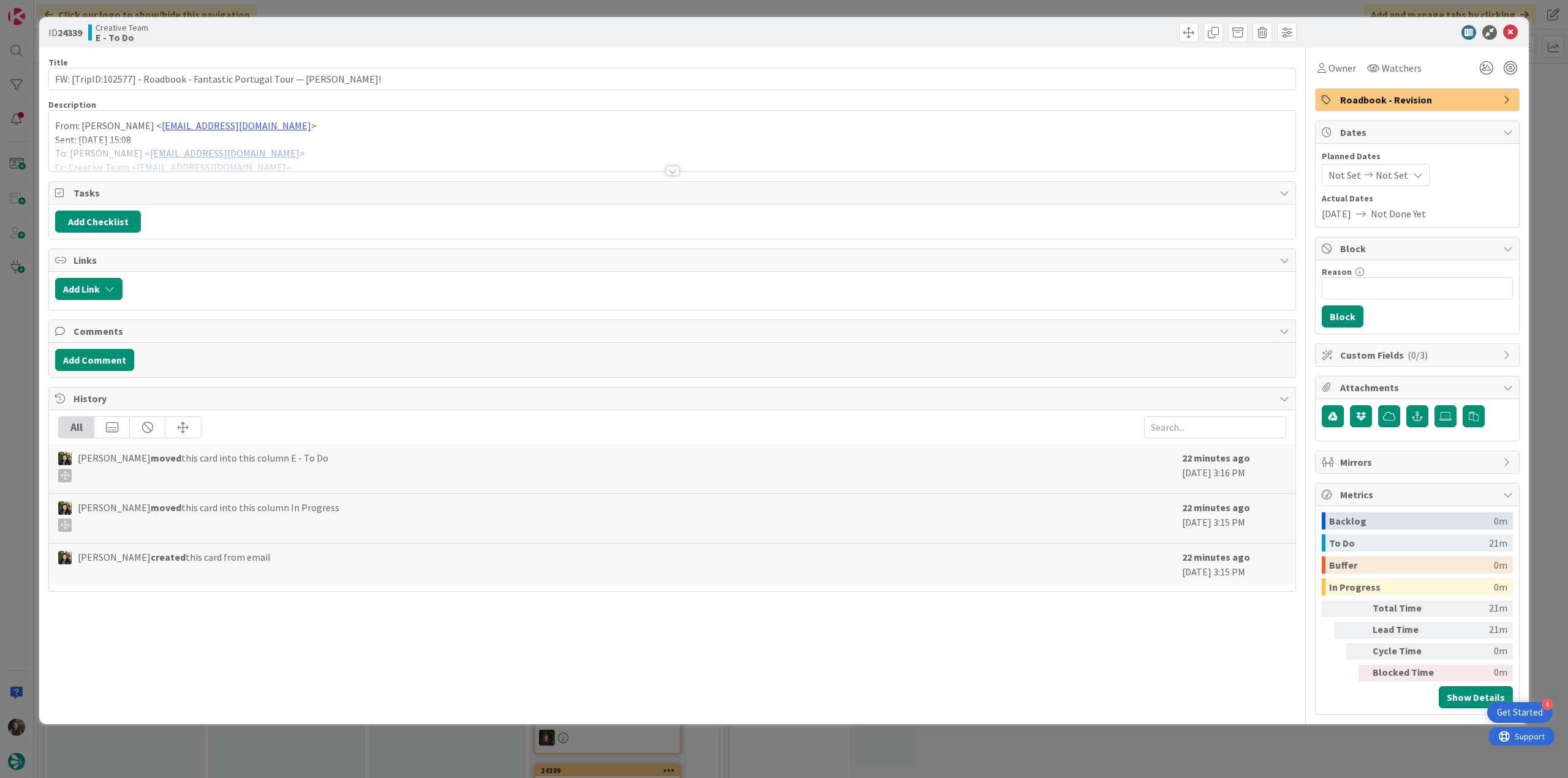
click at [325, 140] on div at bounding box center [672, 155] width 1246 height 31
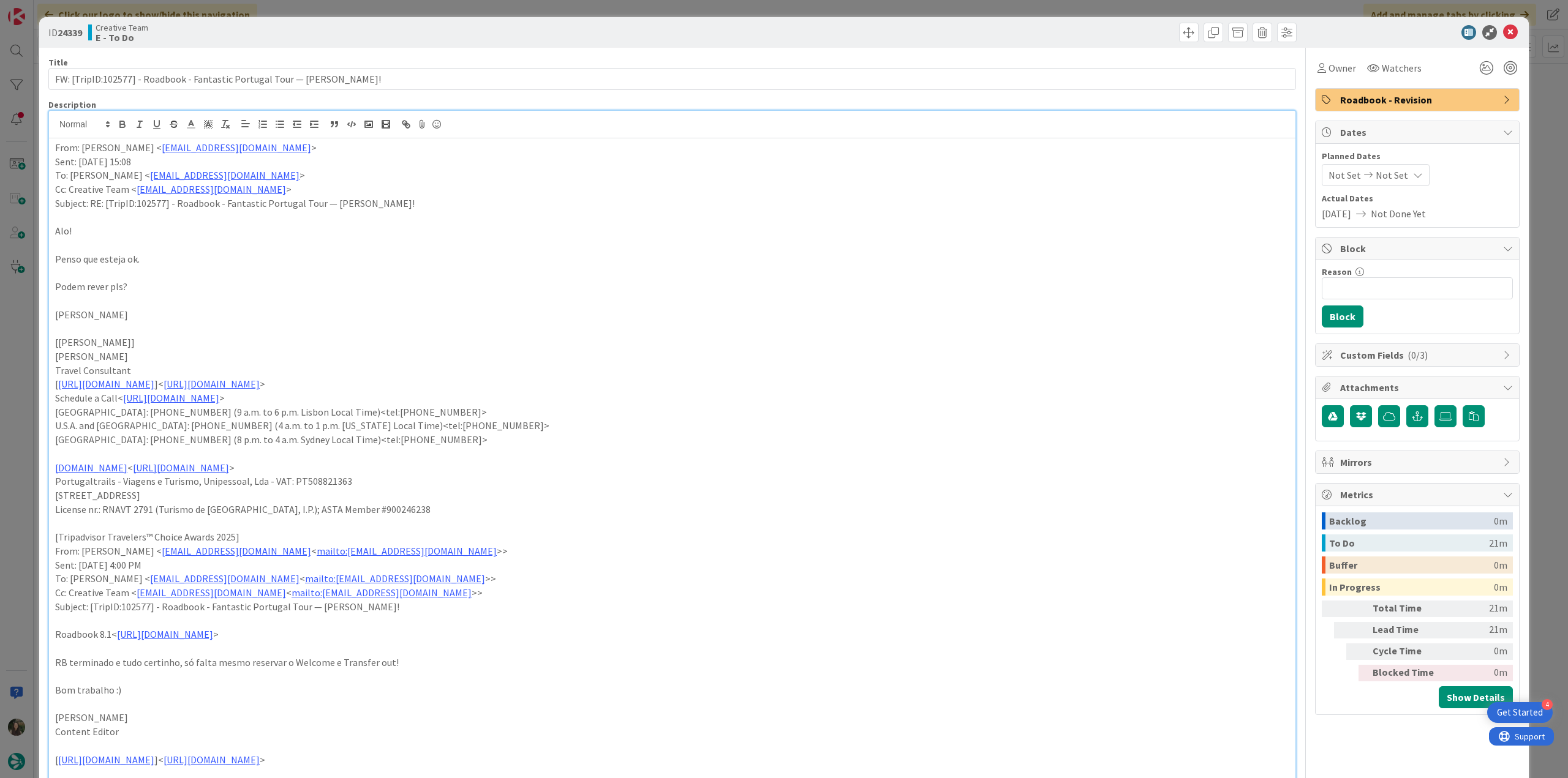
click at [24, 303] on div "ID 24339 Creative Team E - To Do Title 74 / 128 FW: [TripID:102577] - Roadbook …" at bounding box center [784, 389] width 1568 height 778
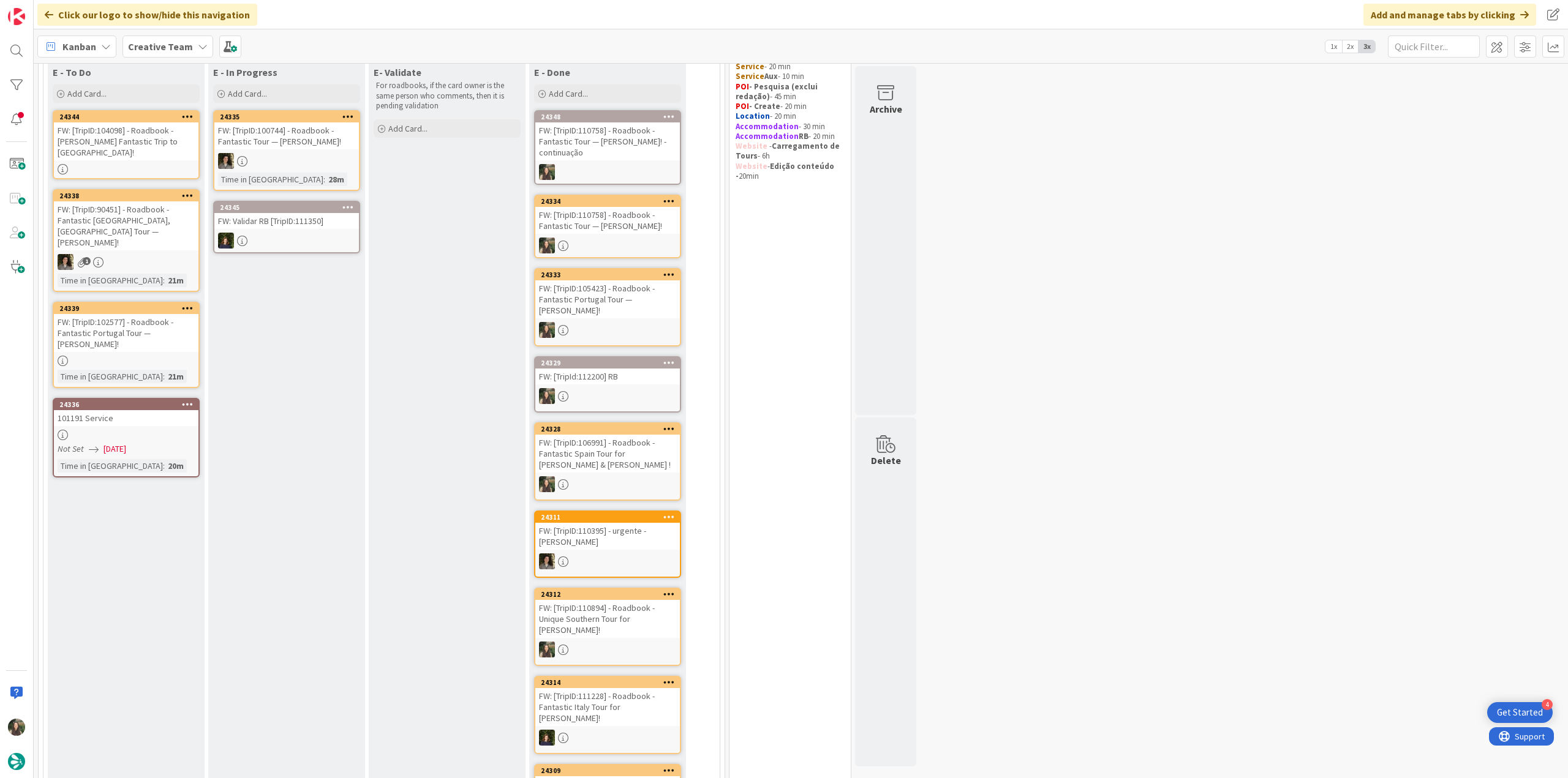
click at [283, 163] on div at bounding box center [287, 160] width 145 height 16
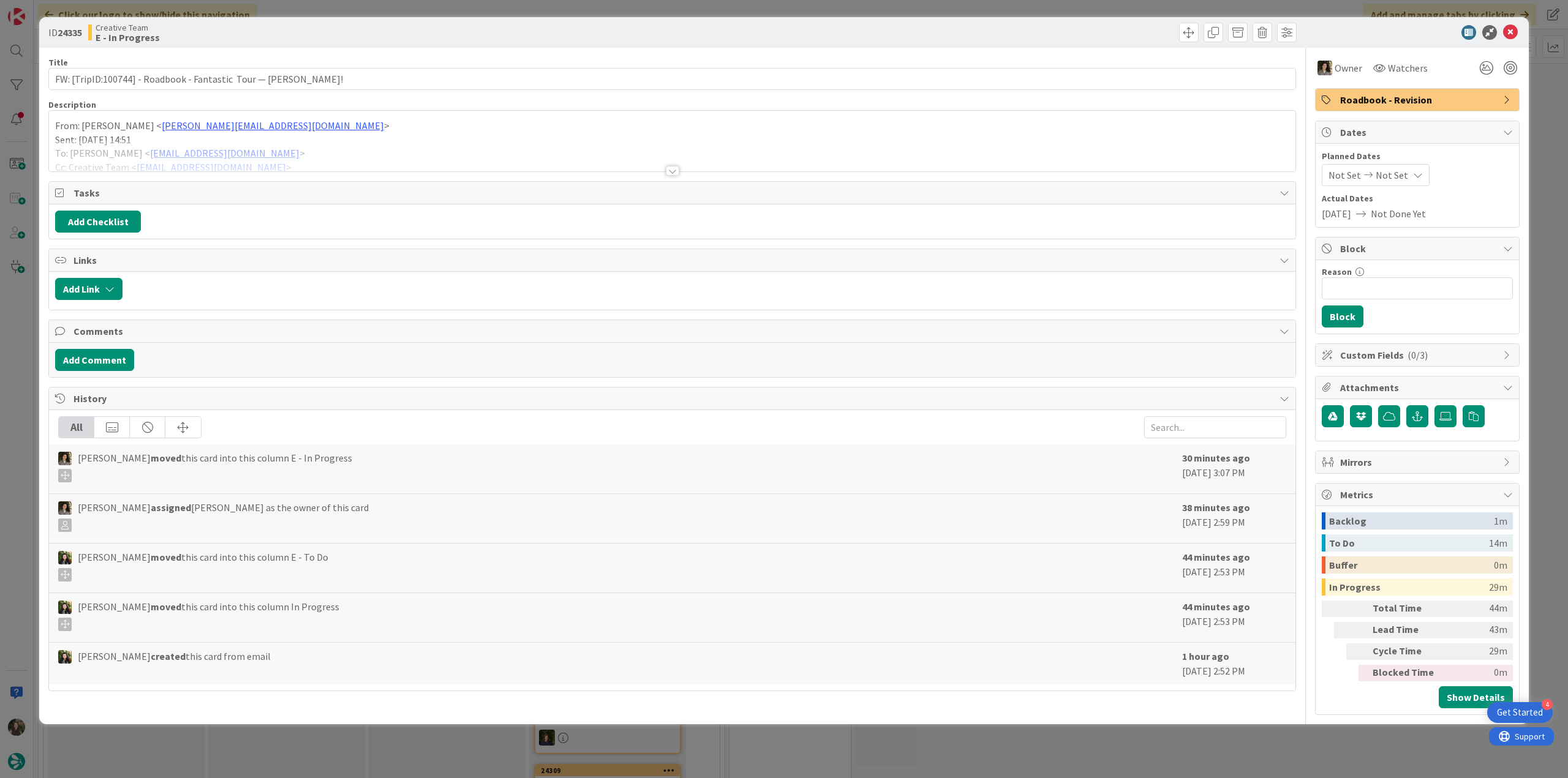
click at [20, 294] on div "ID 24335 Creative Team E - In Progress Title 64 / 128 FW: [TripID:100744] - Roa…" at bounding box center [784, 389] width 1568 height 778
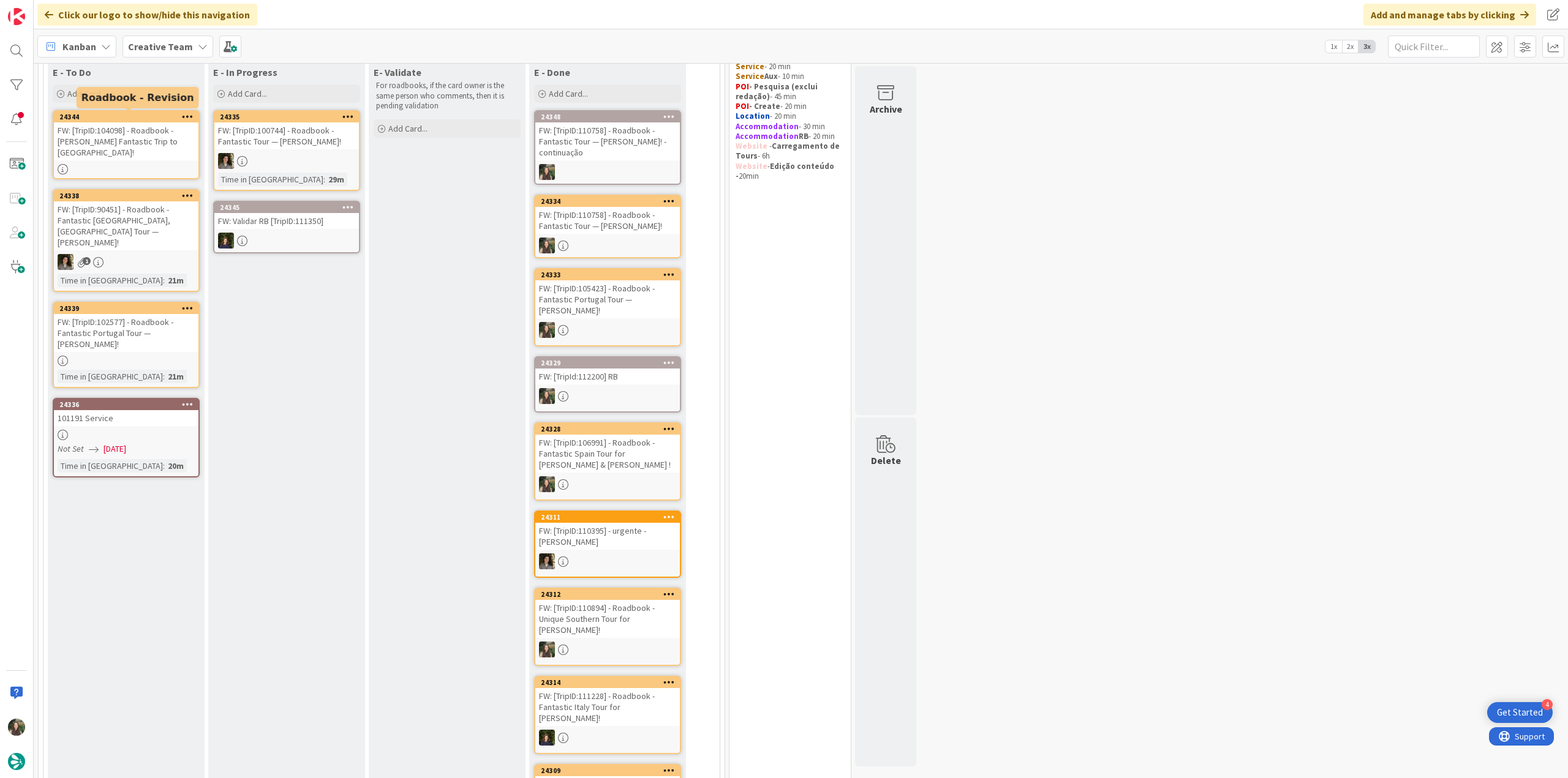
click at [130, 142] on div "FW: [TripID:104098] - Roadbook - [PERSON_NAME]'s Fantastic Trip to [GEOGRAPHIC_…" at bounding box center [126, 141] width 145 height 38
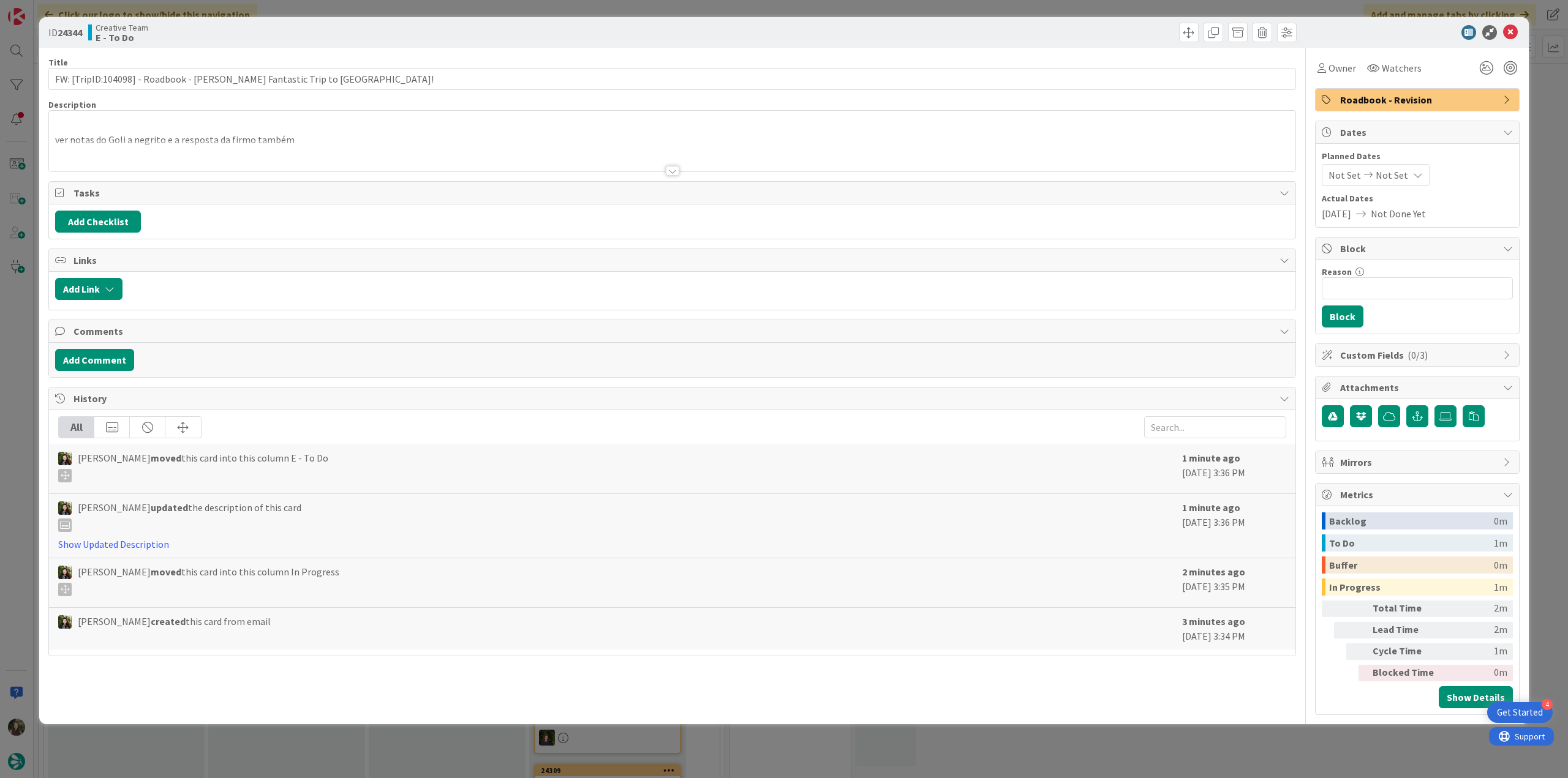
click at [352, 143] on div at bounding box center [672, 155] width 1246 height 31
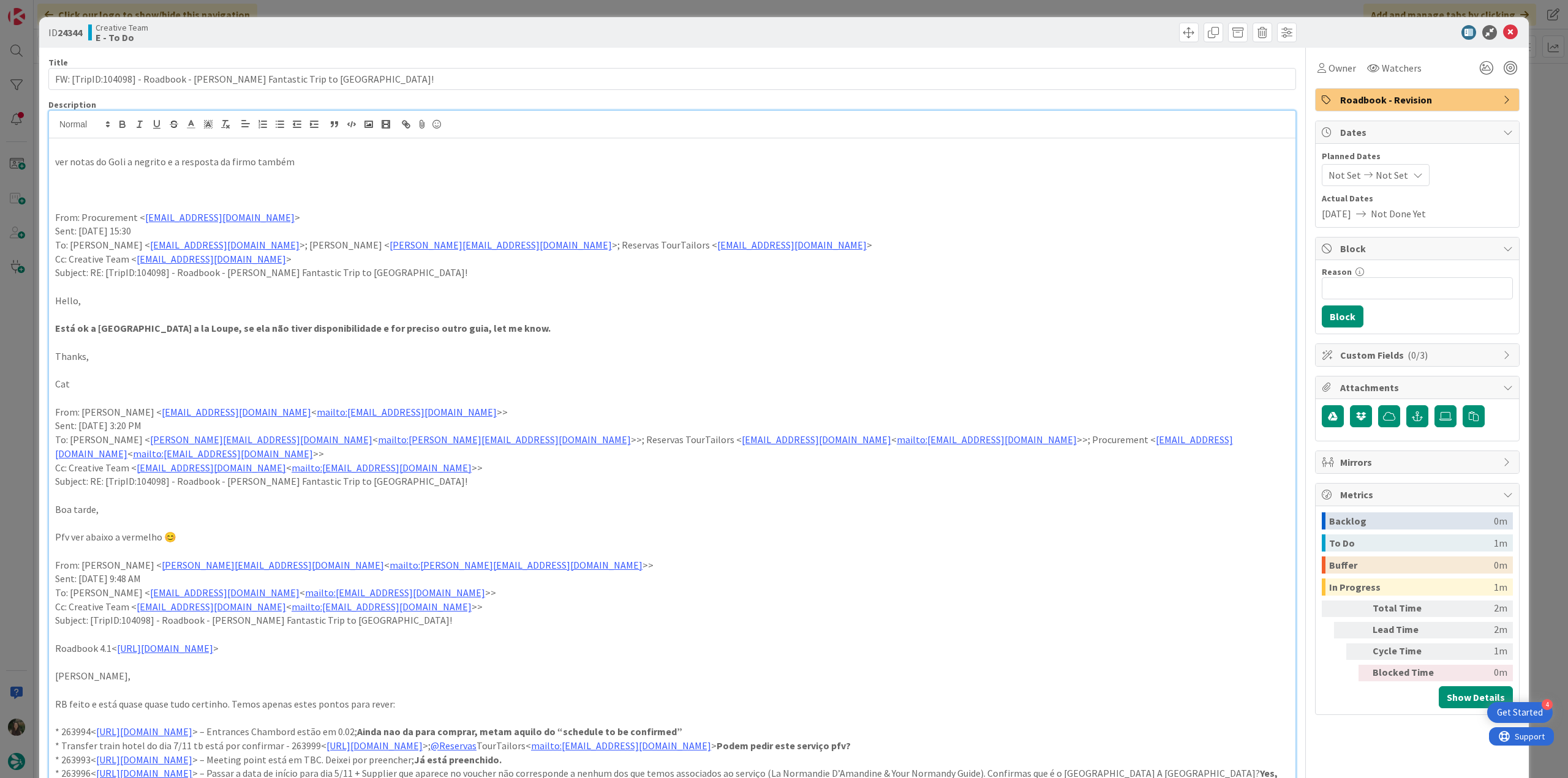
click at [25, 294] on div "ID 24344 Creative Team E - To Do Title 66 / 128 FW: [TripID:104098] - Roadbook …" at bounding box center [784, 389] width 1568 height 778
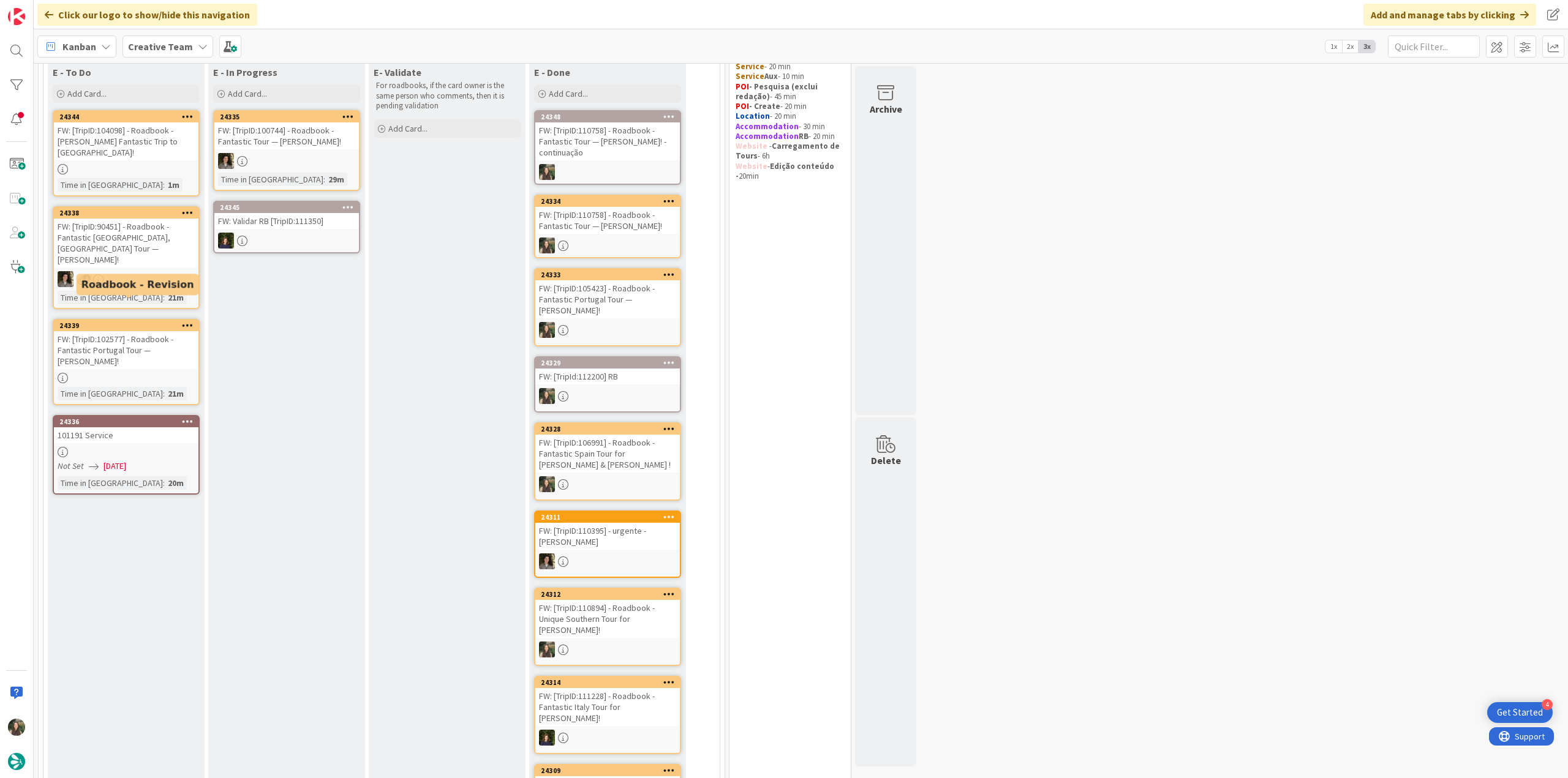
click at [152, 331] on div "FW: [TripID:102577] - Roadbook - Fantastic Portugal Tour — [PERSON_NAME]!" at bounding box center [126, 350] width 145 height 38
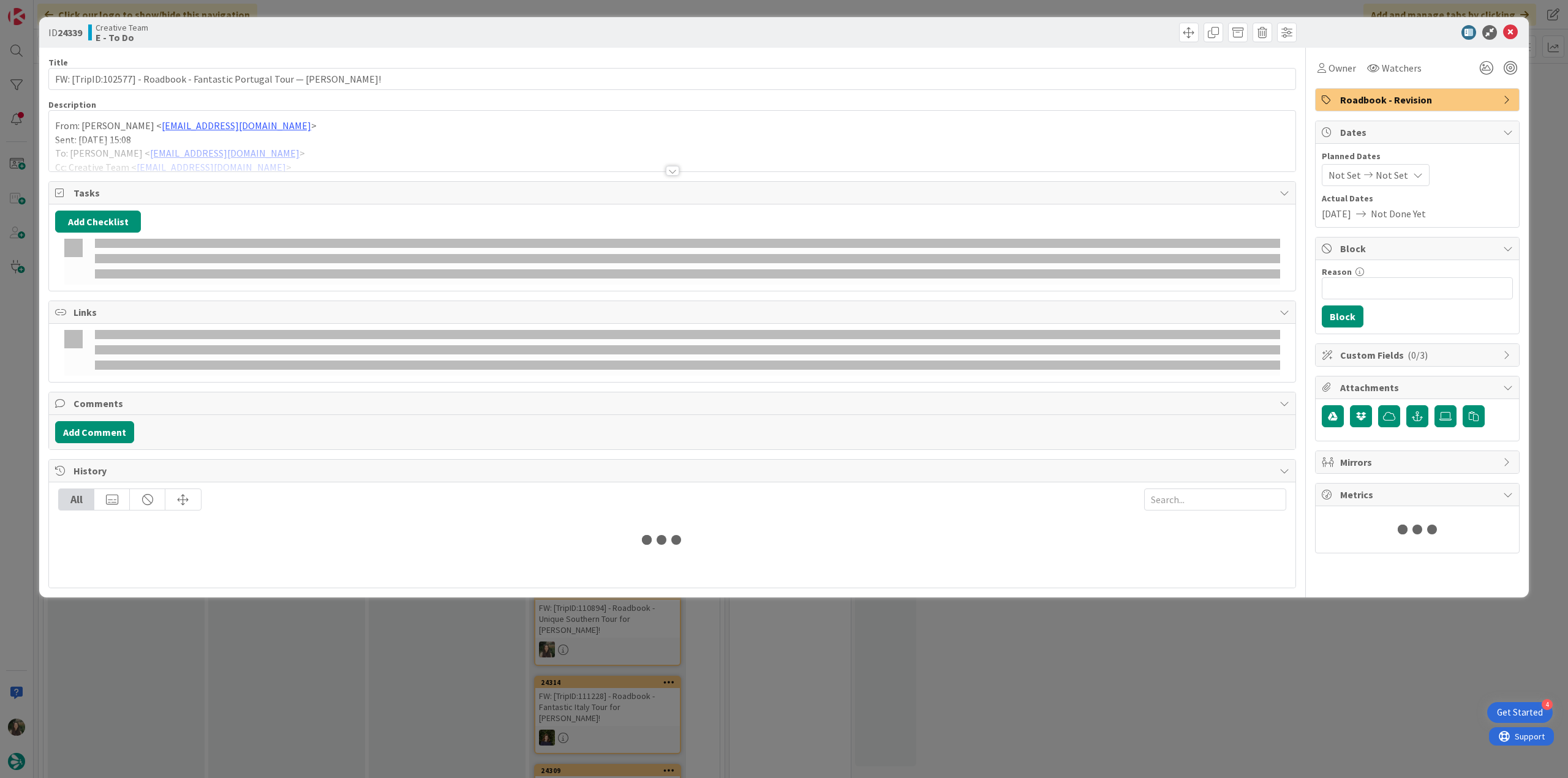
click at [328, 133] on p "Sent: Wednesday, October 1, 2025 15:08" at bounding box center [672, 140] width 1234 height 14
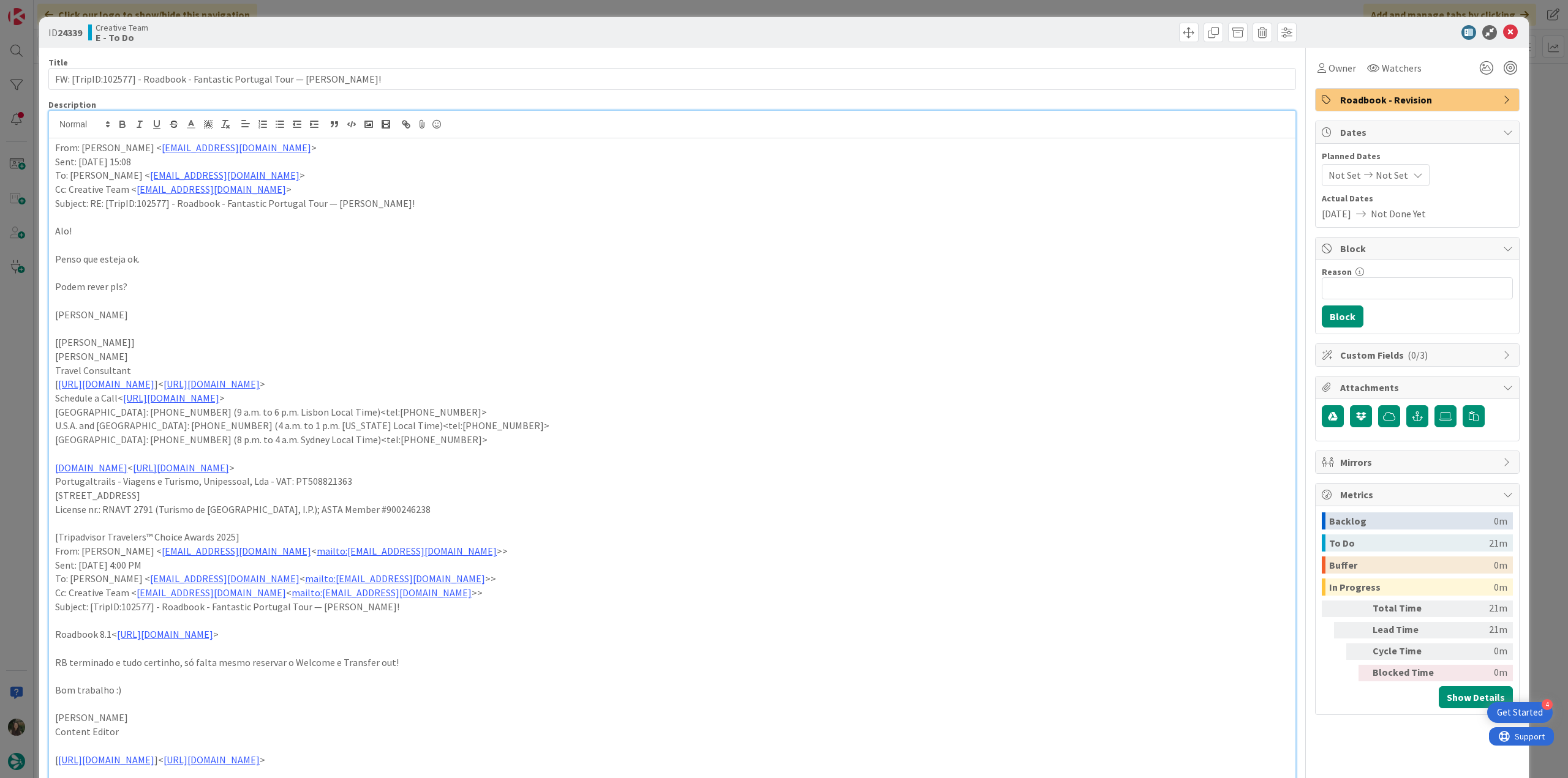
scroll to position [122, 0]
click at [1329, 75] on span "Owner" at bounding box center [1342, 68] width 27 height 14
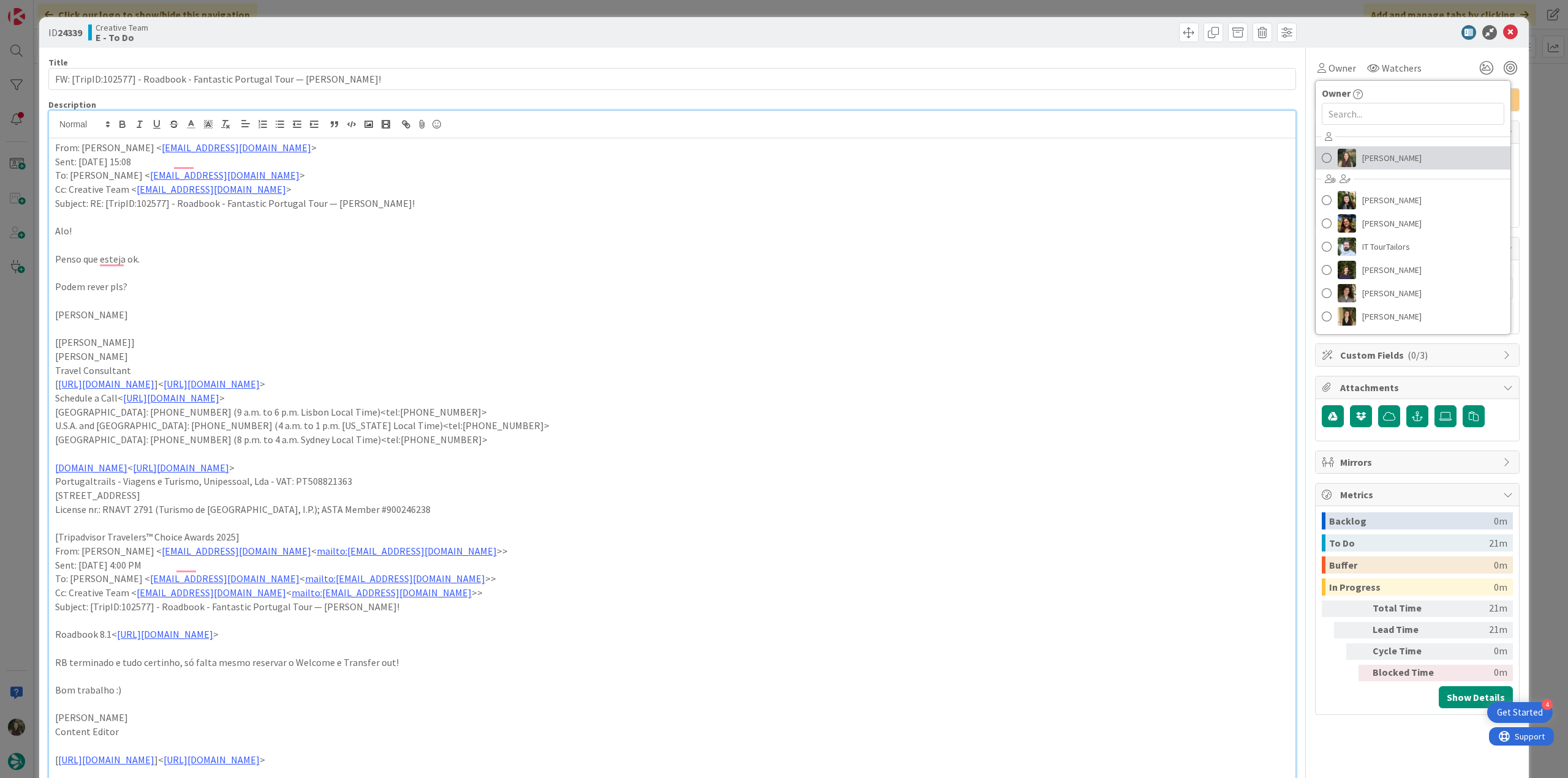
click at [1363, 151] on span "[PERSON_NAME]" at bounding box center [1391, 158] width 59 height 18
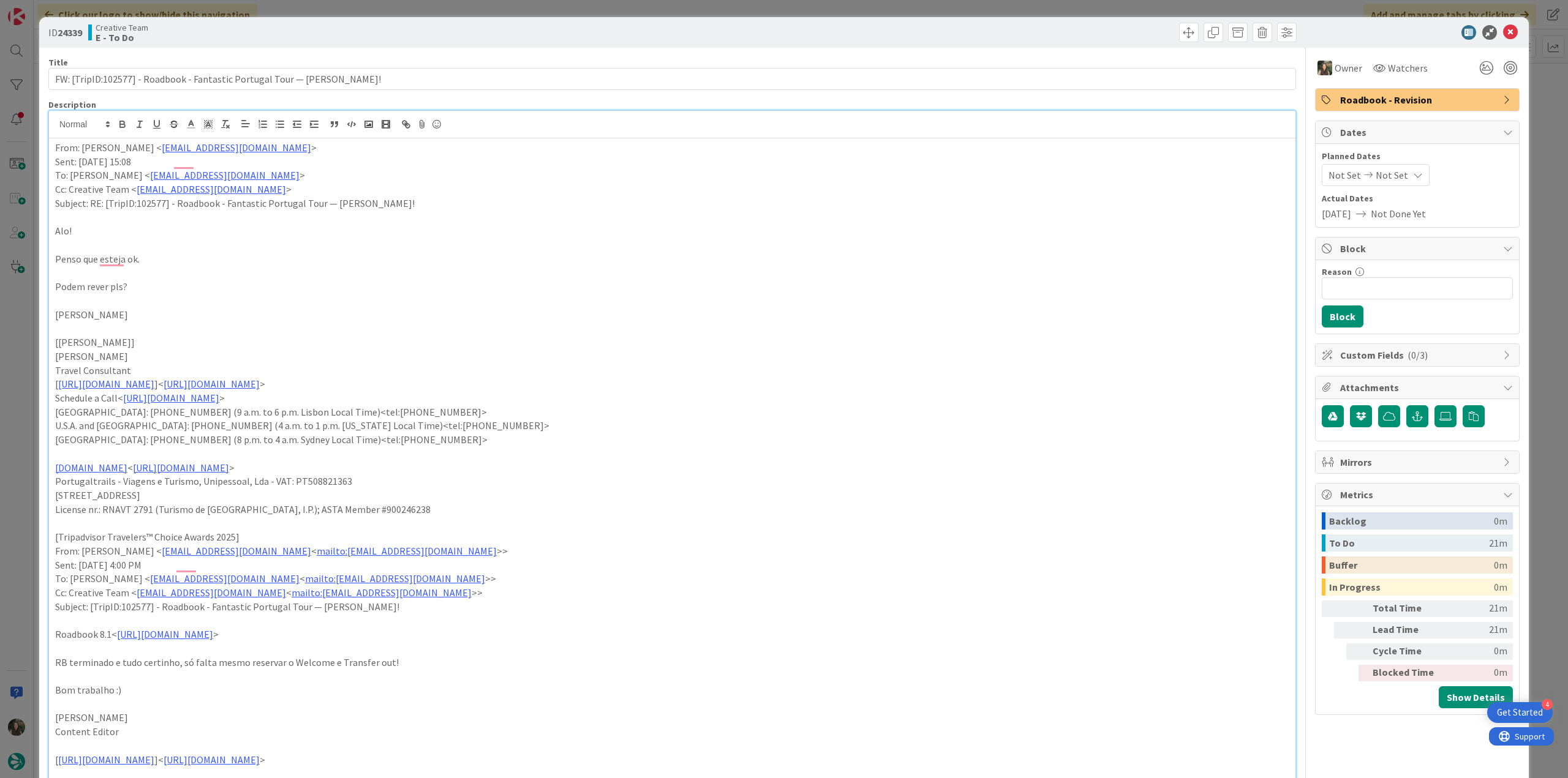
click at [1530, 94] on div "ID 24339 Creative Team E - To Do Title 74 / 128 FW: [TripID:102577] - Roadbook …" at bounding box center [784, 389] width 1568 height 778
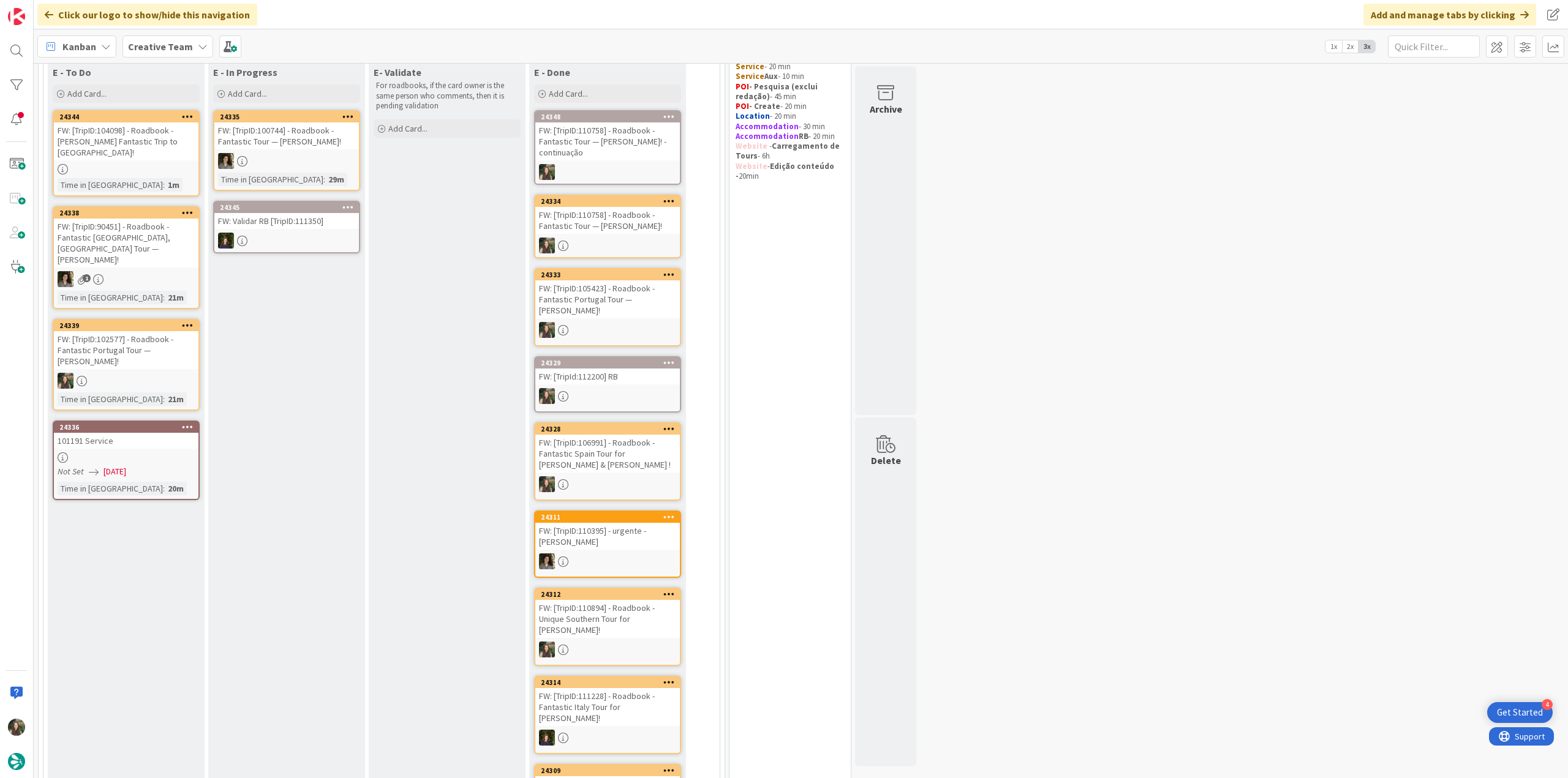
click at [167, 453] on div at bounding box center [126, 458] width 145 height 11
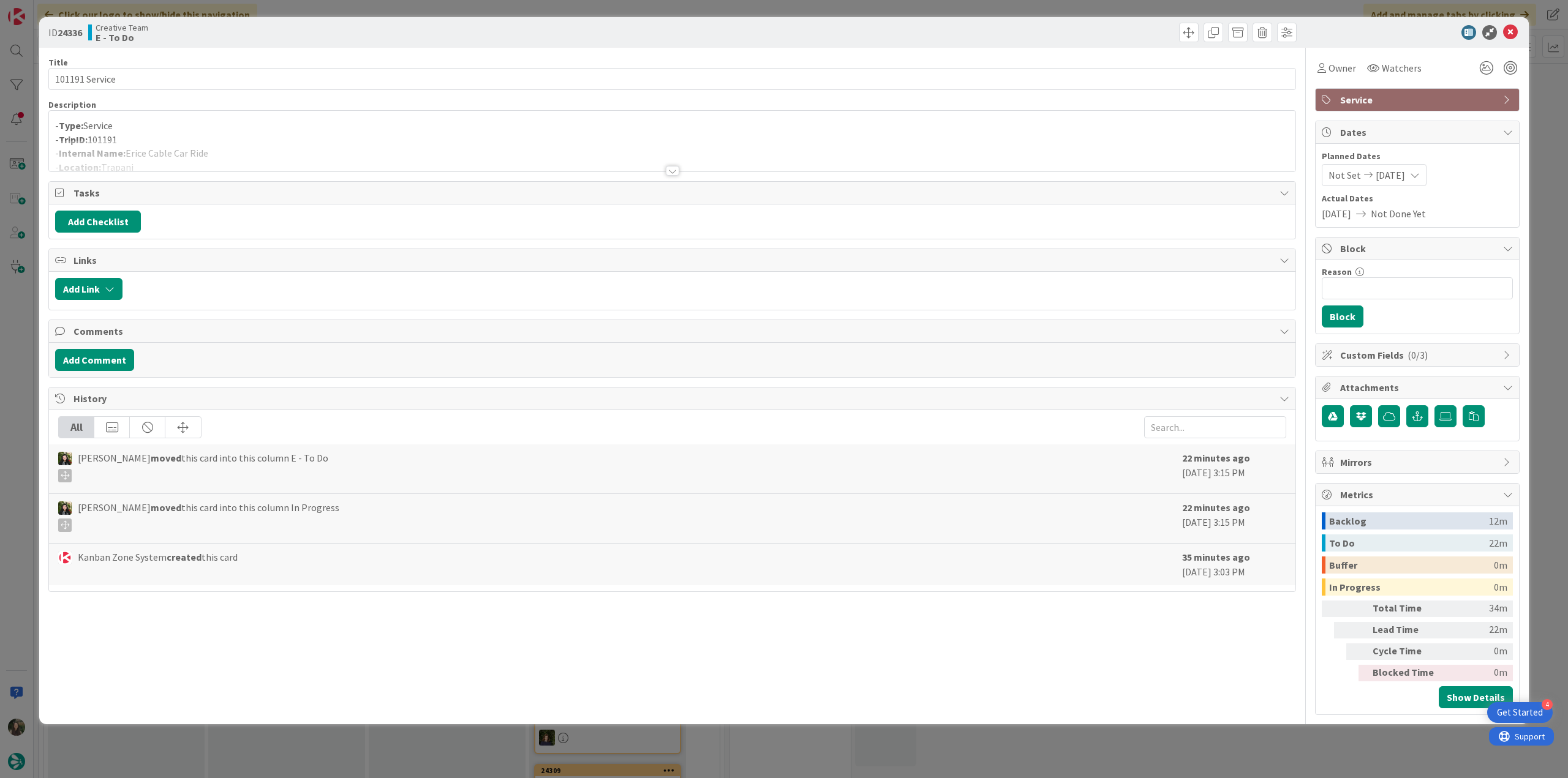
click at [273, 129] on p "- Type: Service" at bounding box center [672, 125] width 1234 height 14
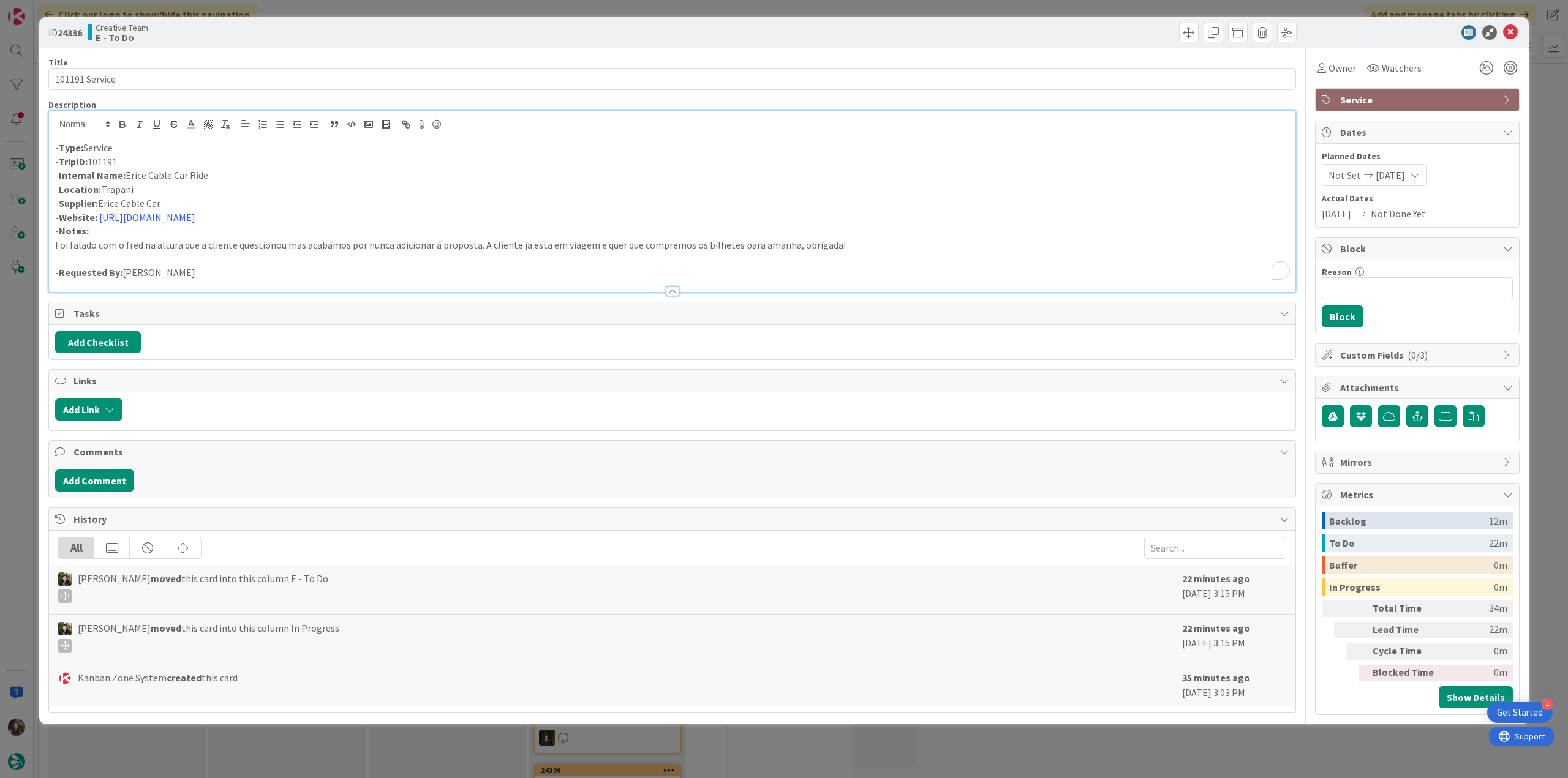
click at [30, 324] on div "ID 24336 Creative Team E - To Do Title 14 / 128 101191 Service Description - Ty…" at bounding box center [784, 389] width 1568 height 778
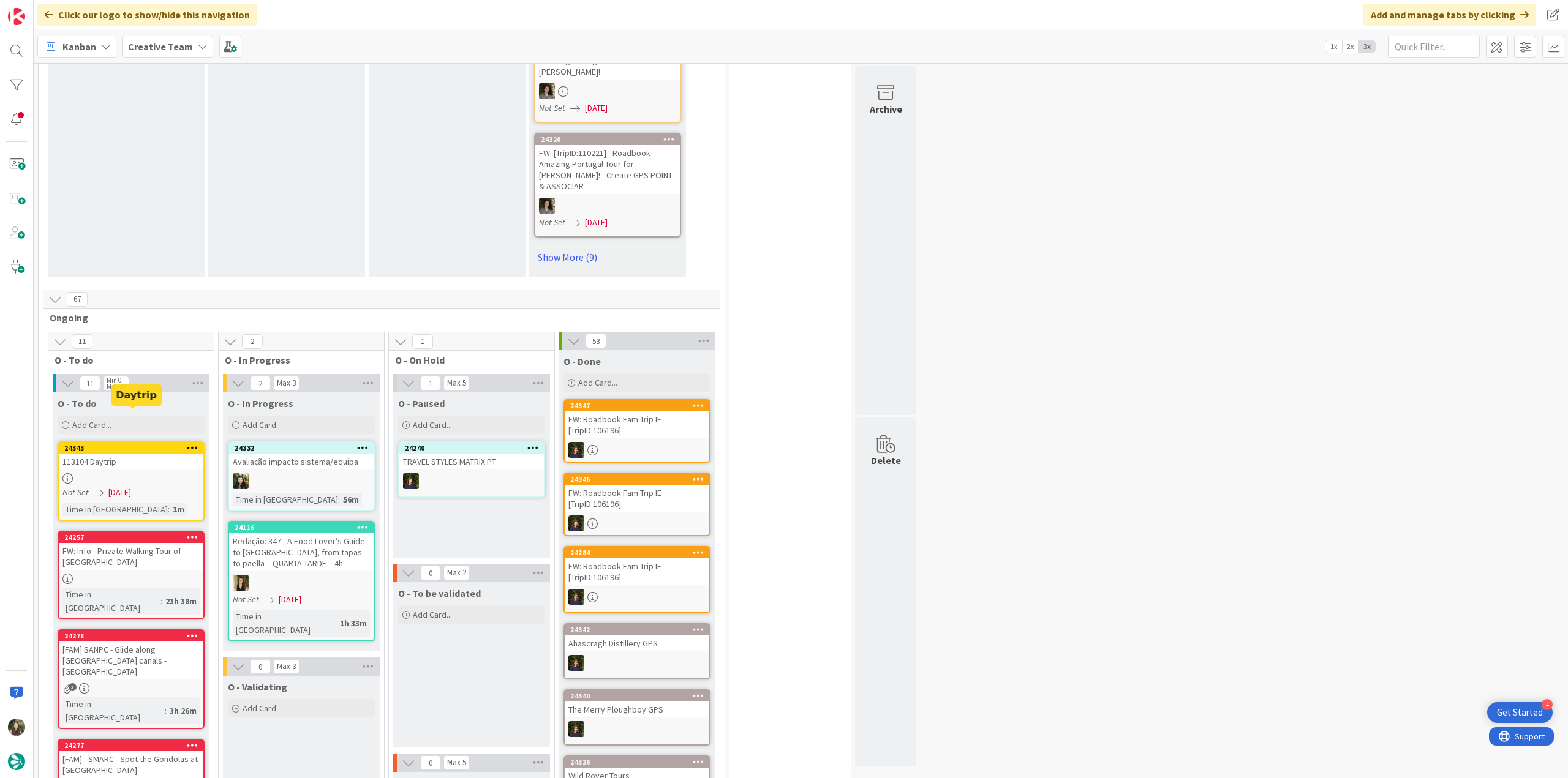
click at [148, 441] on div "24343 113104 Daytrip Not Set 10/01/2025 Time in Column : 1m" at bounding box center [131, 481] width 147 height 80
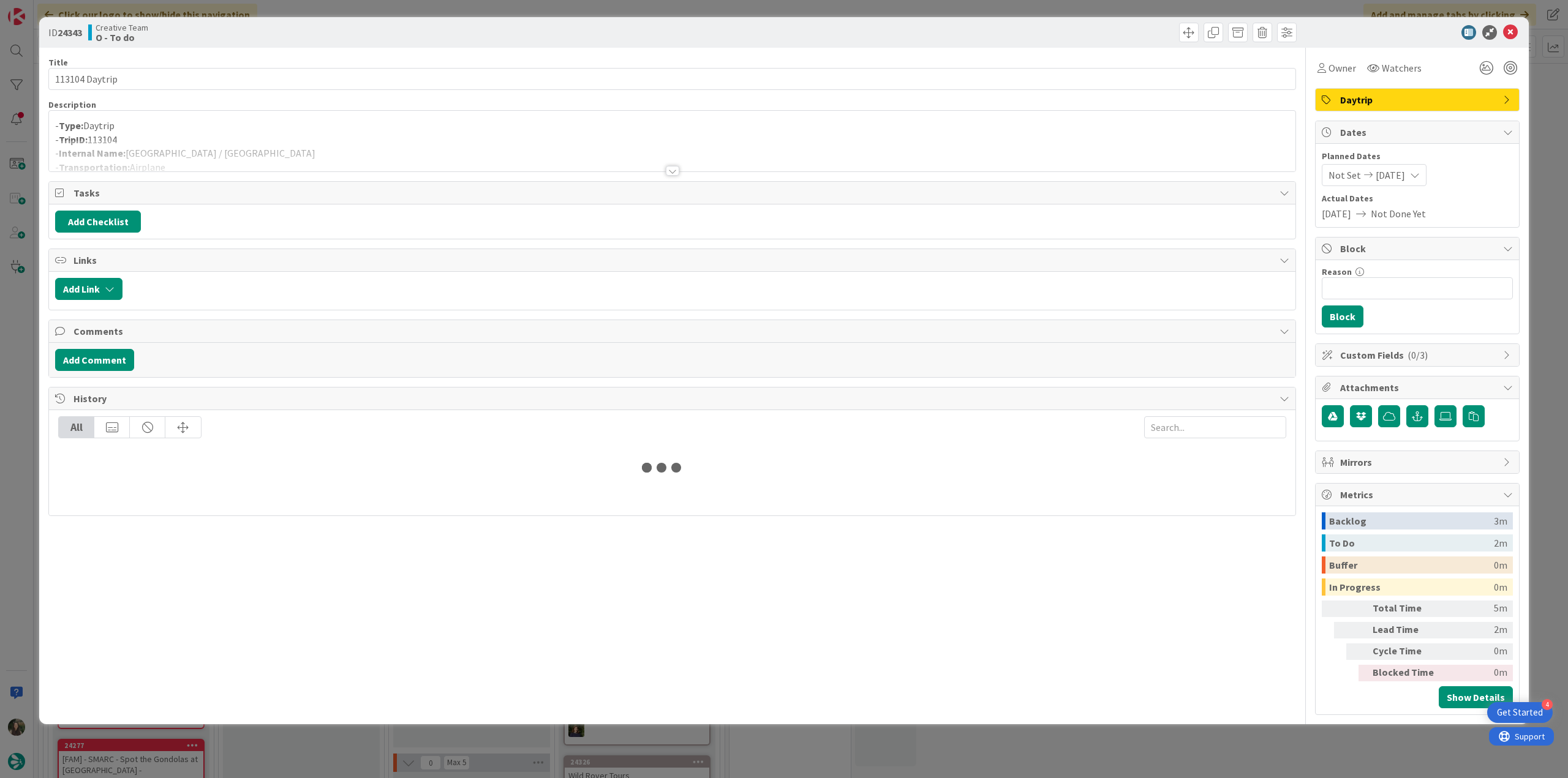
click at [313, 135] on p "- TripID: 113104" at bounding box center [672, 140] width 1234 height 14
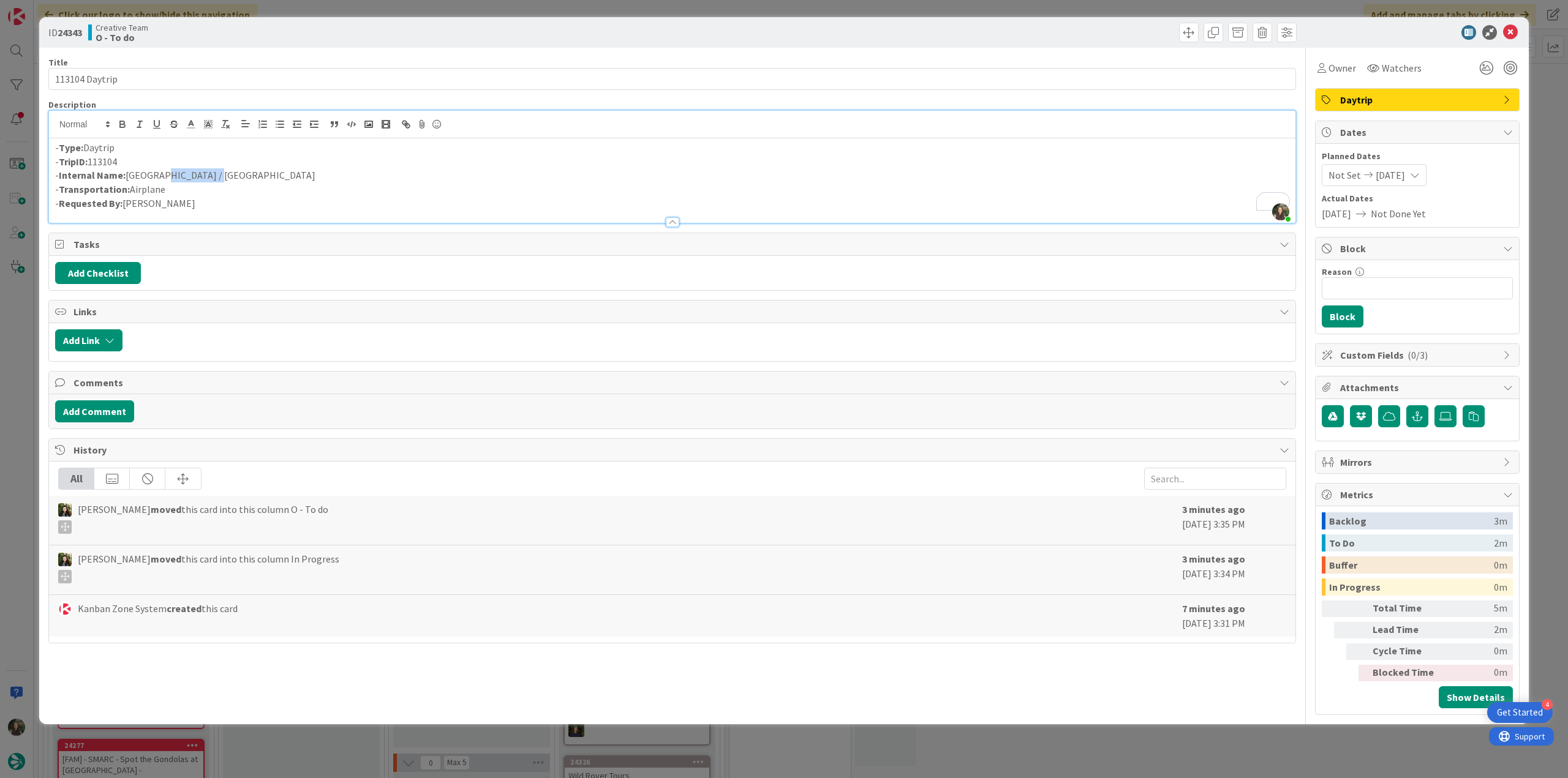
scroll to position [857, 0]
drag, startPoint x: 223, startPoint y: 172, endPoint x: 129, endPoint y: 173, distance: 94.0
click at [129, 173] on p "- Internal Name: Manchester / Dublin" at bounding box center [672, 175] width 1234 height 14
copy p "Manchester / Dublin"
click at [20, 342] on div "ID 24343 Creative Team O - To do Title 14 / 128 113104 Daytrip Description Inês…" at bounding box center [784, 389] width 1568 height 778
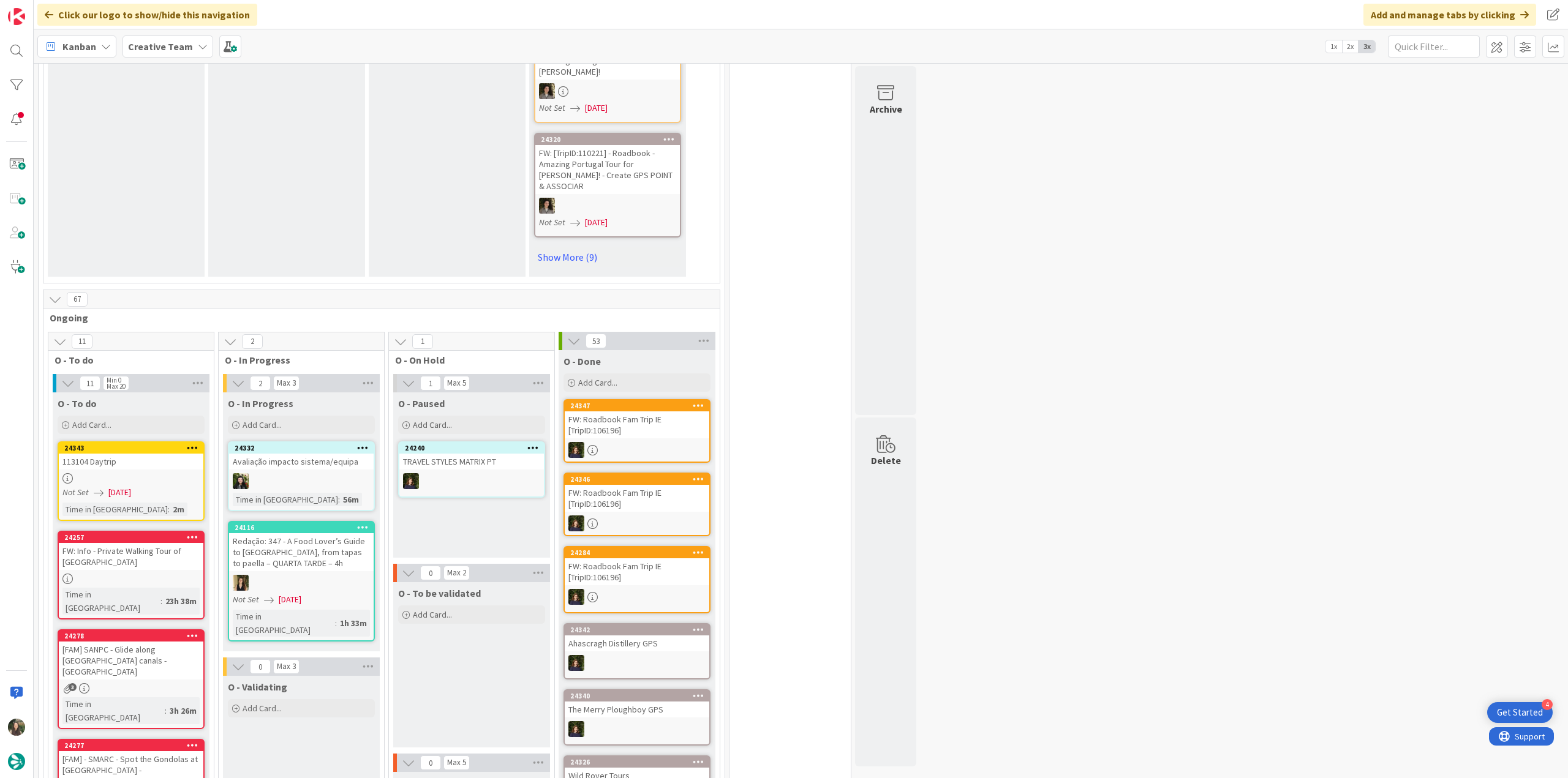
click at [136, 441] on div "24343 113104 Daytrip Not Set 10/01/2025 Time in Column : 2m" at bounding box center [131, 481] width 147 height 80
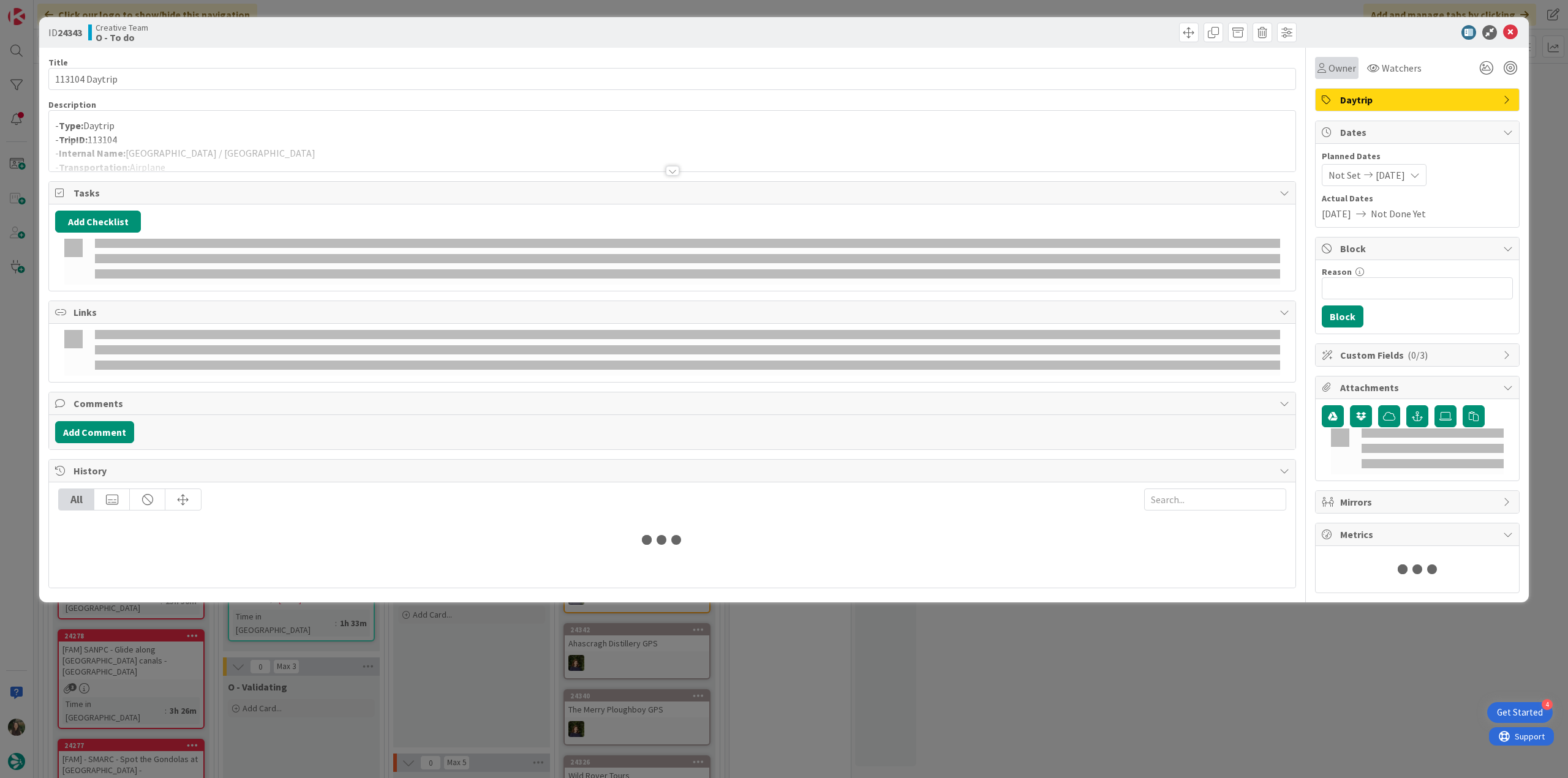
click at [1339, 71] on span "Owner" at bounding box center [1342, 68] width 27 height 14
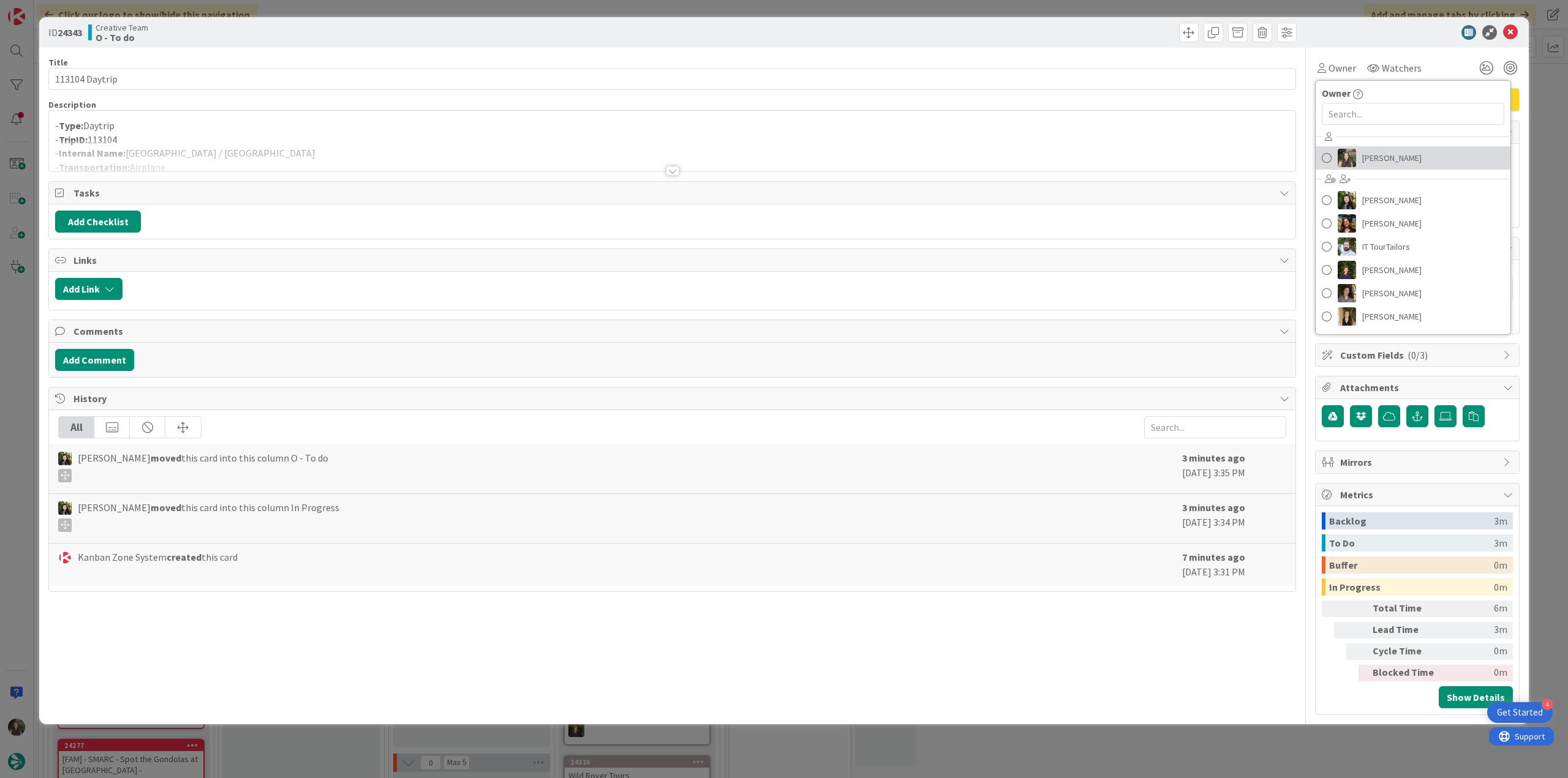
drag, startPoint x: 1389, startPoint y: 166, endPoint x: 1406, endPoint y: 162, distance: 17.5
click at [1389, 165] on span "[PERSON_NAME]" at bounding box center [1391, 158] width 59 height 18
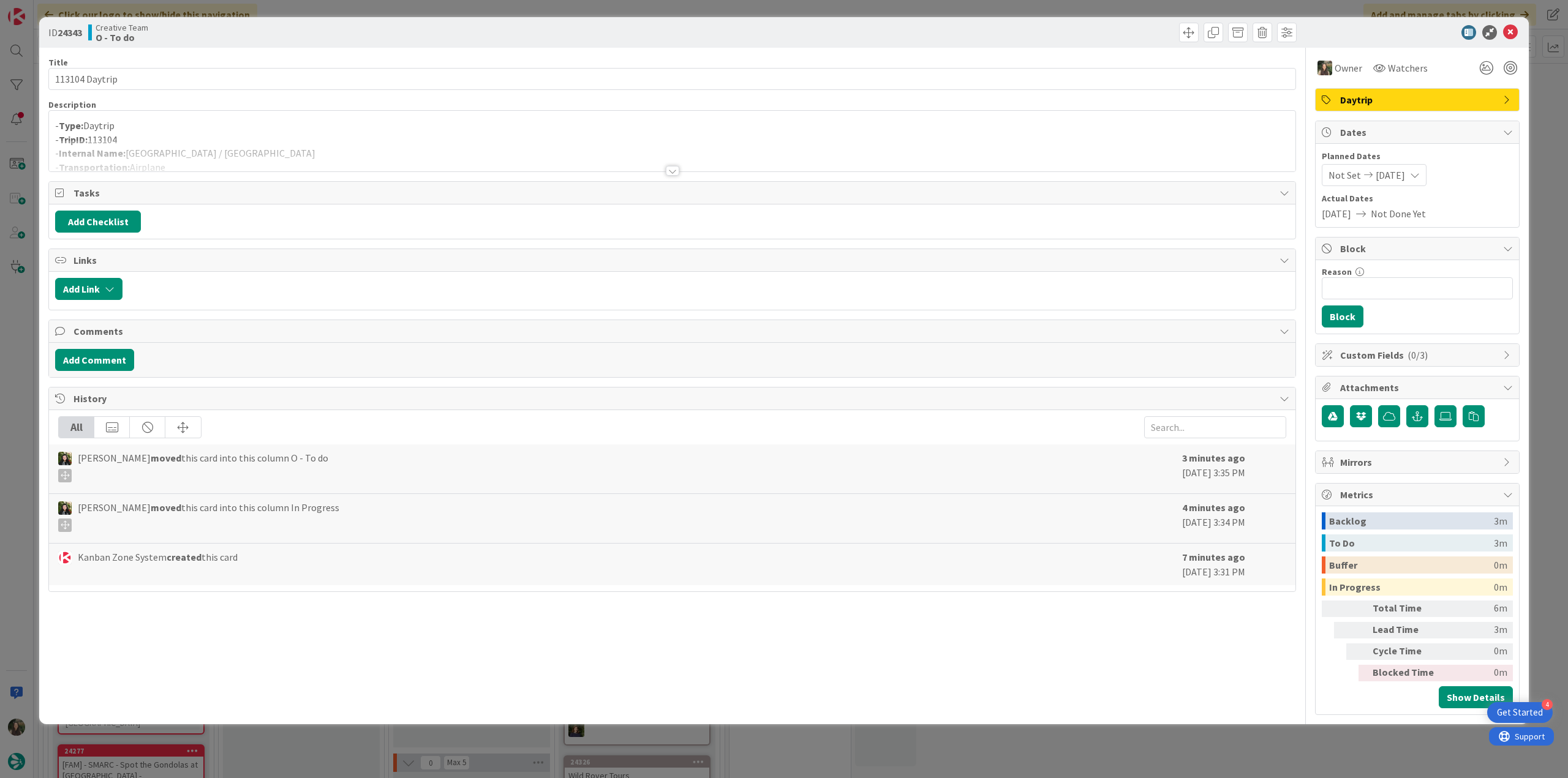
click at [1541, 106] on div "ID 24343 Creative Team O - To do Title 14 / 128 113104 Daytrip Description - Ty…" at bounding box center [784, 389] width 1568 height 778
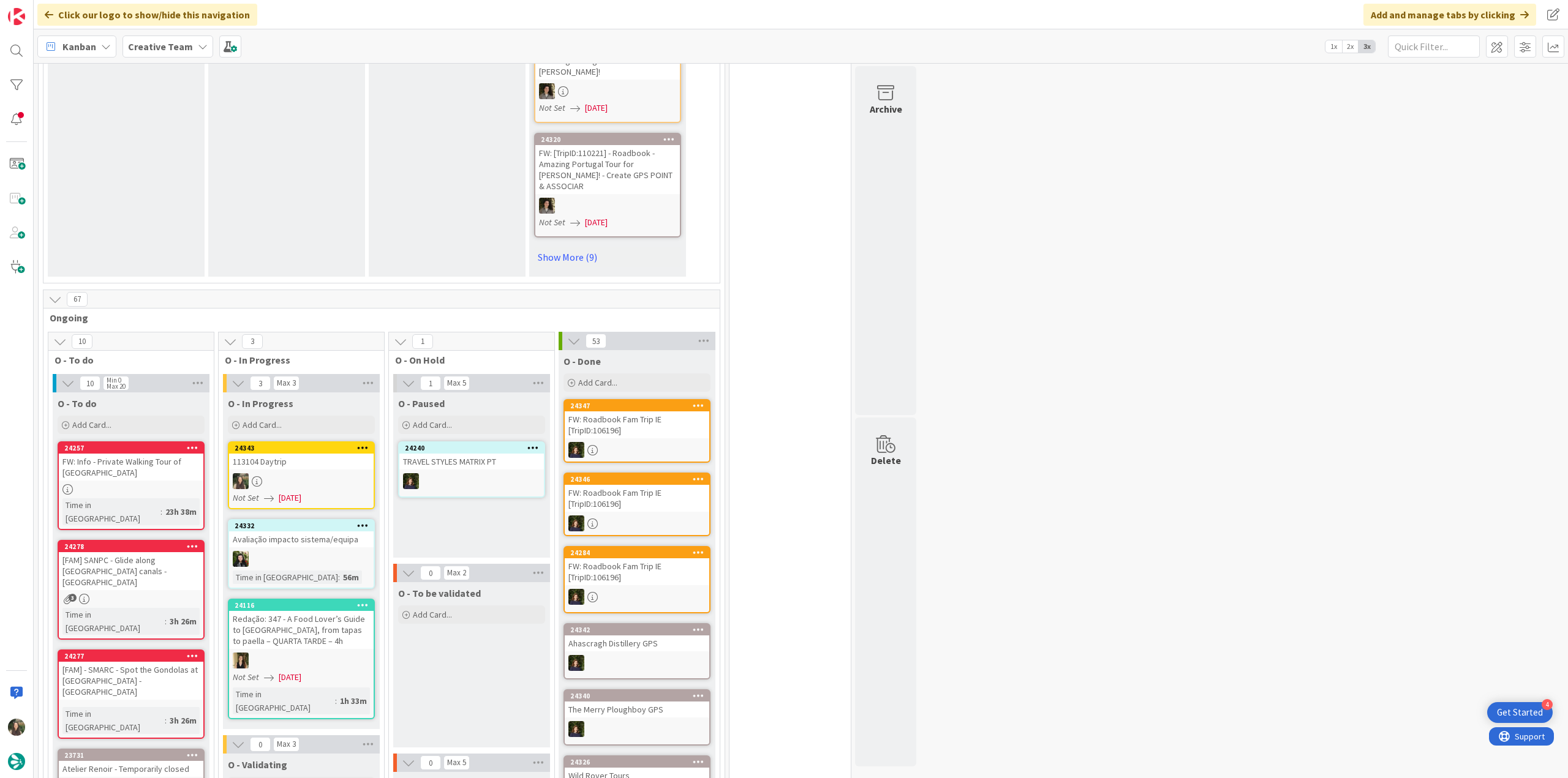
click at [328, 453] on div "113104 Daytrip" at bounding box center [301, 461] width 145 height 16
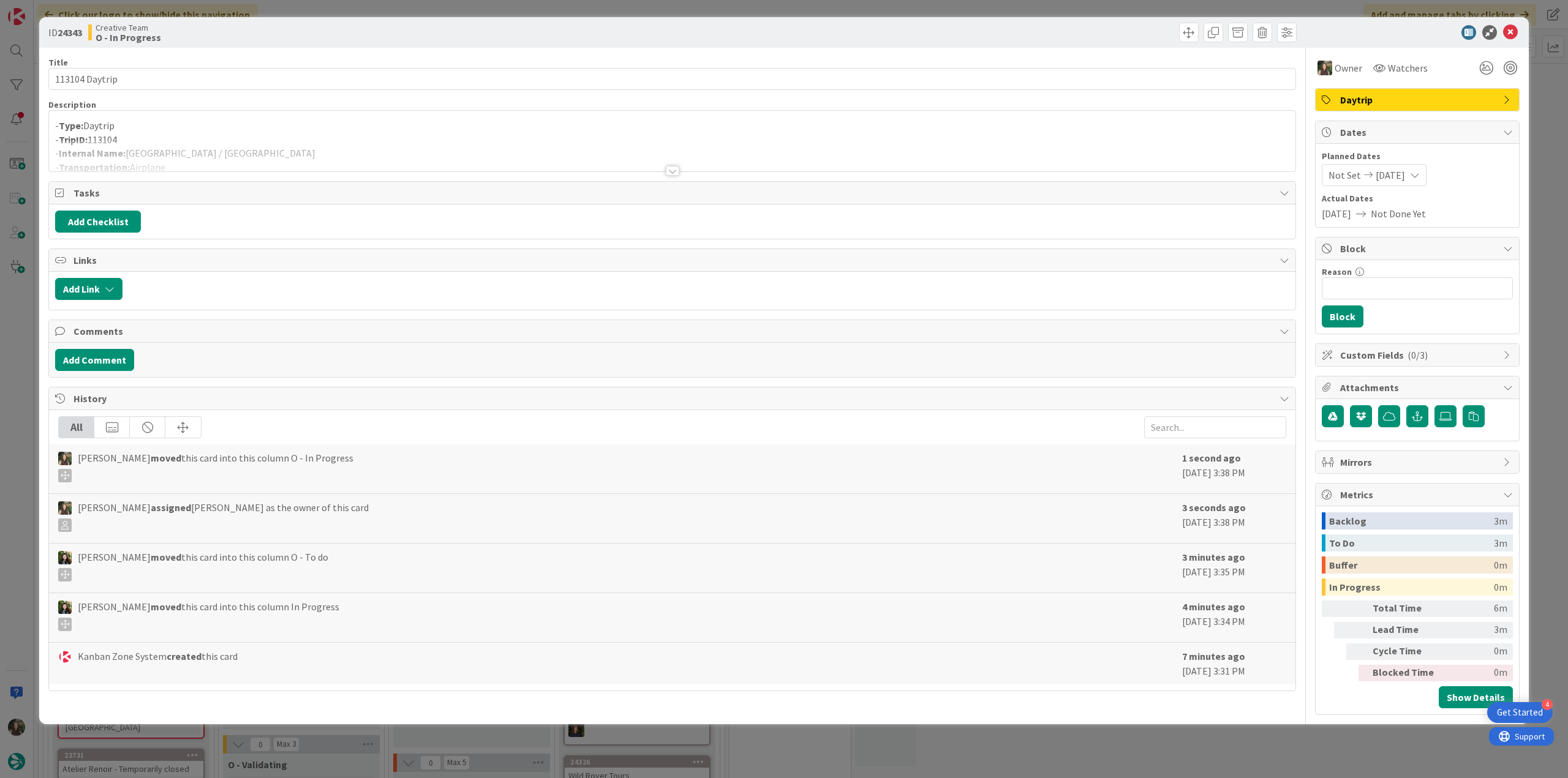
click at [215, 145] on div at bounding box center [672, 155] width 1246 height 31
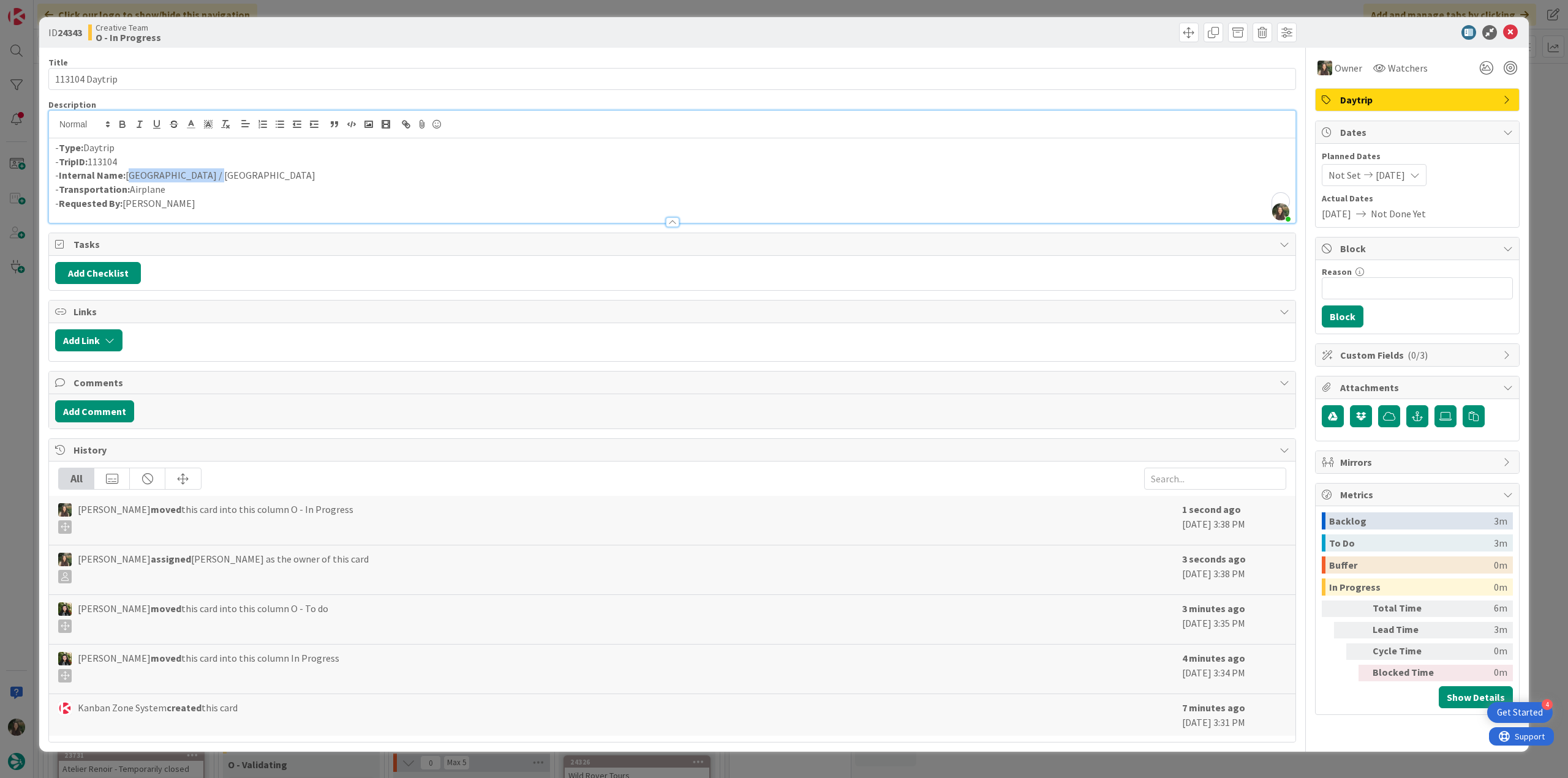
drag, startPoint x: 218, startPoint y: 170, endPoint x: 129, endPoint y: 177, distance: 89.3
click at [129, 177] on p "- Internal Name: Manchester / Dublin" at bounding box center [672, 175] width 1234 height 14
copy p "Manchester / Dublin"
drag, startPoint x: 129, startPoint y: 74, endPoint x: 2, endPoint y: 103, distance: 130.3
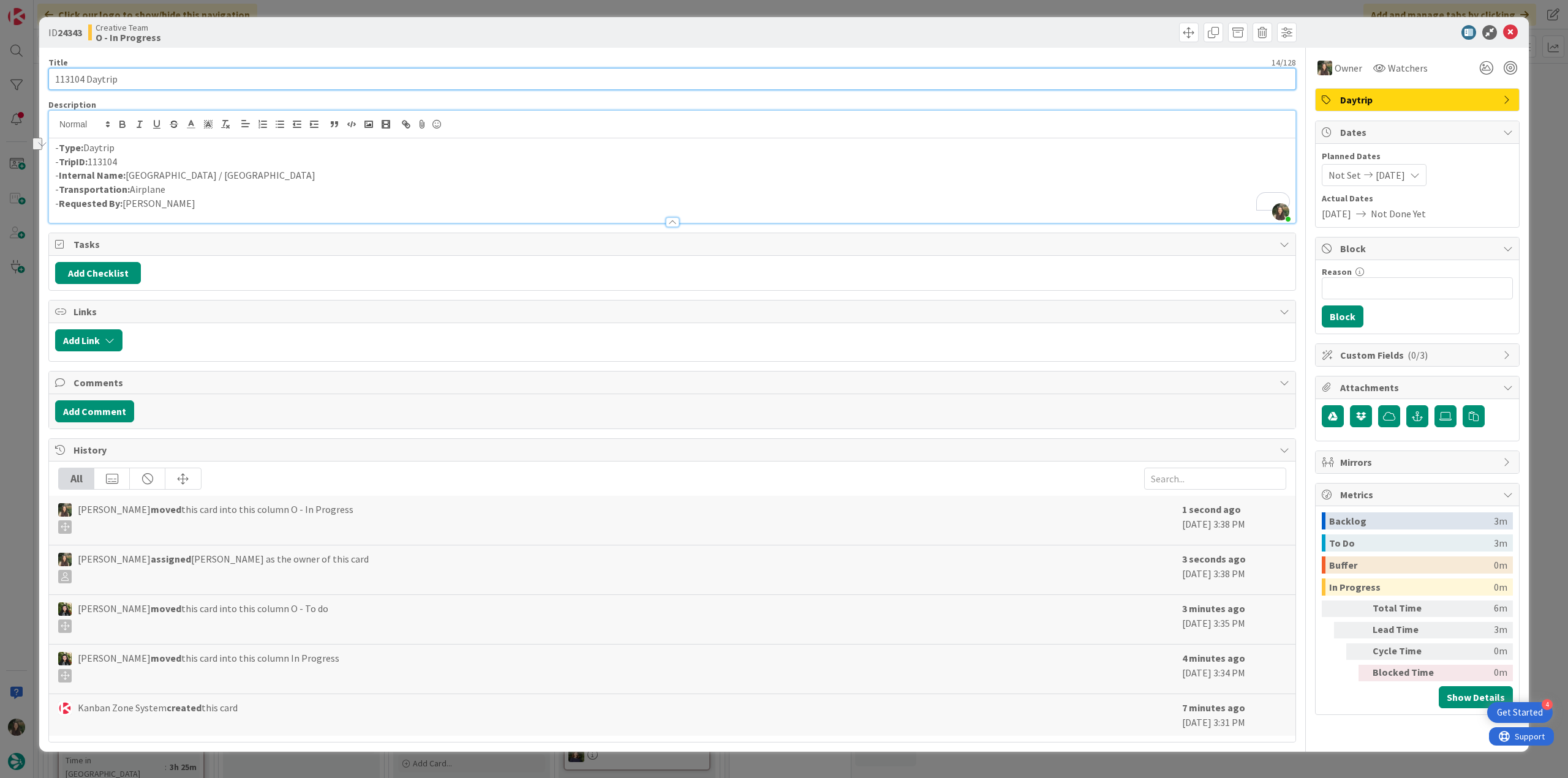
click at [13, 86] on div "ID 24343 Creative Team O - In Progress Title 14 / 128 113104 Daytrip Descriptio…" at bounding box center [784, 389] width 1568 height 778
click at [28, 338] on div "ID 24343 Creative Team O - In Progress Title 14 / 128 113104 Daytrip Descriptio…" at bounding box center [784, 389] width 1568 height 778
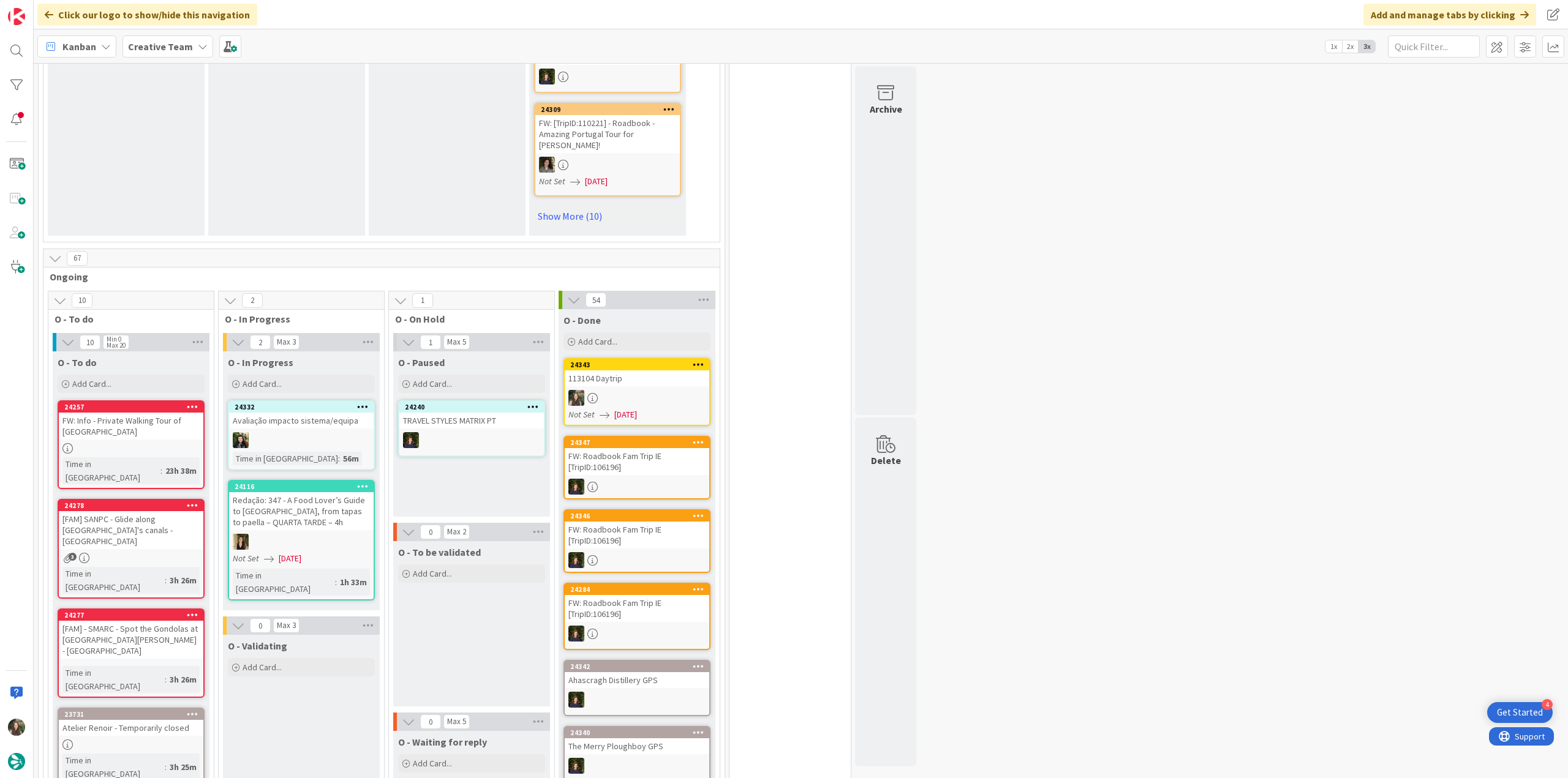
click at [684, 370] on div "113104 Daytrip" at bounding box center [637, 378] width 145 height 16
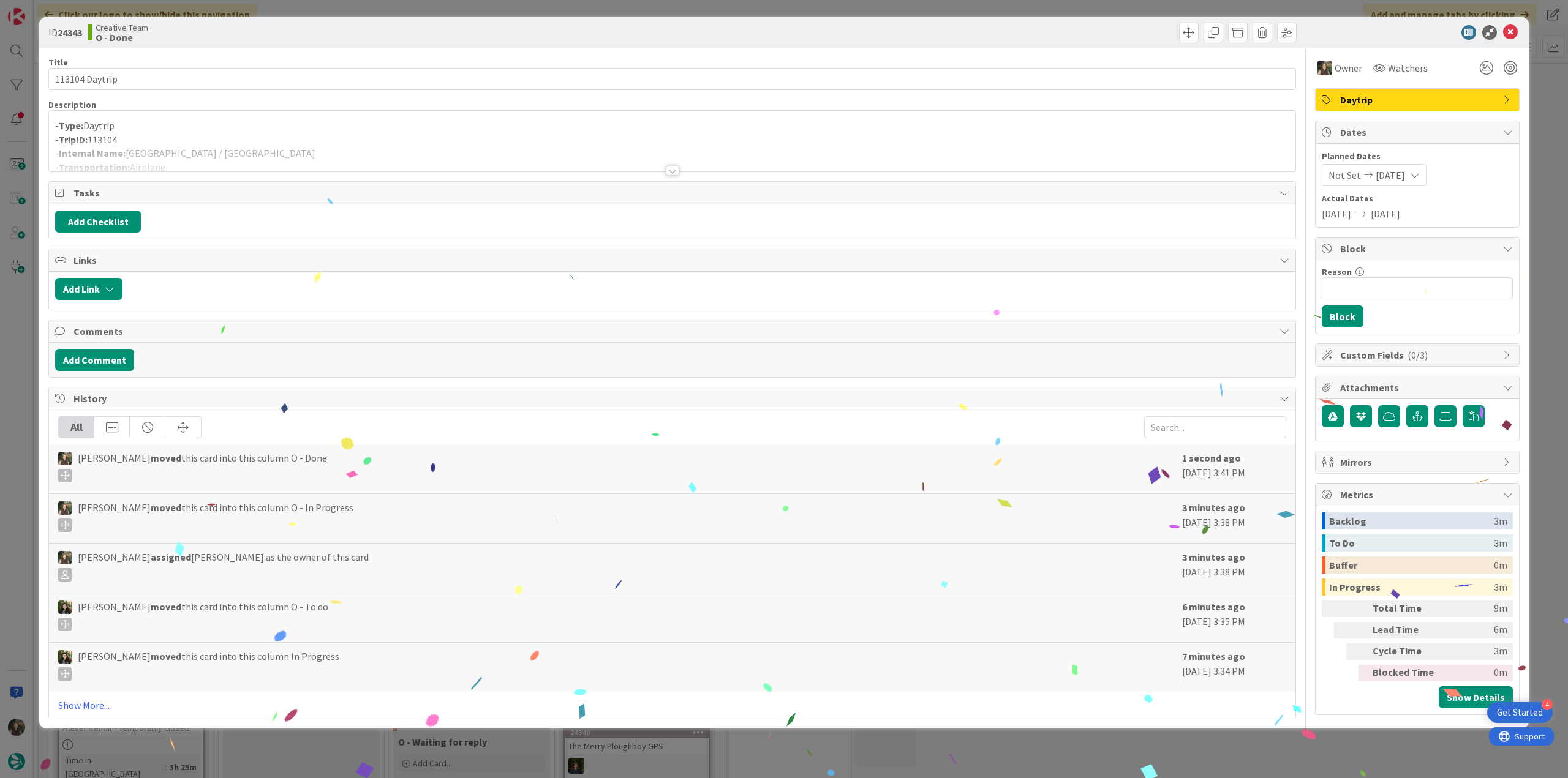
click at [1554, 529] on div "ID 24343 Creative Team O - Done Title 14 / 128 113104 Daytrip Description - Typ…" at bounding box center [784, 389] width 1568 height 778
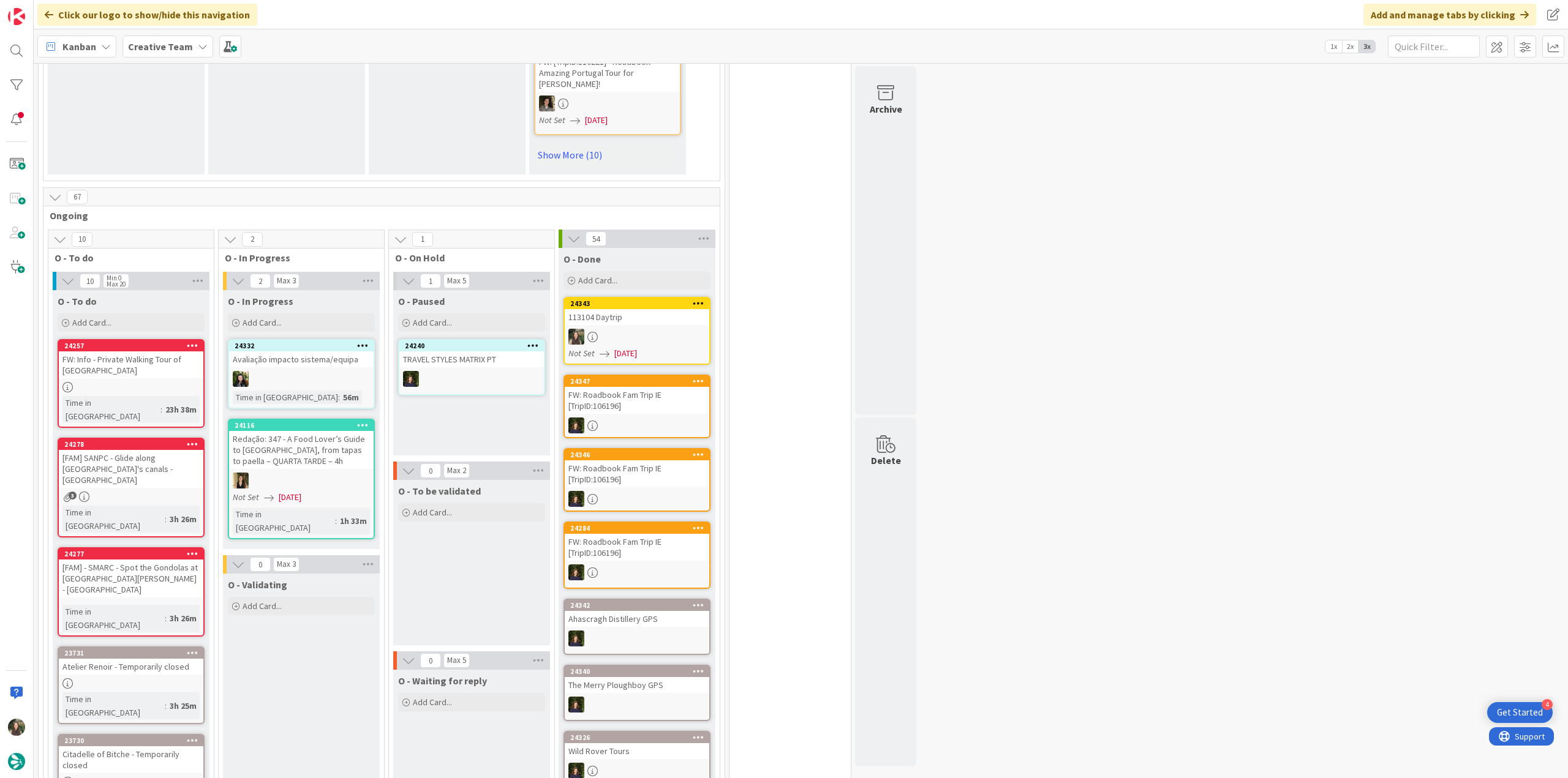
scroll to position [664, 0]
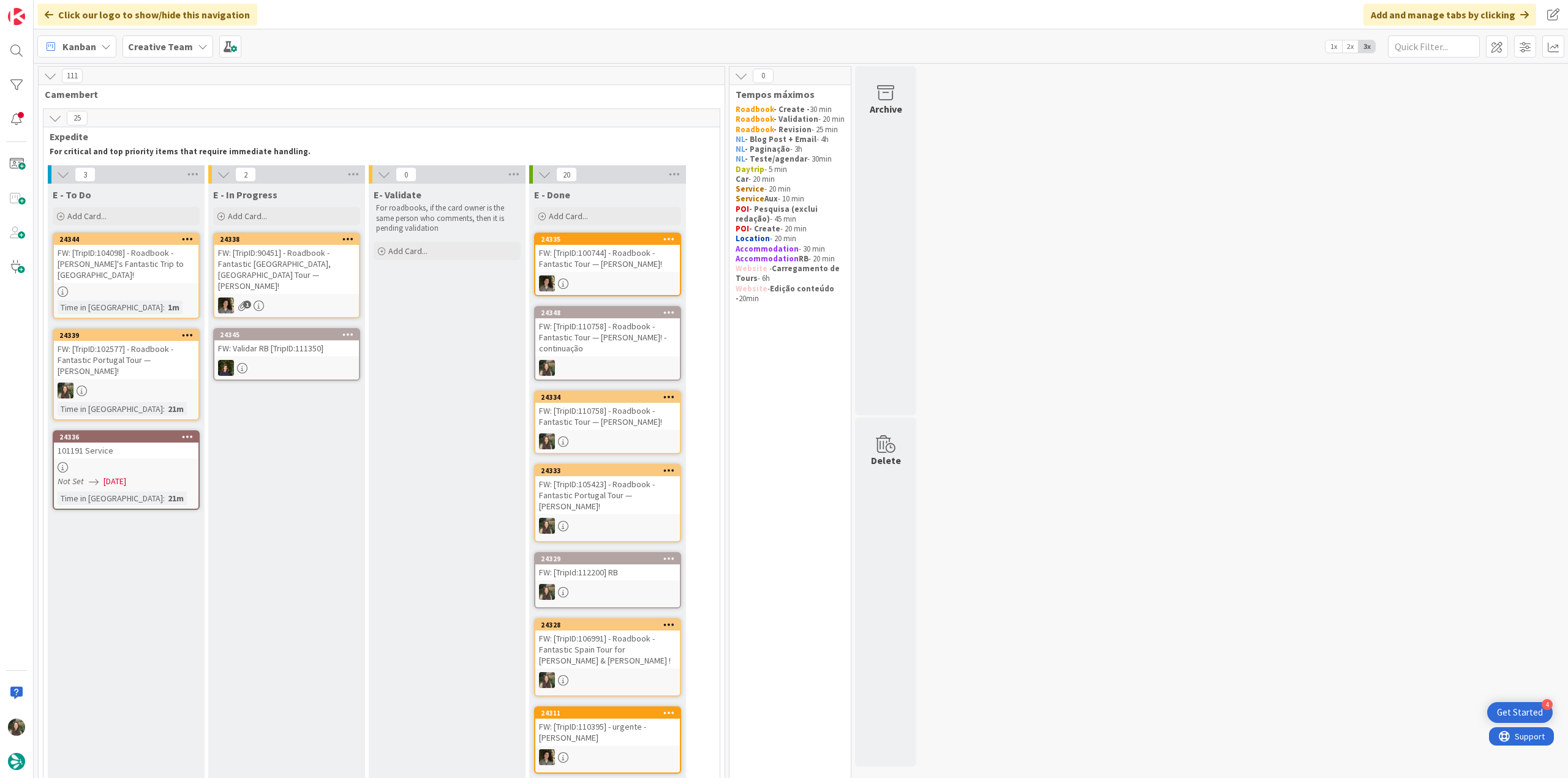
click at [162, 357] on div "FW: [TripID:102577] - Roadbook - Fantastic Portugal Tour — Joy B Petersky!" at bounding box center [126, 360] width 145 height 38
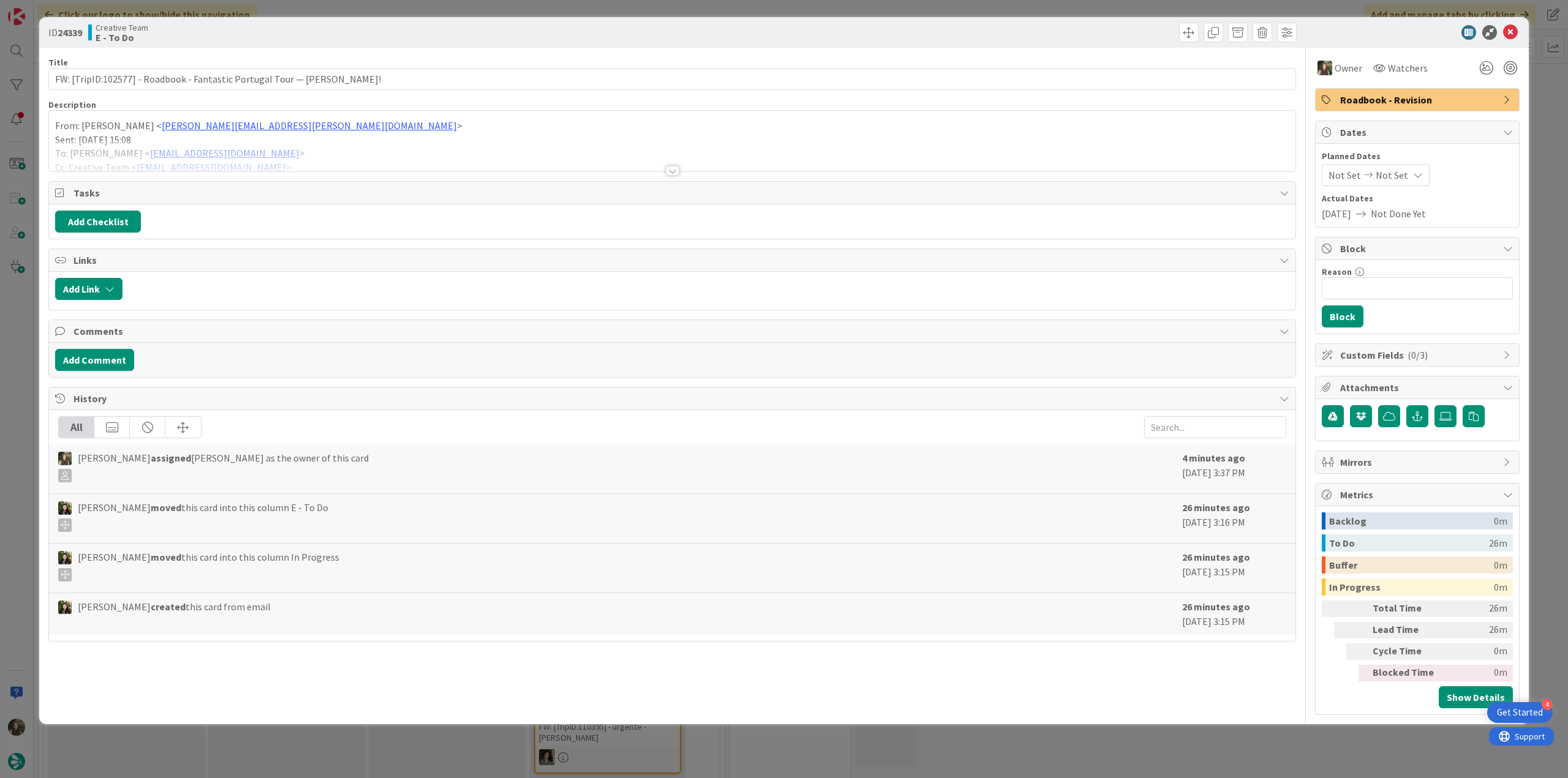
click at [318, 154] on div at bounding box center [672, 155] width 1246 height 31
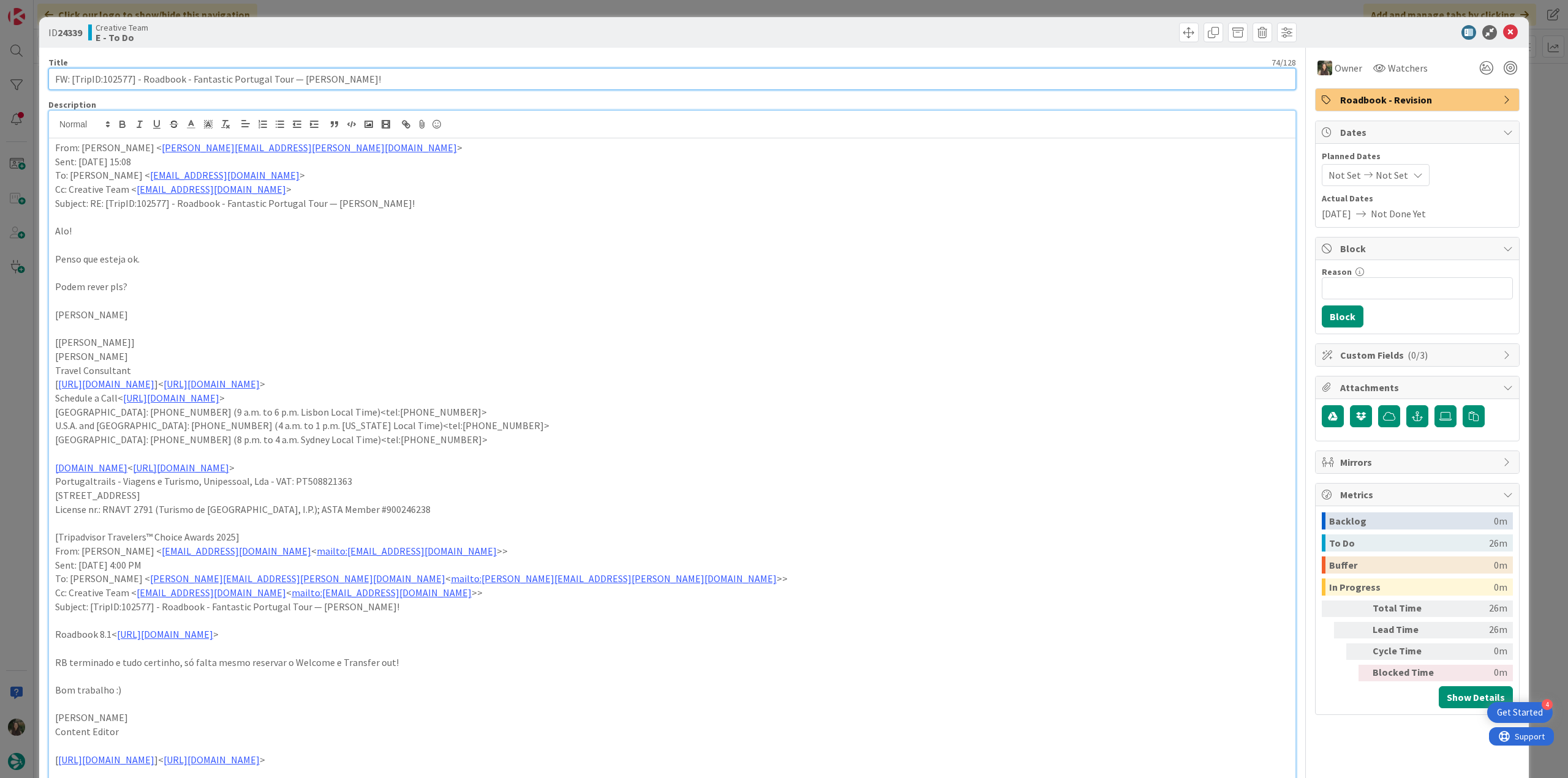
click at [115, 79] on input "FW: [TripID:102577] - Roadbook - Fantastic Portugal Tour — Joy B Petersky!" at bounding box center [673, 78] width 1248 height 22
click at [22, 331] on div "ID 24339 Creative Team E - To Do Title 74 / 128 FW: [TripID:102577] - Roadbook …" at bounding box center [784, 389] width 1568 height 778
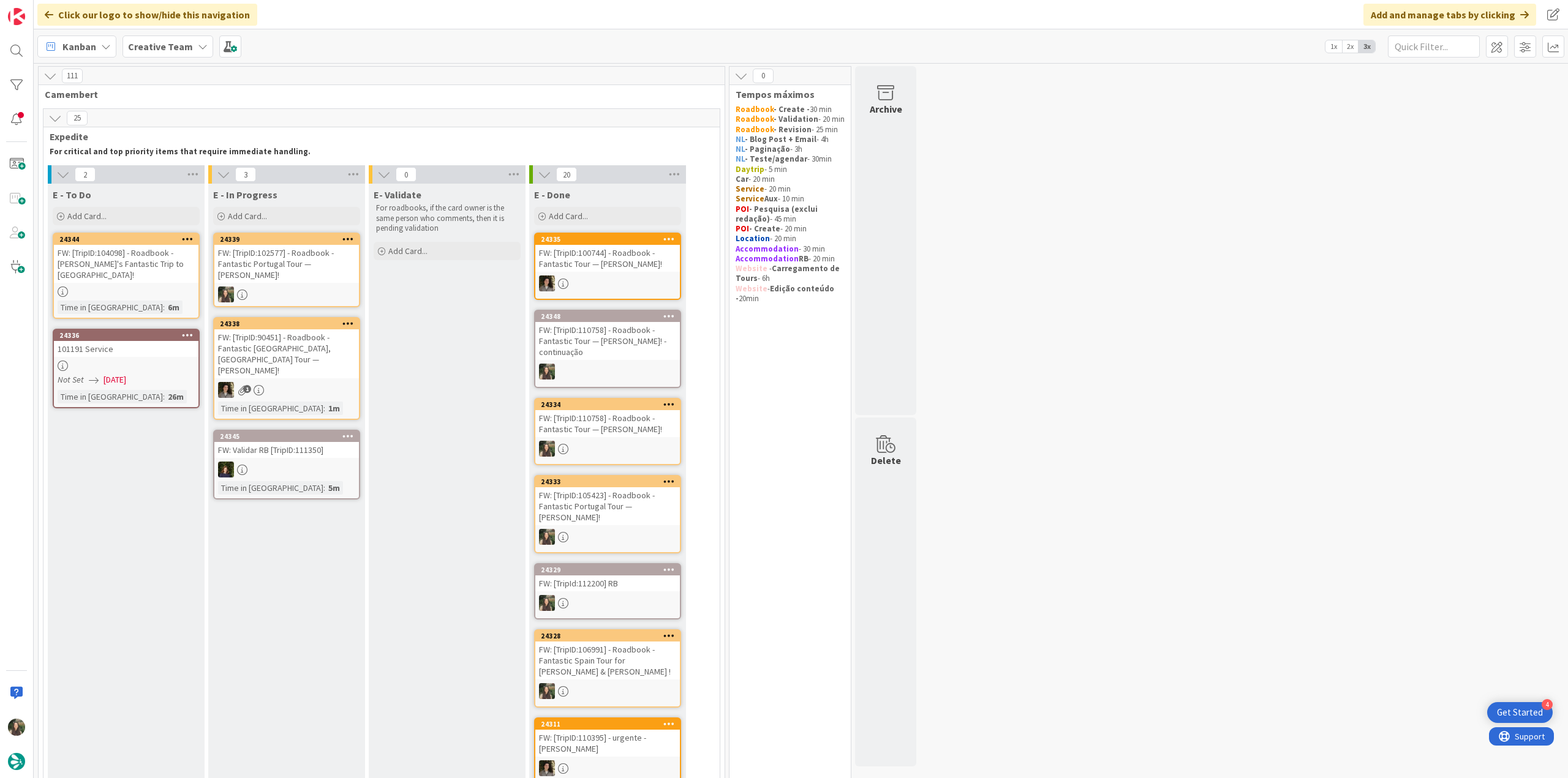
click at [317, 279] on div "FW: [TripID:102577] - Roadbook - Fantastic Portugal Tour — Joy B Petersky!" at bounding box center [287, 264] width 145 height 38
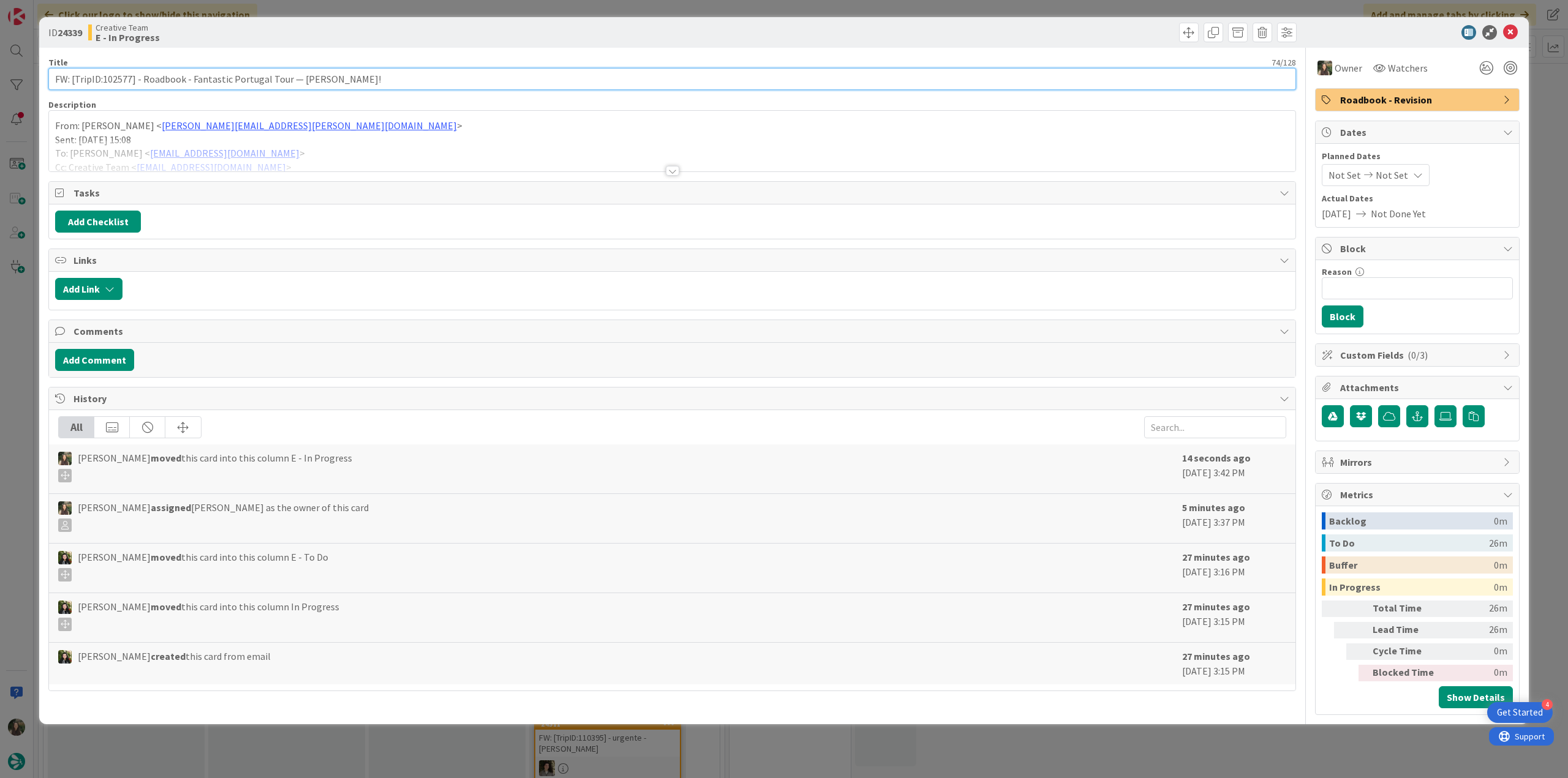
click at [115, 80] on input "FW: [TripID:102577] - Roadbook - Fantastic Portugal Tour — Joy B Petersky!" at bounding box center [673, 78] width 1248 height 22
click at [348, 152] on div at bounding box center [672, 155] width 1246 height 31
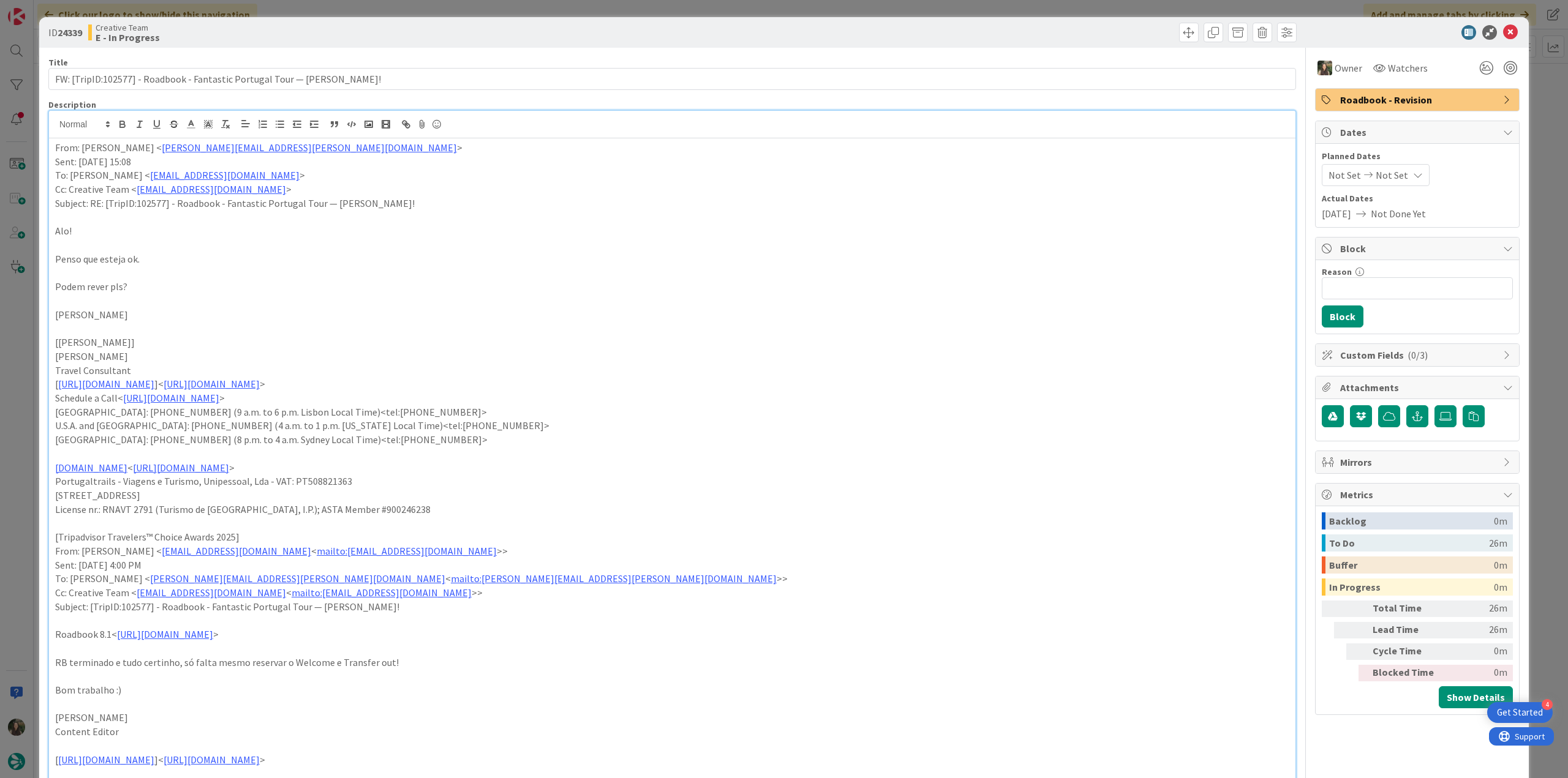
drag, startPoint x: 24, startPoint y: 326, endPoint x: 25, endPoint y: 332, distance: 6.1
click at [24, 327] on div "ID 24339 Creative Team E - In Progress Title 74 / 128 FW: [TripID:102577] - Roa…" at bounding box center [784, 389] width 1568 height 778
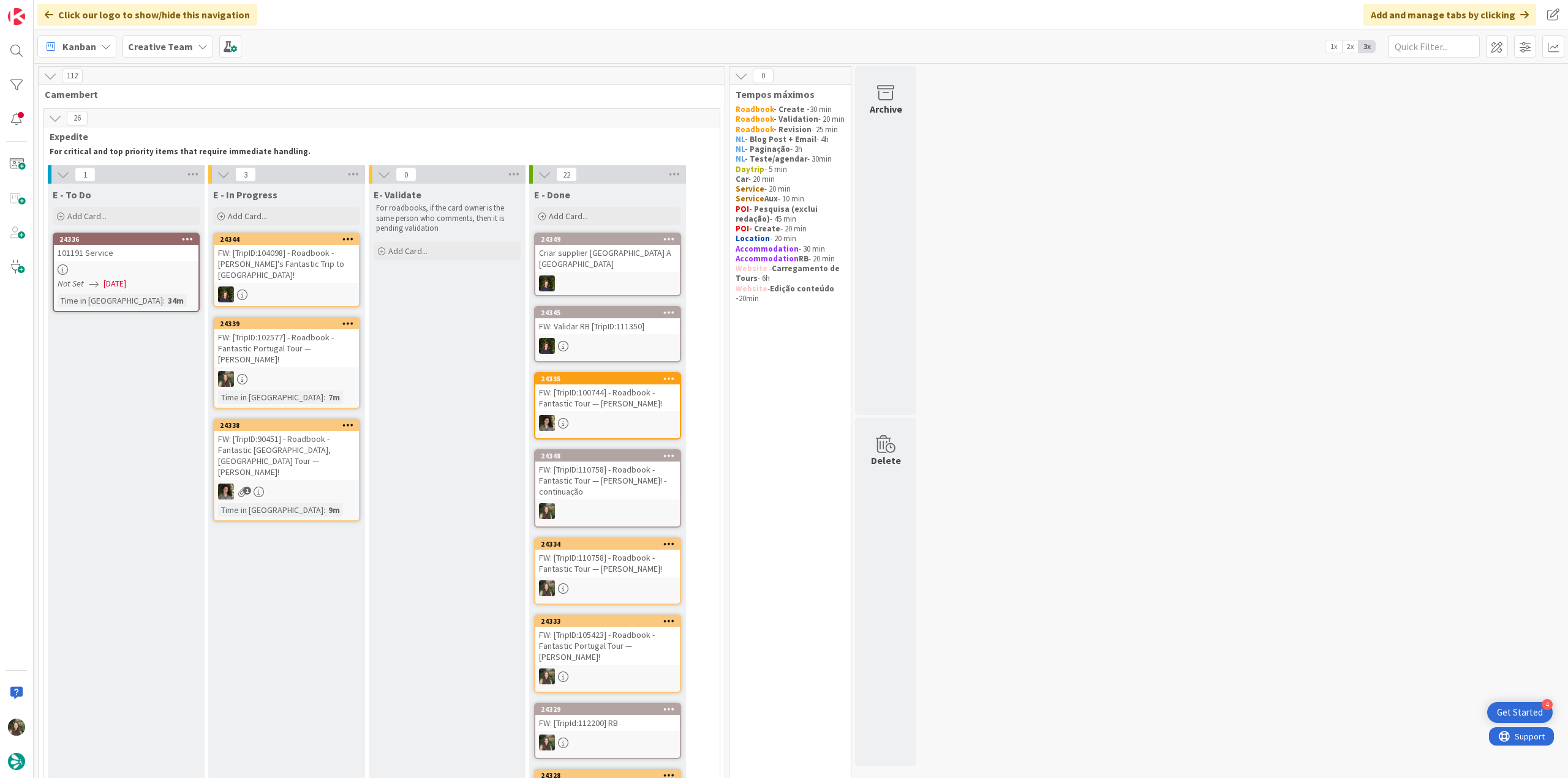
click at [293, 258] on div "FW: [TripID:104098] - Roadbook - Karla's Fantastic Trip to France!" at bounding box center [287, 264] width 145 height 38
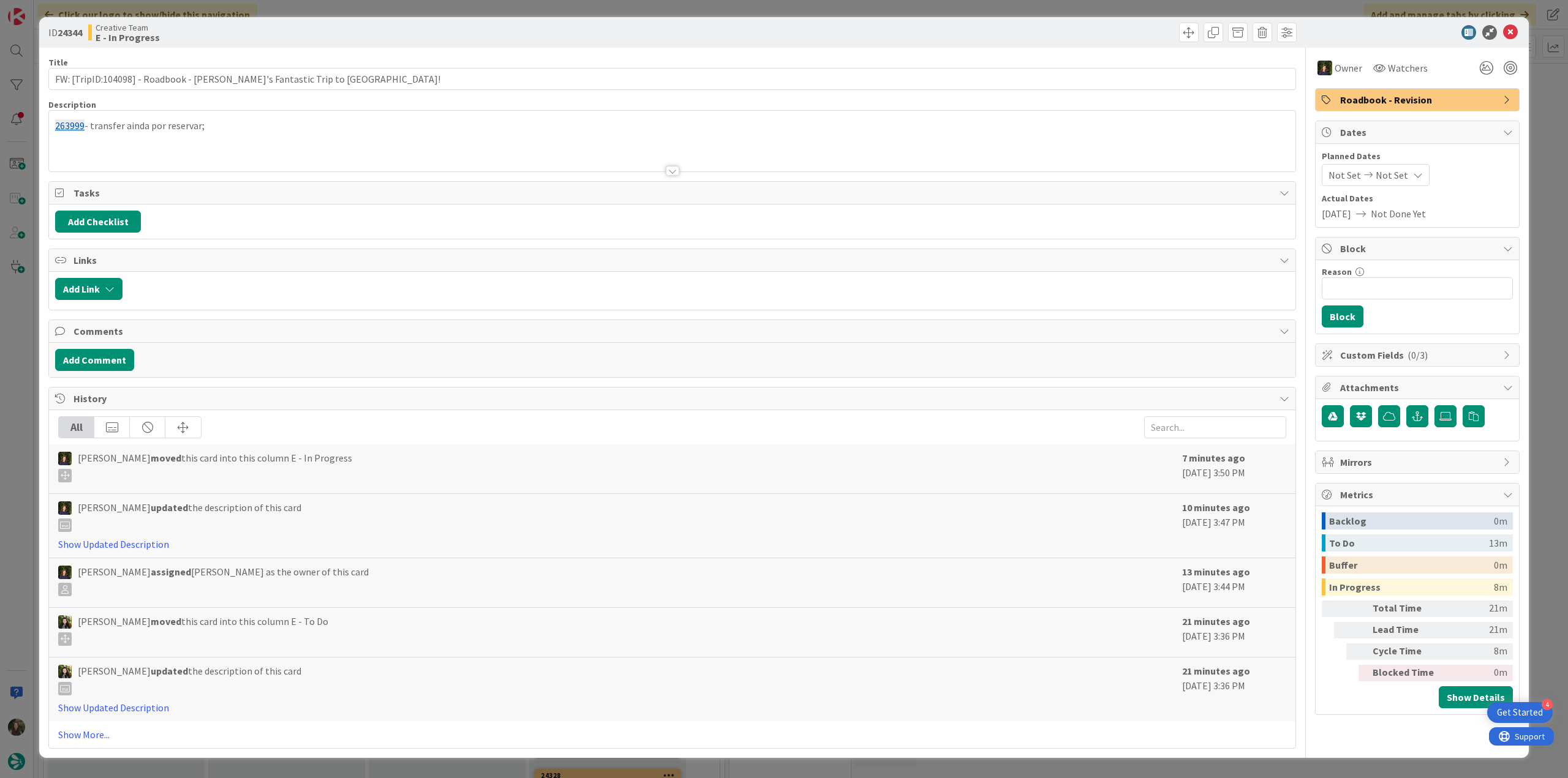
click at [27, 304] on div "ID 24344 Creative Team E - In Progress Title 66 / 128 FW: [TripID:104098] - Roa…" at bounding box center [784, 389] width 1568 height 778
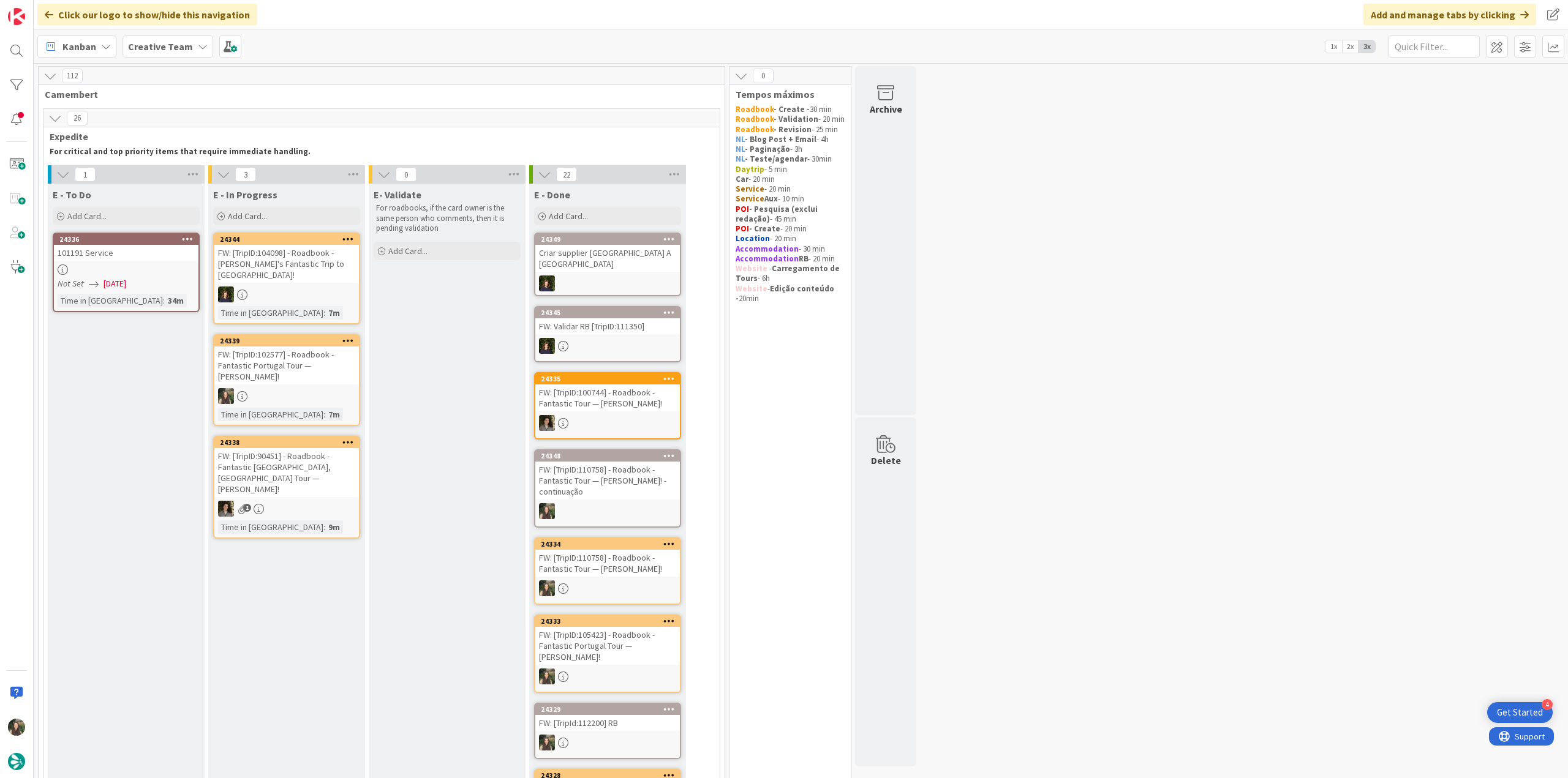
click at [283, 453] on div "FW: [TripID:90451] - Roadbook - Fantastic Portugal, Spain Tour — James Prise!" at bounding box center [287, 472] width 145 height 49
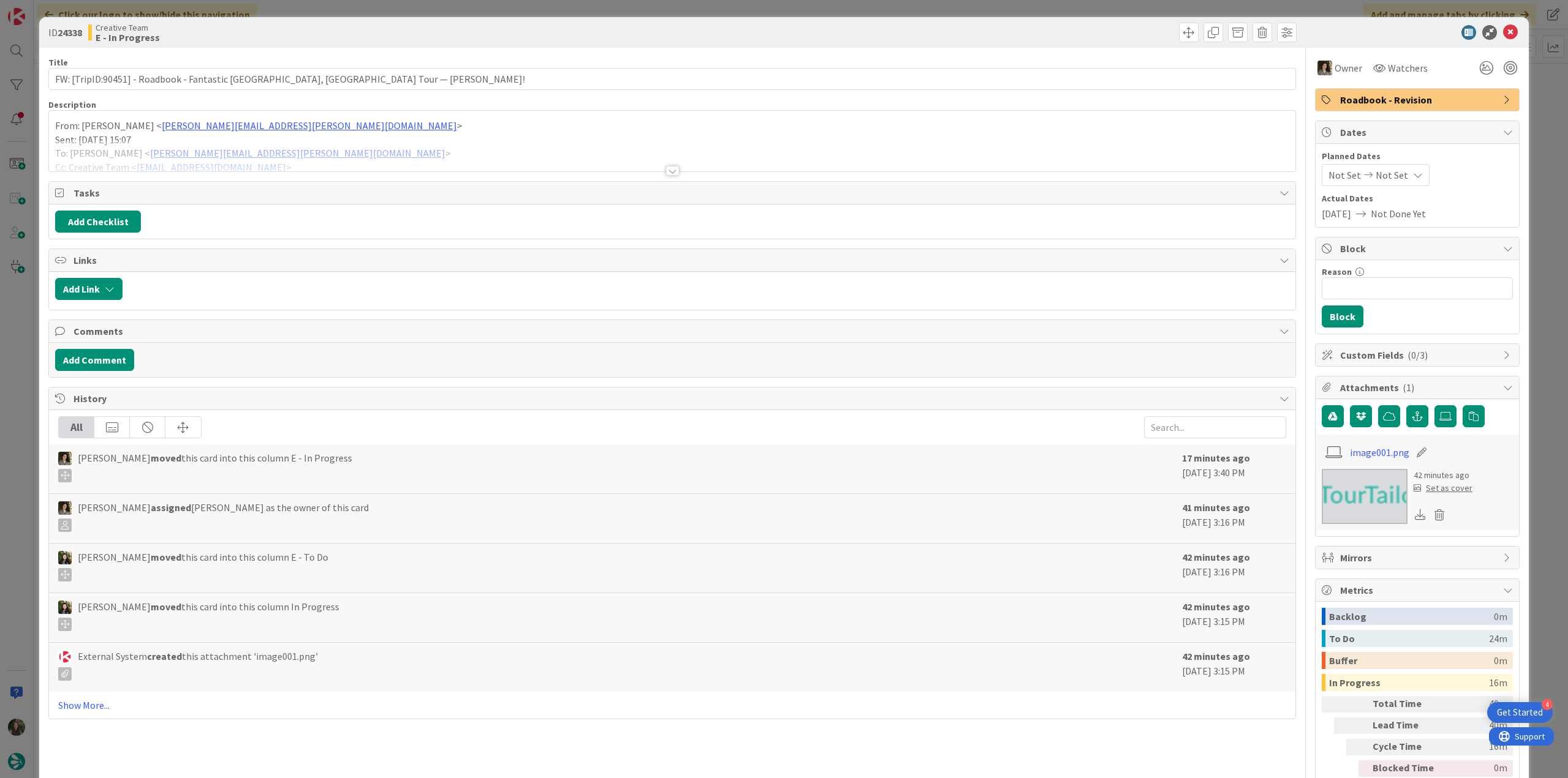
click at [26, 310] on div "ID 24338 Creative Team E - In Progress Title 77 / 128 FW: [TripID:90451] - Road…" at bounding box center [784, 389] width 1568 height 778
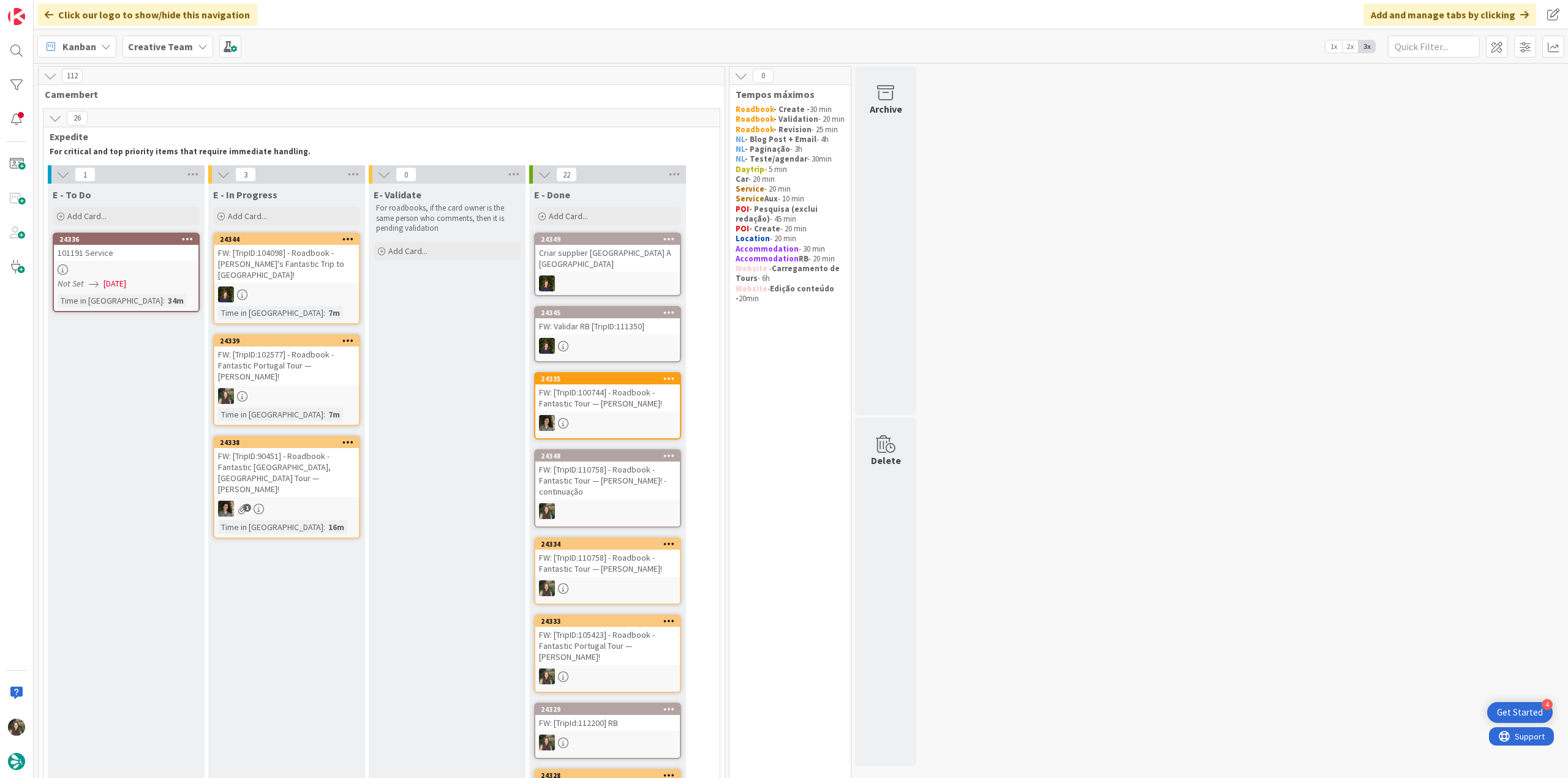
click at [339, 359] on div "FW: [TripID:102577] - Roadbook - Fantastic Portugal Tour — Joy B Petersky!" at bounding box center [287, 366] width 145 height 38
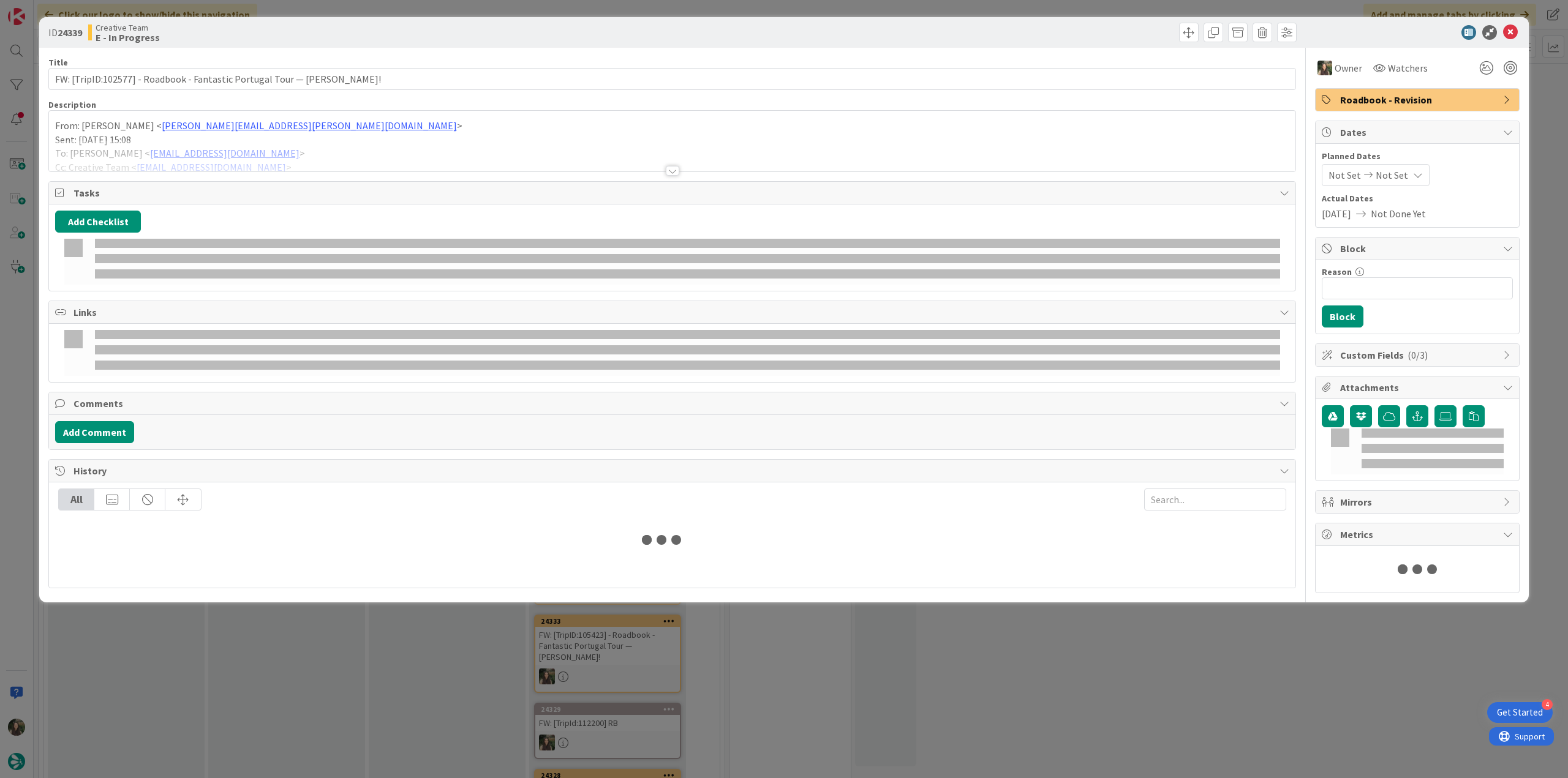
click at [302, 150] on div at bounding box center [672, 155] width 1246 height 31
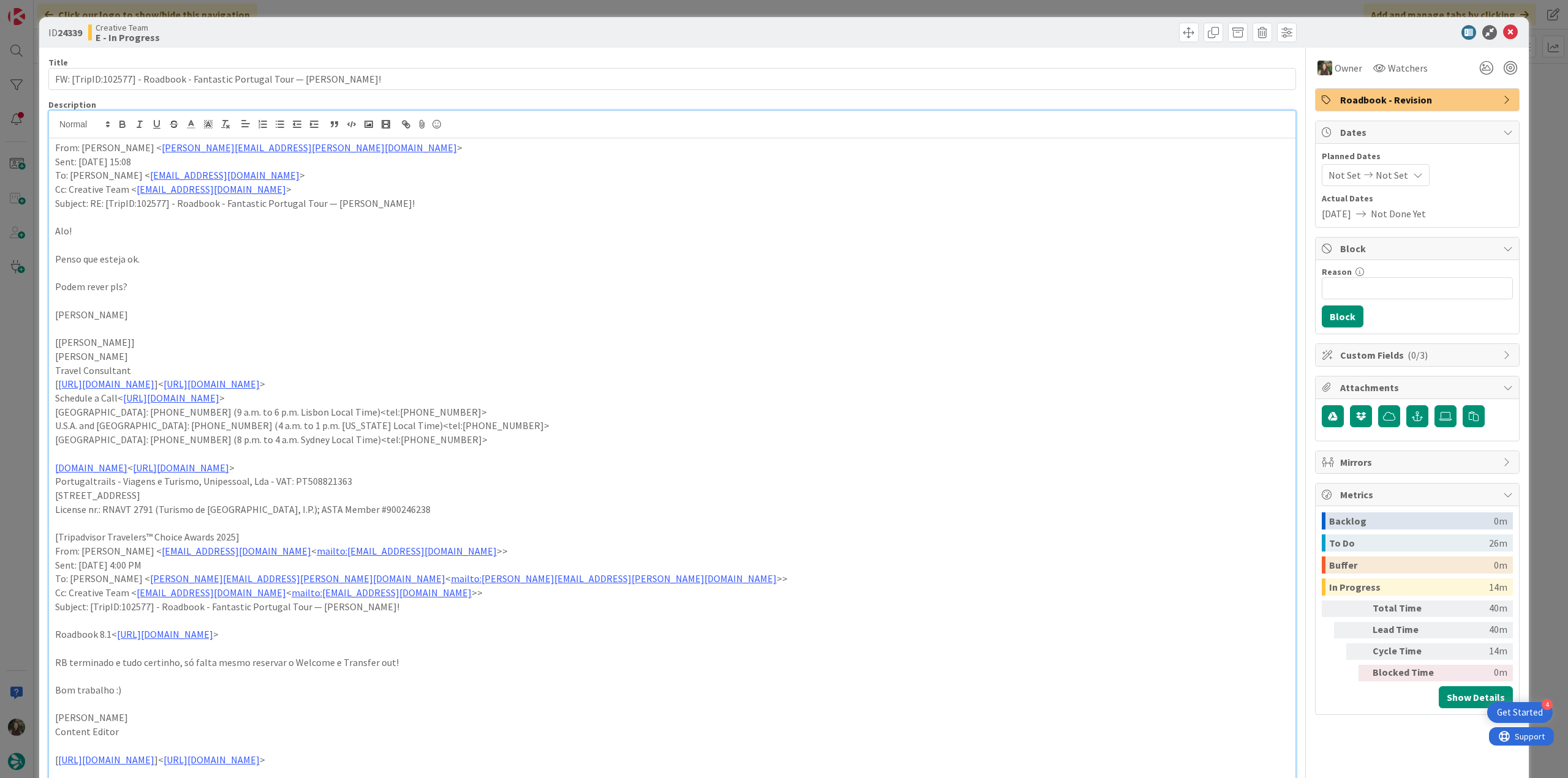
click at [17, 333] on div "ID 24339 Creative Team E - In Progress Title 74 / 128 FW: [TripID:102577] - Roa…" at bounding box center [784, 389] width 1568 height 778
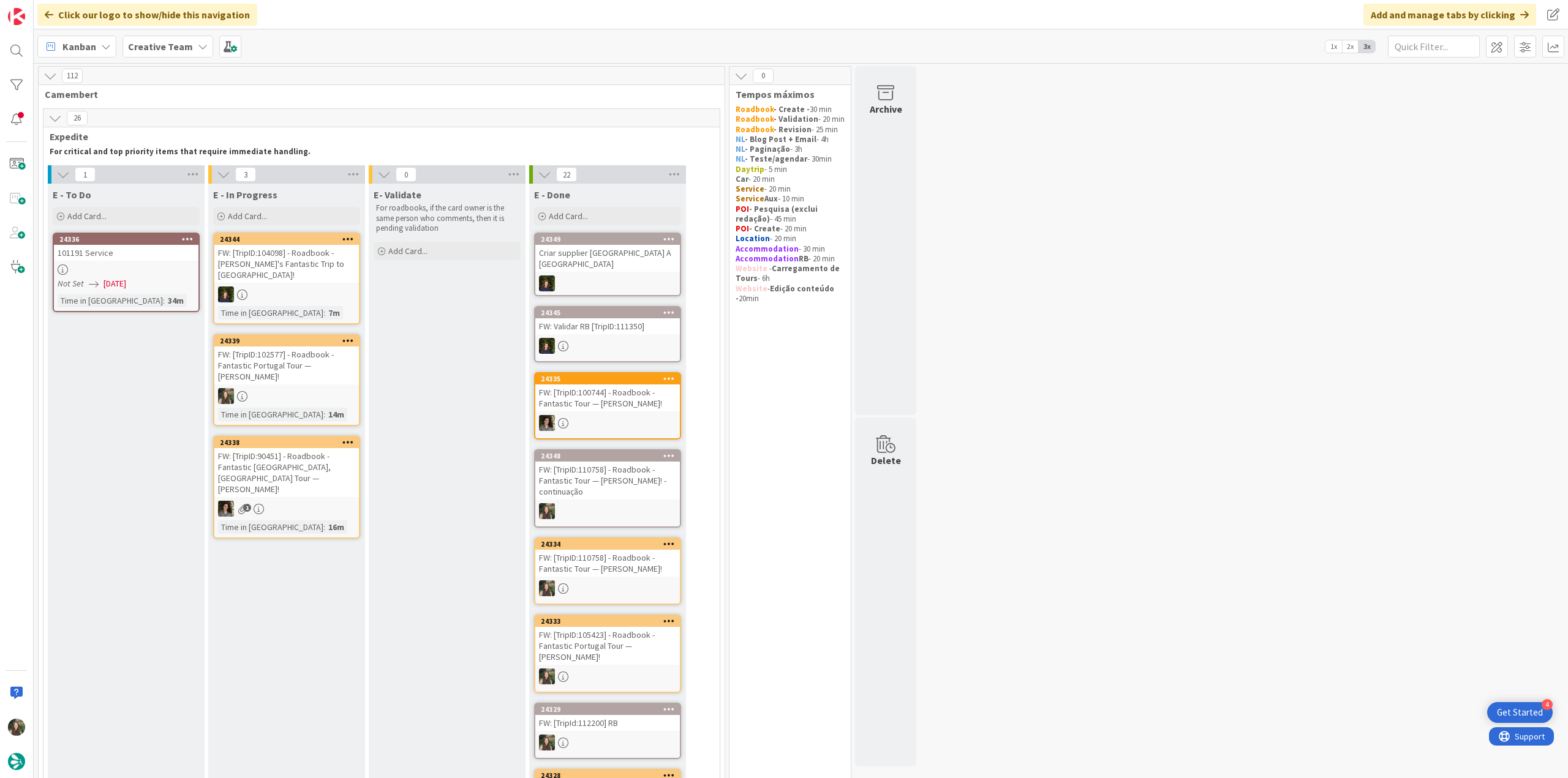
click at [316, 388] on div at bounding box center [287, 395] width 145 height 16
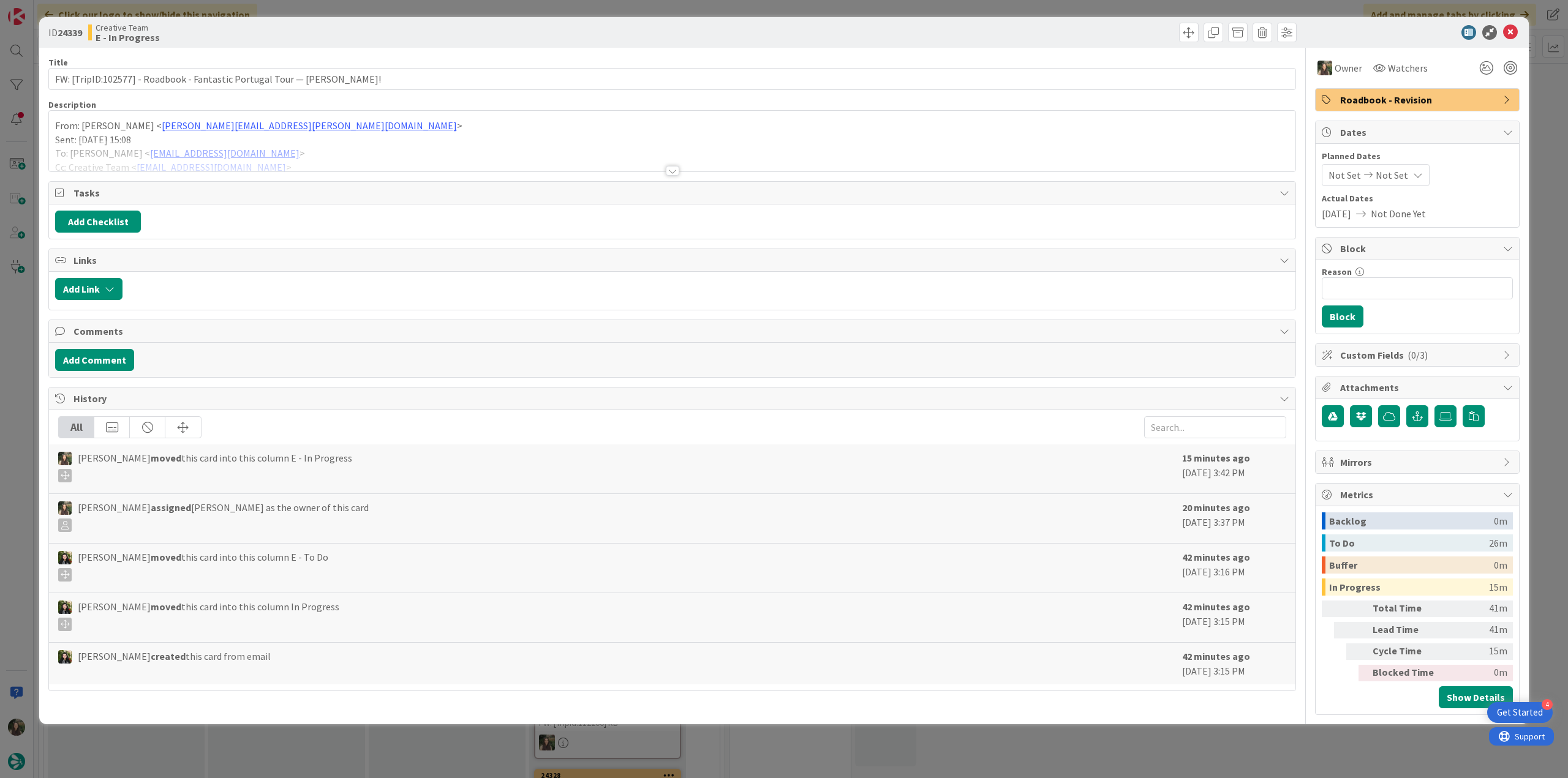
click at [1221, 746] on div "ID 24339 Creative Team E - In Progress Title 74 / 128 FW: [TripID:102577] - Roa…" at bounding box center [784, 389] width 1568 height 778
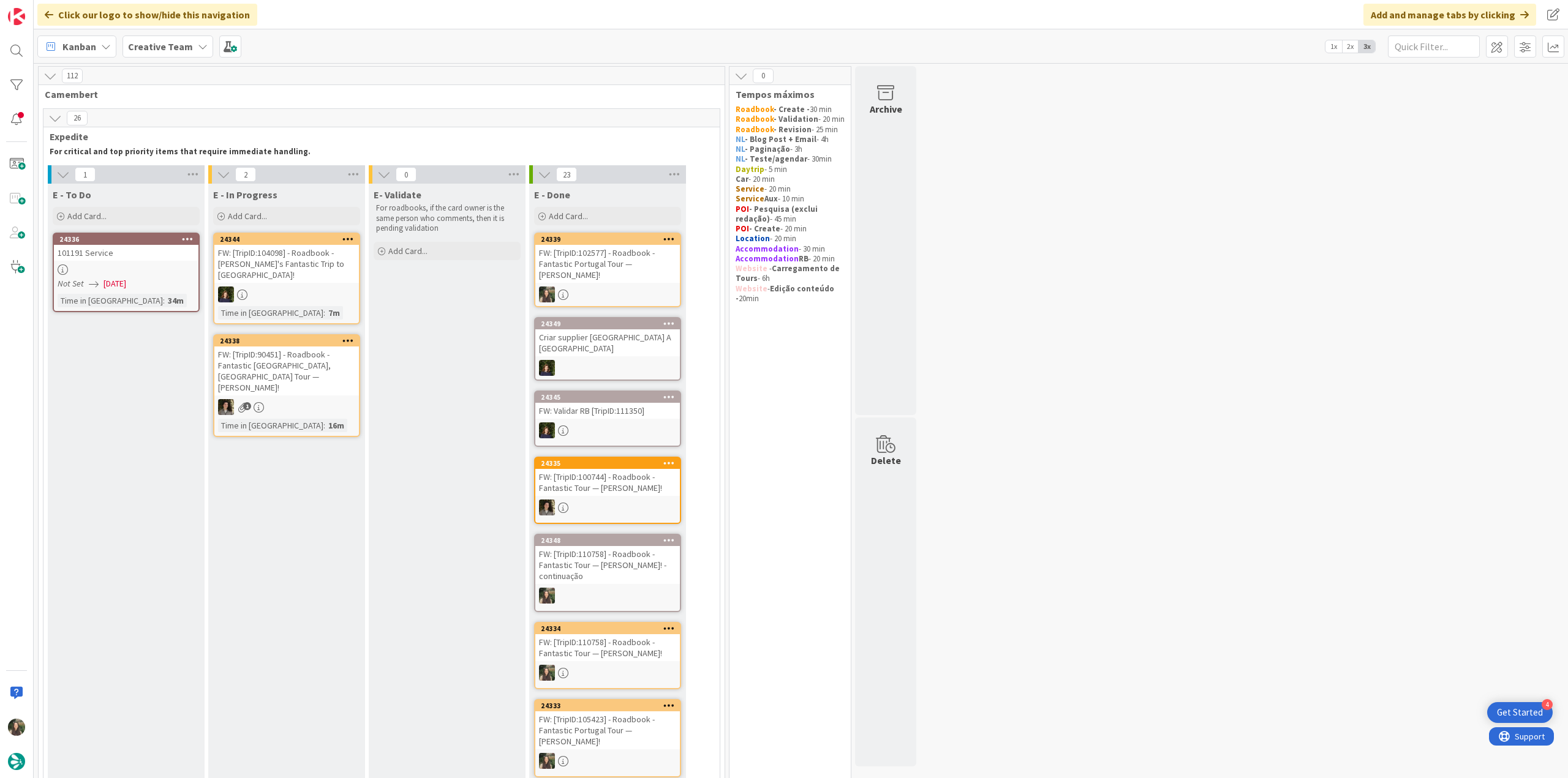
click at [146, 278] on div "Not Set 10/01/2025" at bounding box center [128, 284] width 141 height 13
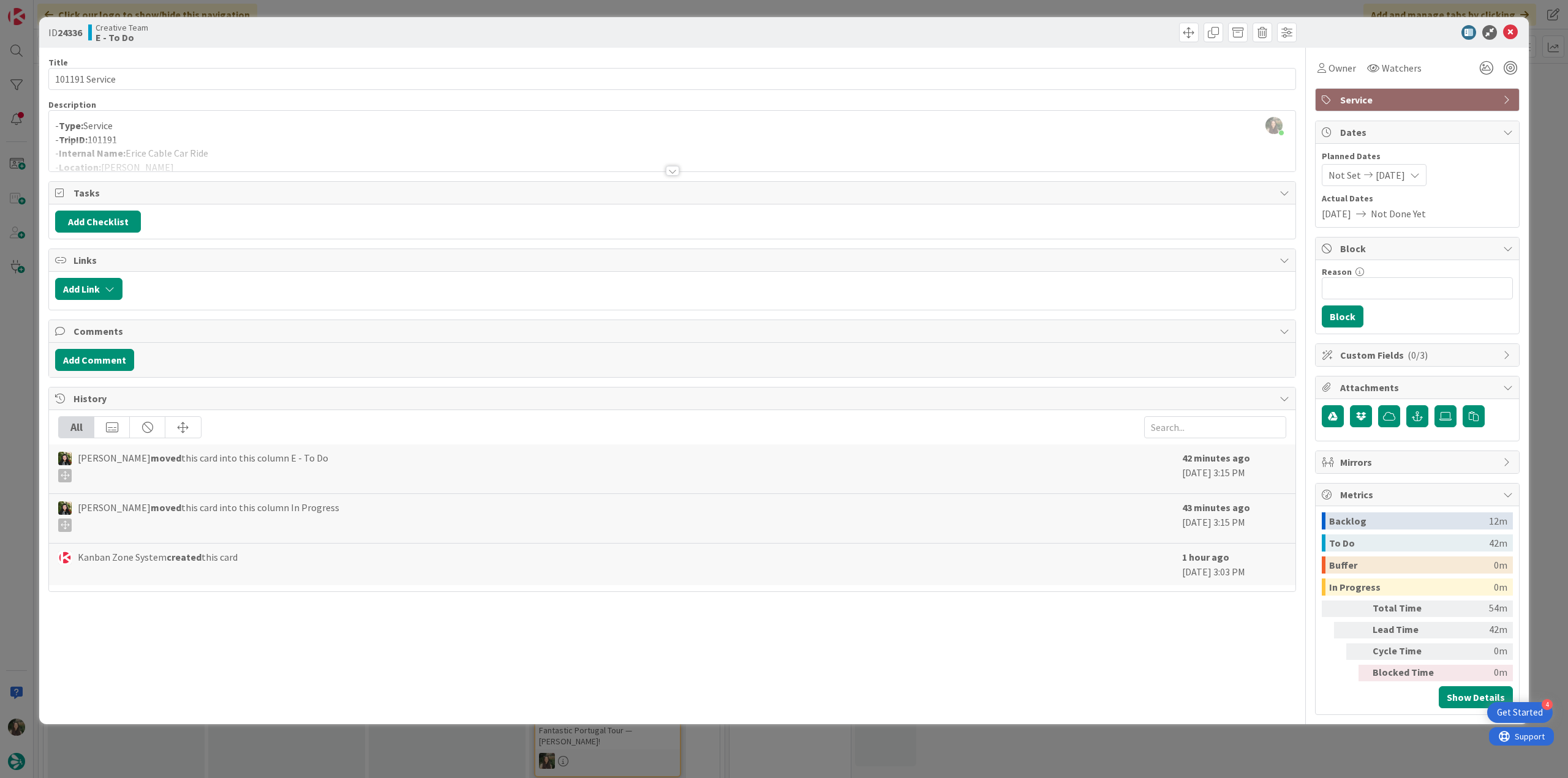
click at [266, 148] on div at bounding box center [672, 155] width 1246 height 31
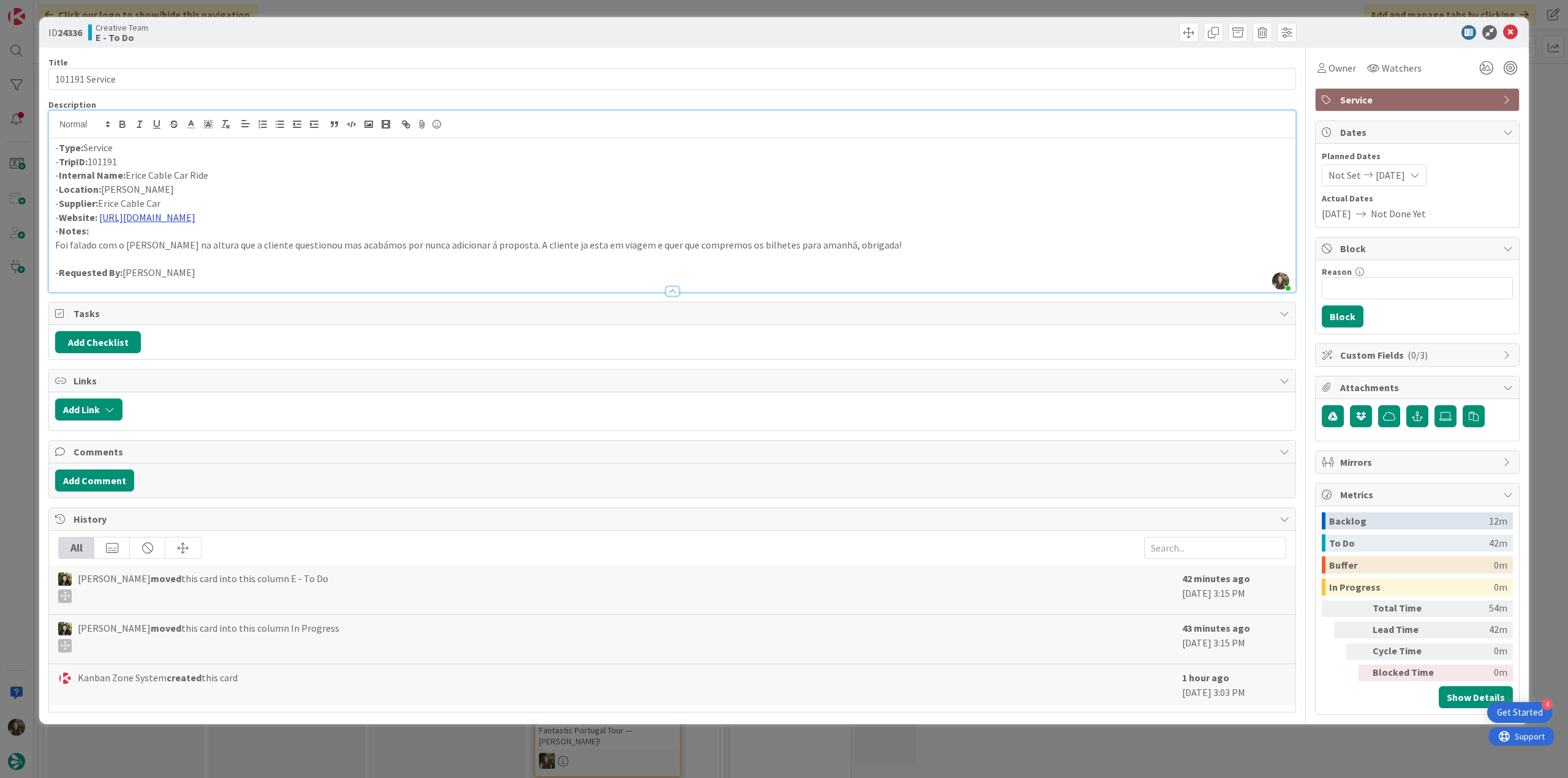
click at [173, 218] on link "https://www.funiviaerice.it/en" at bounding box center [147, 218] width 96 height 12
click at [157, 240] on link "https://www.funiviaerice.it/en" at bounding box center [141, 241] width 84 height 16
click at [21, 367] on div "ID 24336 Creative Team E - To Do Title 14 / 128 101191 Service Description Inês…" at bounding box center [784, 389] width 1568 height 778
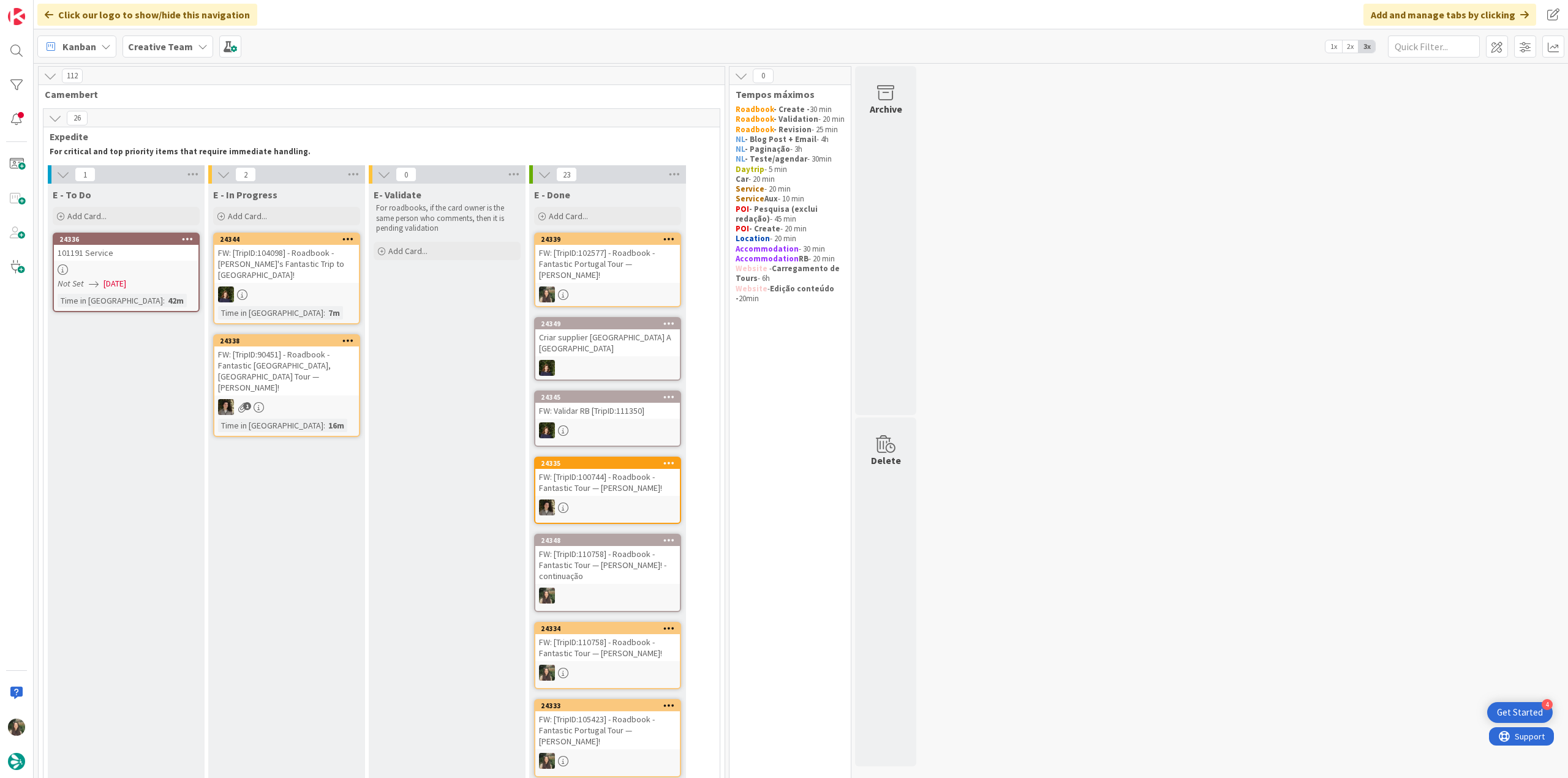
click at [161, 250] on div "101191 Service" at bounding box center [126, 252] width 145 height 16
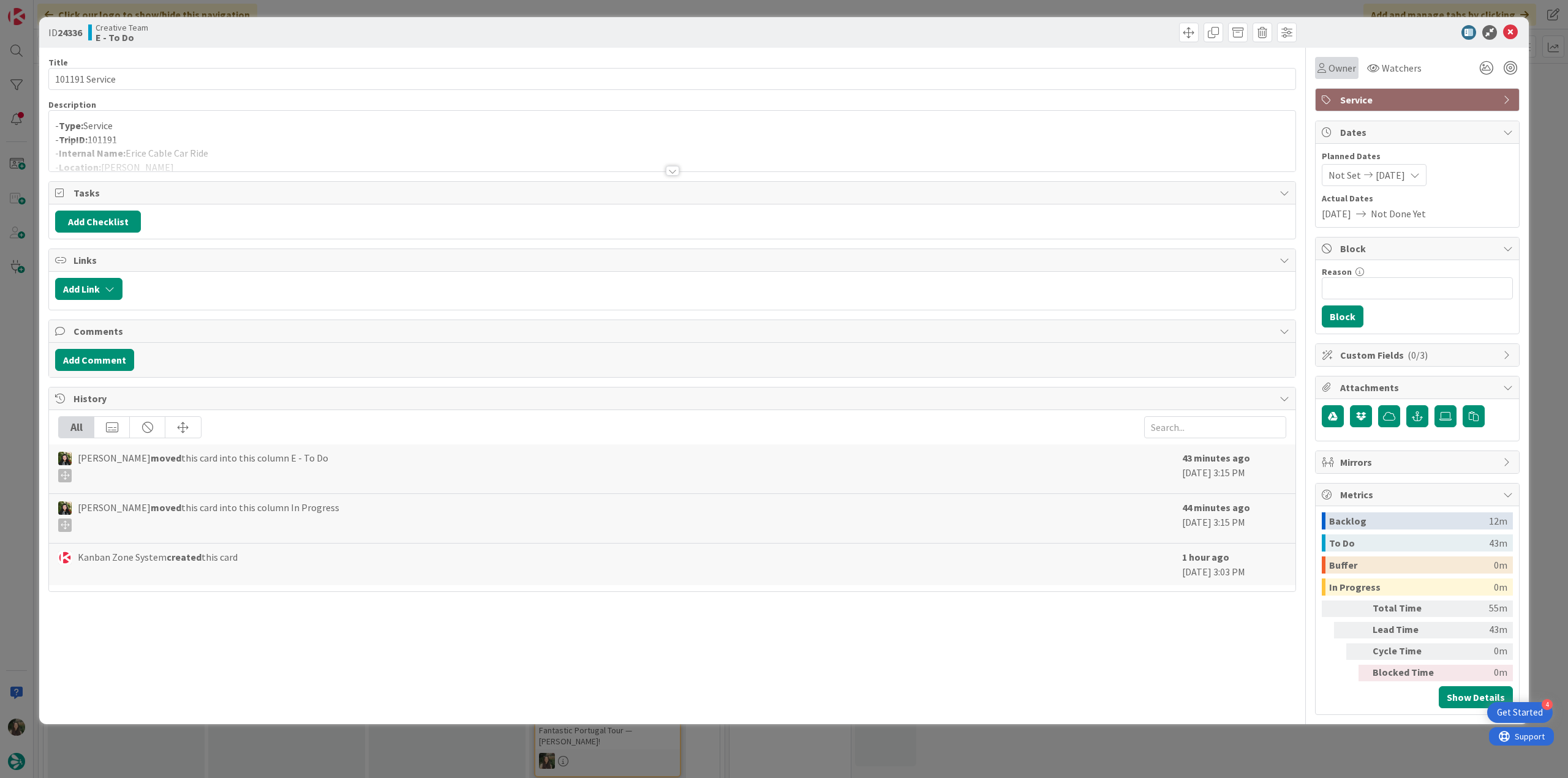
click at [1344, 70] on span "Owner" at bounding box center [1342, 68] width 27 height 14
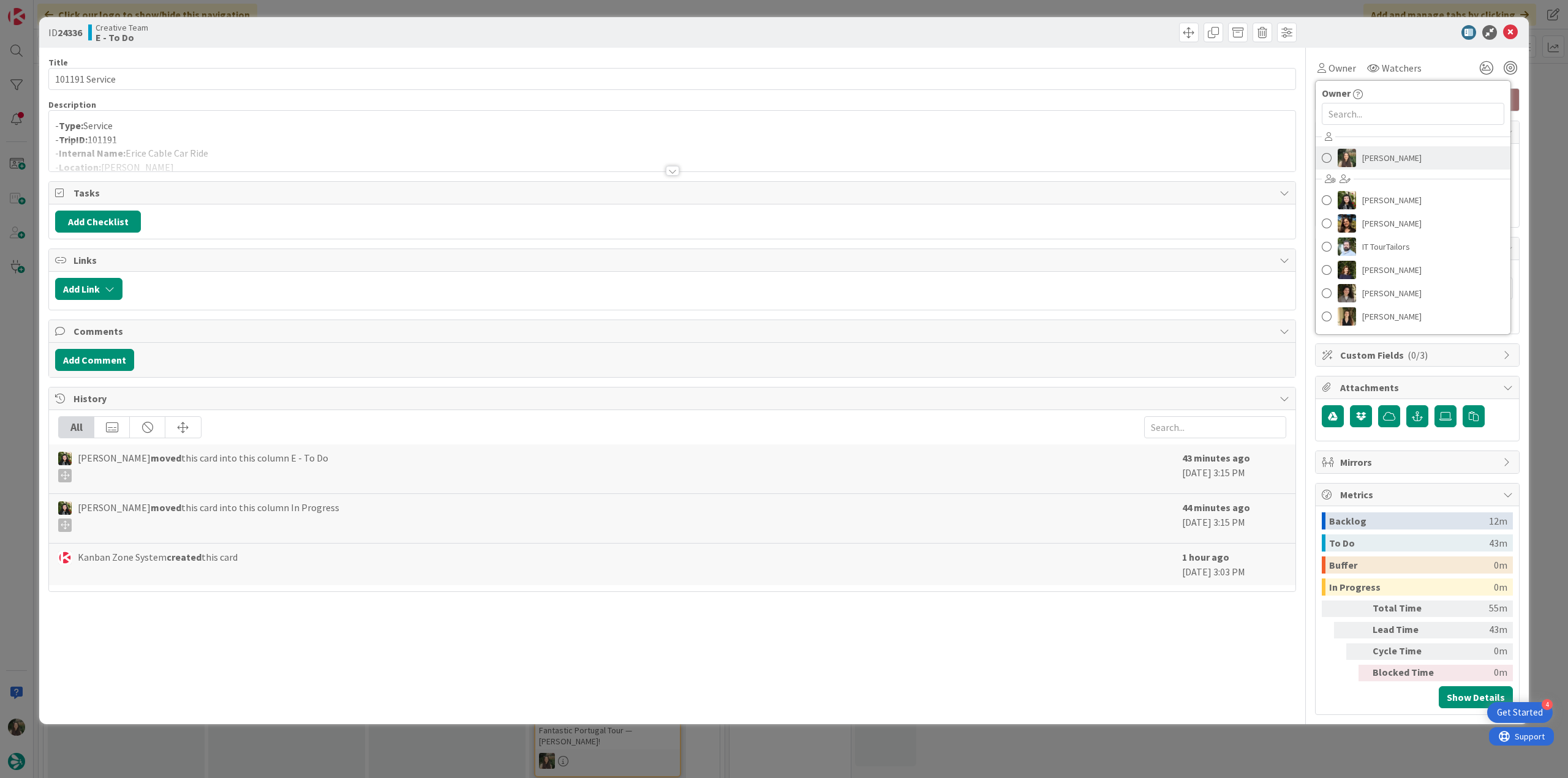
click at [1374, 156] on span "[PERSON_NAME]" at bounding box center [1391, 158] width 59 height 18
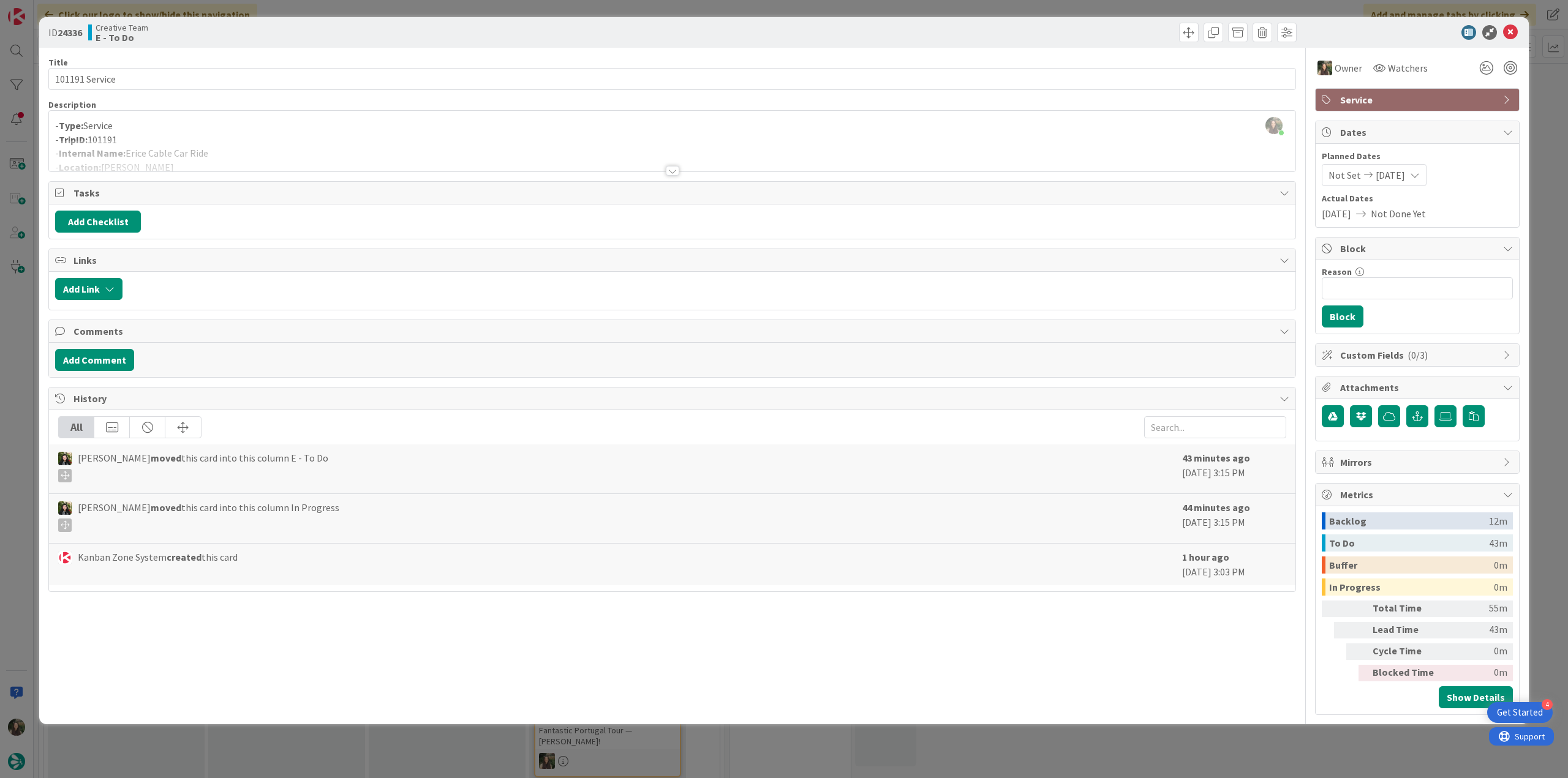
click at [1549, 88] on div "ID 24336 Creative Team E - To Do Title 14 / 128 101191 Service Description Inês…" at bounding box center [784, 389] width 1568 height 778
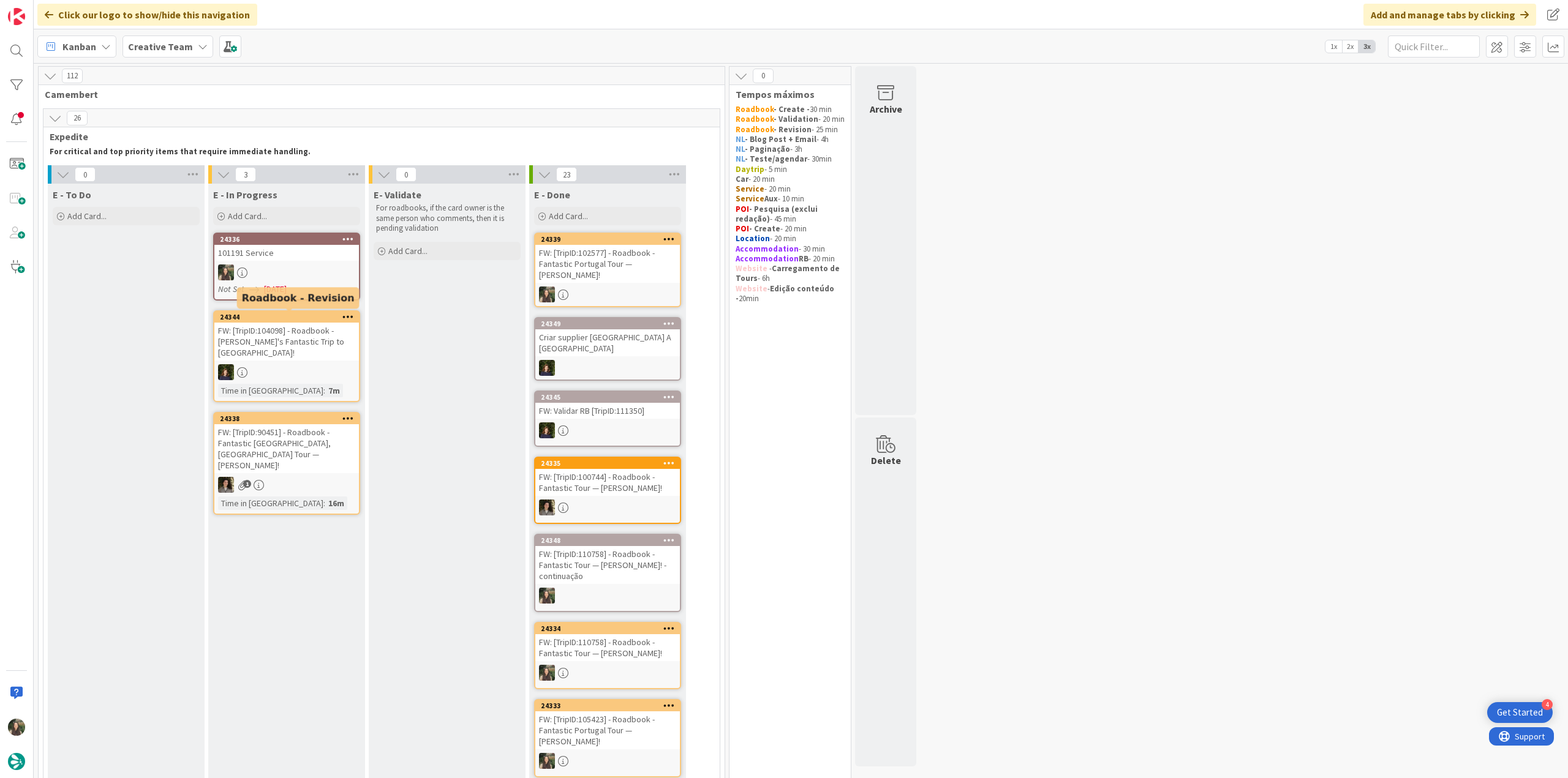
click at [307, 280] on div "24336 101191 Service Not Set 10/01/2025" at bounding box center [286, 266] width 147 height 68
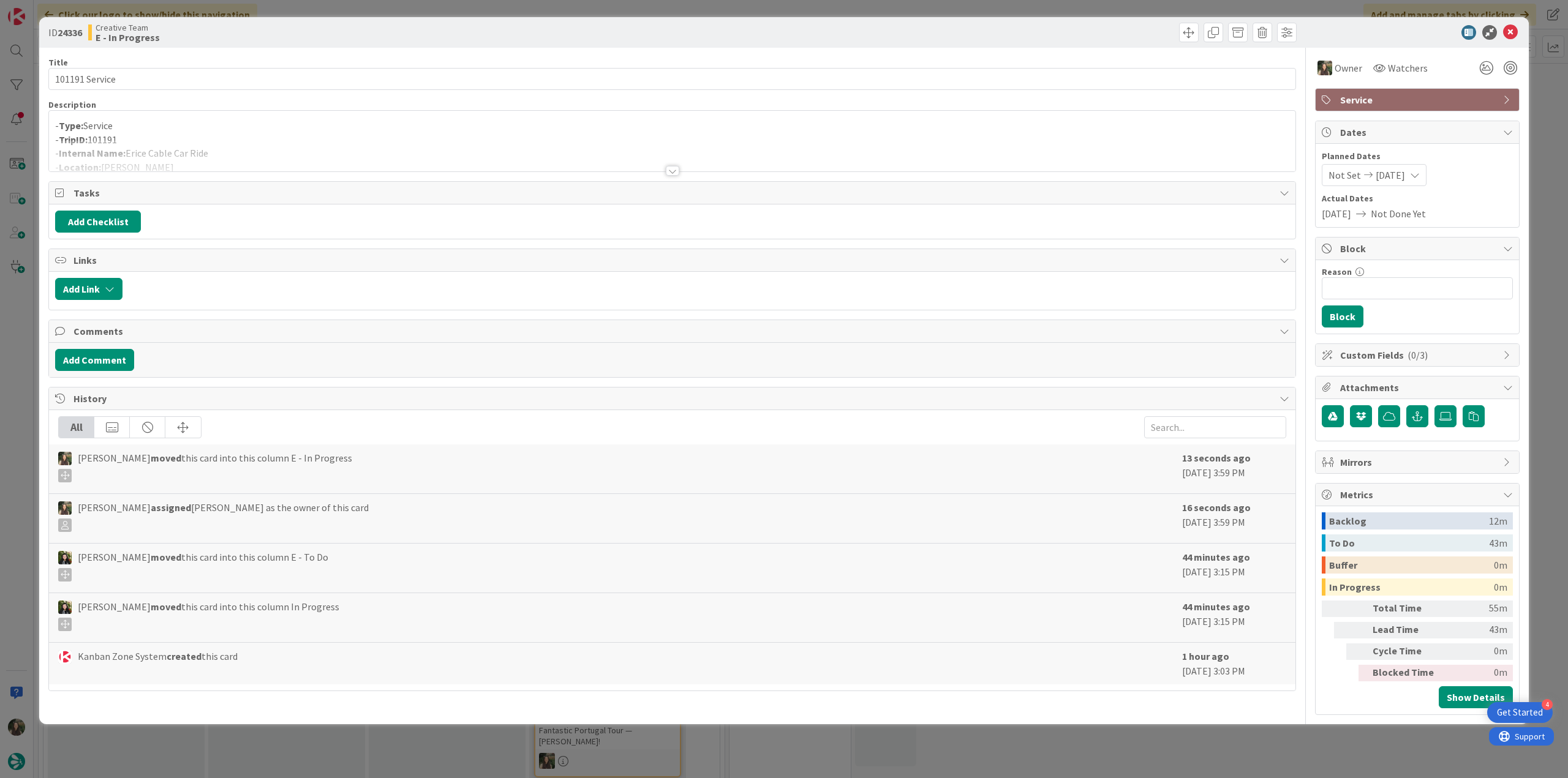
click at [210, 139] on div "Description - Type: Service - TripID: 101191 - Internal Name: Erice Cable Car R…" at bounding box center [673, 135] width 1248 height 73
click at [234, 144] on div at bounding box center [672, 155] width 1246 height 31
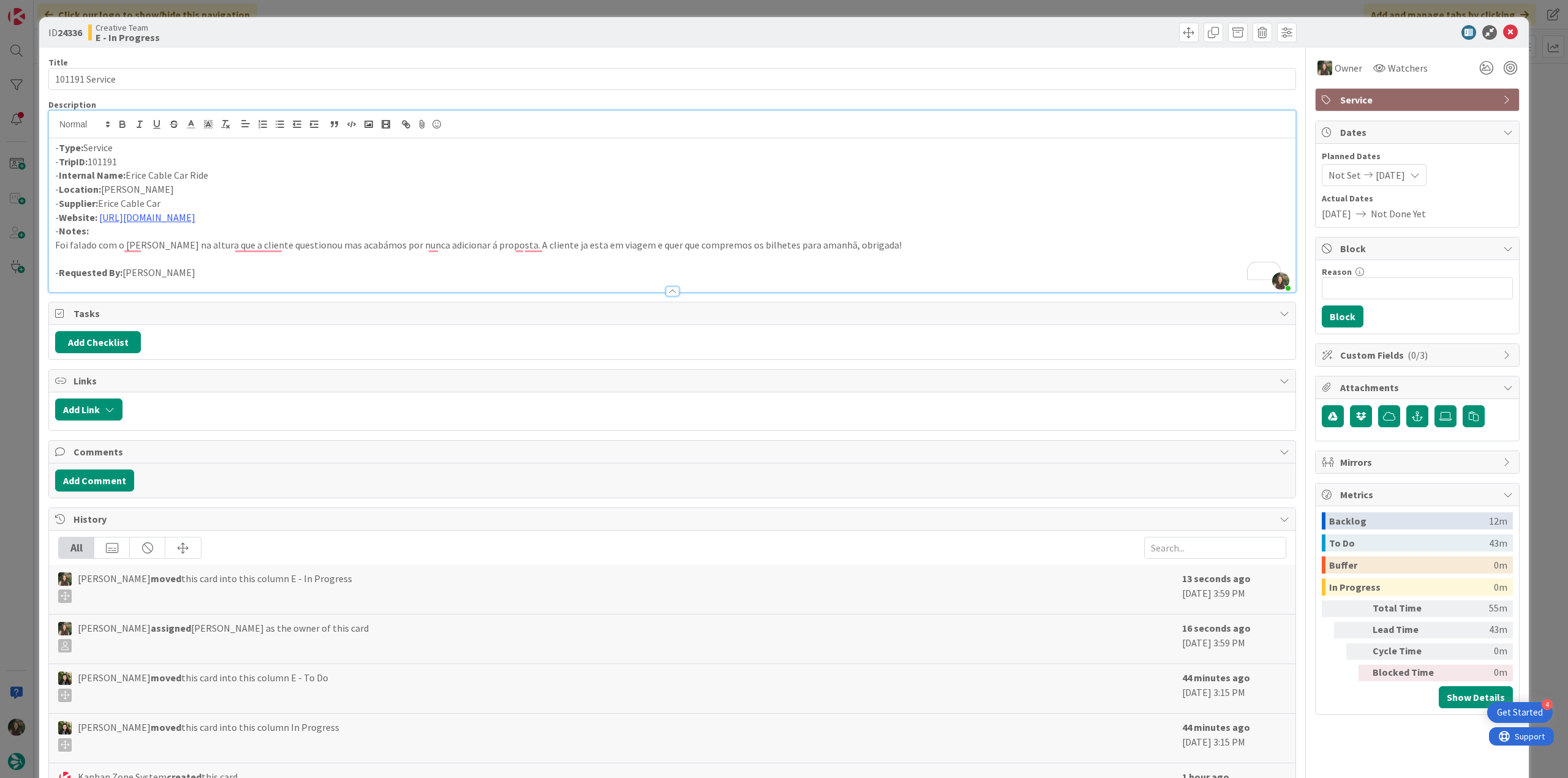
drag, startPoint x: 221, startPoint y: 176, endPoint x: 128, endPoint y: 176, distance: 93.0
click at [128, 176] on p "- Internal Name: Erice Cable Car Ride" at bounding box center [672, 175] width 1234 height 14
copy p "Erice Cable Car Ride"
drag, startPoint x: 182, startPoint y: 202, endPoint x: 103, endPoint y: 204, distance: 79.0
click at [103, 204] on p "- Supplier: Erice Cable Car" at bounding box center [672, 203] width 1234 height 14
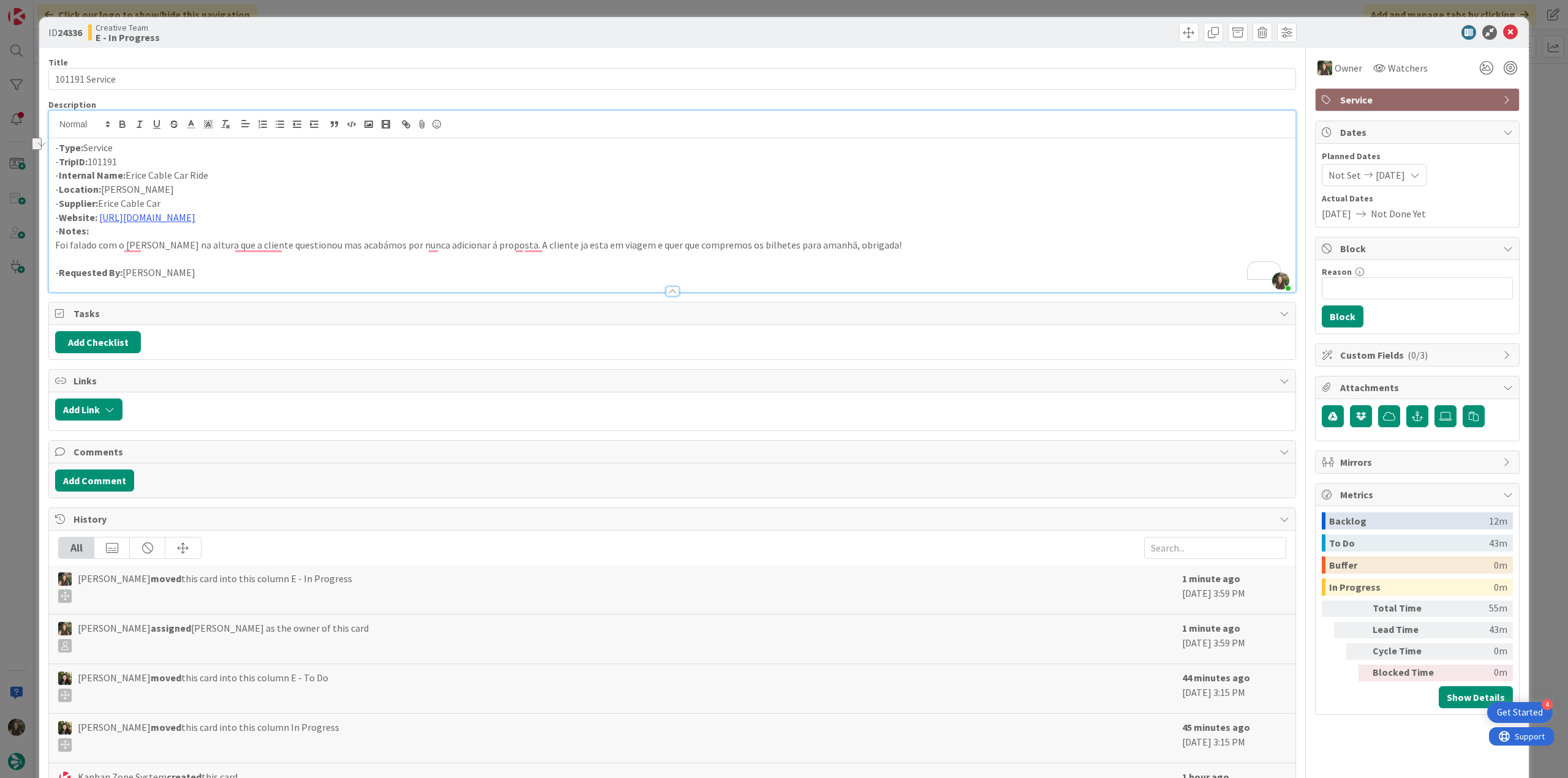
copy p "Erice Cable Car"
drag, startPoint x: 138, startPoint y: 78, endPoint x: -16, endPoint y: 397, distance: 354.2
click at [0, 397] on html "4 Get Started Click our logo to show/hide this navigation Add and manage tabs b…" at bounding box center [784, 389] width 1568 height 778
drag, startPoint x: 215, startPoint y: 177, endPoint x: 127, endPoint y: 177, distance: 88.0
click at [127, 177] on p "- Internal Name: Erice Cable Car Ride" at bounding box center [672, 175] width 1234 height 14
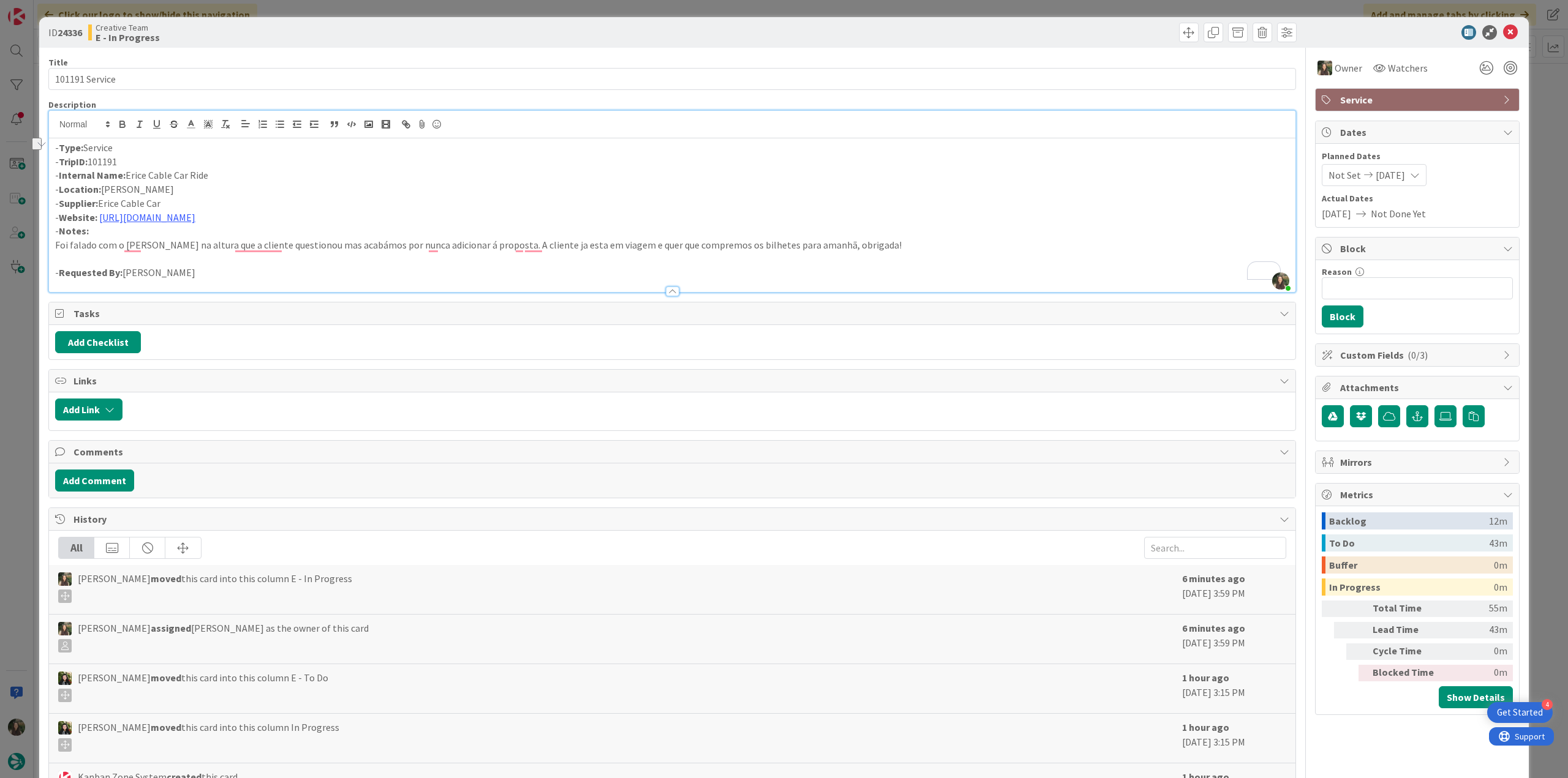
copy p "Erice Cable Car Ride"
click at [6, 335] on div "ID 24336 Creative Team E - In Progress Title 14 / 128 101191 Service Descriptio…" at bounding box center [784, 389] width 1568 height 778
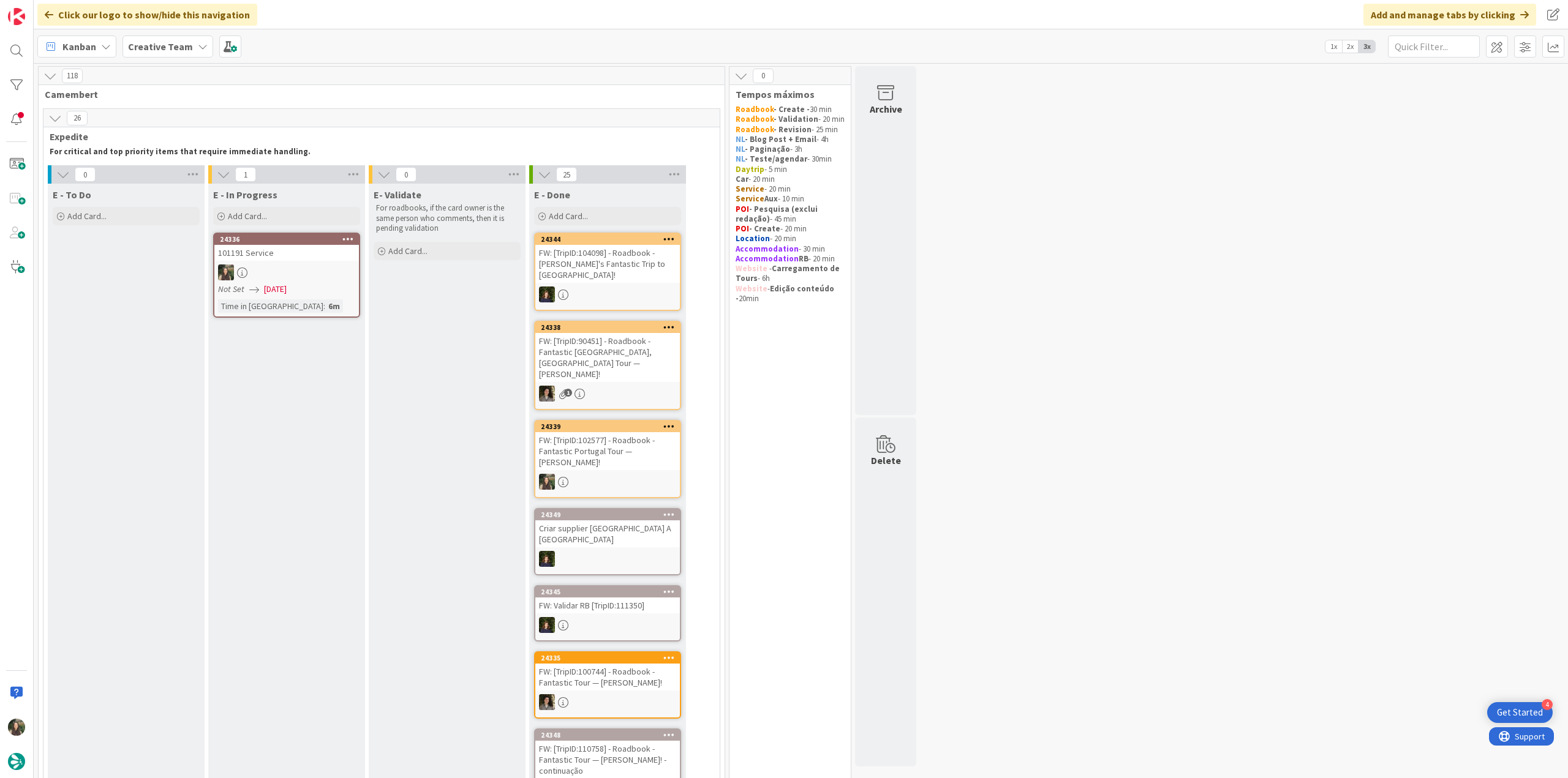
click at [296, 272] on div at bounding box center [287, 272] width 145 height 16
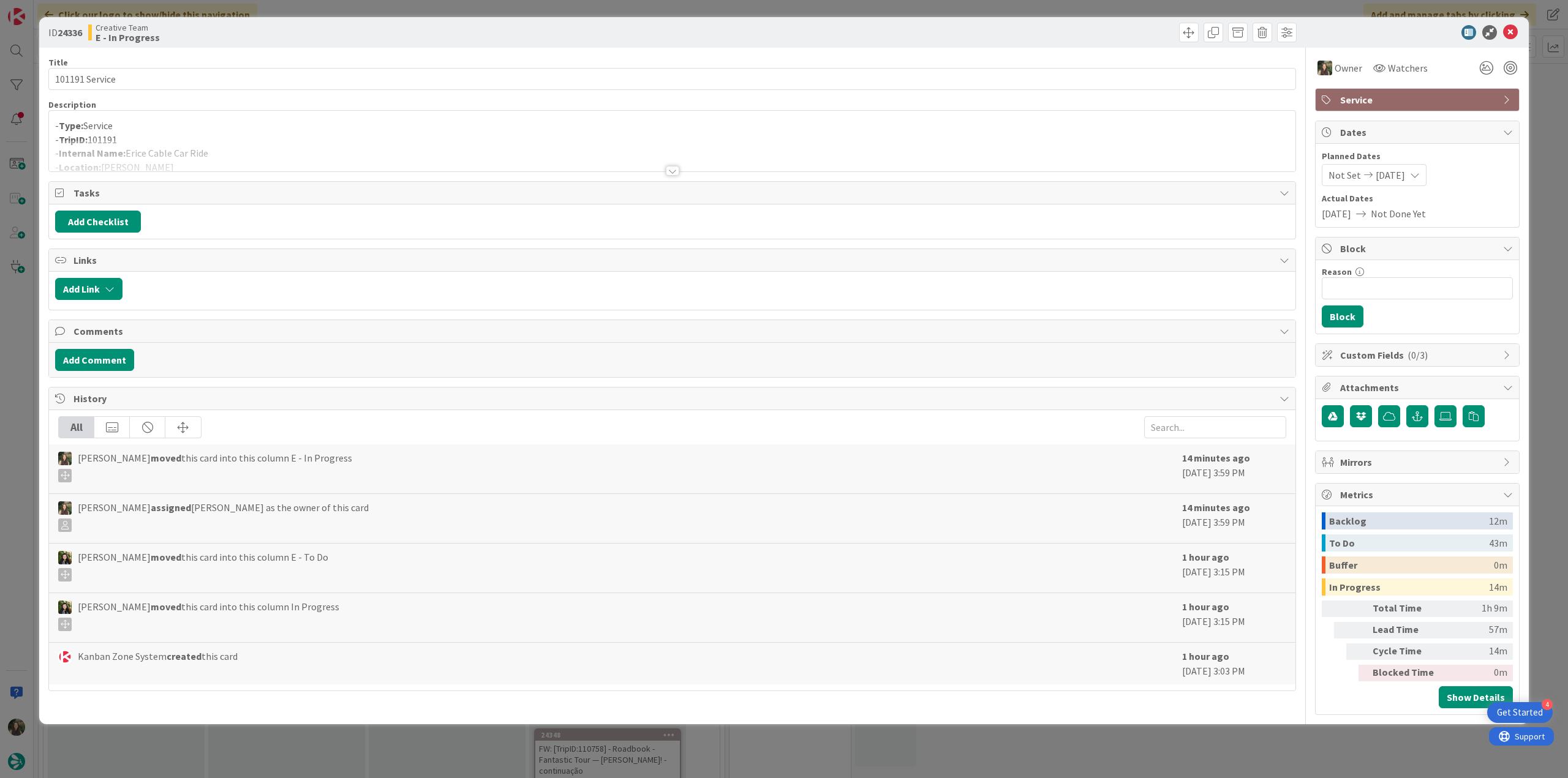
click at [1163, 748] on div "ID 24336 Creative Team E - In Progress Title 14 / 128 101191 Service Descriptio…" at bounding box center [784, 389] width 1568 height 778
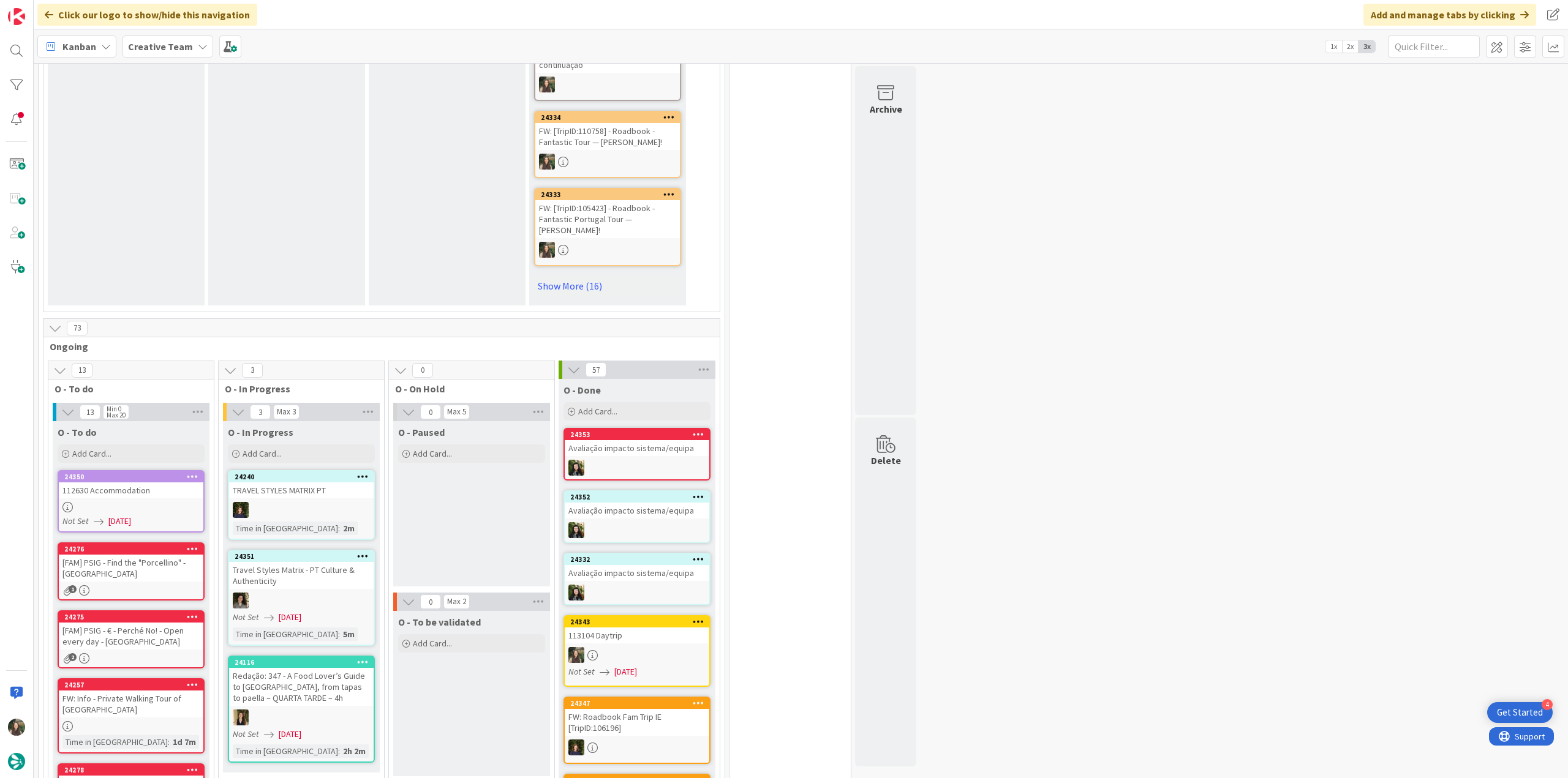
scroll to position [918, 0]
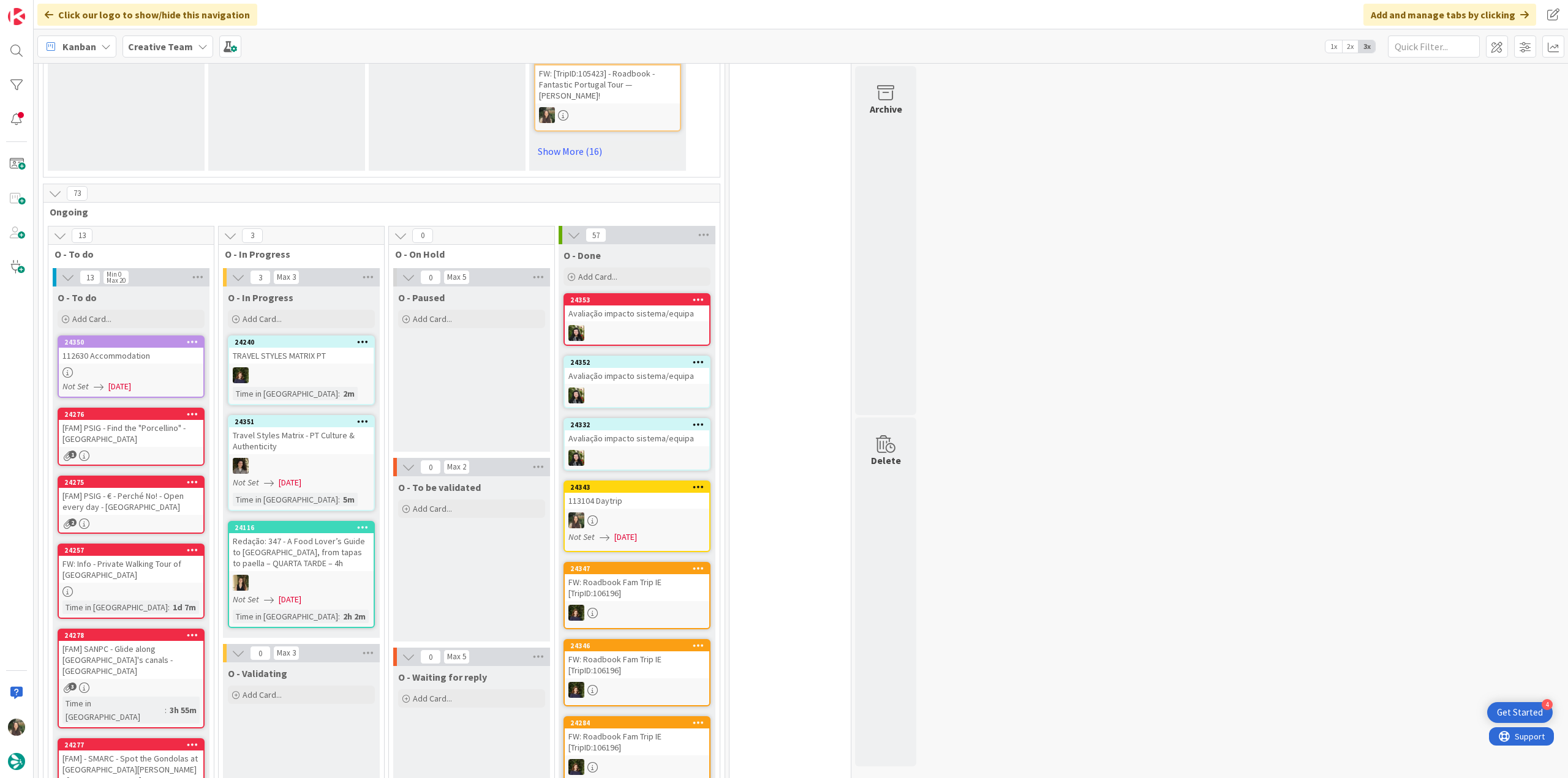
click at [170, 367] on div at bounding box center [131, 373] width 145 height 11
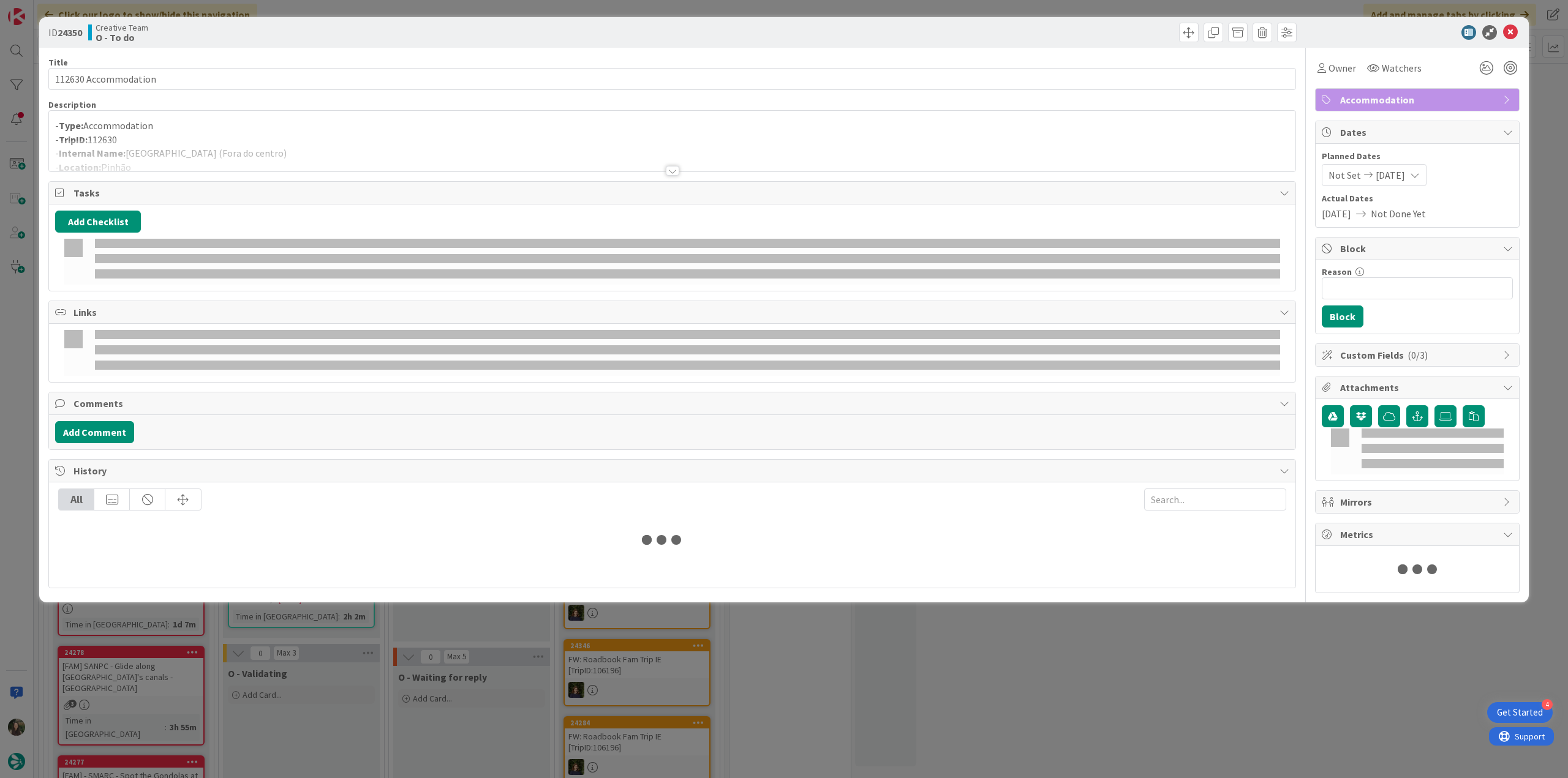
click at [831, 149] on div at bounding box center [672, 155] width 1246 height 31
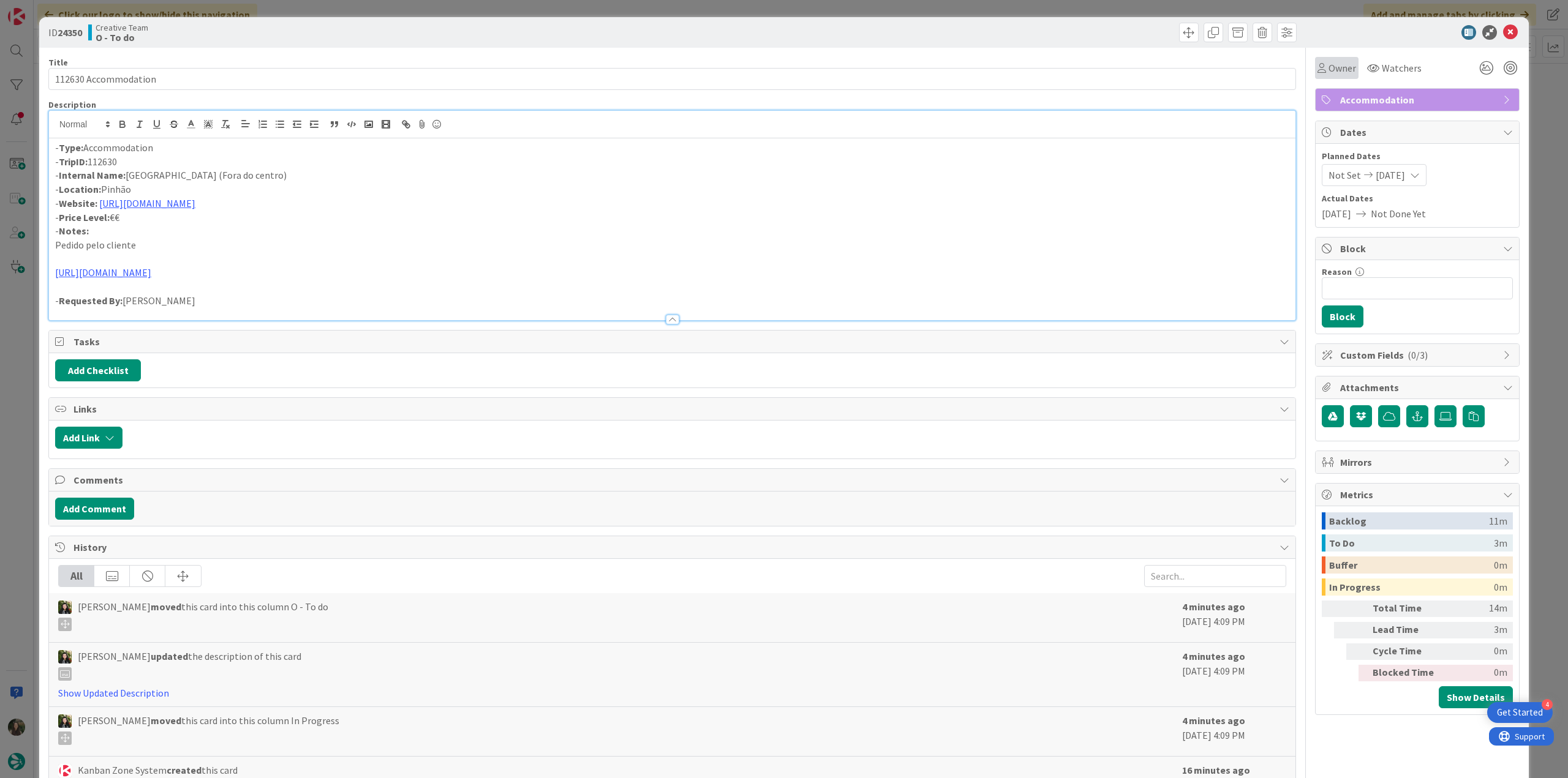
click at [1334, 70] on span "Owner" at bounding box center [1342, 68] width 27 height 14
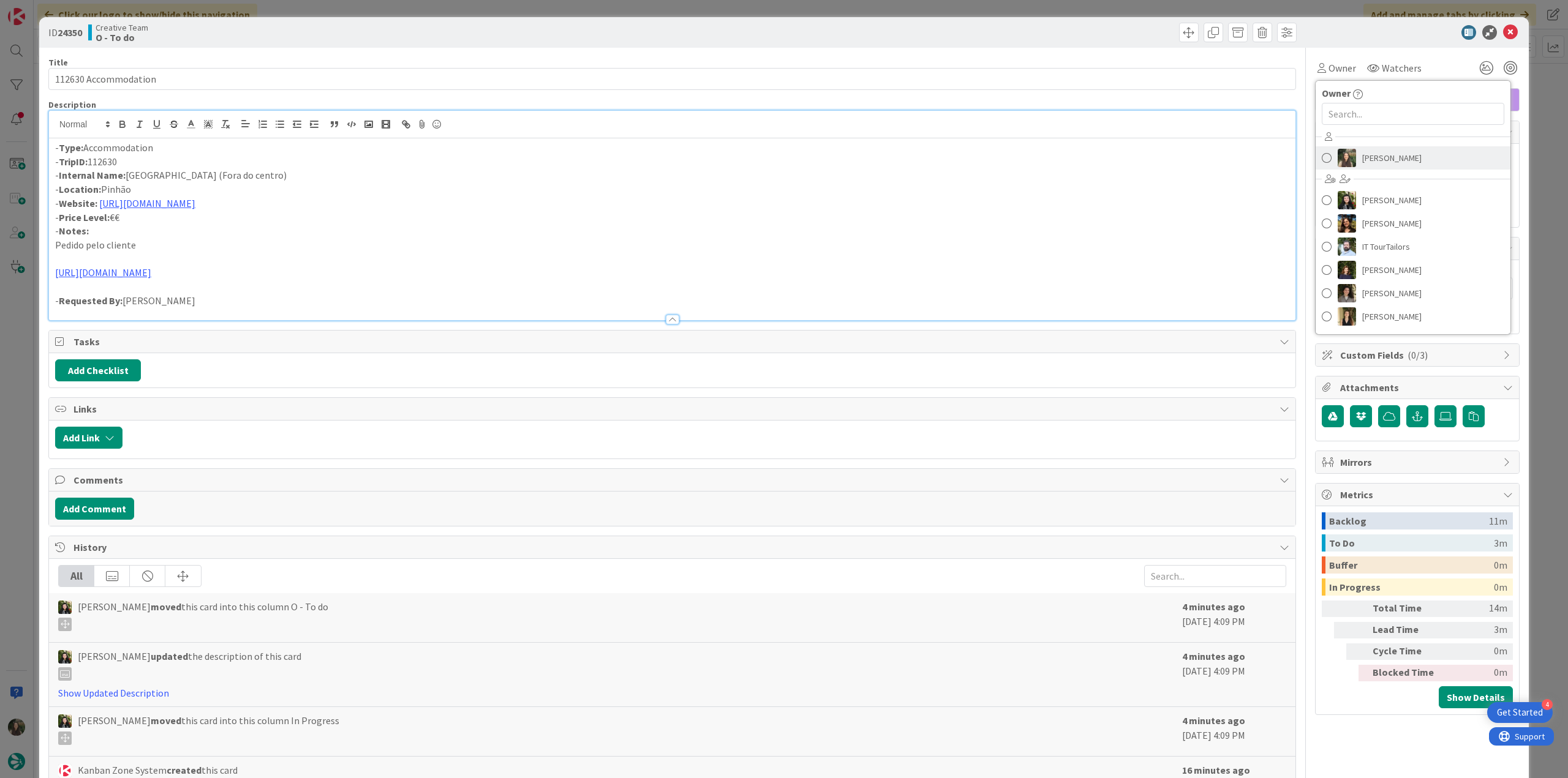
click at [1373, 153] on span "Inês Gonçalves" at bounding box center [1391, 158] width 59 height 18
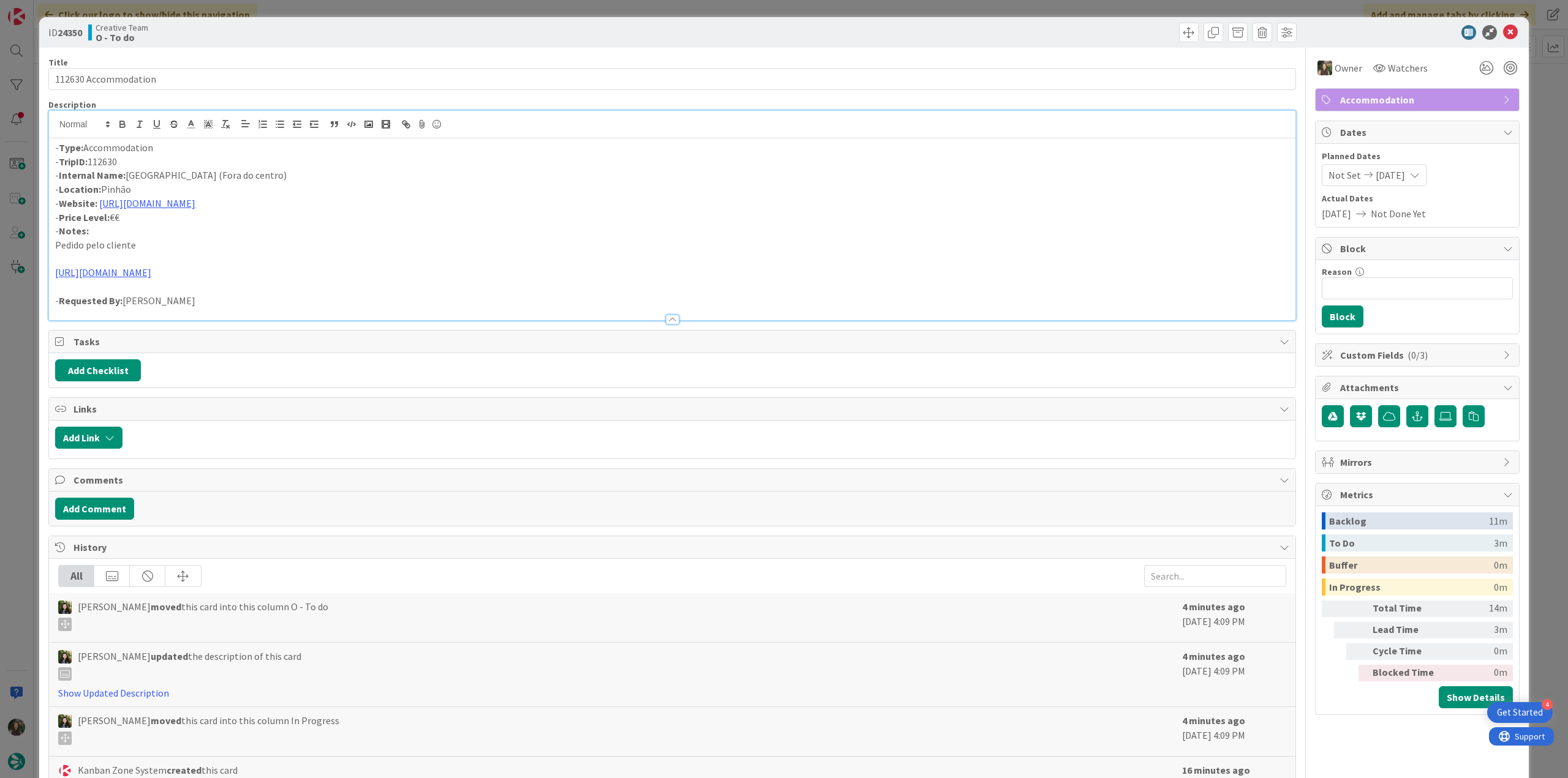
click at [1546, 78] on div "ID 24350 Creative Team O - To do Title 20 / 128 112630 Accommodation Descriptio…" at bounding box center [784, 389] width 1568 height 778
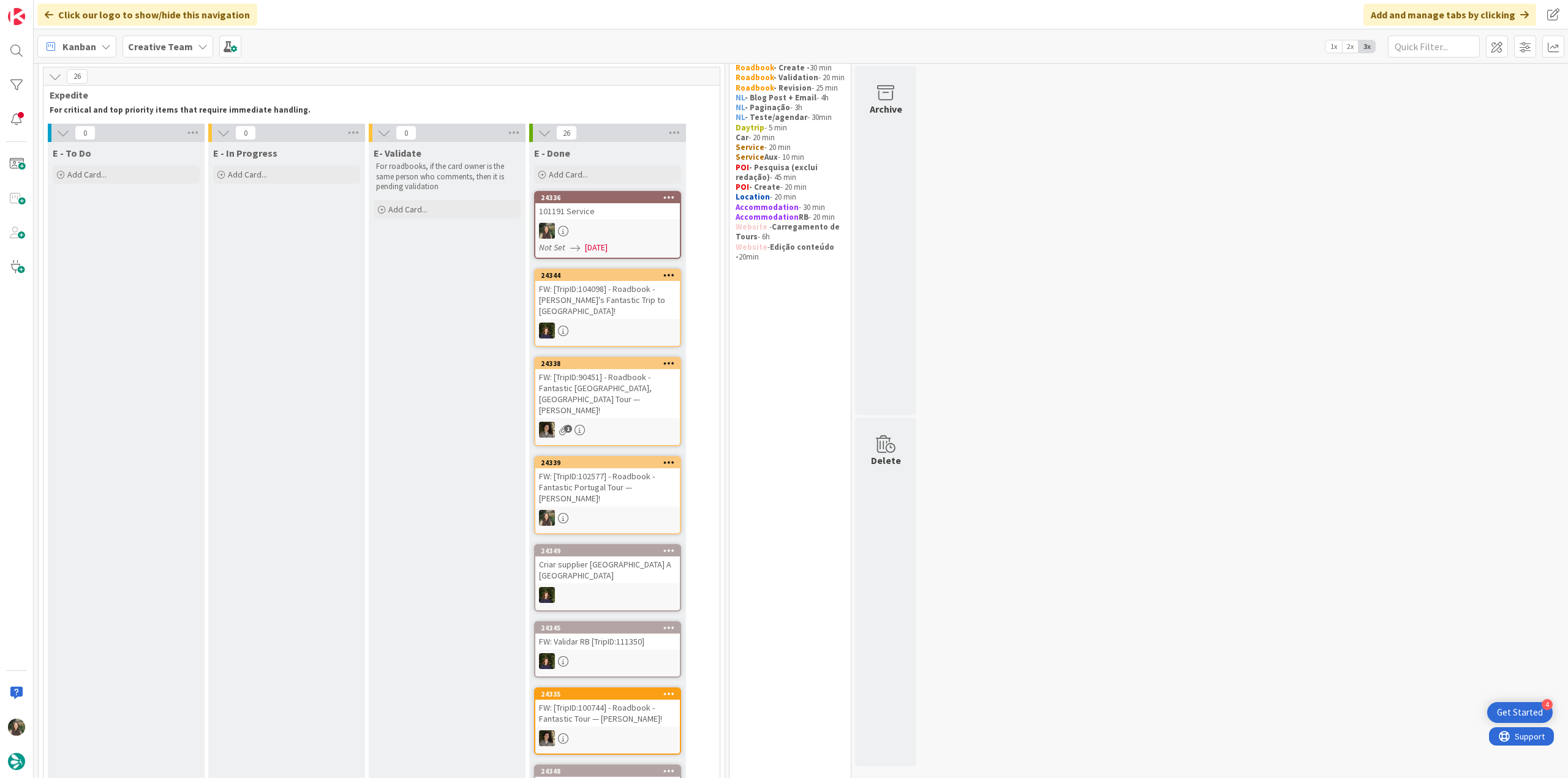
scroll to position [61, 0]
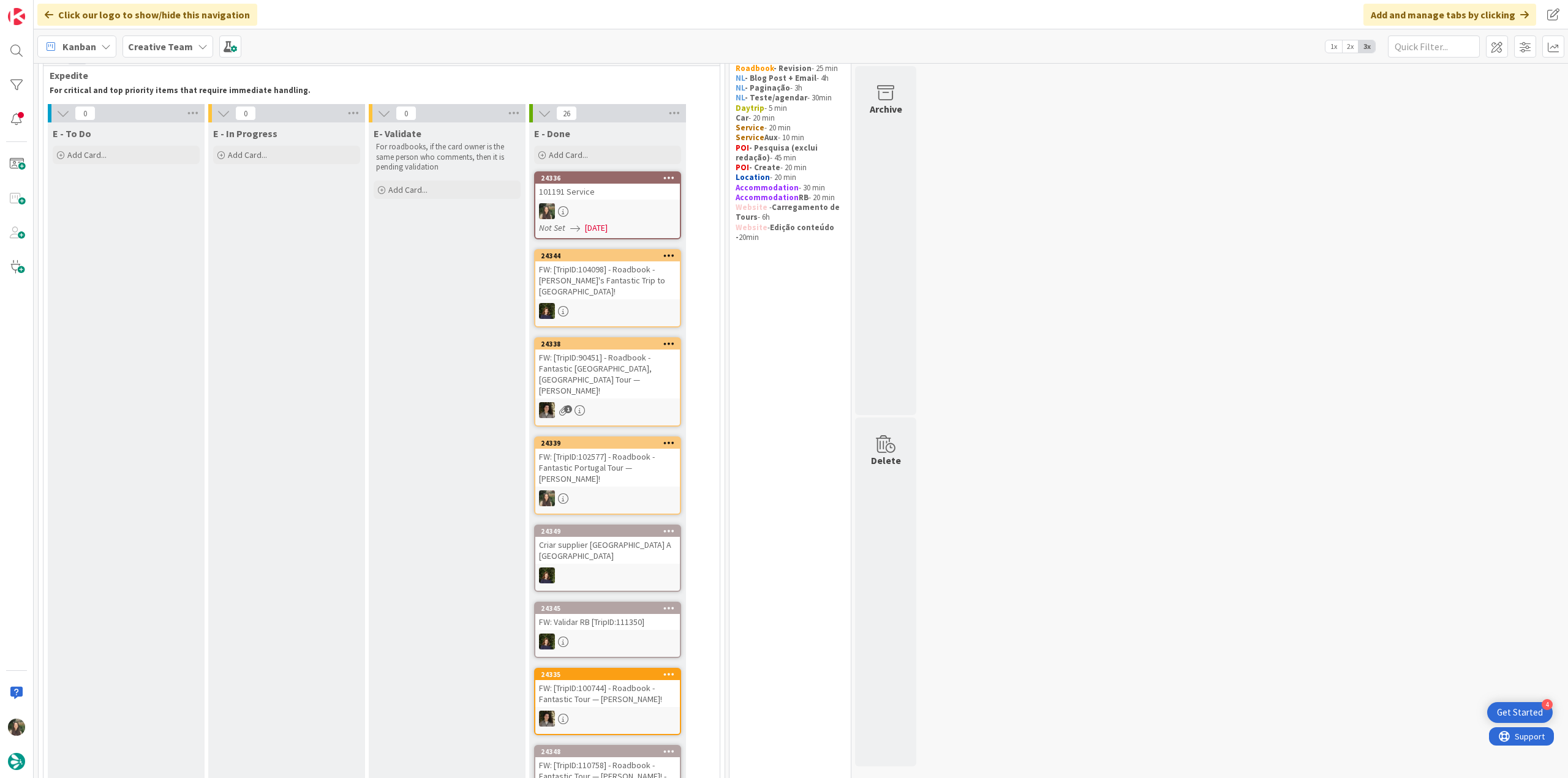
click at [606, 634] on div at bounding box center [608, 641] width 145 height 16
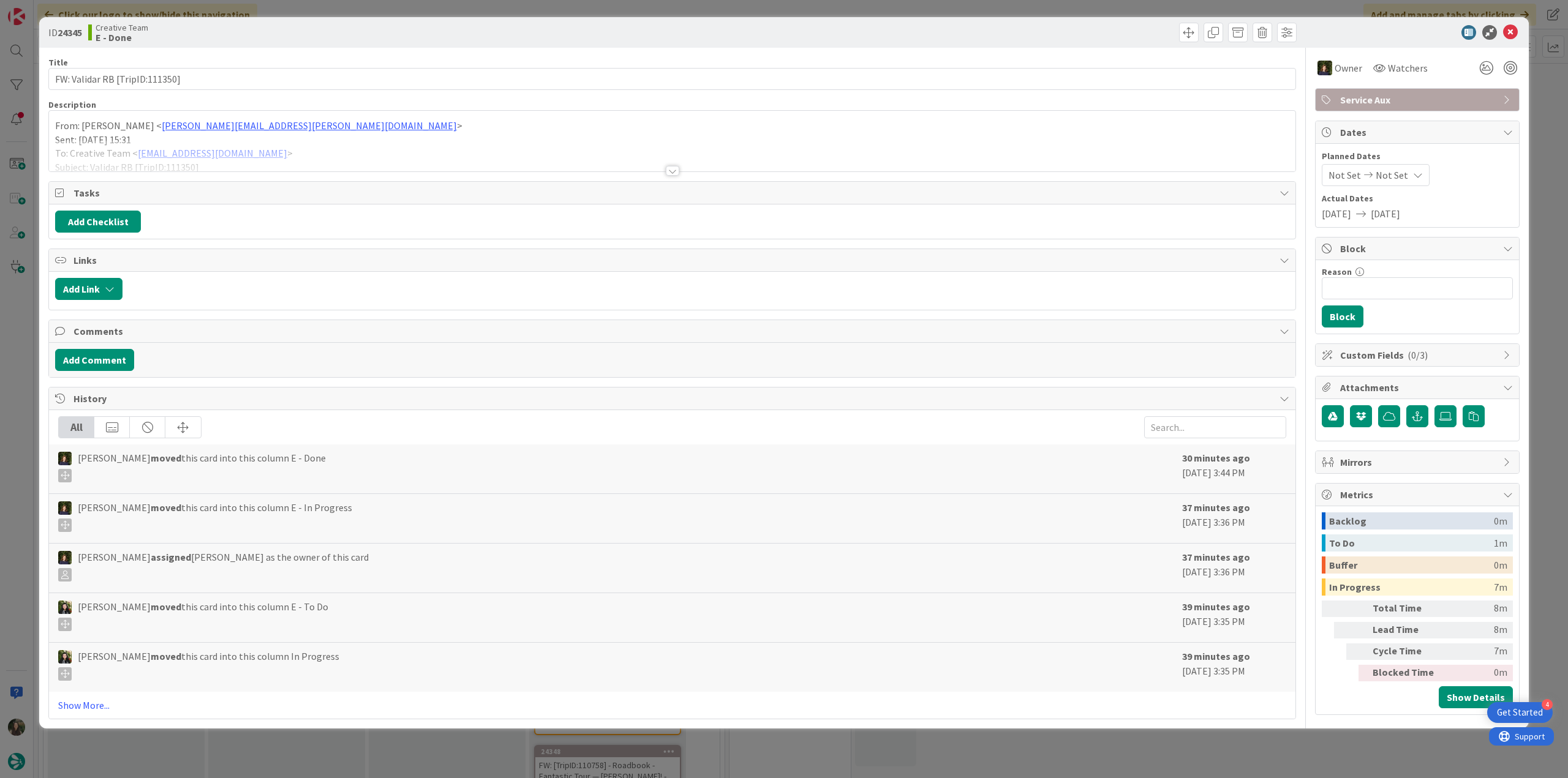
click at [380, 128] on p "From: Catarina Raio < Catarina.Raio@tourtailors.com >" at bounding box center [672, 125] width 1234 height 14
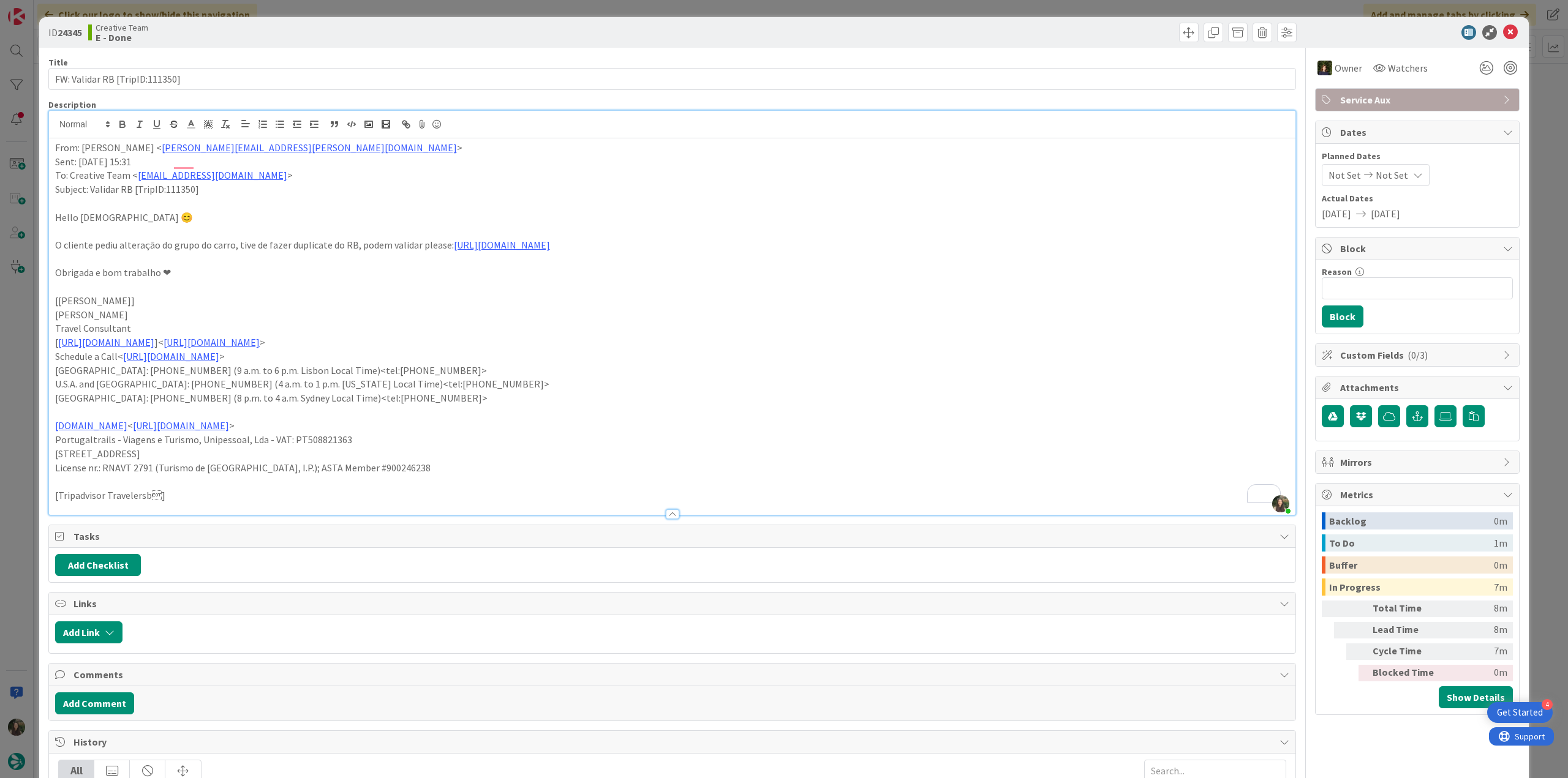
click at [9, 384] on div "ID 24345 Creative Team E - Done Title 30 / 128 FW: Validar RB [TripID:111350] D…" at bounding box center [784, 389] width 1568 height 778
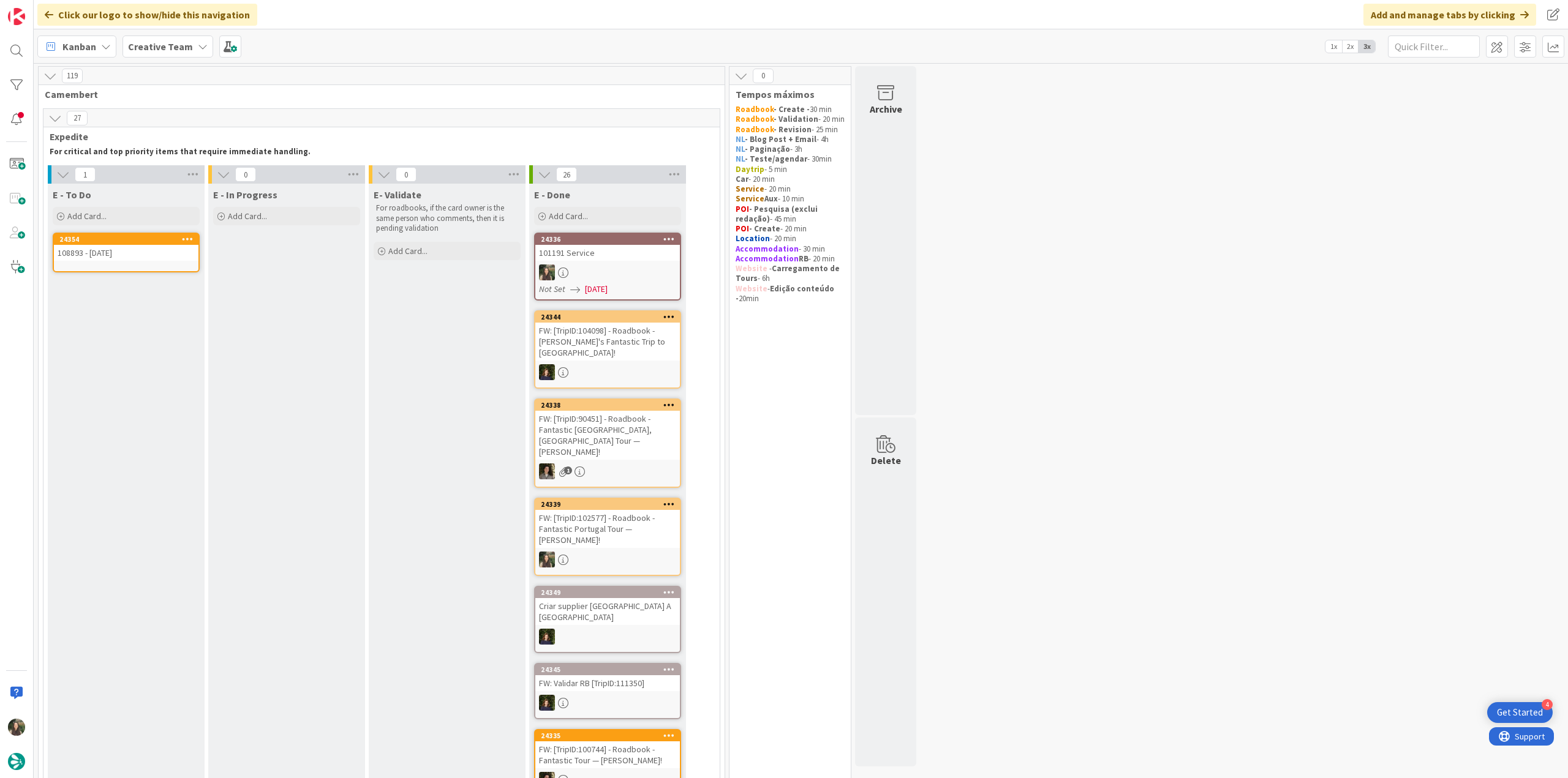
click at [155, 260] on div "24354 108893 - 4 oct" at bounding box center [126, 252] width 147 height 40
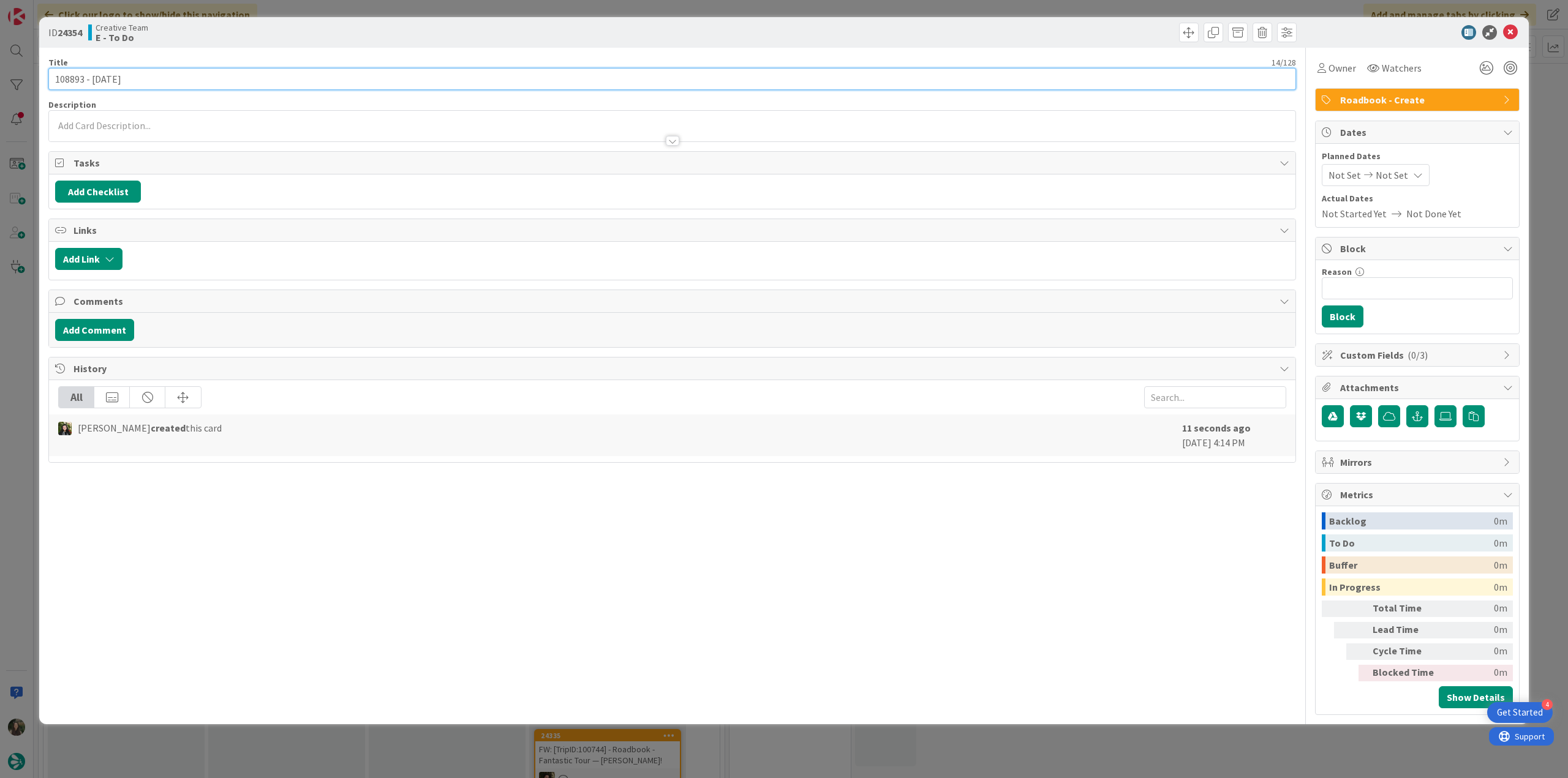
click at [78, 81] on input "108893 - 4 oct" at bounding box center [673, 78] width 1248 height 22
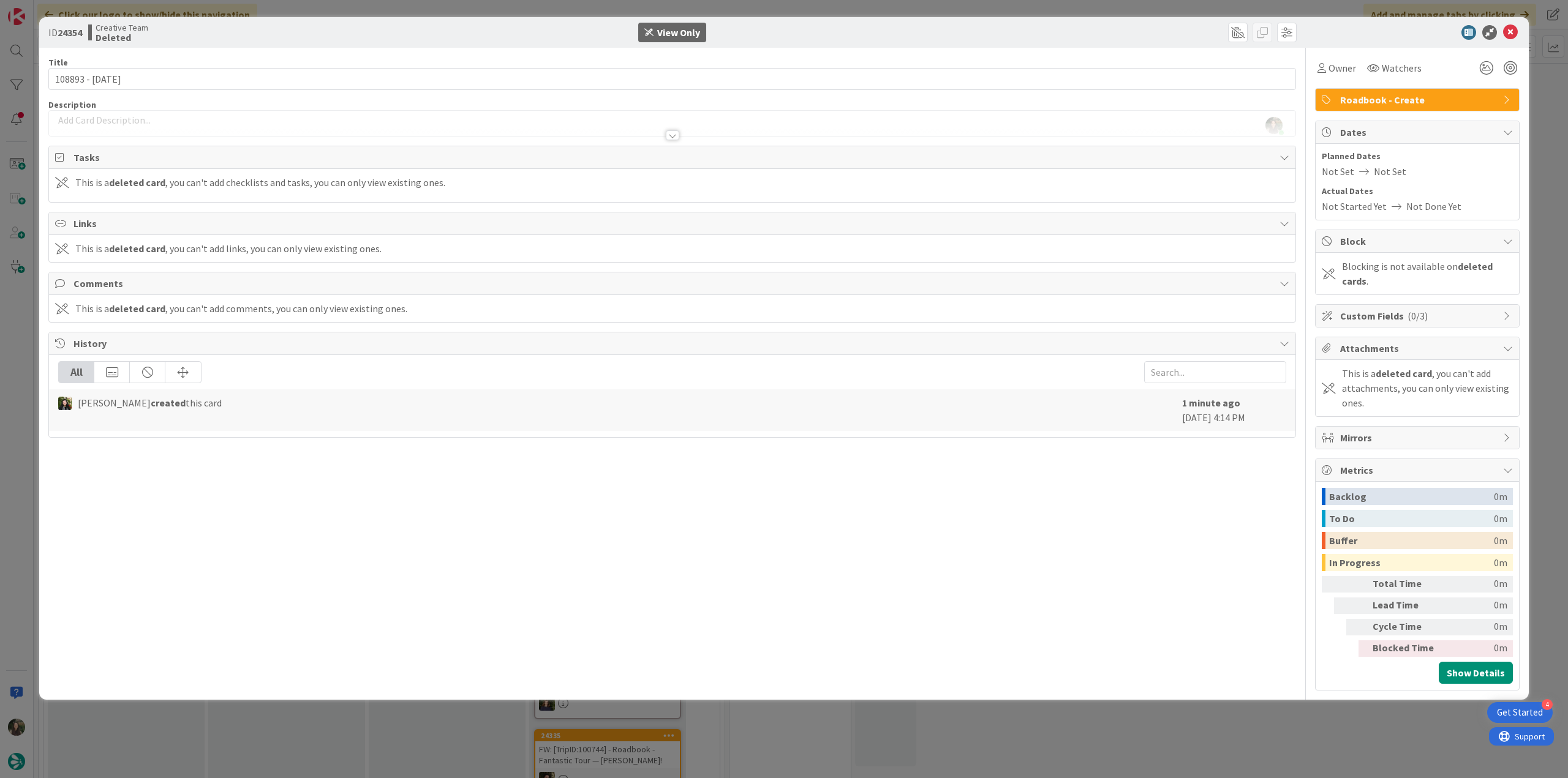
click at [256, 130] on div at bounding box center [672, 129] width 1246 height 13
click at [33, 348] on div "ID 24354 Creative Team Deleted View Only Title 14 / 128 108893 - 4 oct Descript…" at bounding box center [784, 389] width 1568 height 778
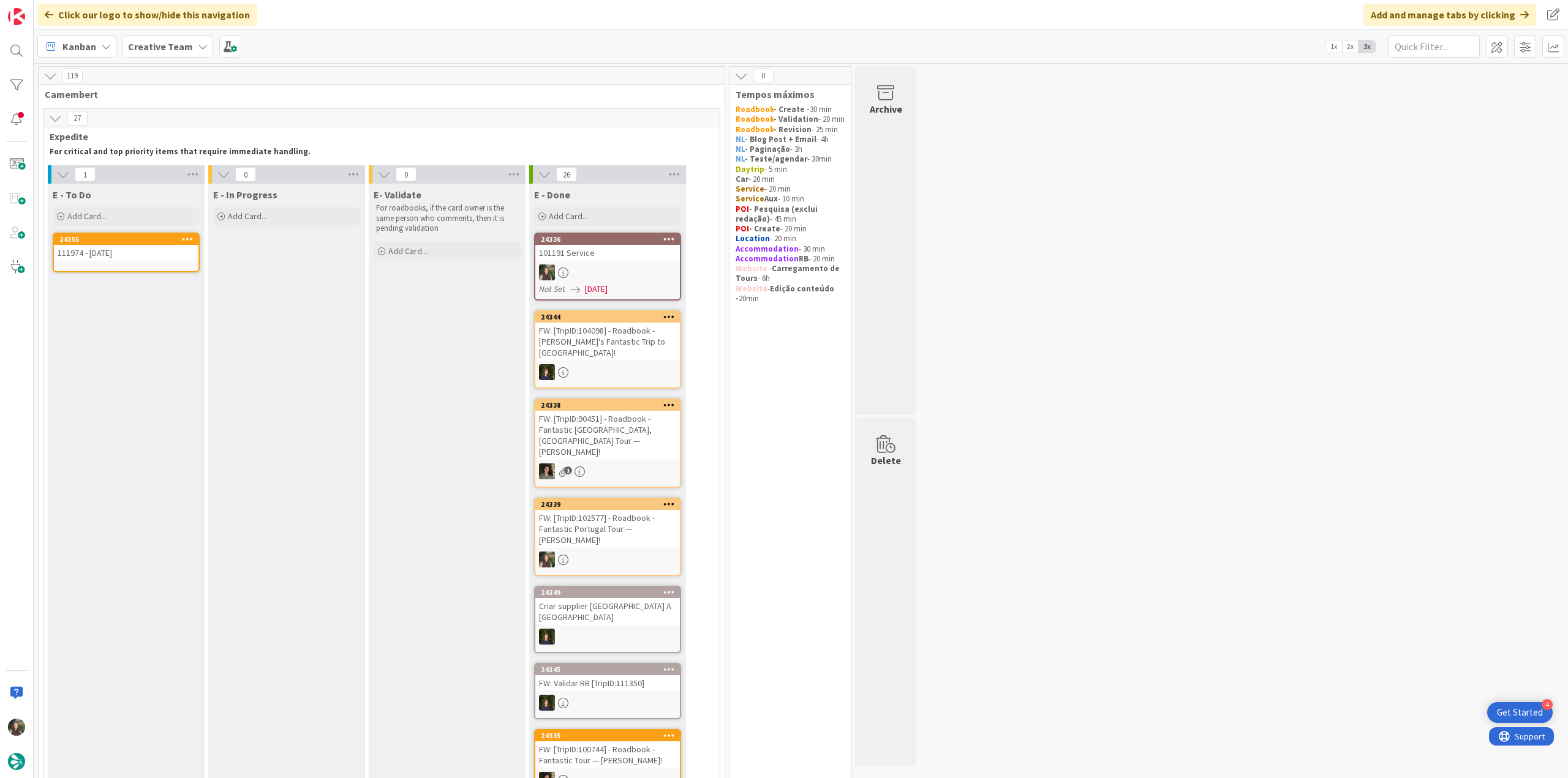
click at [127, 254] on div "111974 - [DATE]" at bounding box center [126, 252] width 145 height 16
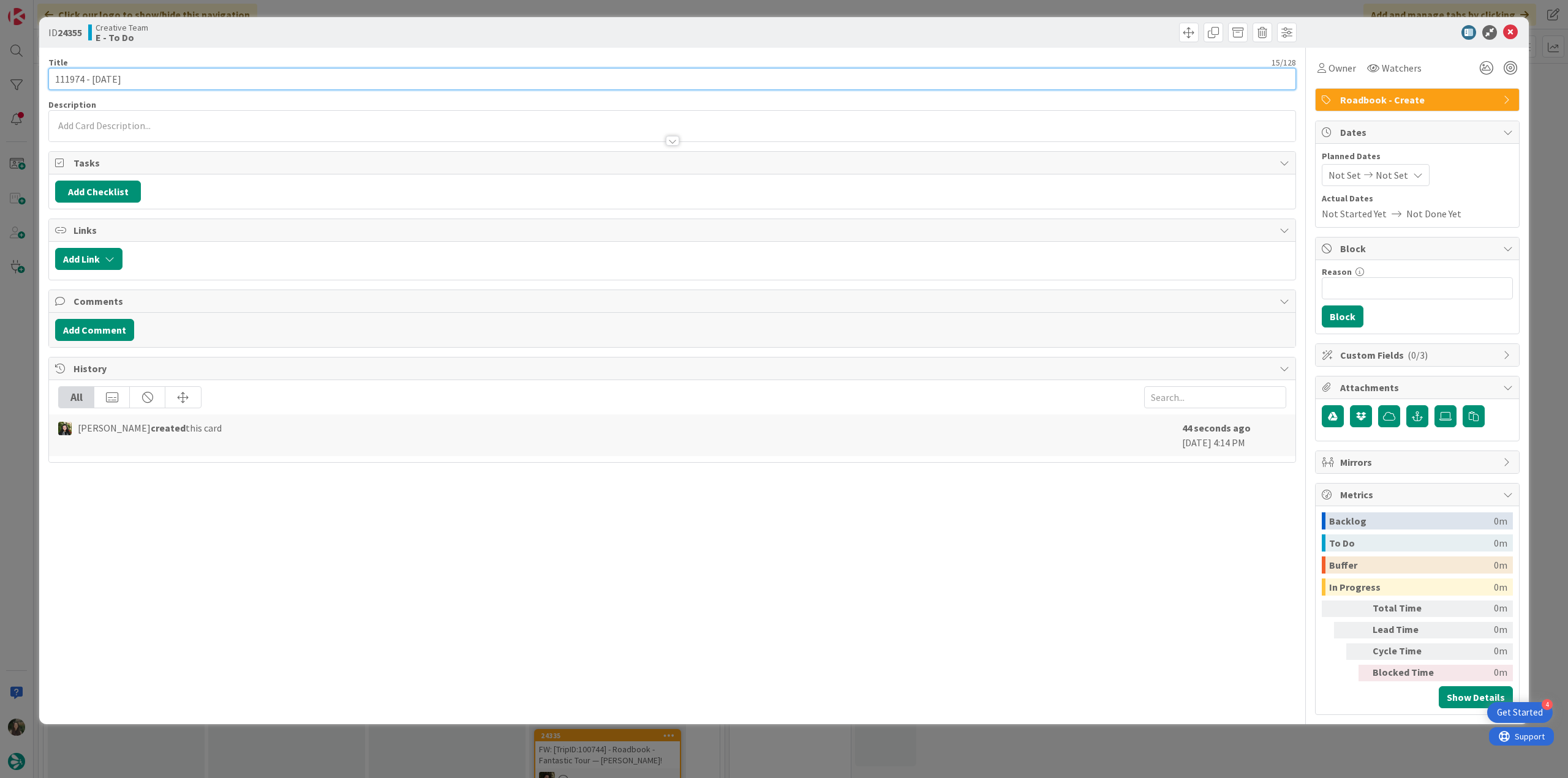
click at [73, 81] on input "111974 - [DATE]" at bounding box center [673, 78] width 1248 height 22
click at [19, 388] on div "ID 24355 Creative Team E - To Do Title 15 / 128 111974 - 15 oct Description Inê…" at bounding box center [784, 389] width 1568 height 778
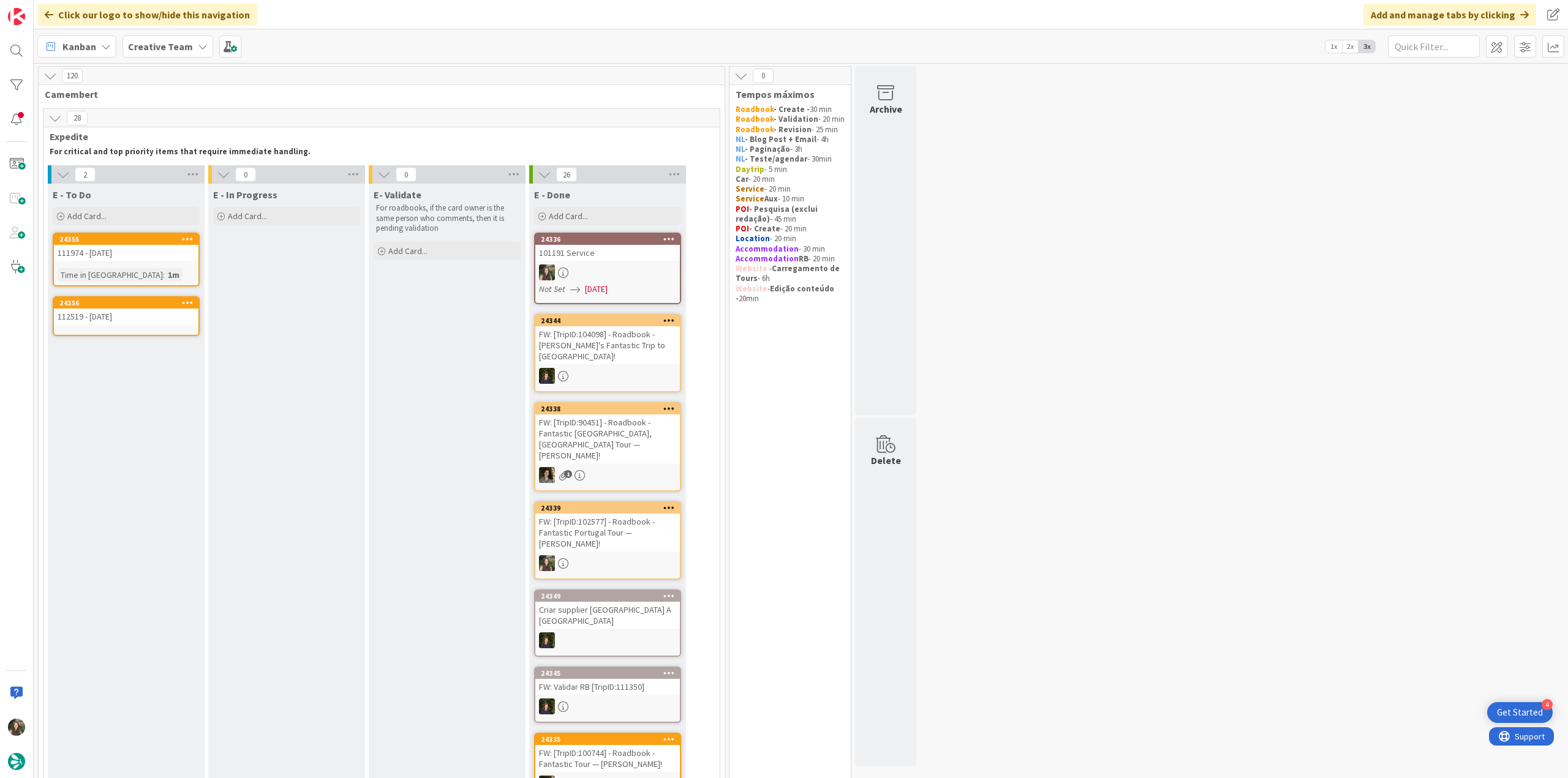
click at [165, 252] on div "111974 - [DATE]" at bounding box center [126, 252] width 145 height 16
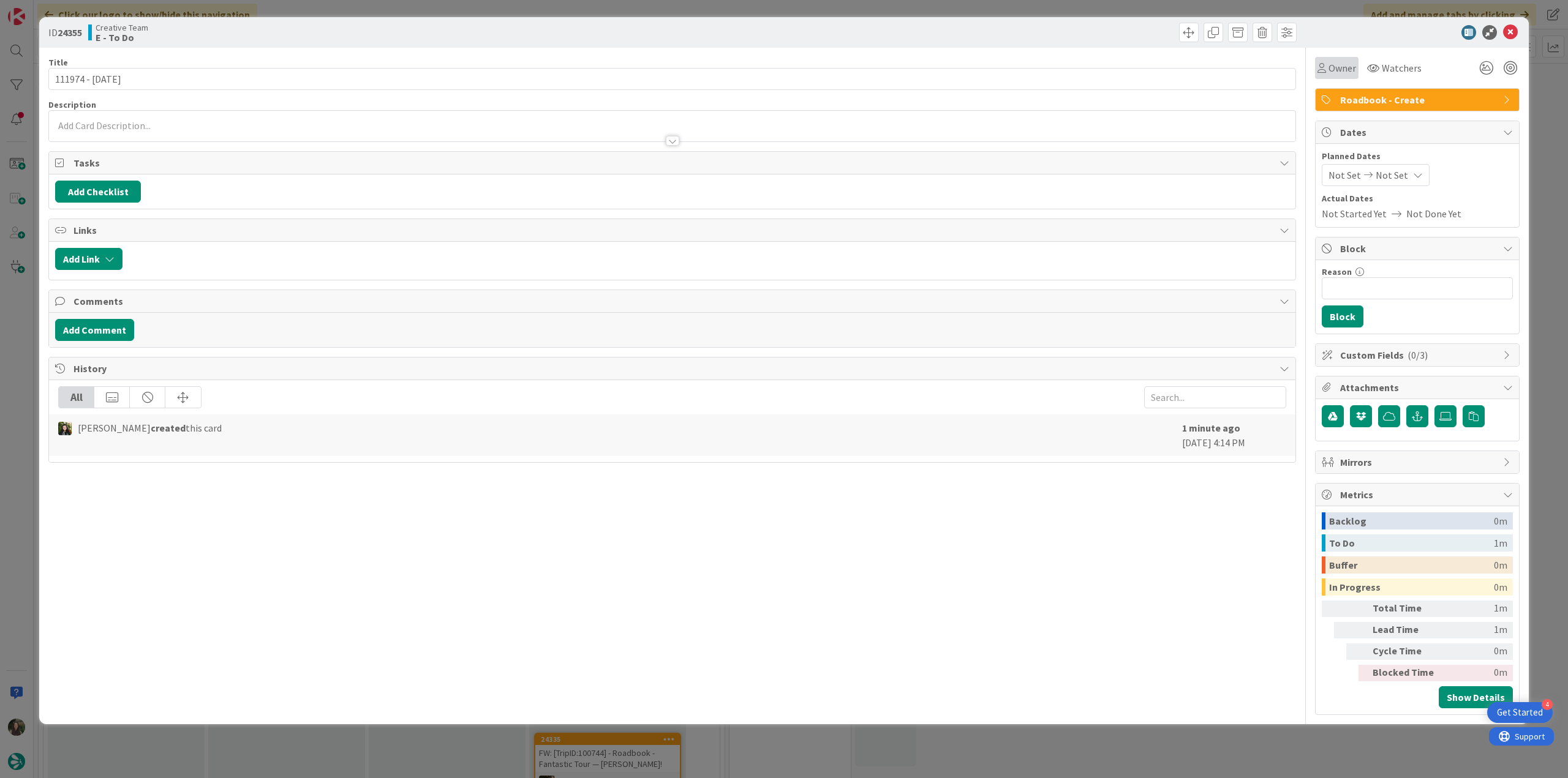
click at [1346, 68] on span "Owner" at bounding box center [1342, 68] width 27 height 14
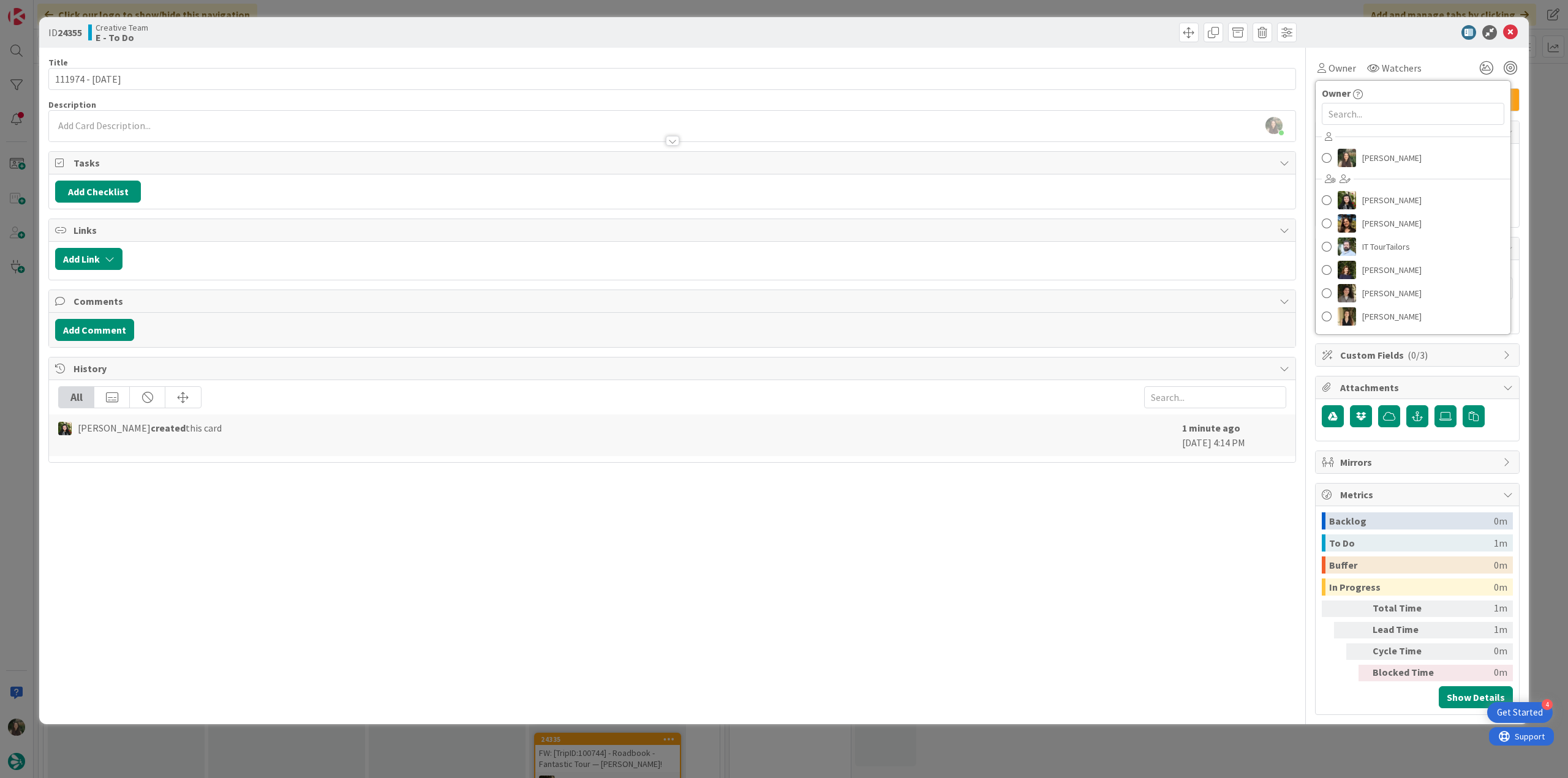
click at [1383, 170] on div "Inês Gonçalves Beatriz Cassona Diana Ramos IT TourTailors Margarida Carvalho Me…" at bounding box center [1413, 228] width 195 height 202
click at [1383, 160] on span "Inês Gonçalves" at bounding box center [1391, 158] width 59 height 18
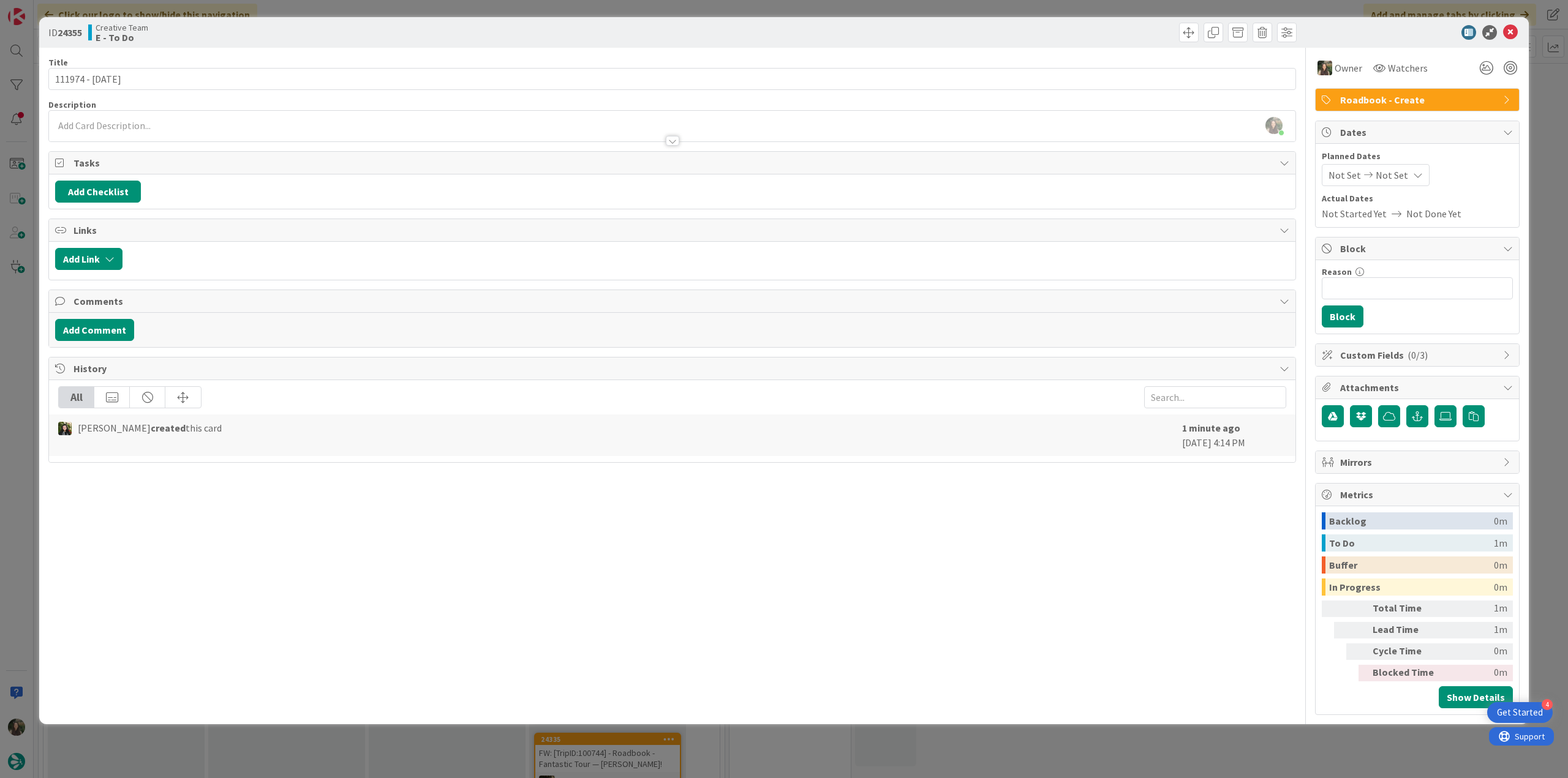
click at [1531, 135] on div "ID 24355 Creative Team E - To Do Title 15 / 128 111974 - 15 oct Description Inê…" at bounding box center [784, 389] width 1568 height 778
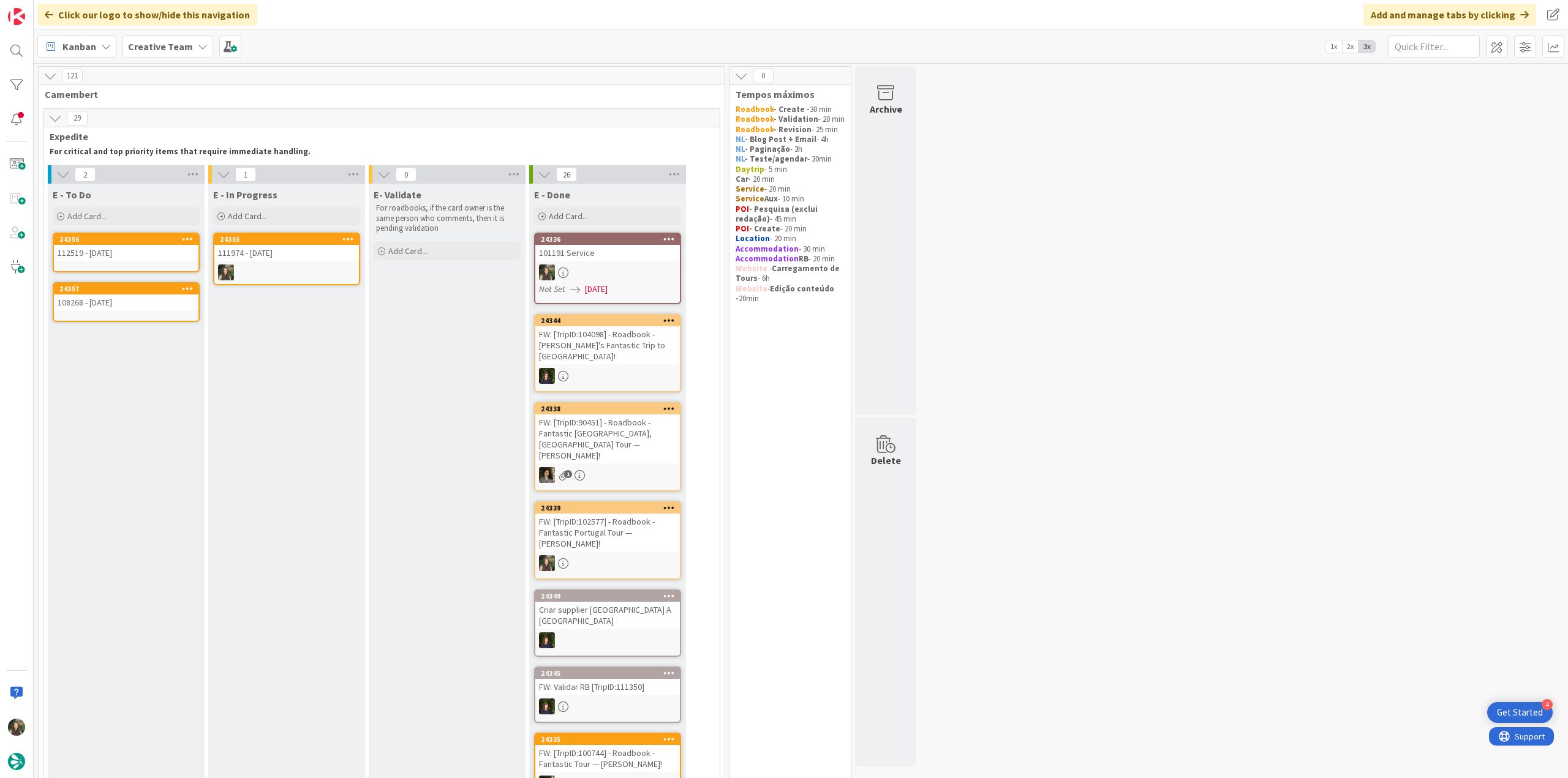
click at [288, 259] on div "111974 - [DATE]" at bounding box center [287, 252] width 145 height 16
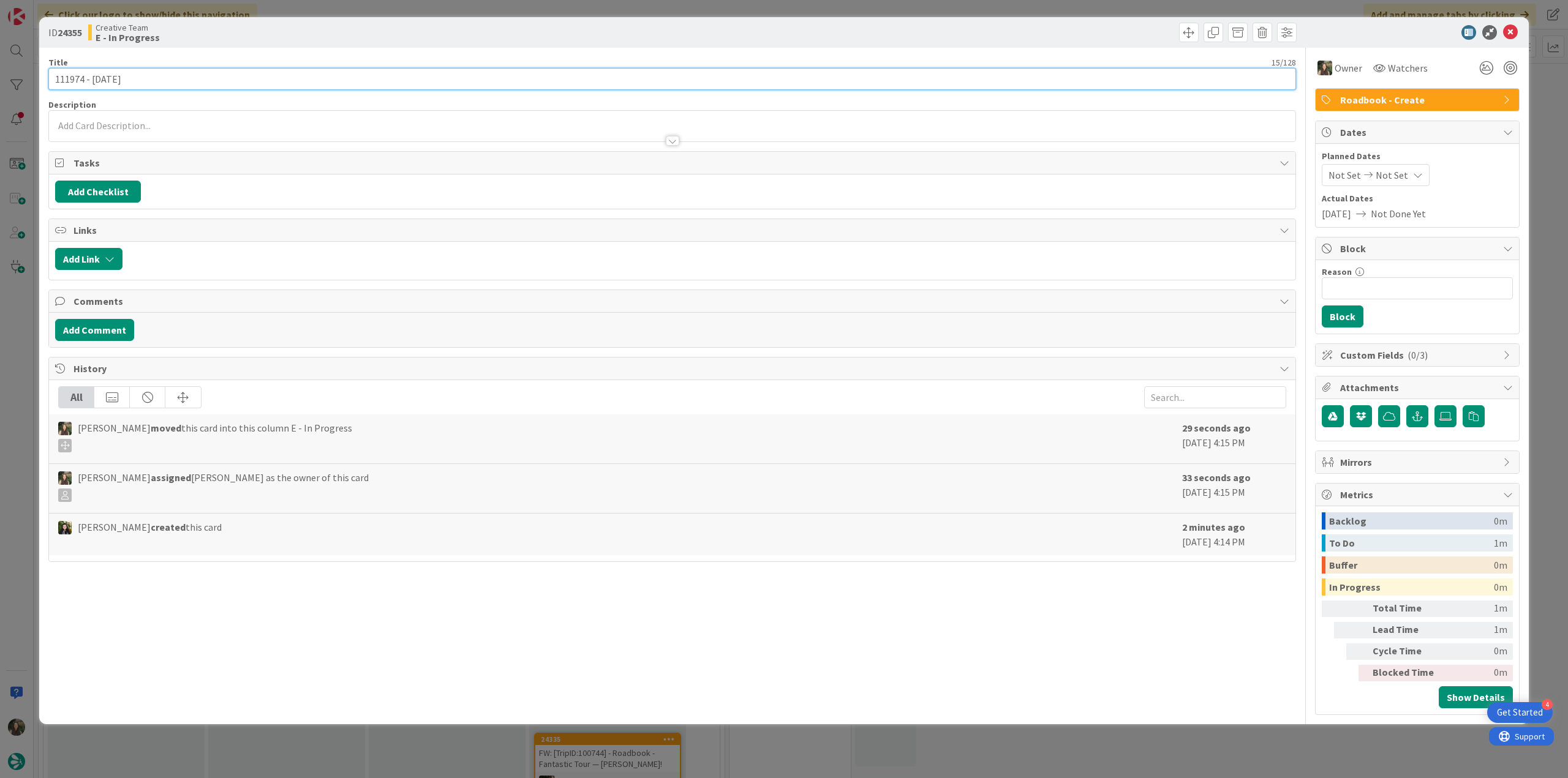
click at [75, 77] on input "111974 - [DATE]" at bounding box center [673, 78] width 1248 height 22
click at [74, 77] on input "111974 - [DATE]" at bounding box center [673, 78] width 1248 height 22
click at [73, 76] on input "111974 - [DATE]" at bounding box center [673, 78] width 1248 height 22
click at [31, 314] on div "ID 24355 Creative Team E - In Progress Title 15 / 128 111974 - 15 oct Descripti…" at bounding box center [784, 389] width 1568 height 778
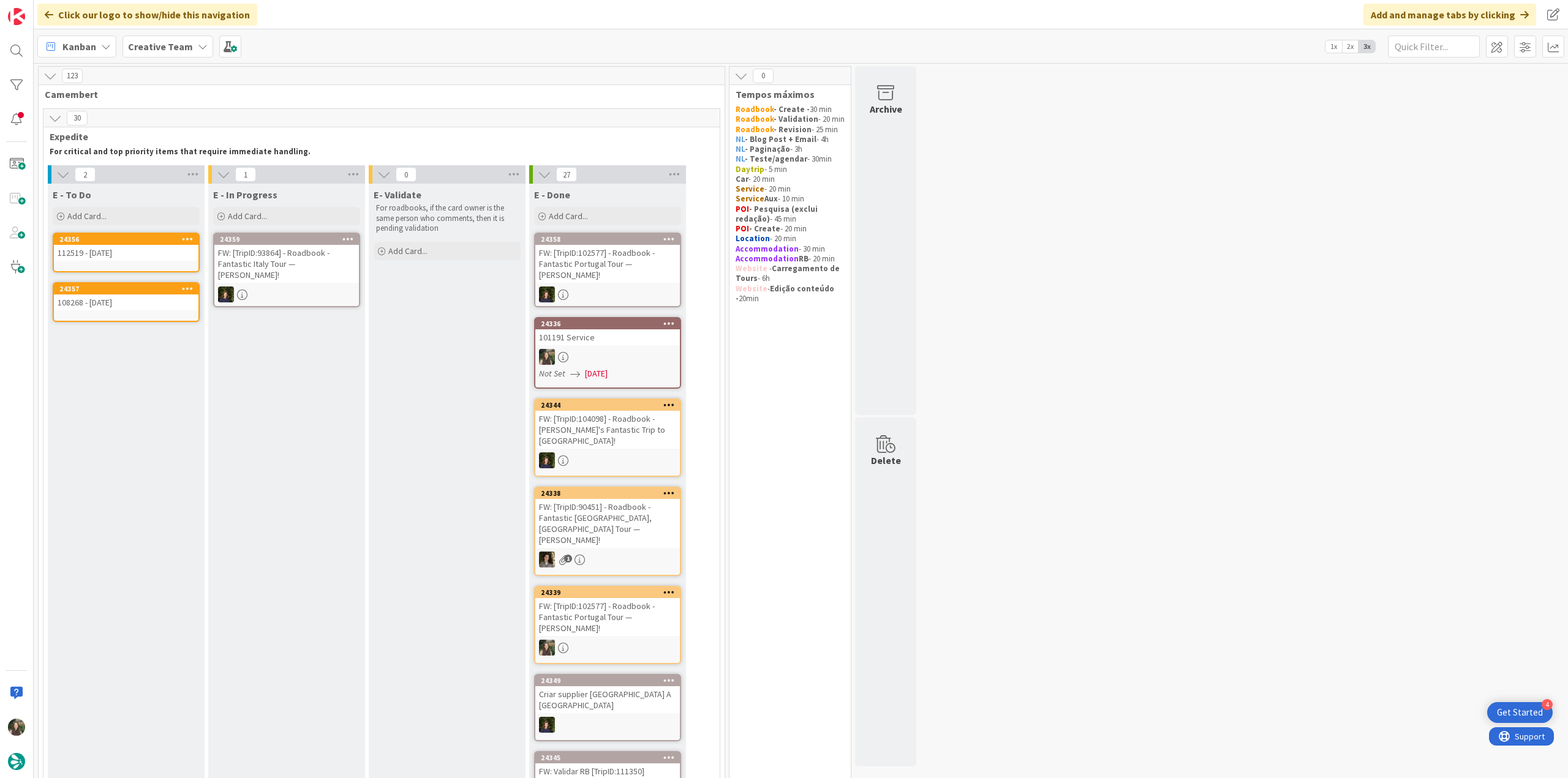
click at [605, 265] on div "FW: [TripID:102577] - Roadbook - Fantastic Portugal Tour — [PERSON_NAME]!" at bounding box center [608, 264] width 145 height 38
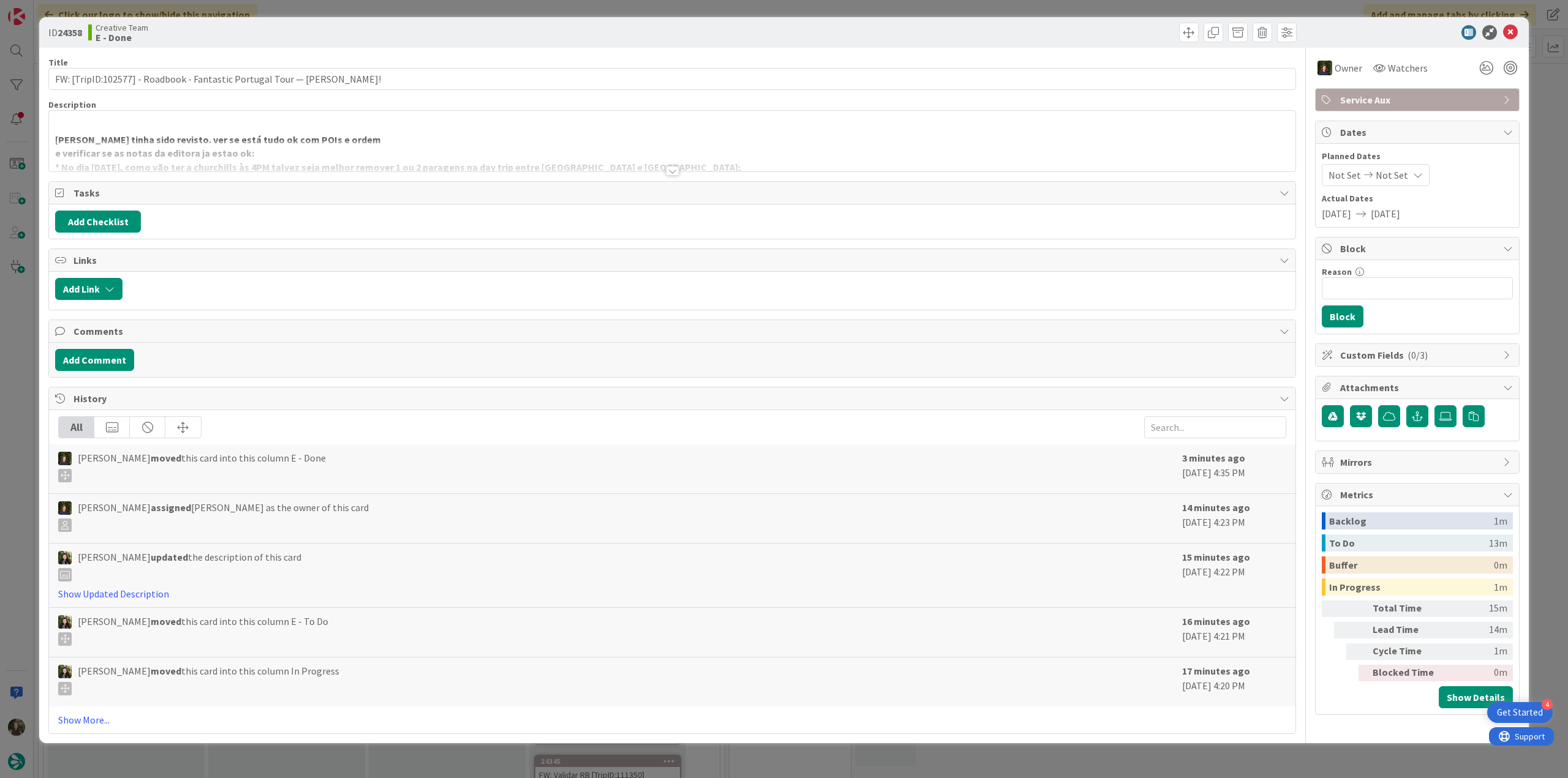
click at [431, 149] on div at bounding box center [672, 155] width 1246 height 31
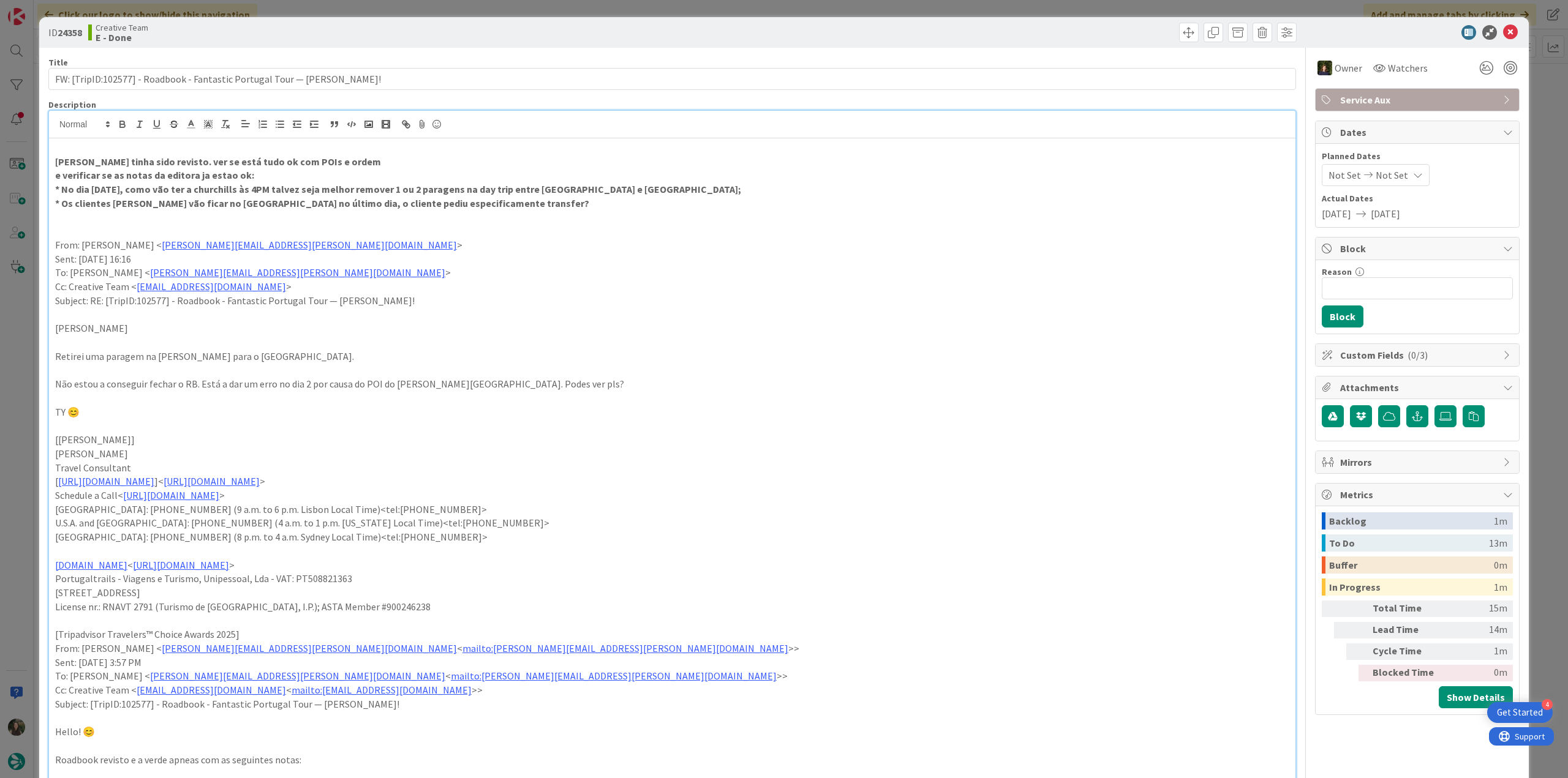
click at [30, 348] on div "ID 24358 Creative Team E - Done Title 74 / 128 FW: [TripID:102577] - Roadbook -…" at bounding box center [784, 389] width 1568 height 778
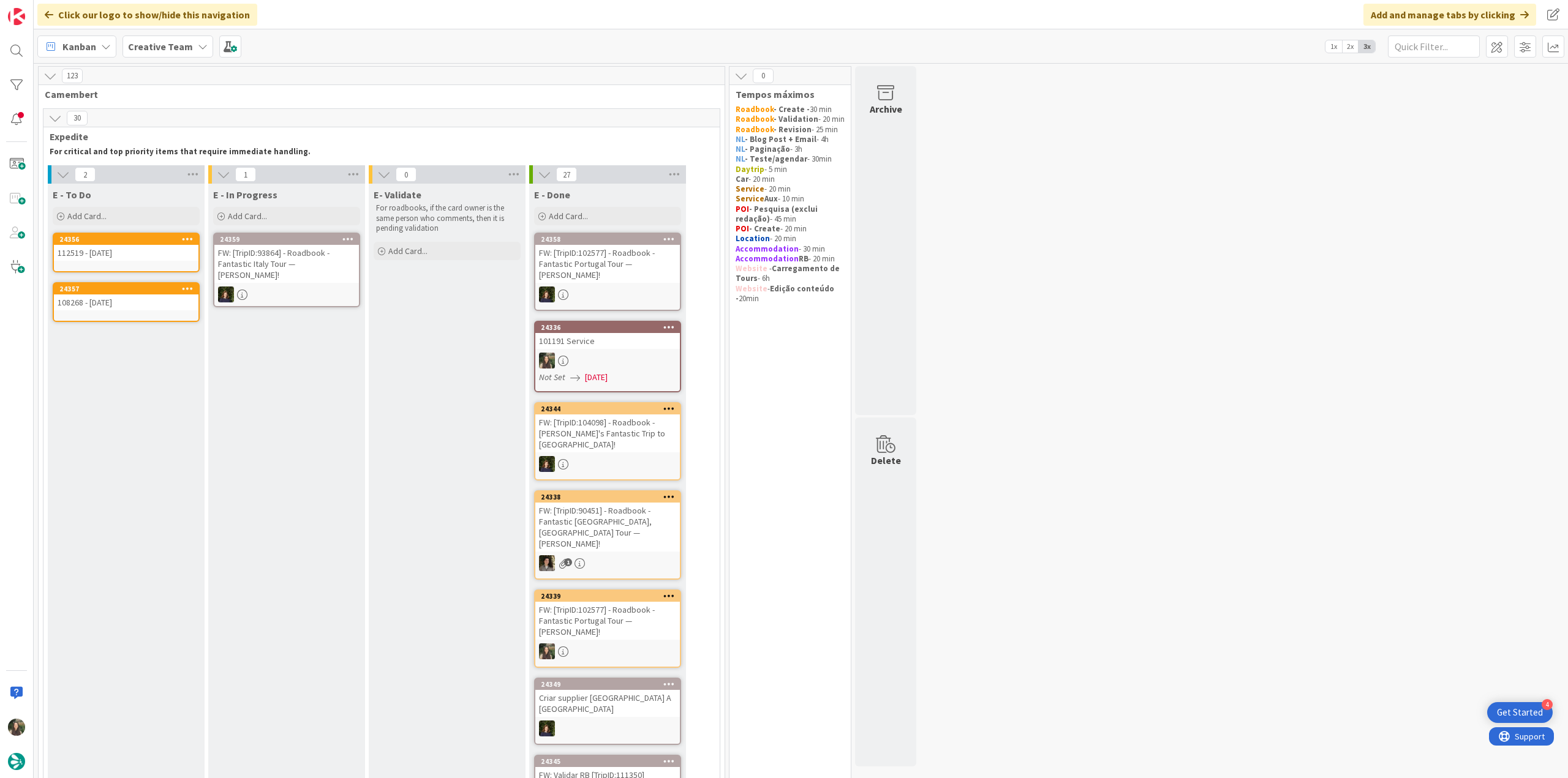
click at [313, 287] on div at bounding box center [287, 294] width 145 height 16
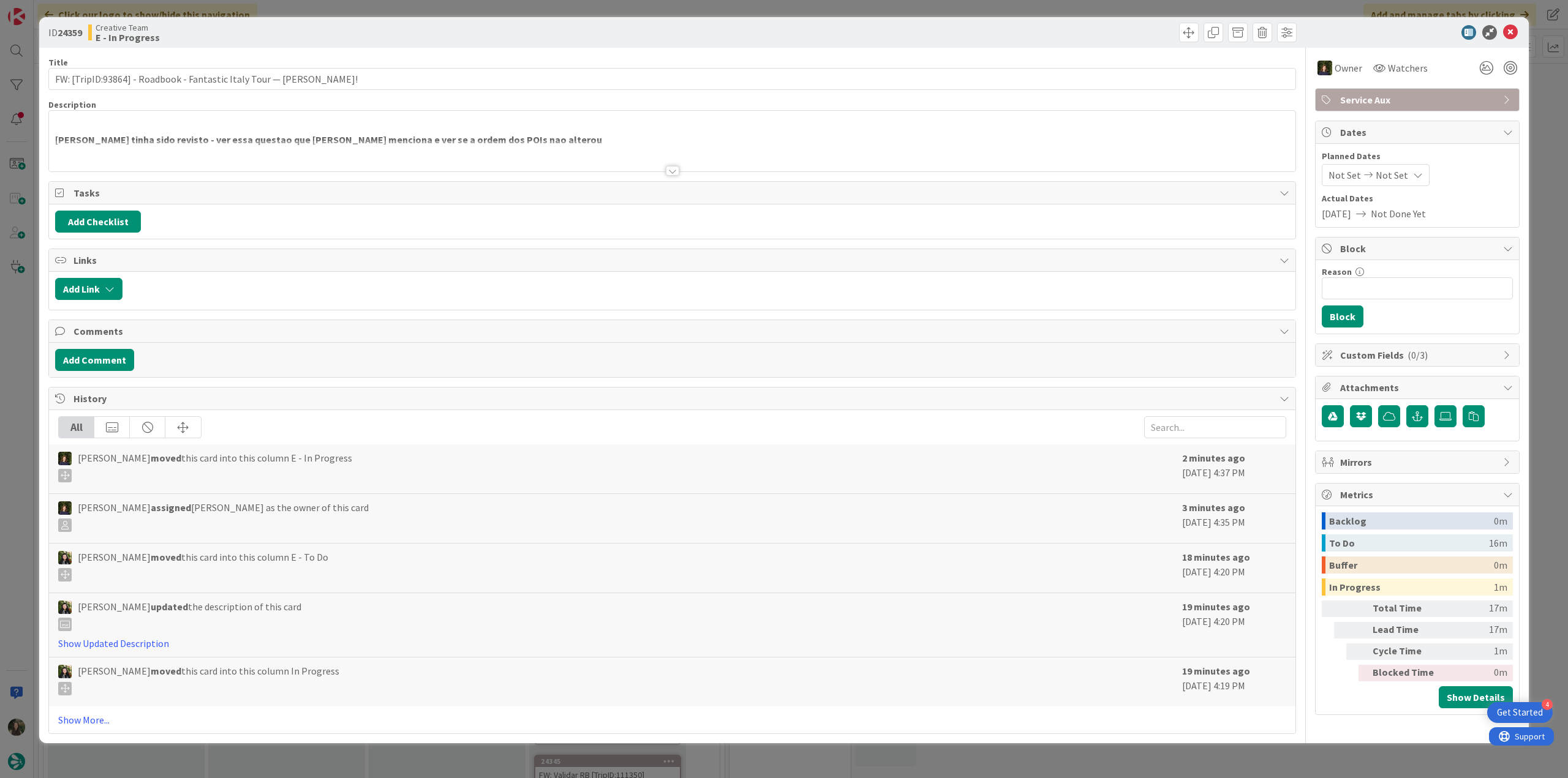
click at [206, 149] on div at bounding box center [672, 155] width 1246 height 31
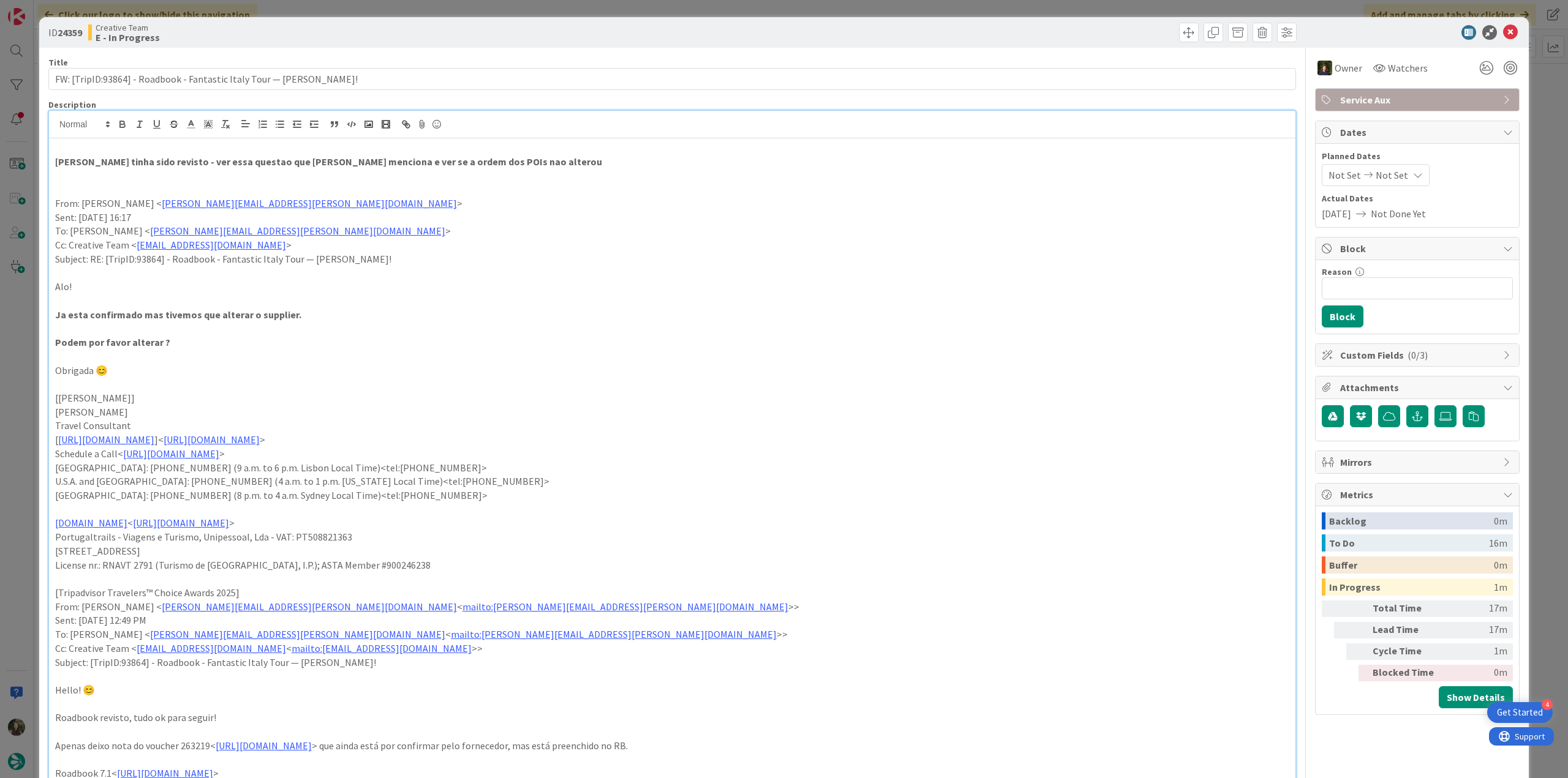
click at [30, 346] on div "ID 24359 Creative Team E - In Progress Title 71 / 128 FW: [TripID:93864] - Road…" at bounding box center [784, 389] width 1568 height 778
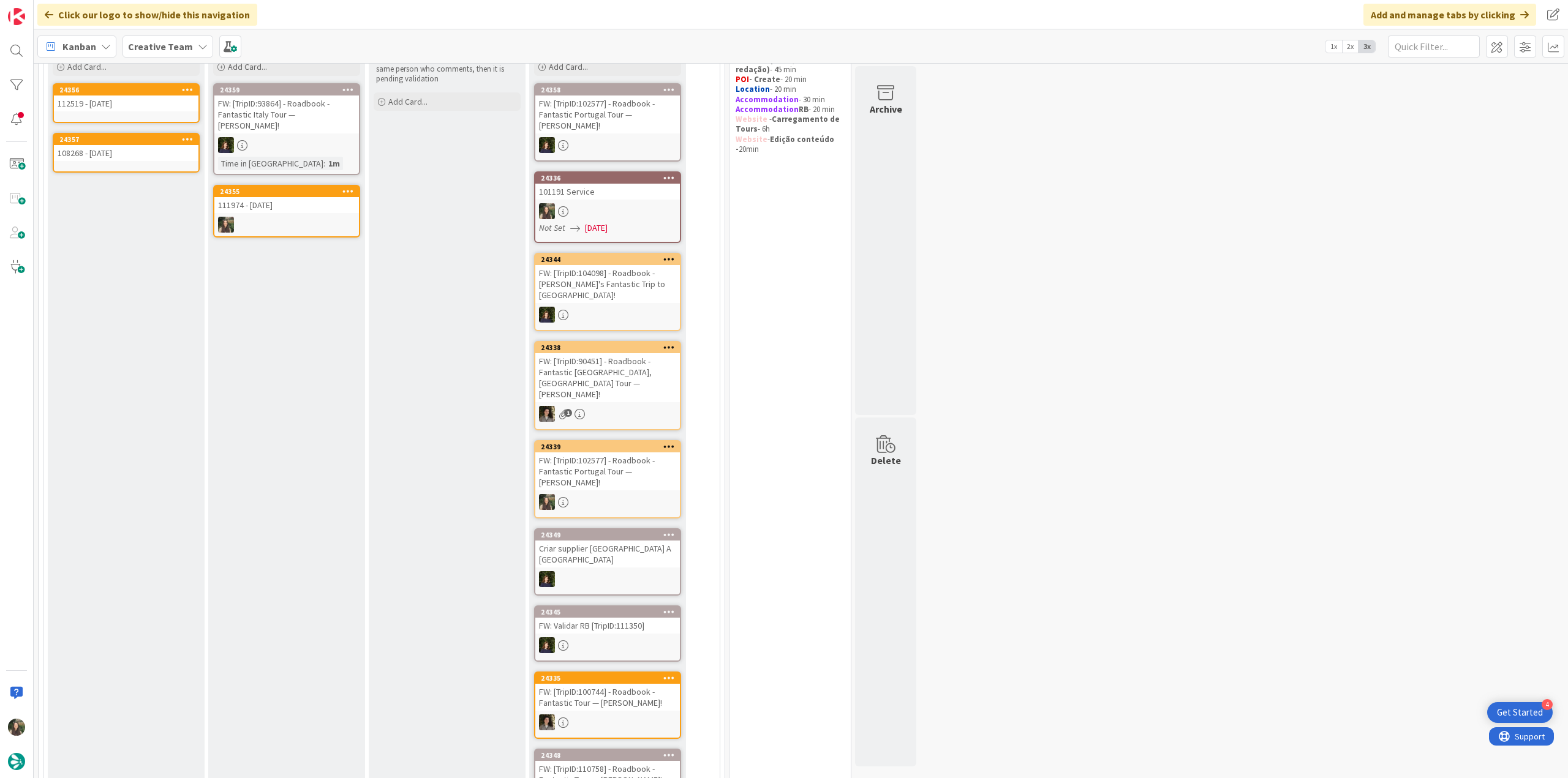
scroll to position [61, 0]
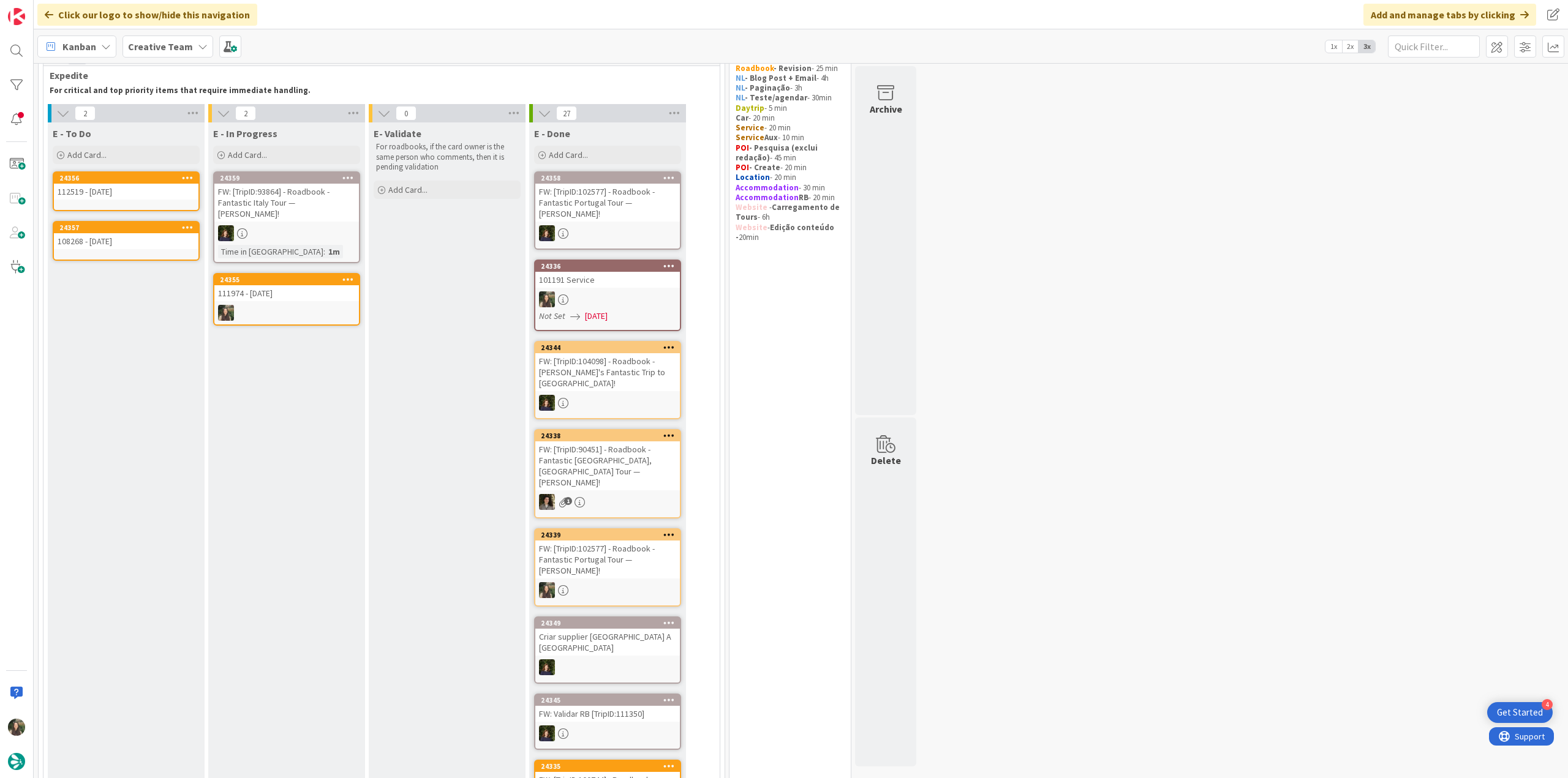
click at [260, 290] on div "111974 - [DATE]" at bounding box center [287, 293] width 145 height 16
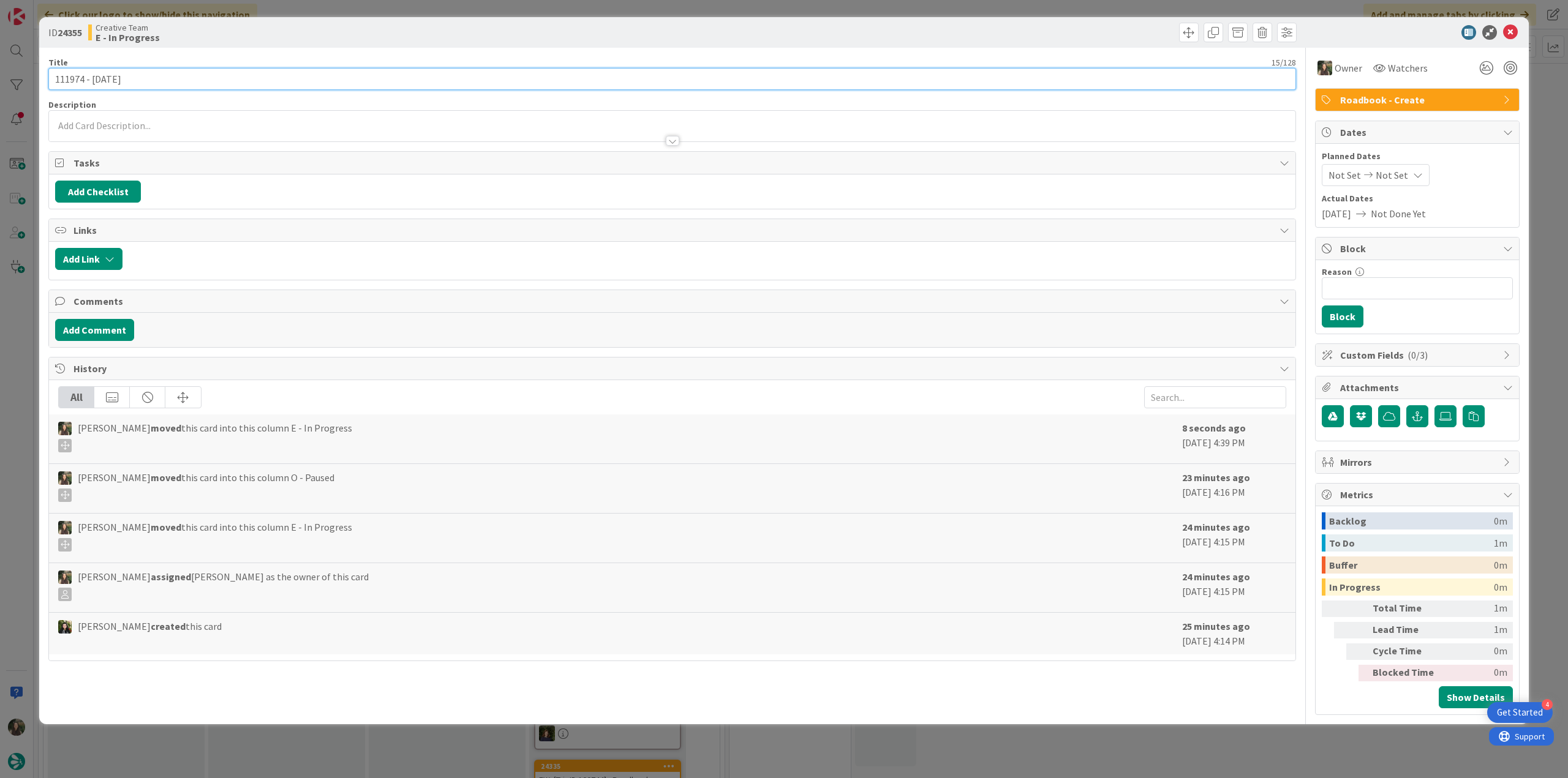
click at [75, 79] on input "111974 - [DATE]" at bounding box center [673, 78] width 1248 height 22
click at [22, 316] on div "ID 24355 Creative Team E - In Progress Title 15 / 128 111974 - 15 oct Descripti…" at bounding box center [784, 389] width 1568 height 778
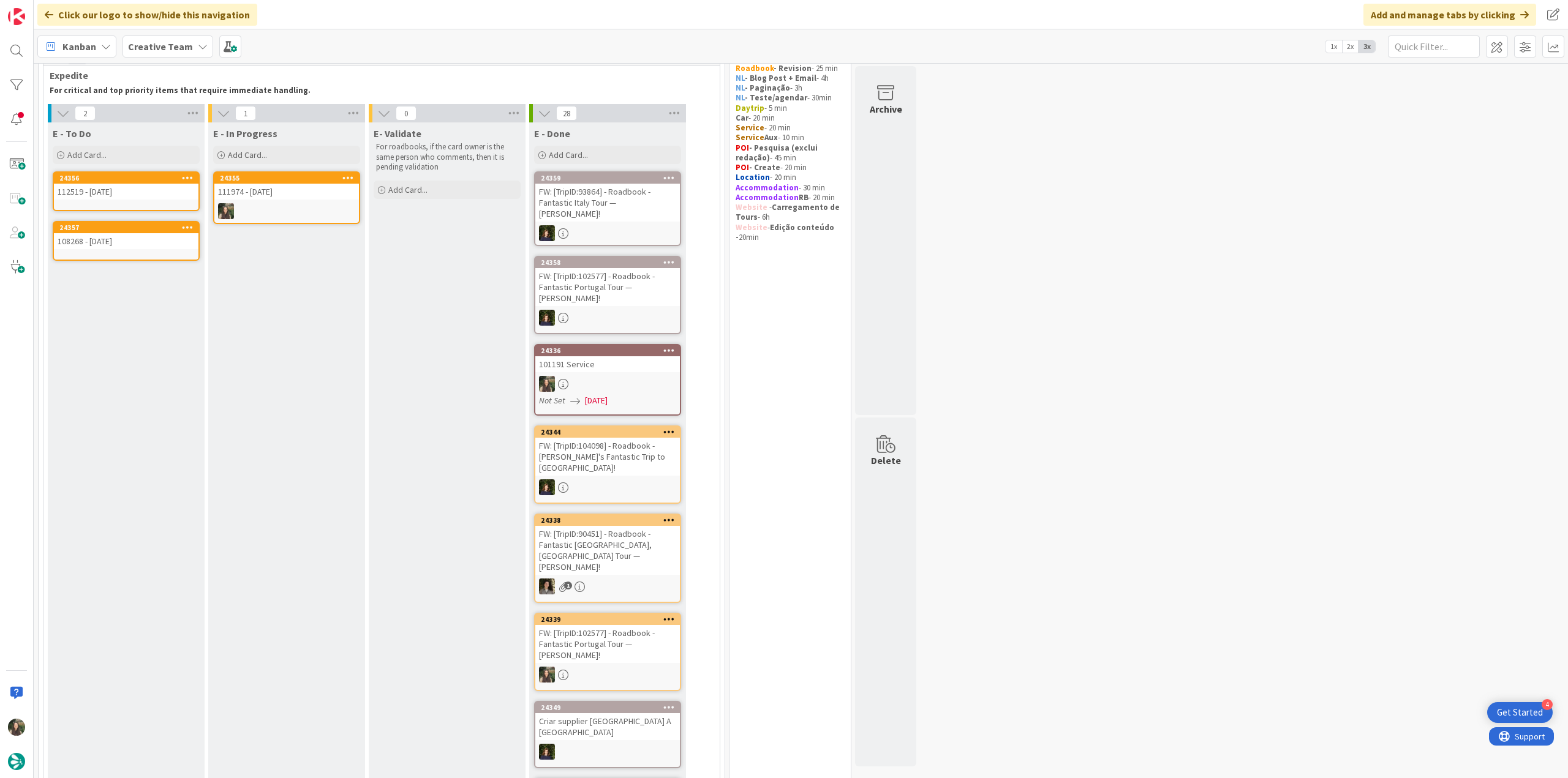
click at [334, 212] on div at bounding box center [287, 211] width 145 height 16
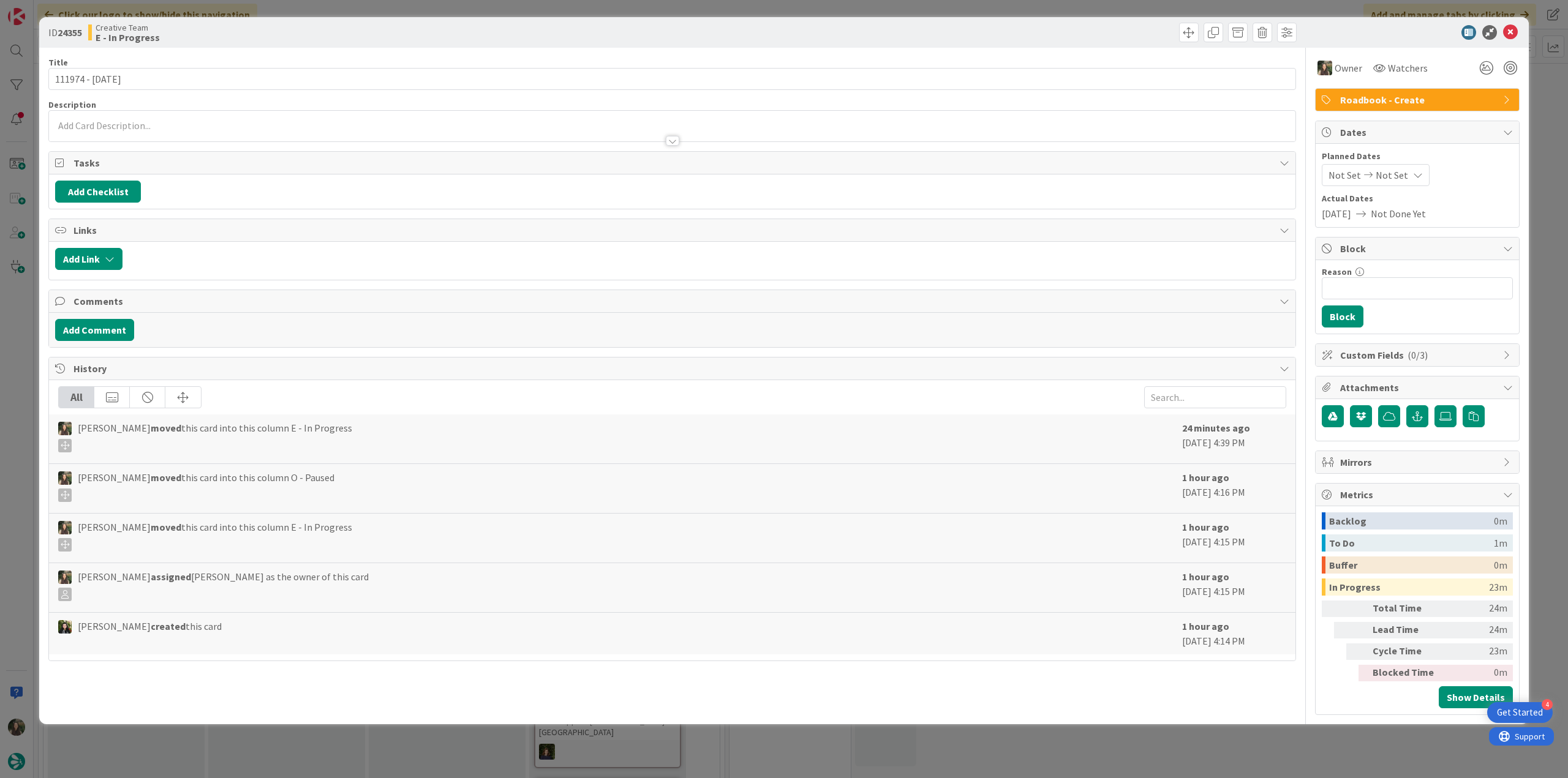
click at [1203, 752] on div "ID 24355 Creative Team E - In Progress Title 15 / 128 111974 - 15 oct Descripti…" at bounding box center [784, 389] width 1568 height 778
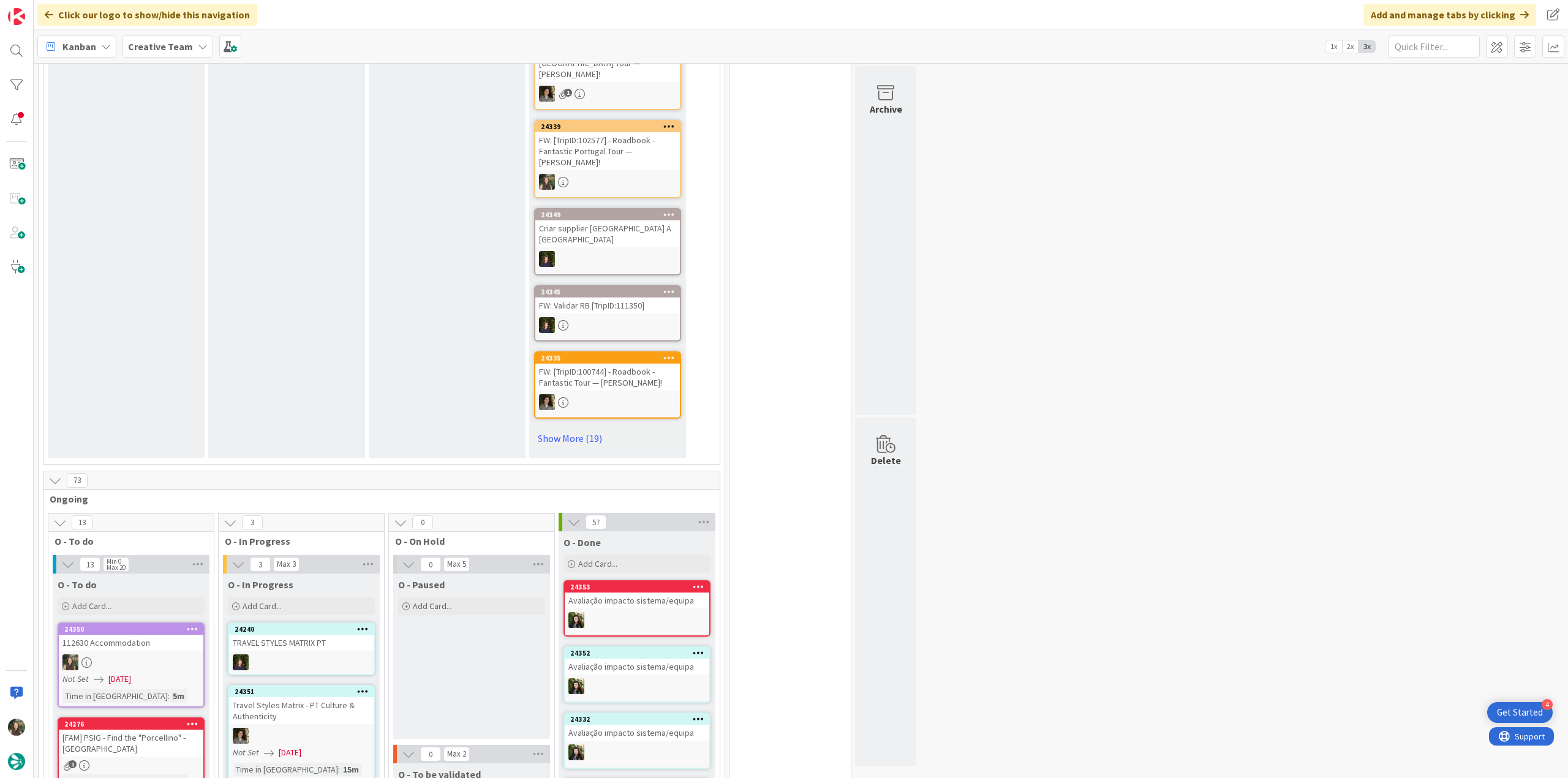
scroll to position [702, 0]
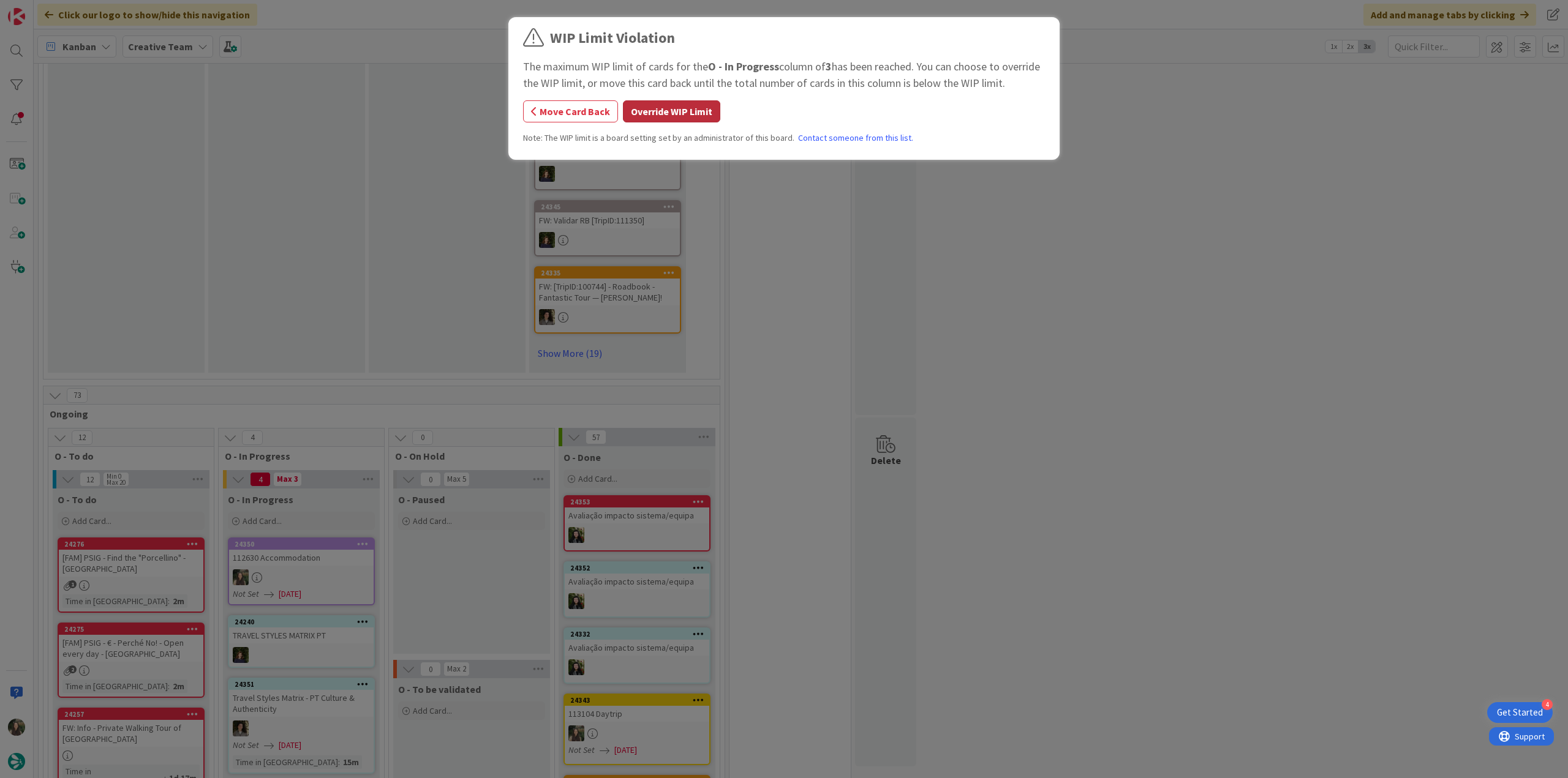
click at [700, 109] on button "Override WIP Limit" at bounding box center [672, 111] width 97 height 22
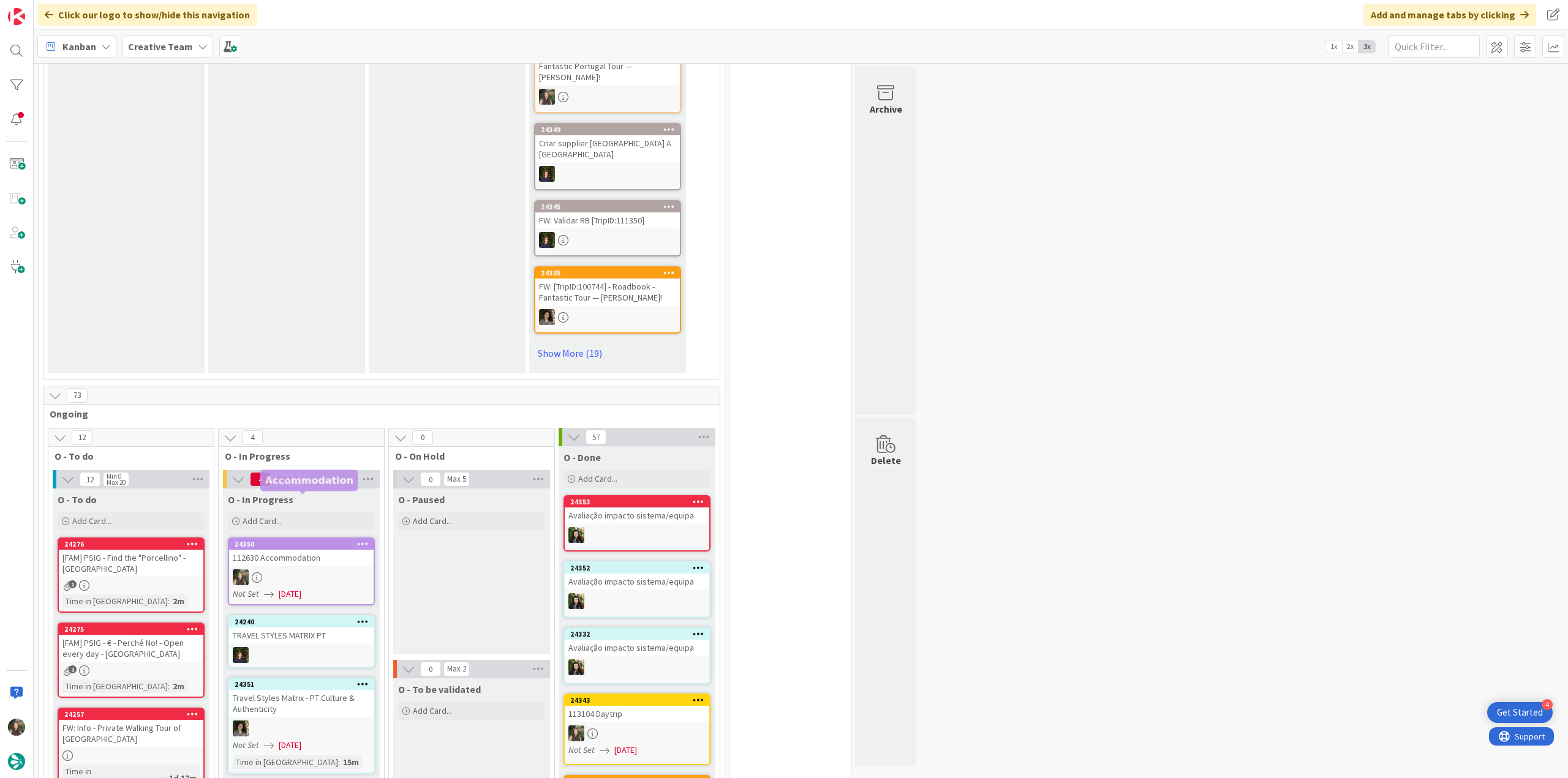
click at [313, 550] on div "112630 Accommodation" at bounding box center [301, 557] width 145 height 16
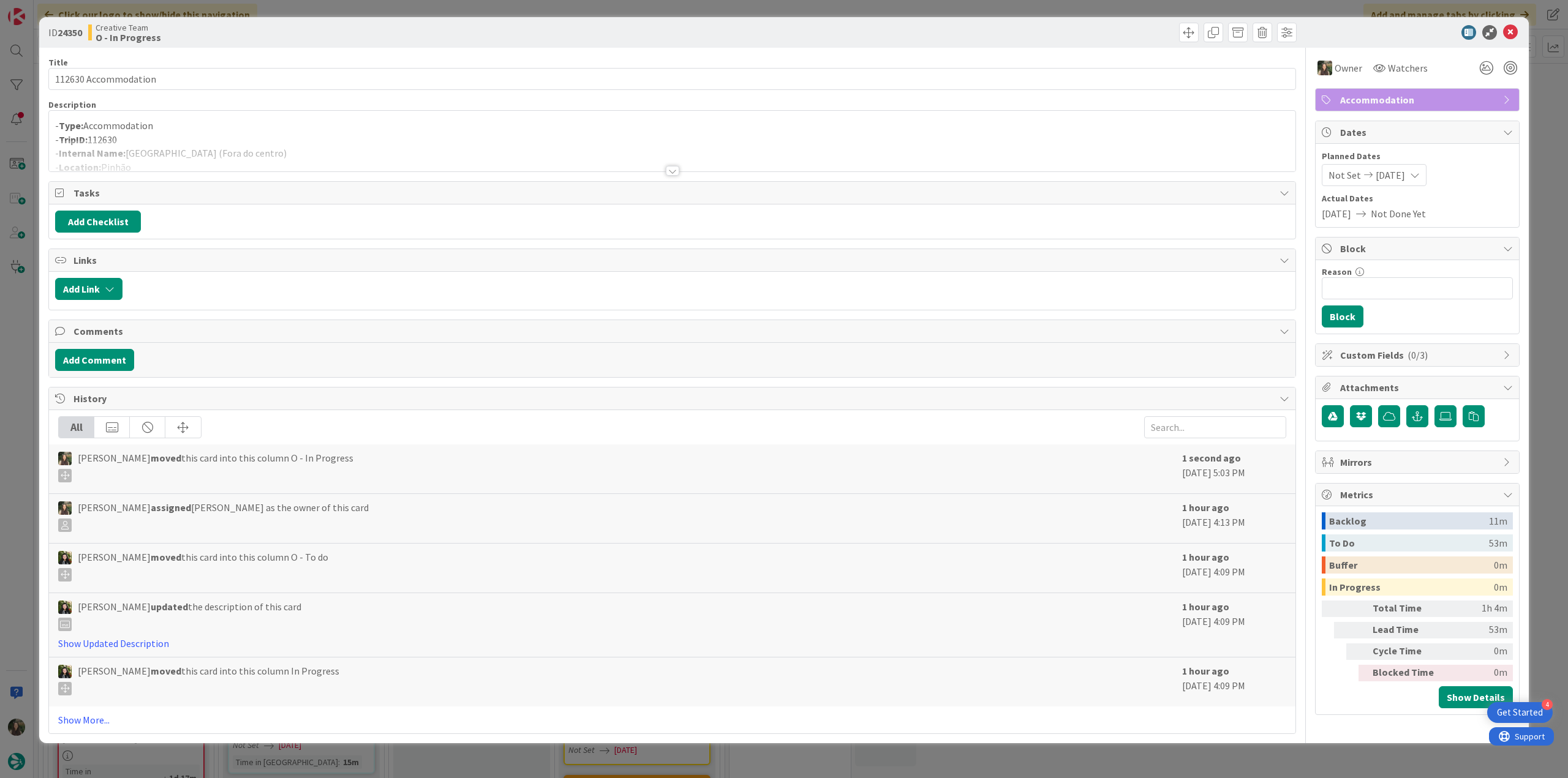
click at [328, 142] on div at bounding box center [672, 155] width 1246 height 31
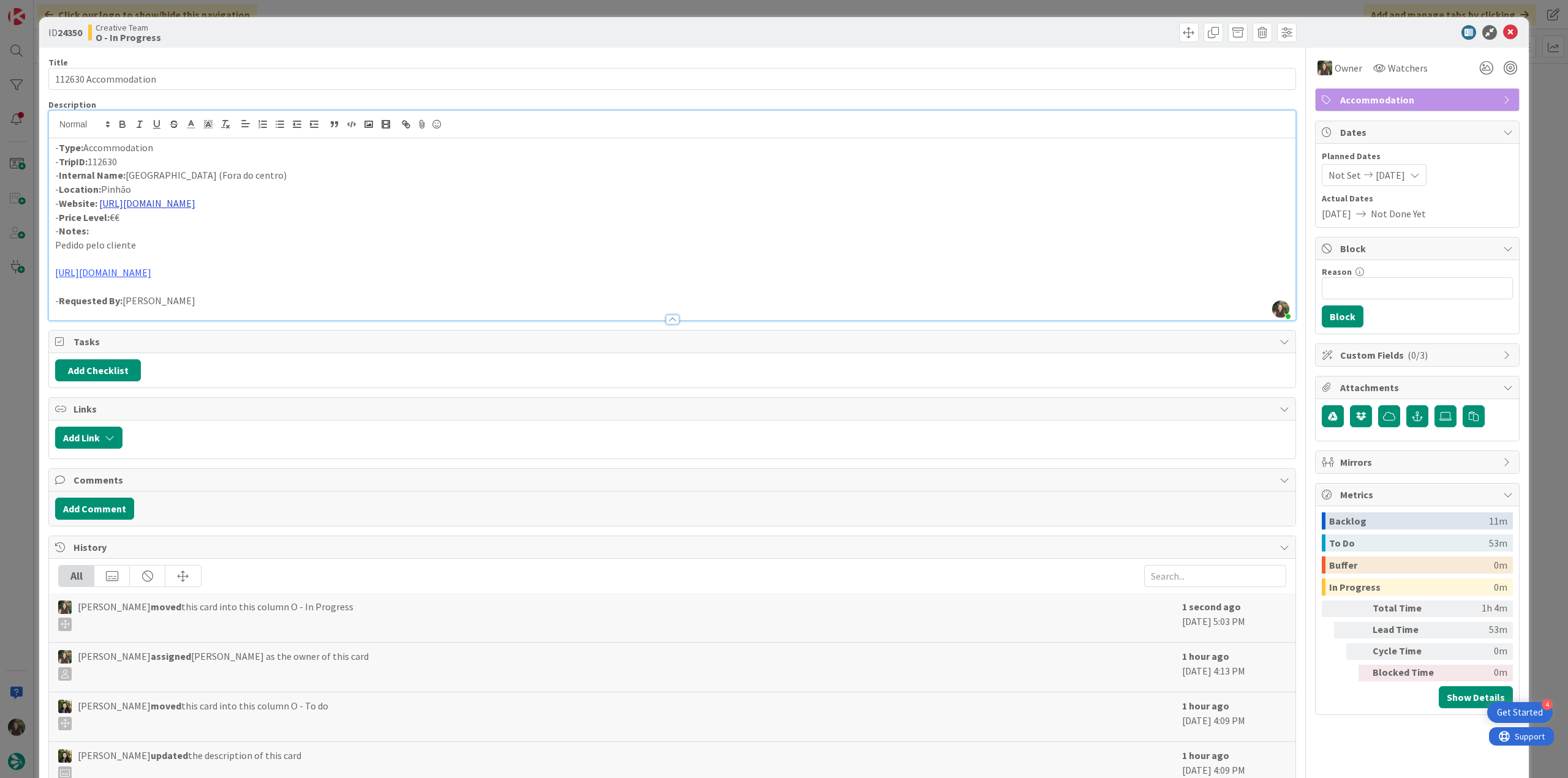
click at [196, 202] on link "https://hotel.quintadeventozelo.pt/" at bounding box center [147, 203] width 96 height 12
click at [186, 227] on link "https://hotel.quintadeventozelo.pt" at bounding box center [144, 227] width 84 height 16
drag, startPoint x: 227, startPoint y: 173, endPoint x: 127, endPoint y: 173, distance: 100.0
click at [127, 173] on p "- Internal Name: [GEOGRAPHIC_DATA] (Fora do centro)" at bounding box center [672, 175] width 1234 height 14
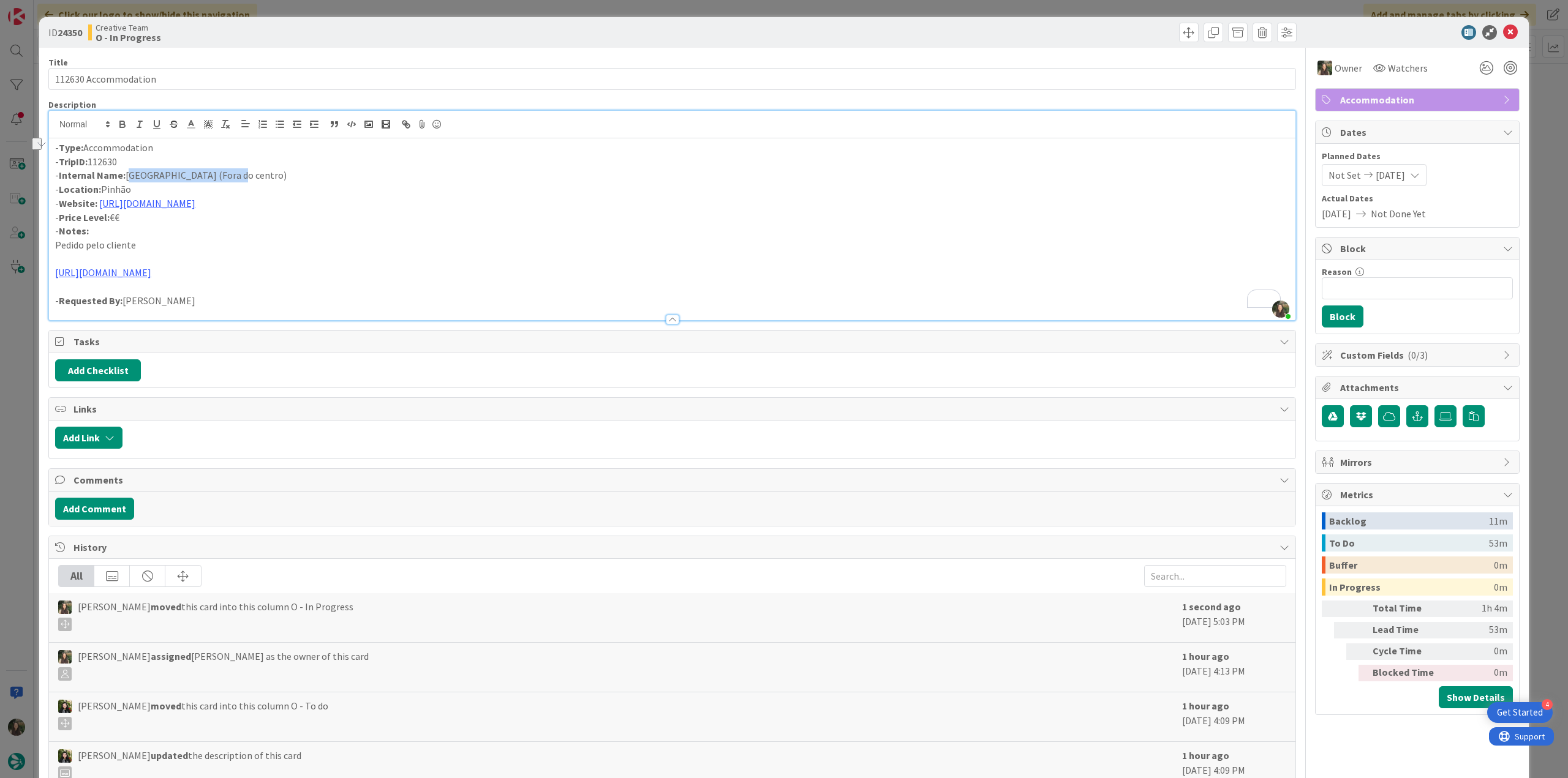
copy p "[GEOGRAPHIC_DATA]"
drag, startPoint x: 313, startPoint y: 176, endPoint x: 127, endPoint y: 173, distance: 186.0
click at [127, 173] on p "- Internal Name: [GEOGRAPHIC_DATA] (Fora do centro)" at bounding box center [672, 175] width 1234 height 14
copy p "[GEOGRAPHIC_DATA] (Fora do centro)"
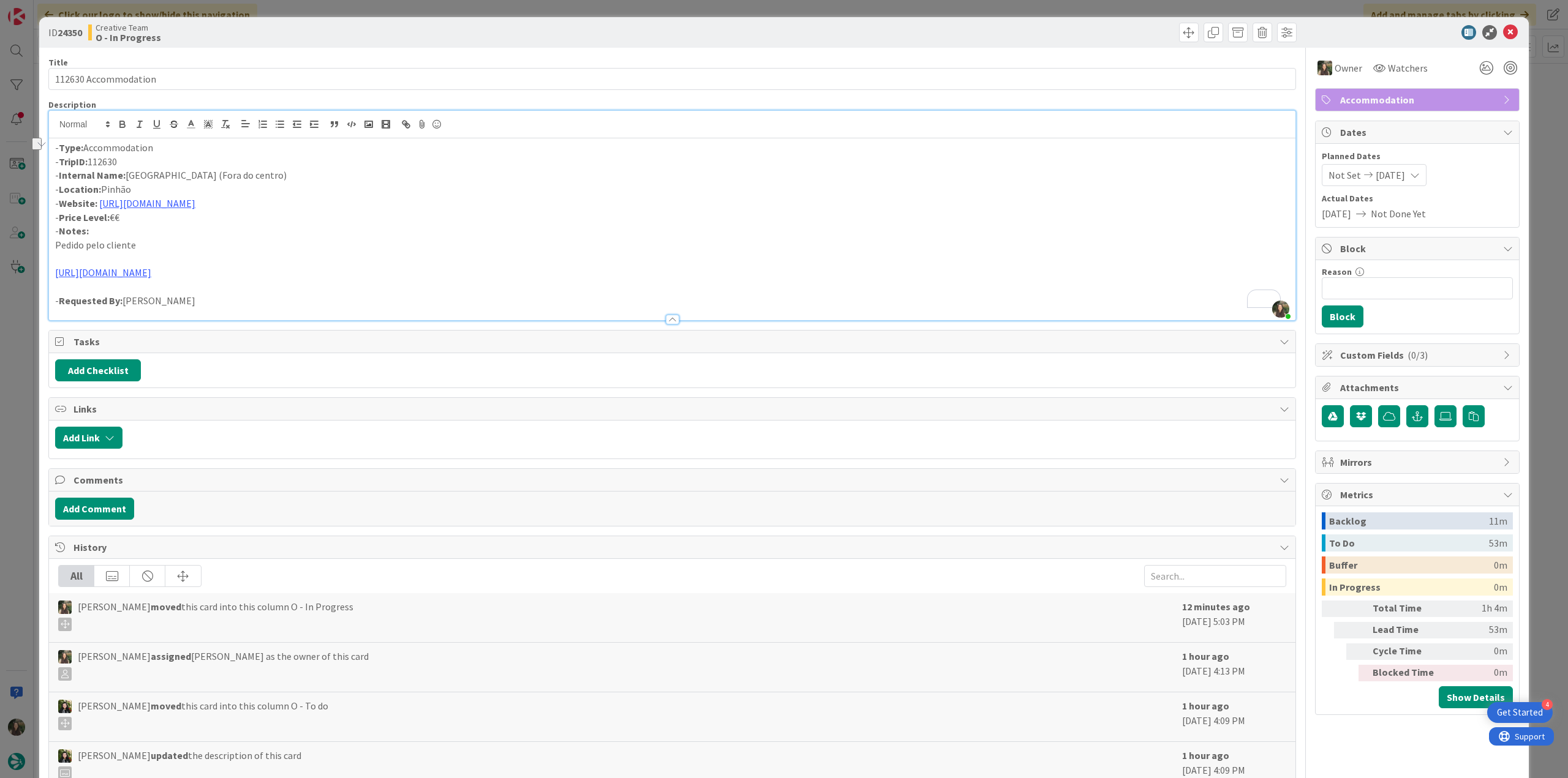
click at [28, 383] on div "ID 24350 Creative Team O - In Progress Title 20 / 128 112630 Accommodation Desc…" at bounding box center [784, 389] width 1568 height 778
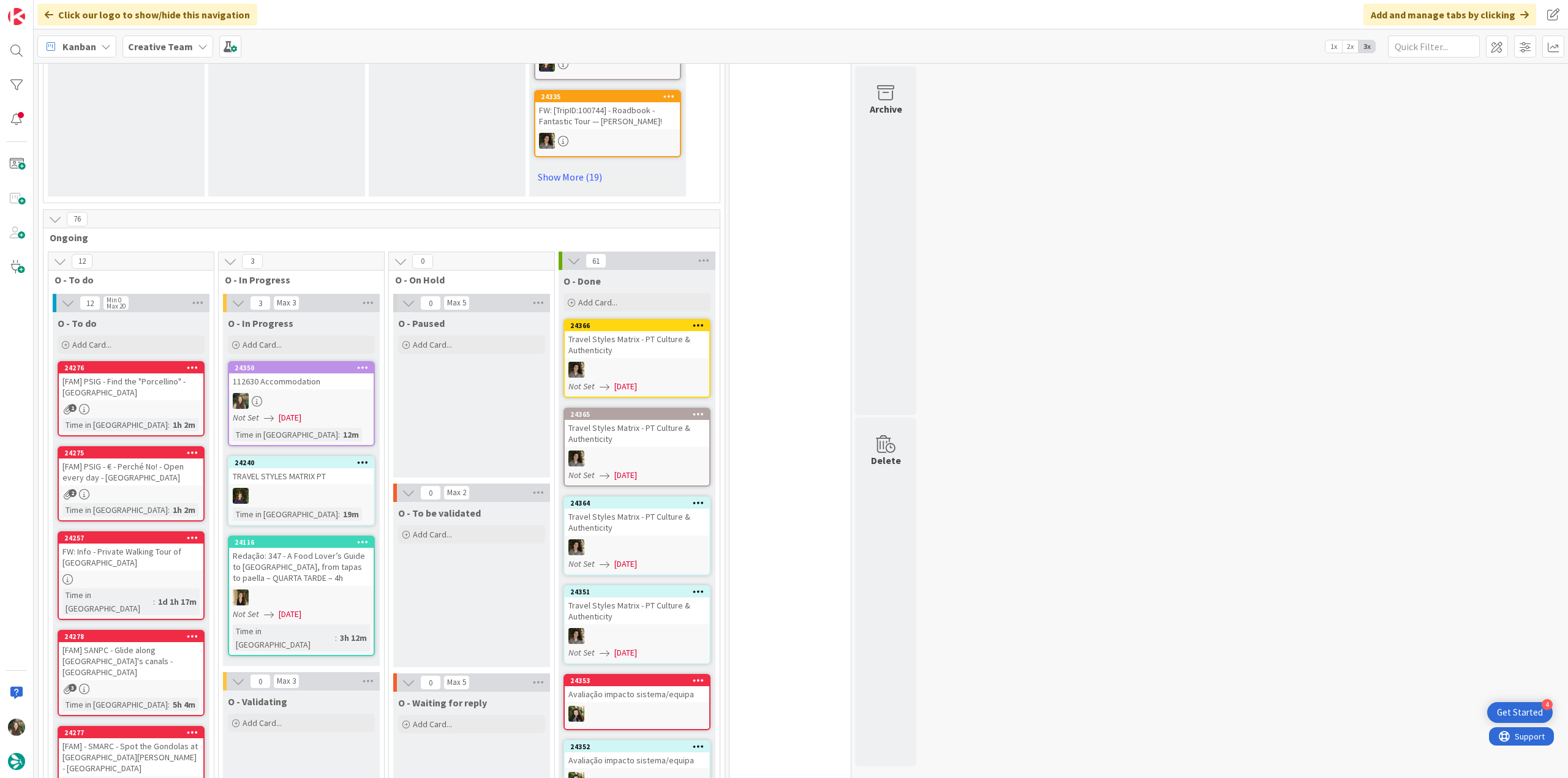
click at [325, 373] on div "112630 Accommodation" at bounding box center [301, 381] width 145 height 16
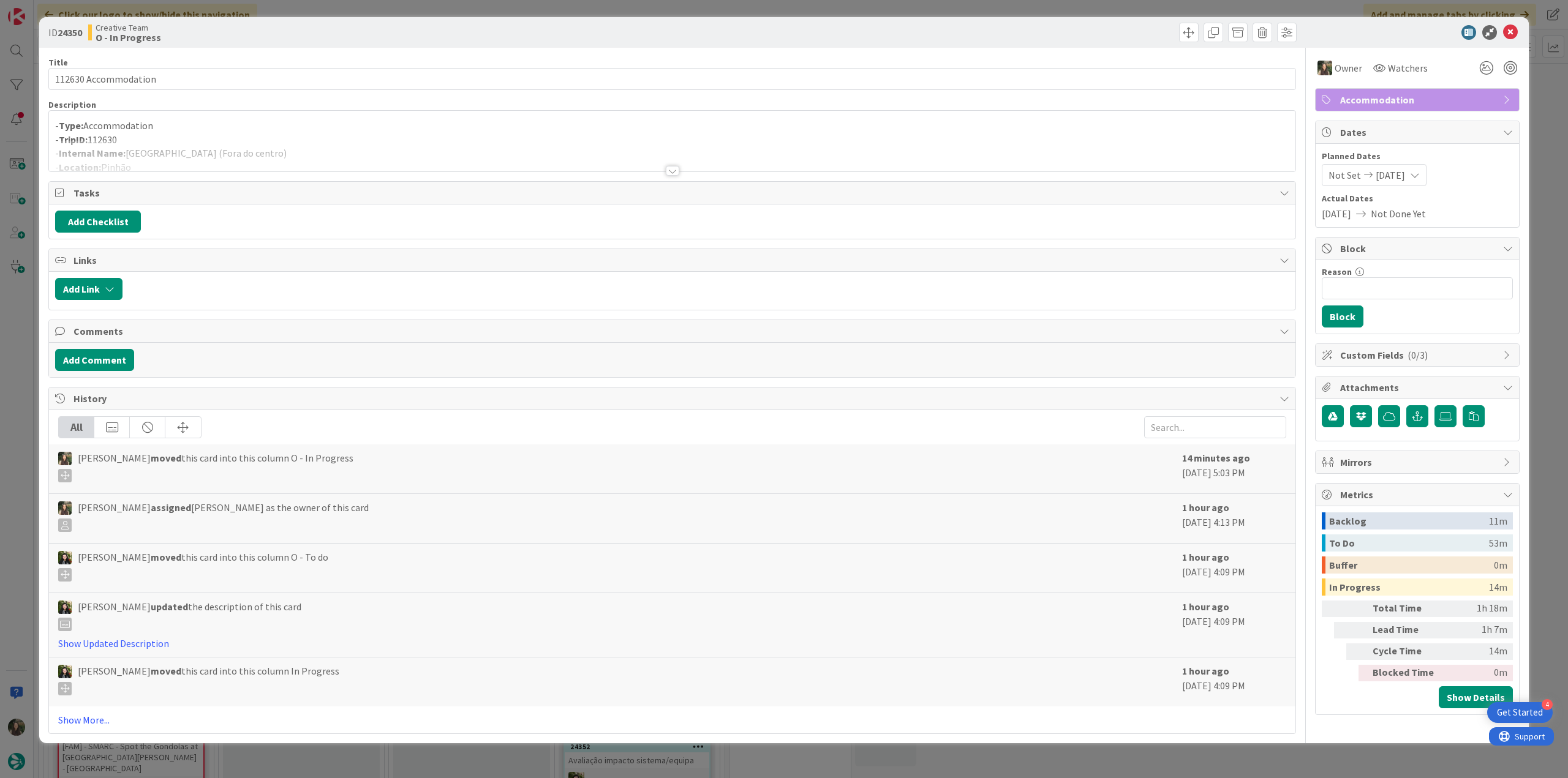
click at [495, 160] on div at bounding box center [672, 155] width 1246 height 31
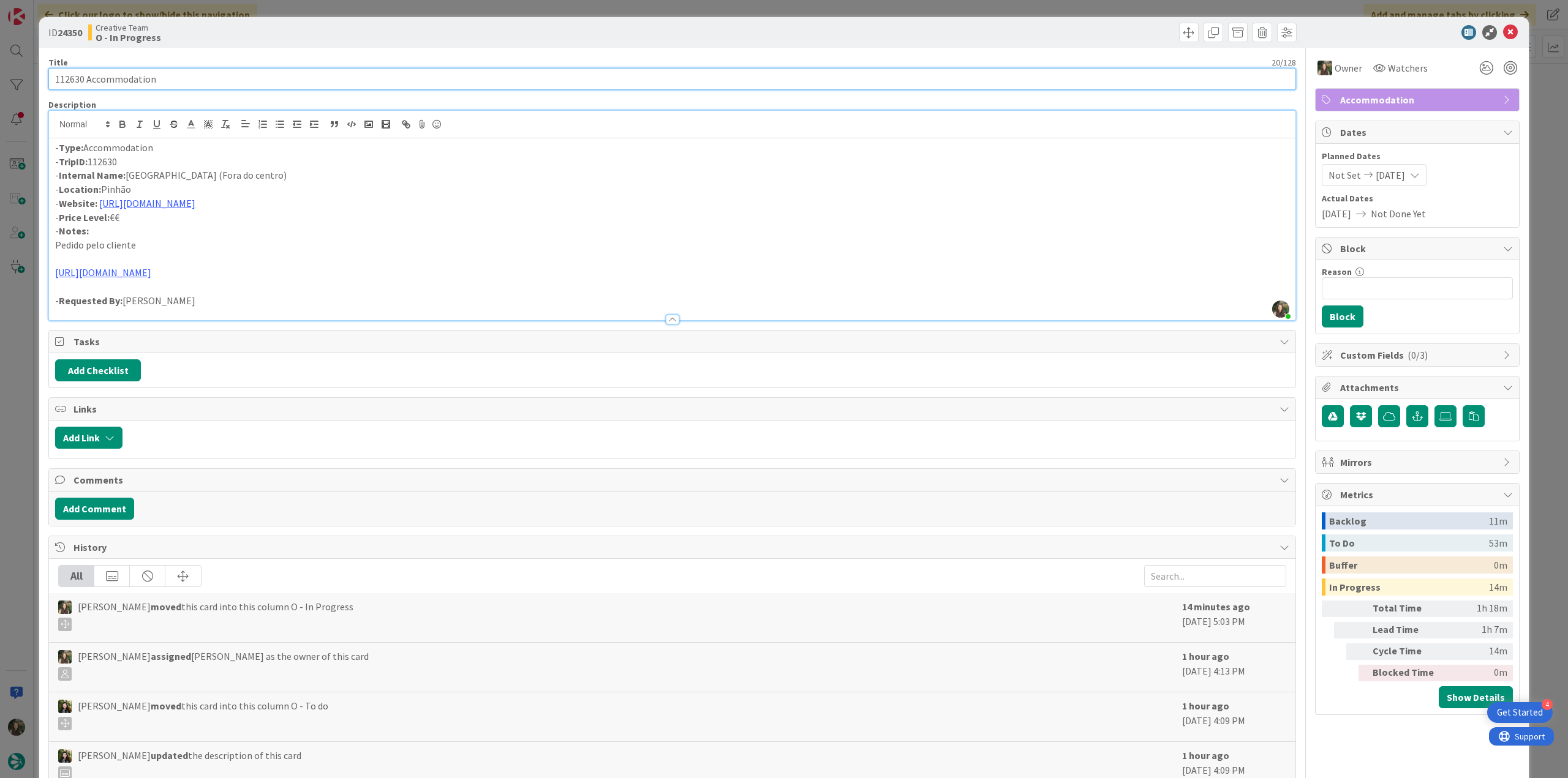
drag, startPoint x: 159, startPoint y: 78, endPoint x: -44, endPoint y: 400, distance: 380.6
click at [0, 400] on html "4 Get Started Click our logo to show/hide this navigation Add and manage tabs b…" at bounding box center [784, 389] width 1568 height 778
drag, startPoint x: 24, startPoint y: 396, endPoint x: 30, endPoint y: 407, distance: 12.5
click at [24, 397] on div "ID 24350 Creative Team O - In Progress Title 20 / 128 112630 Accommodation Desc…" at bounding box center [784, 389] width 1568 height 778
click at [30, 463] on div "ID 24350 Creative Team O - In Progress Title 20 / 128 112630 Accommodation Desc…" at bounding box center [784, 389] width 1568 height 778
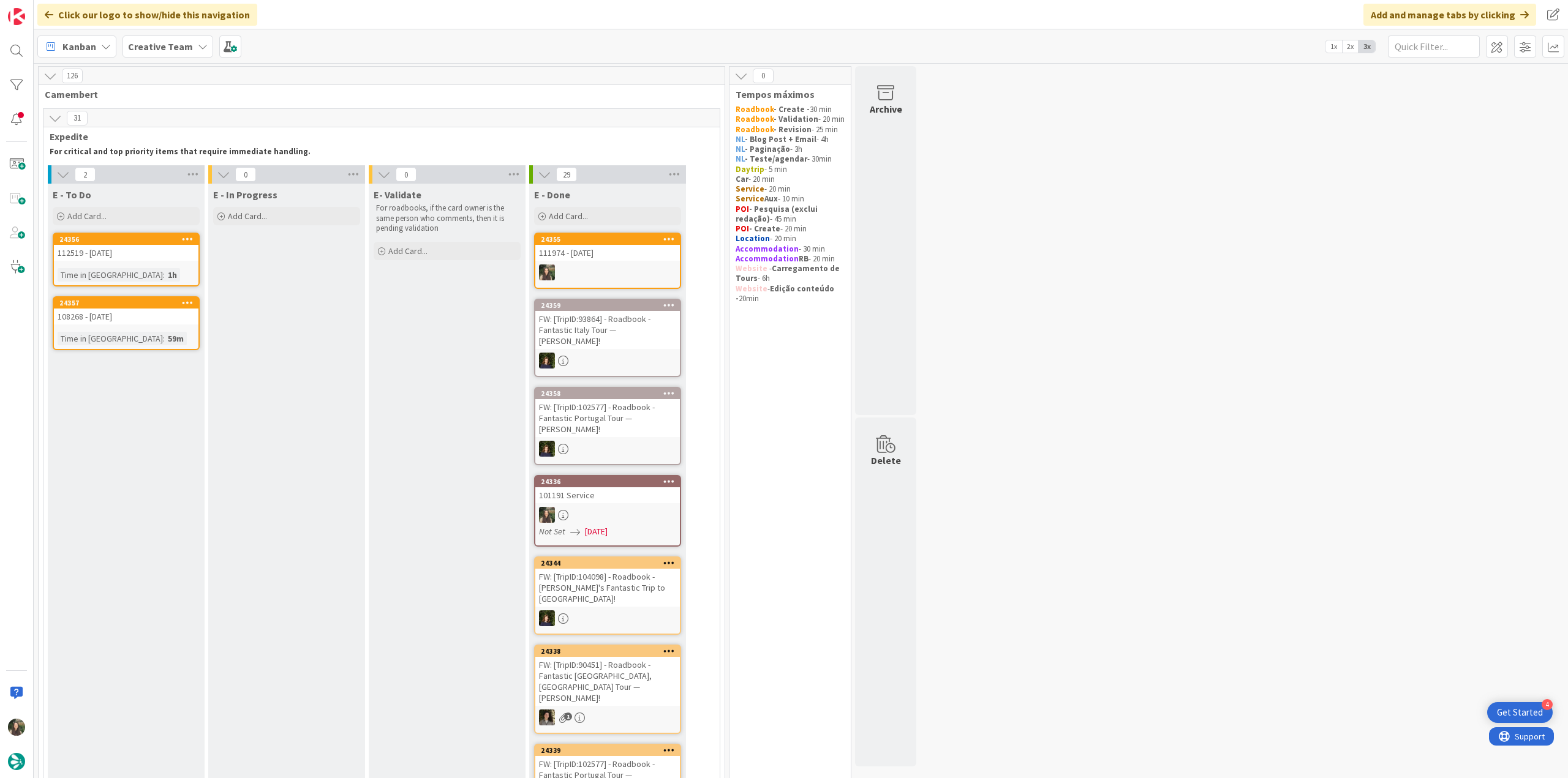
click at [639, 353] on div at bounding box center [608, 360] width 145 height 16
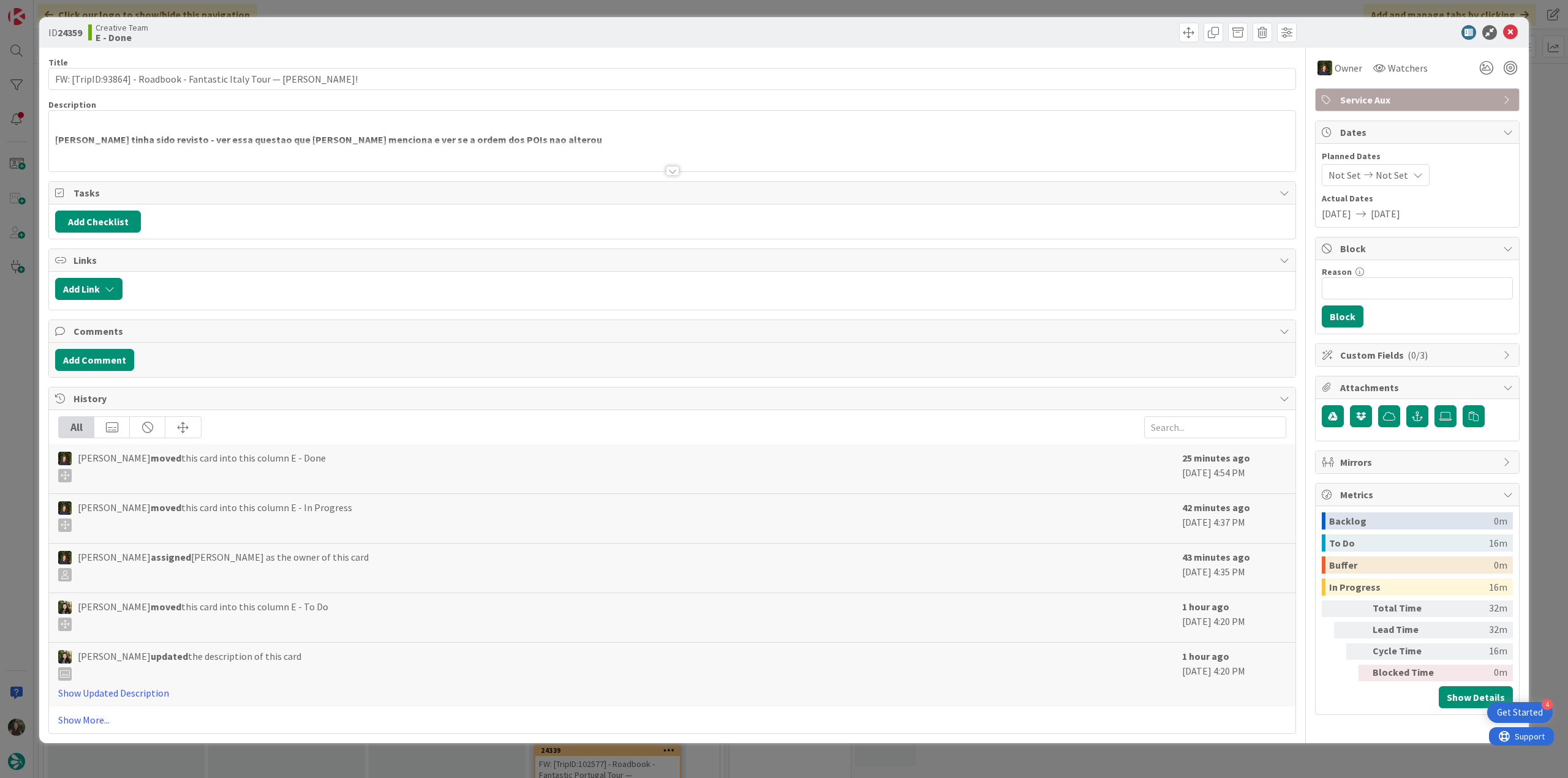
click at [237, 143] on div at bounding box center [672, 155] width 1246 height 31
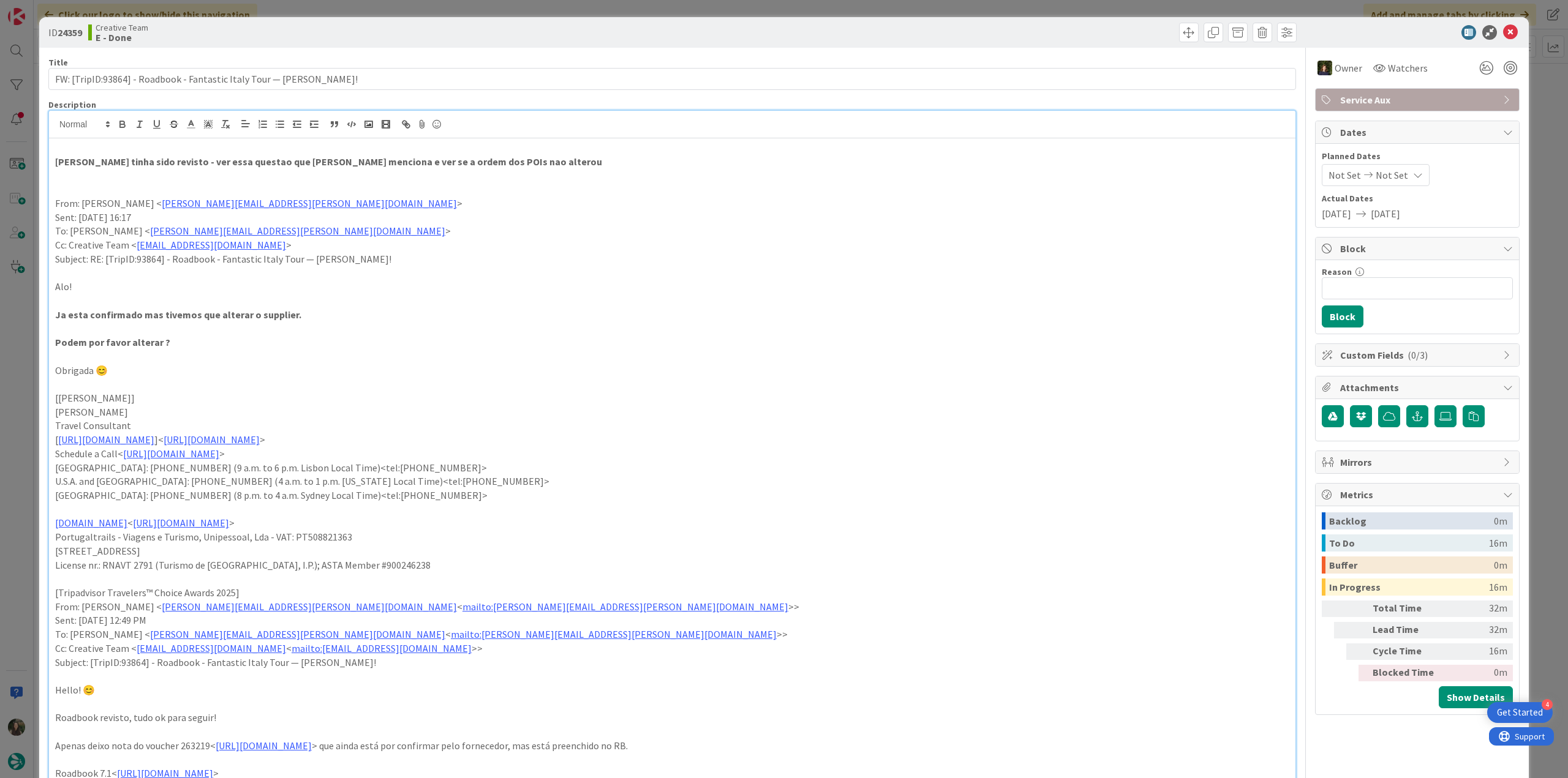
click at [21, 418] on div "ID 24359 Creative Team E - Done Title 71 / 128 FW: [TripID:93864] - Roadbook - …" at bounding box center [784, 389] width 1568 height 778
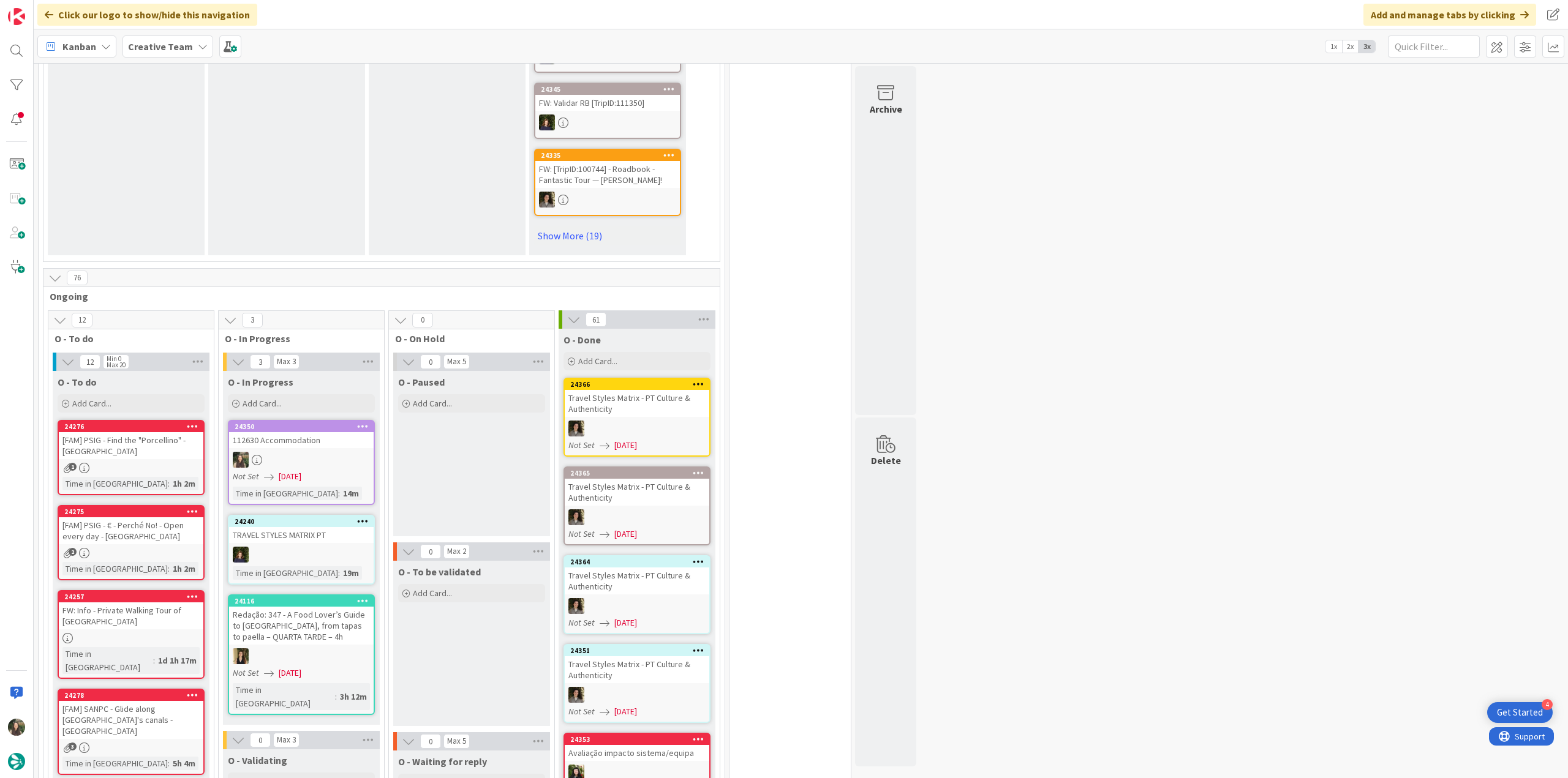
scroll to position [918, 0]
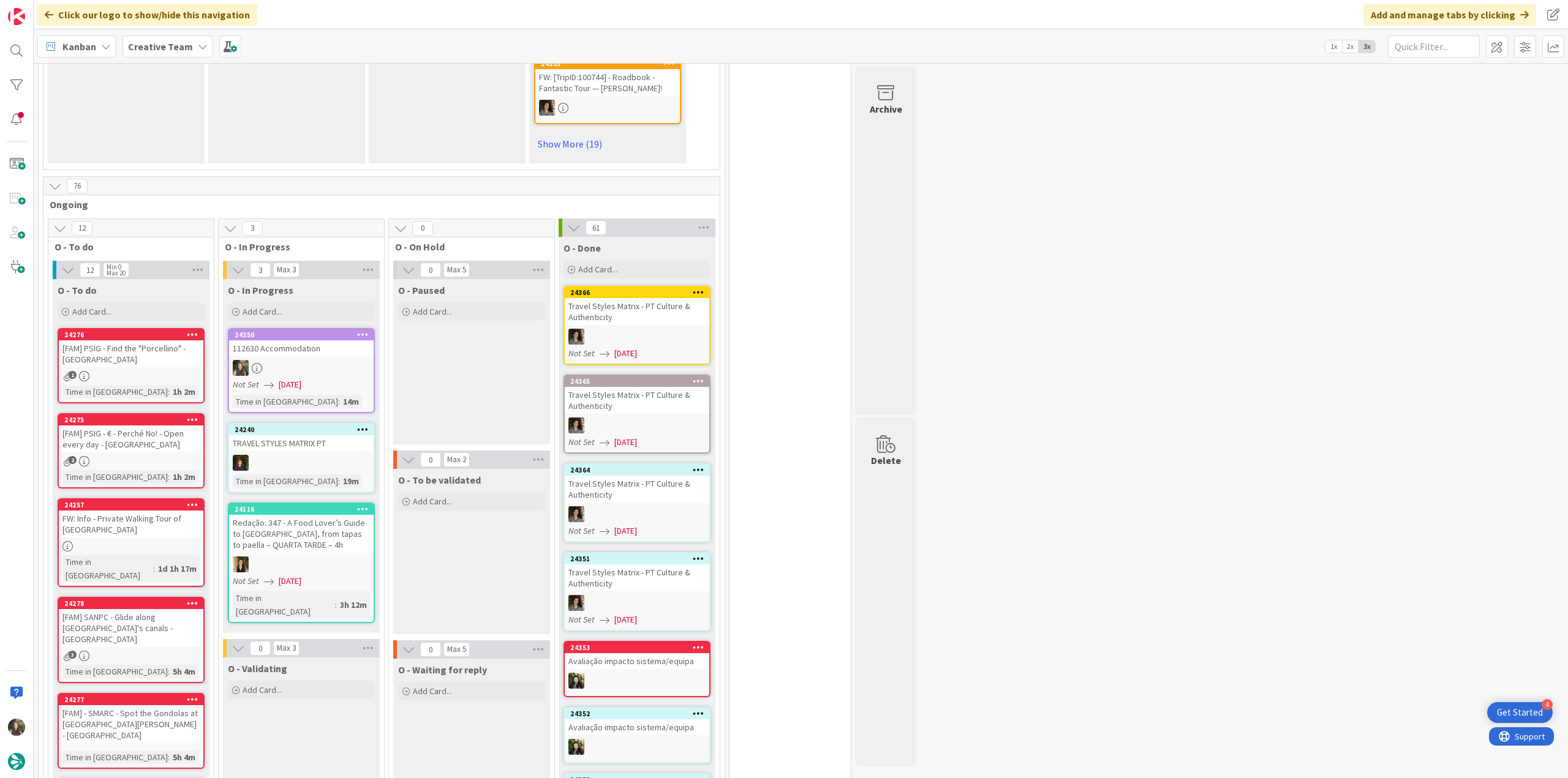
click at [322, 328] on div "24350 112630 Accommodation Not Set [DATE] Time in [GEOGRAPHIC_DATA] : 14m" at bounding box center [301, 370] width 147 height 85
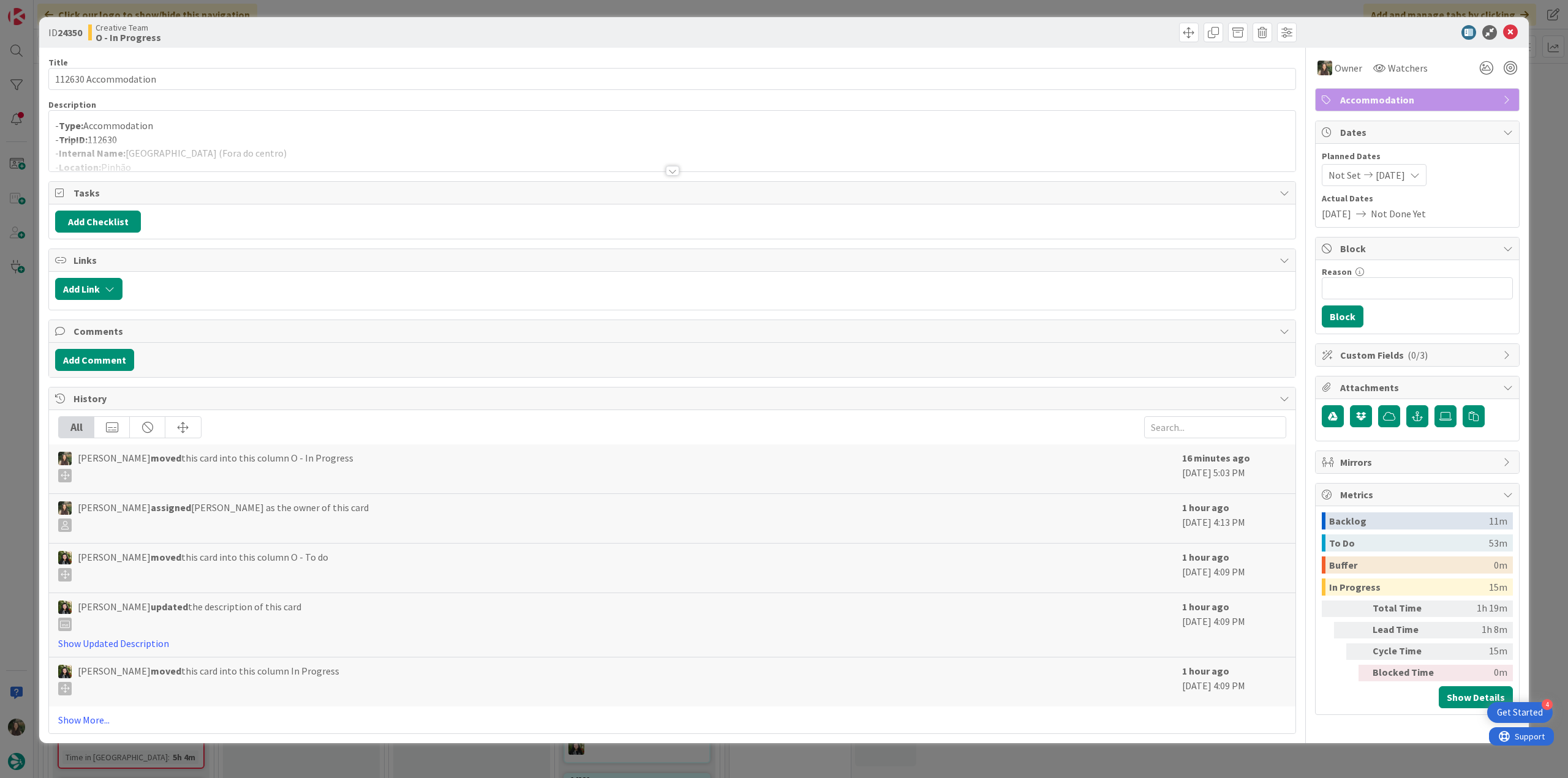
click at [1308, 761] on div "ID 24350 Creative Team O - In Progress Title 20 / 128 112630 Accommodation Desc…" at bounding box center [784, 389] width 1568 height 778
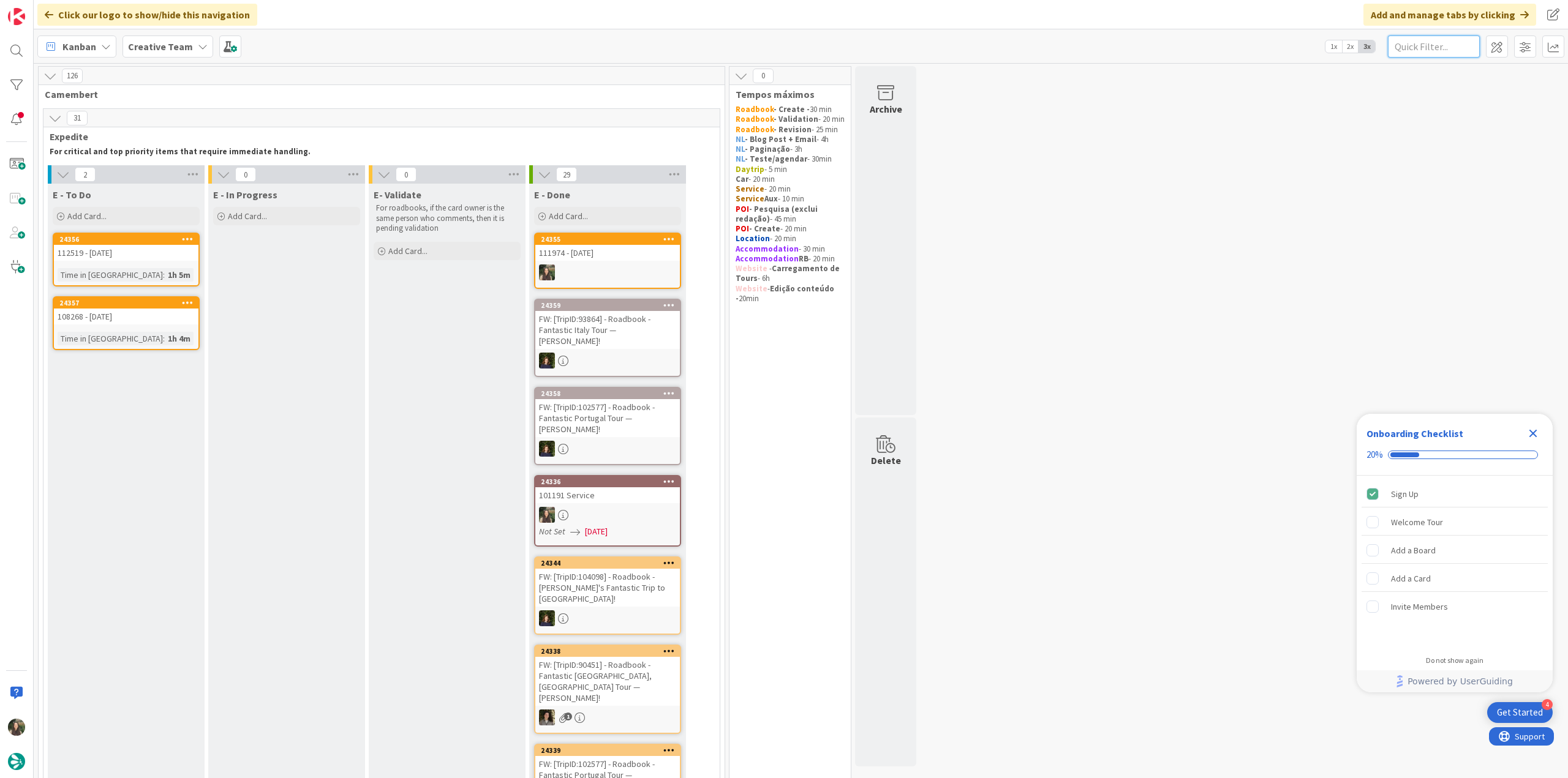
click at [1414, 46] on input "text" at bounding box center [1433, 46] width 92 height 22
paste input "92988"
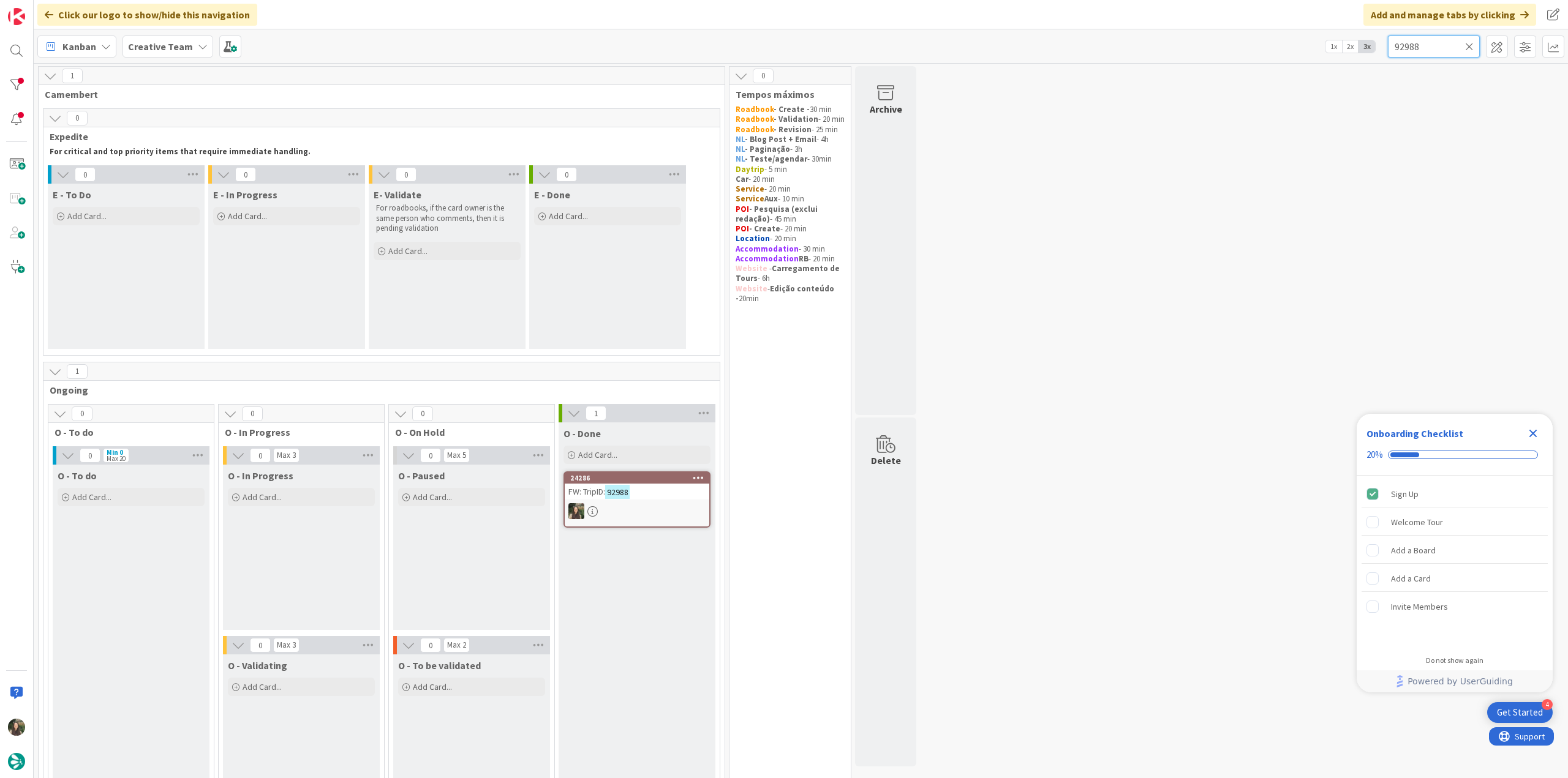
type input "92988"
click at [1470, 45] on icon at bounding box center [1469, 46] width 8 height 11
